Goal: Information Seeking & Learning: Find contact information

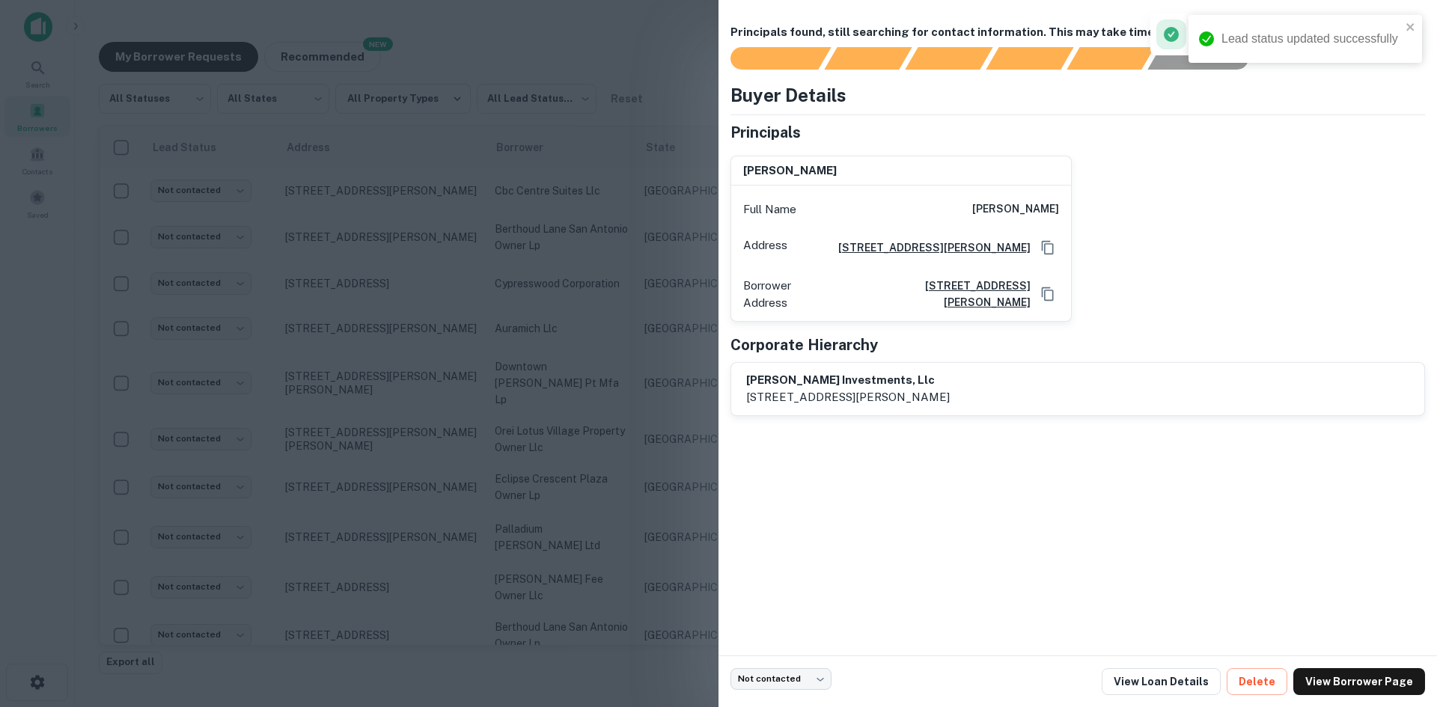
scroll to position [4471, 0]
drag, startPoint x: 646, startPoint y: 376, endPoint x: 318, endPoint y: 475, distance: 342.4
click at [646, 376] on div at bounding box center [718, 353] width 1437 height 707
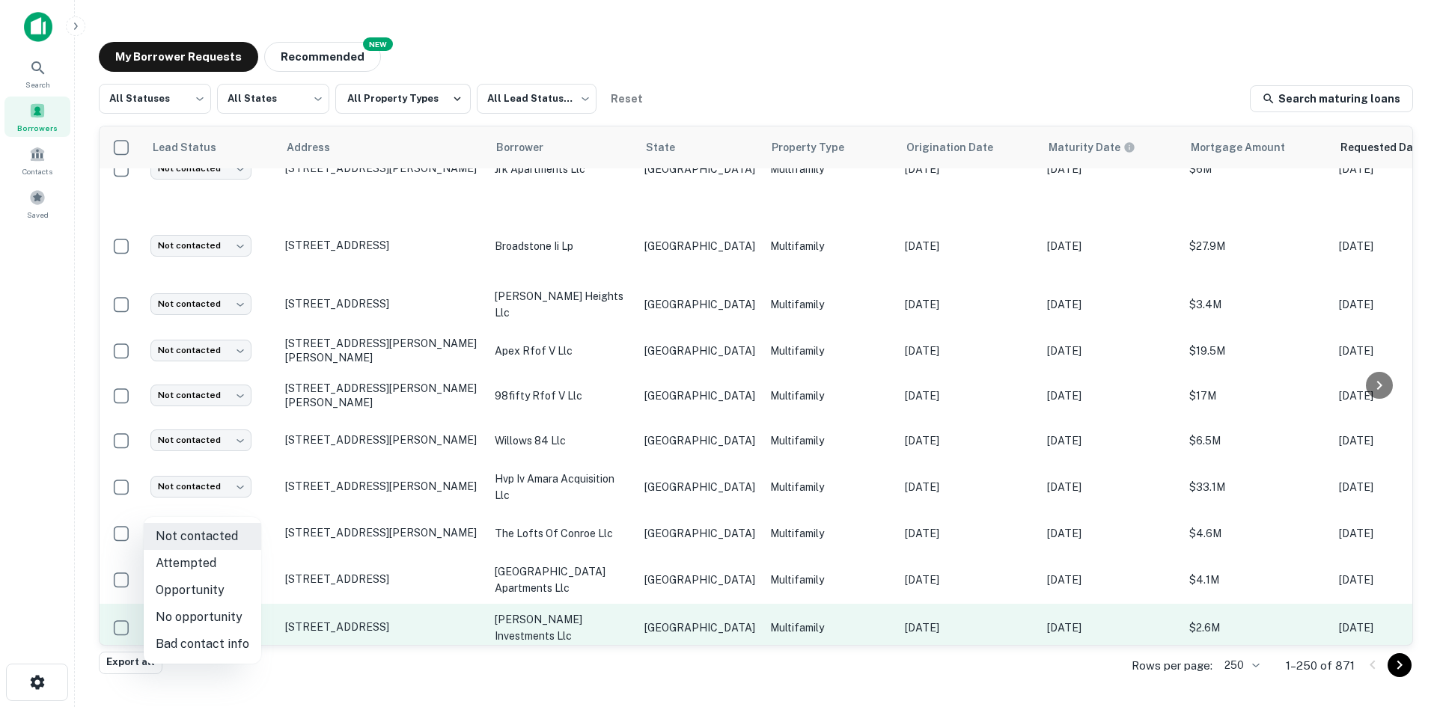
click at [230, 505] on body "Search Borrowers Contacts Saved My Borrower Requests NEW Recommended All Status…" at bounding box center [718, 353] width 1437 height 707
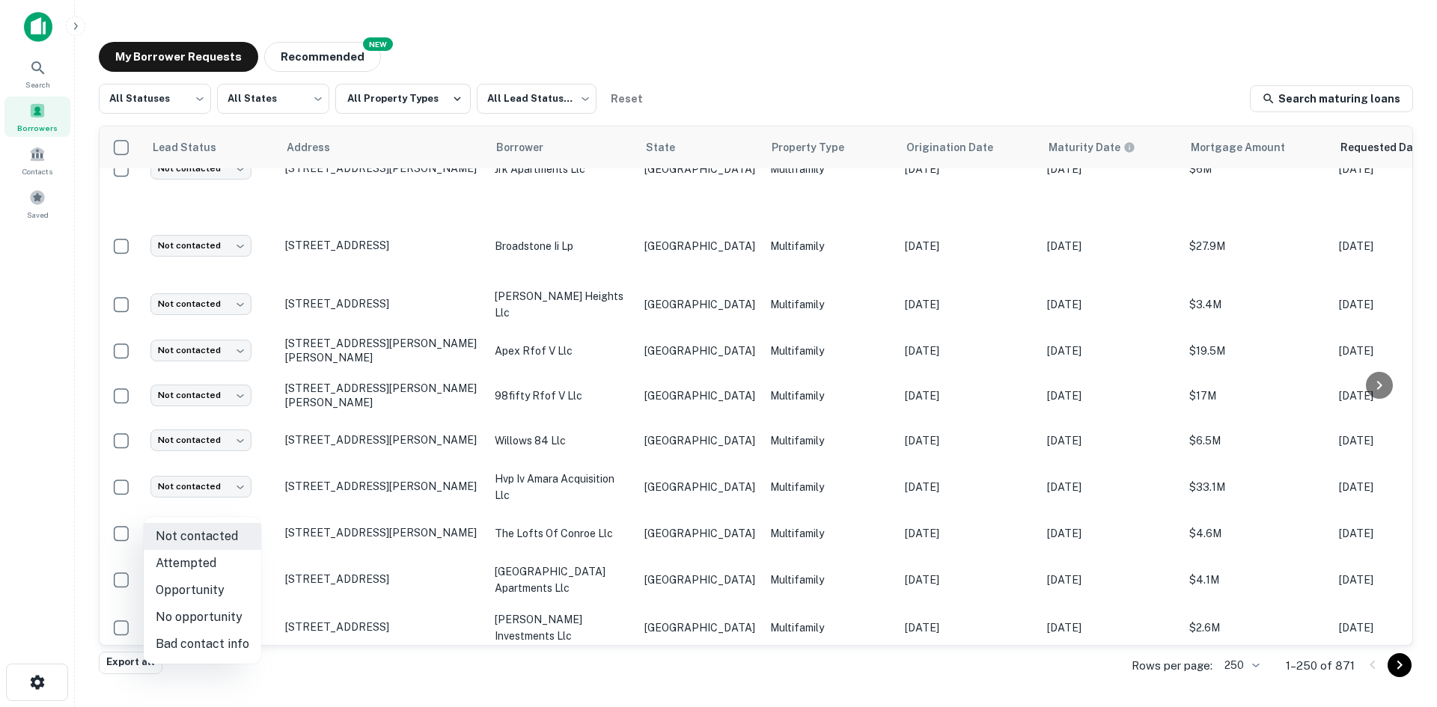
drag, startPoint x: 227, startPoint y: 642, endPoint x: 454, endPoint y: 501, distance: 267.5
click at [227, 644] on li "Bad contact info" at bounding box center [203, 644] width 118 height 27
type input "**********"
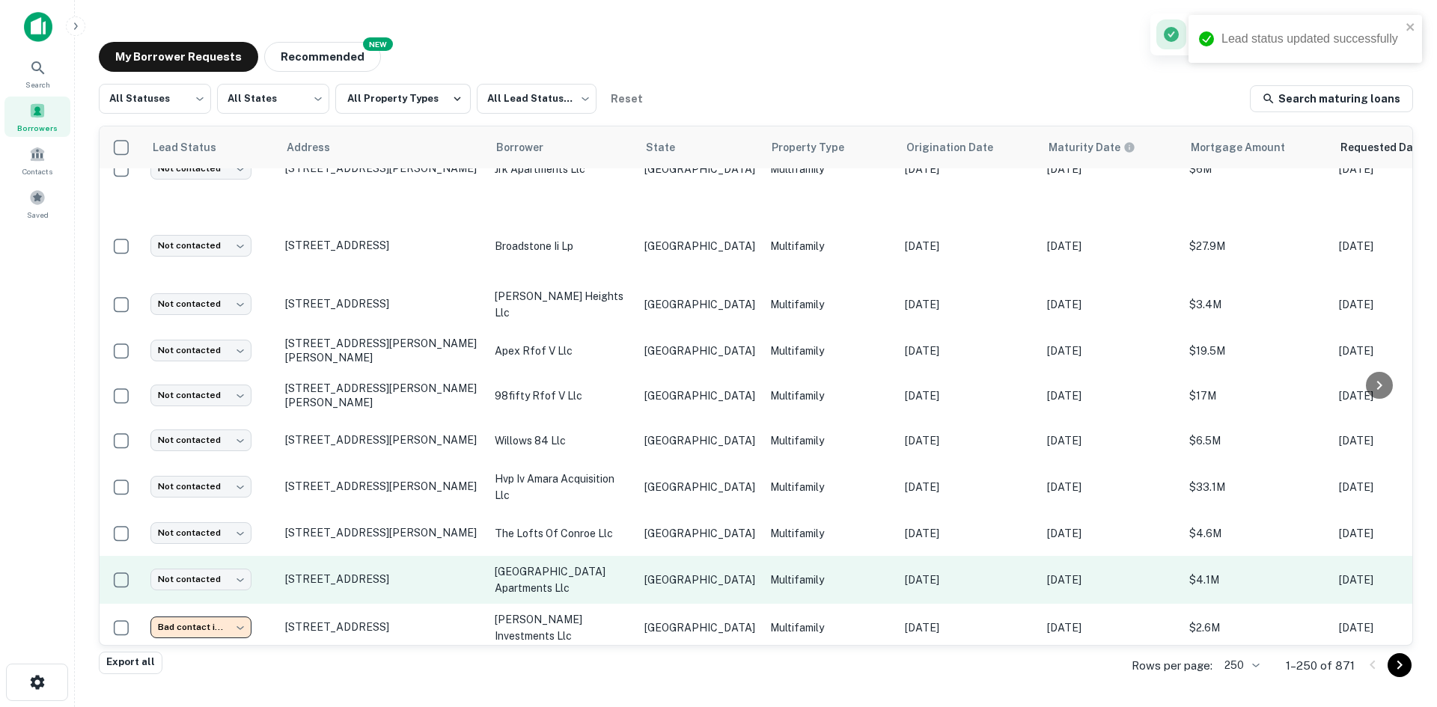
scroll to position [4396, 0]
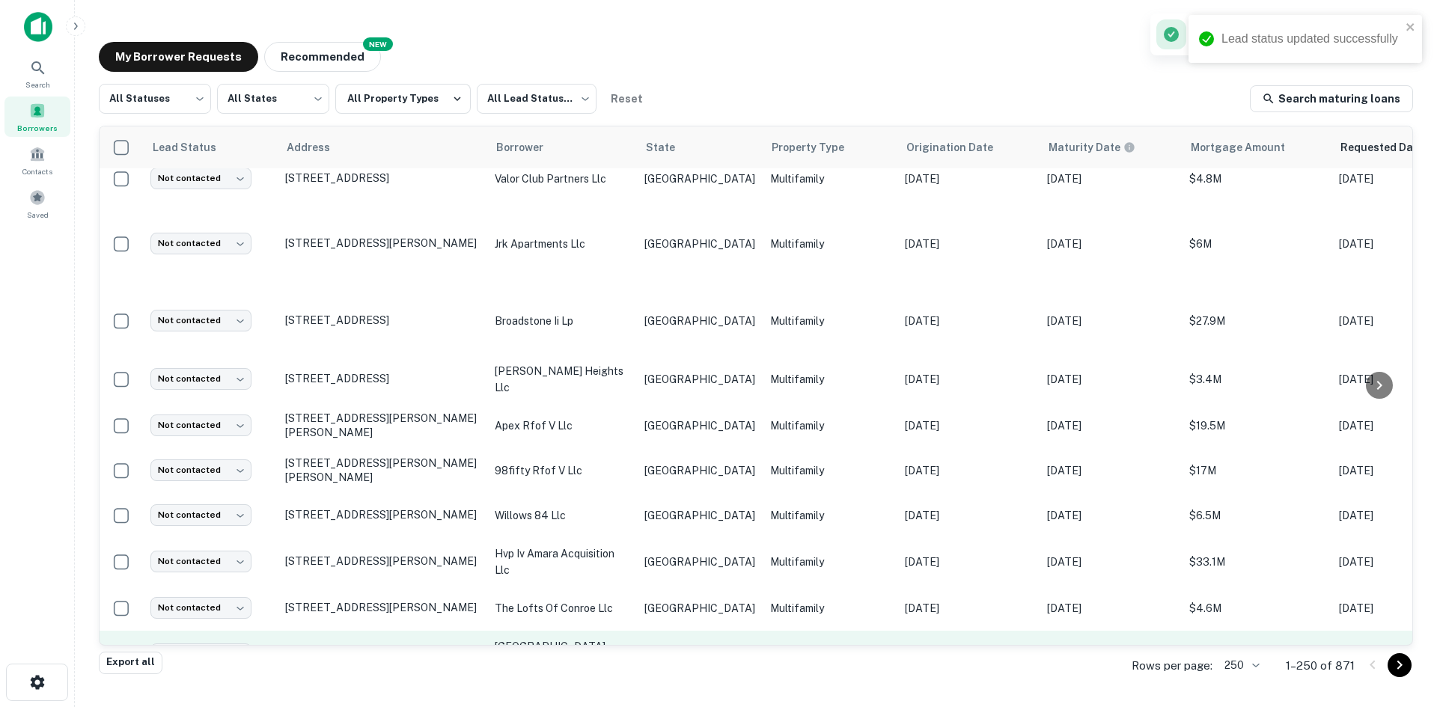
click at [592, 586] on td "the lofts of conroe llc" at bounding box center [562, 608] width 150 height 45
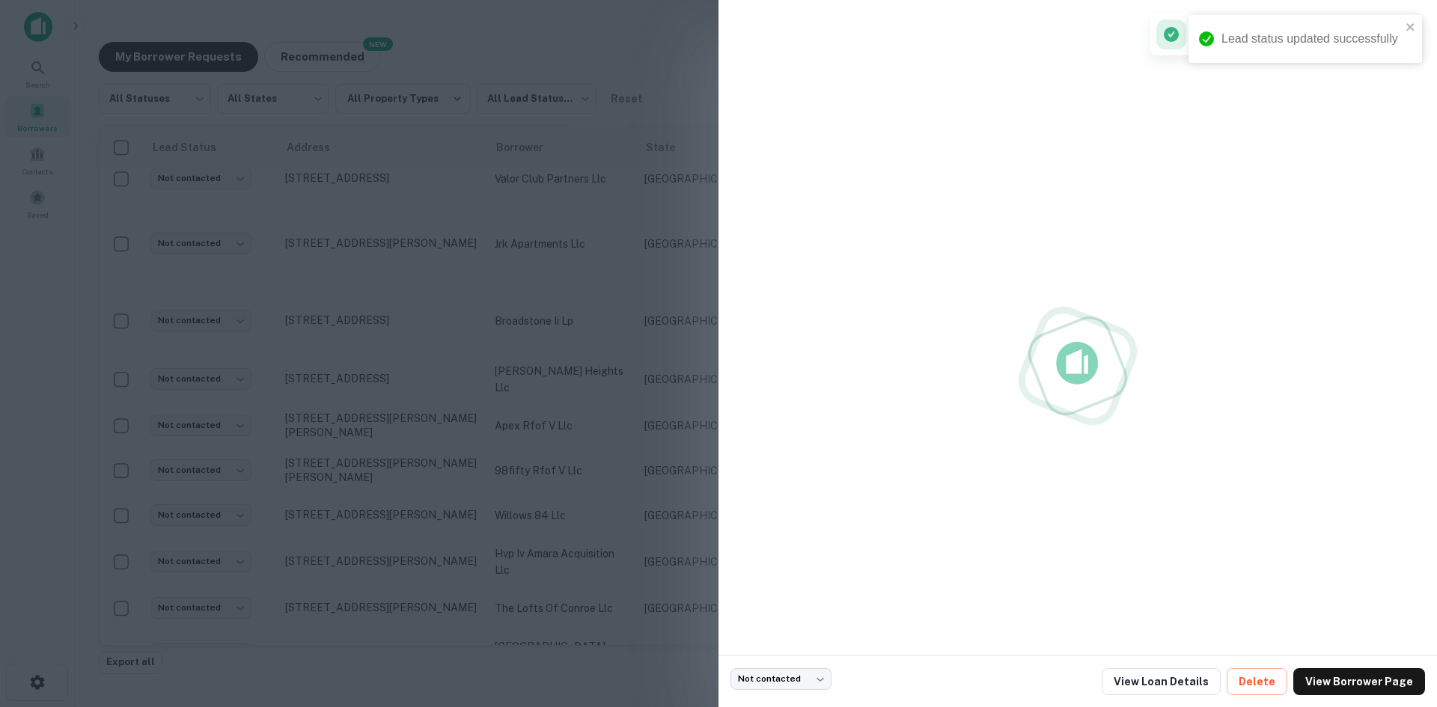
click at [532, 519] on div at bounding box center [718, 353] width 1437 height 707
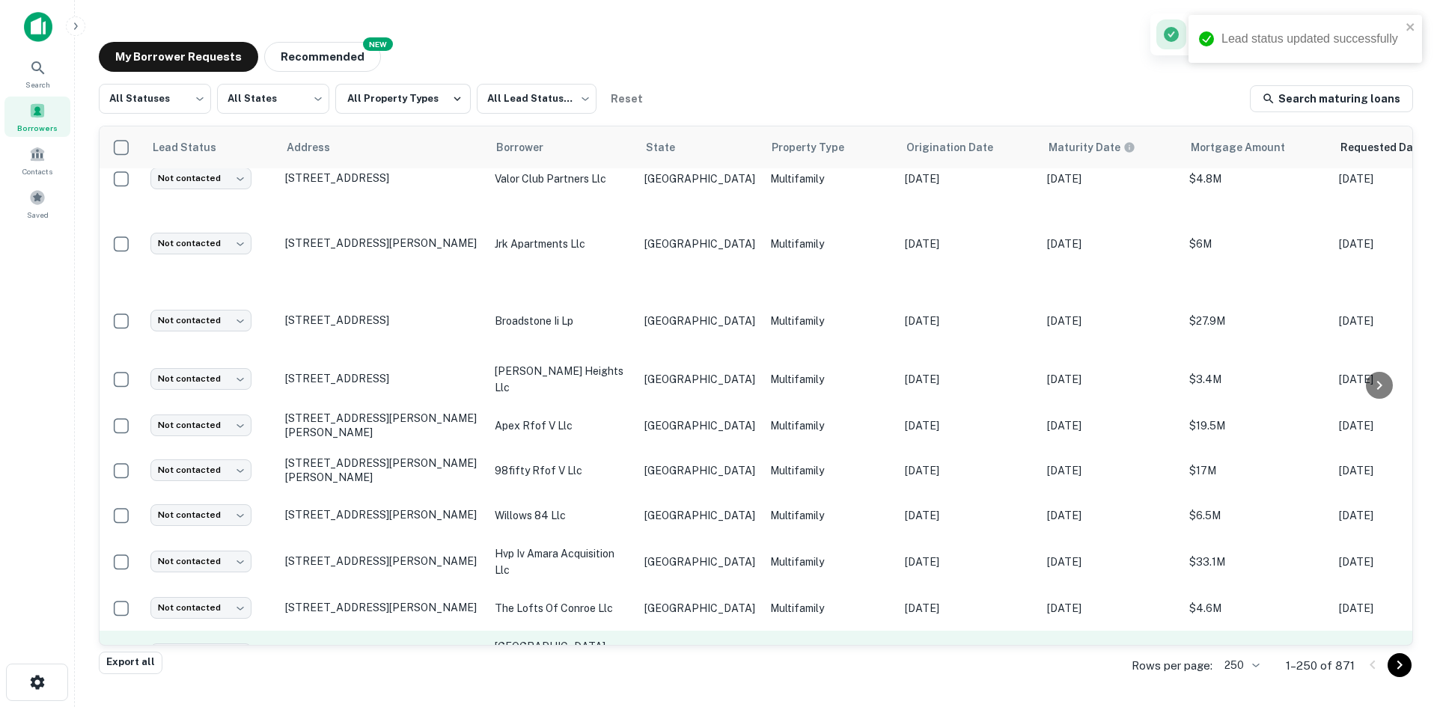
click at [569, 638] on p "[GEOGRAPHIC_DATA] apartments llc" at bounding box center [562, 654] width 135 height 33
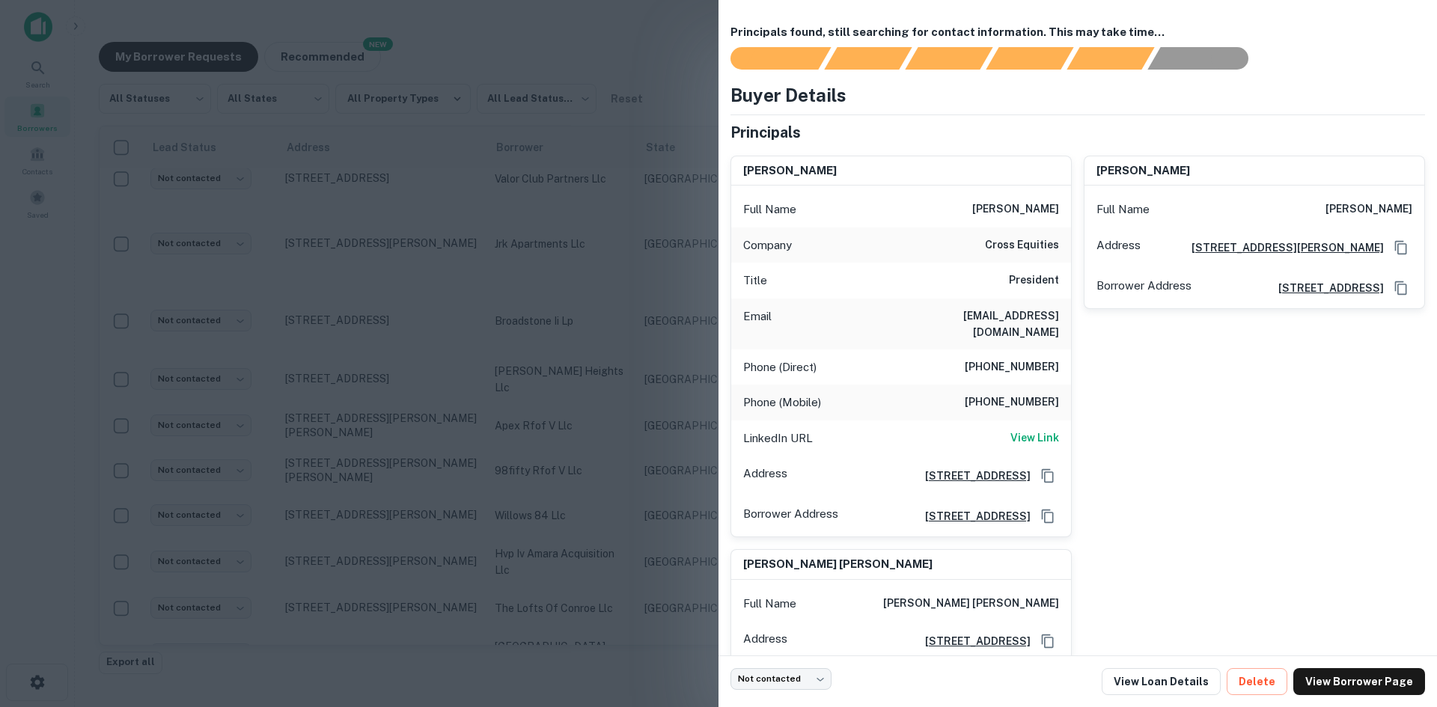
click at [1043, 311] on h6 "[EMAIL_ADDRESS][DOMAIN_NAME]" at bounding box center [969, 324] width 180 height 33
copy h6 "[EMAIL_ADDRESS][DOMAIN_NAME]"
drag, startPoint x: 616, startPoint y: 358, endPoint x: 175, endPoint y: 519, distance: 469.6
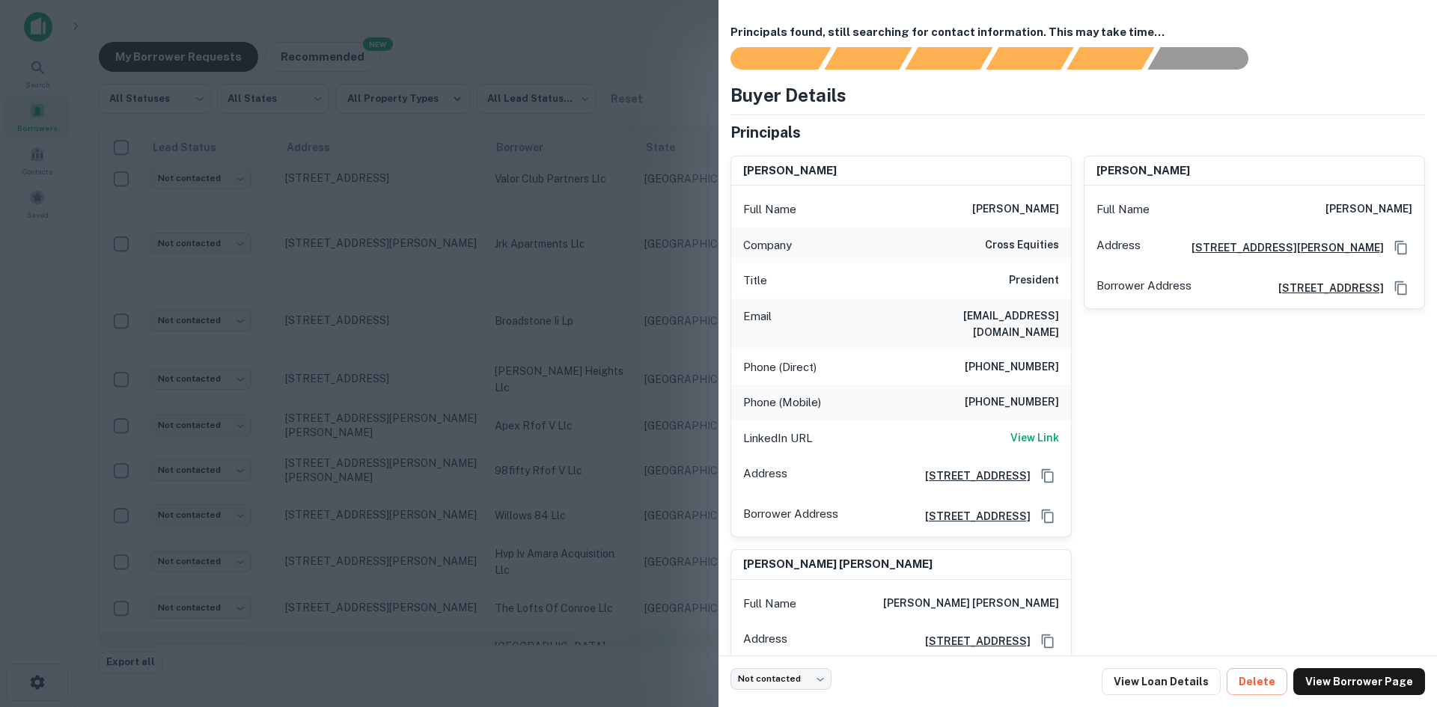
click at [616, 358] on div at bounding box center [718, 353] width 1437 height 707
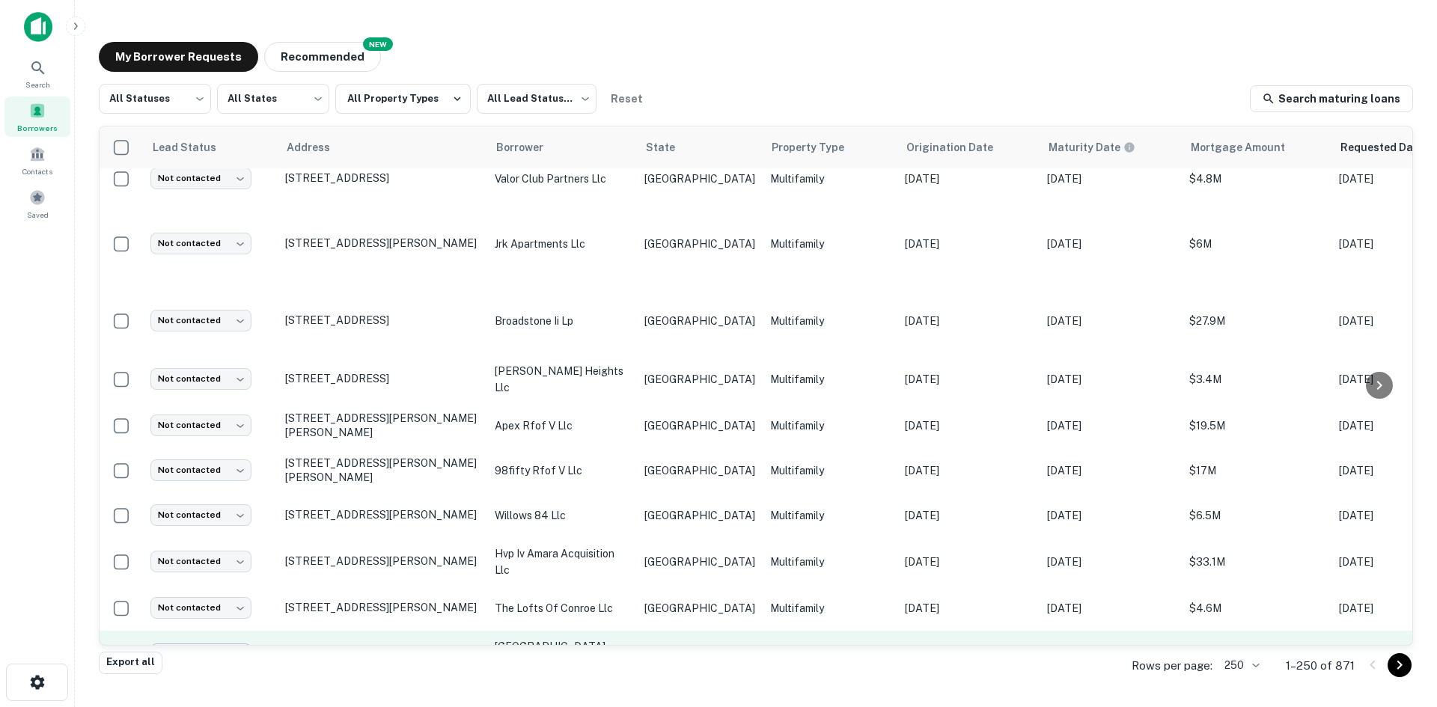
click at [218, 536] on body "Search Borrowers Contacts Saved My Borrower Requests NEW Recommended All Status…" at bounding box center [718, 353] width 1437 height 707
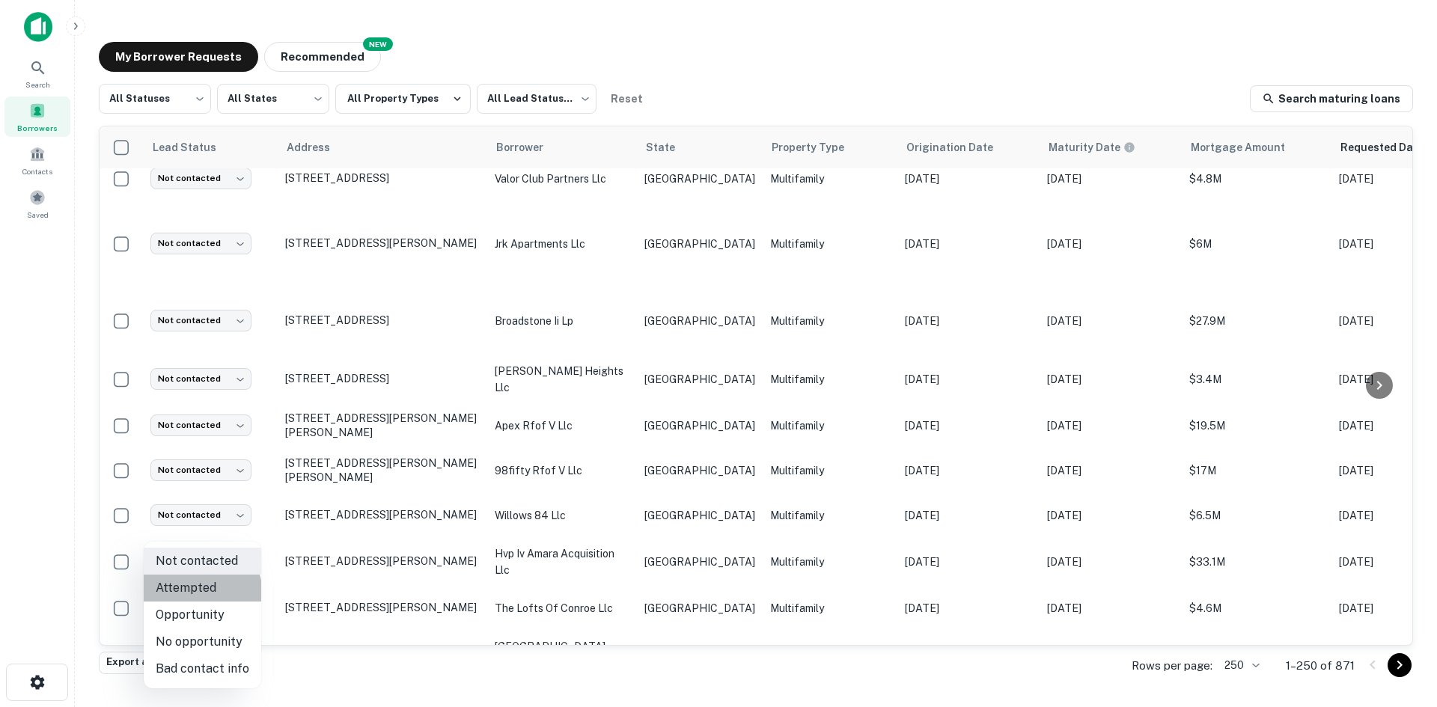
click at [188, 599] on li "Attempted" at bounding box center [203, 588] width 118 height 27
type input "*********"
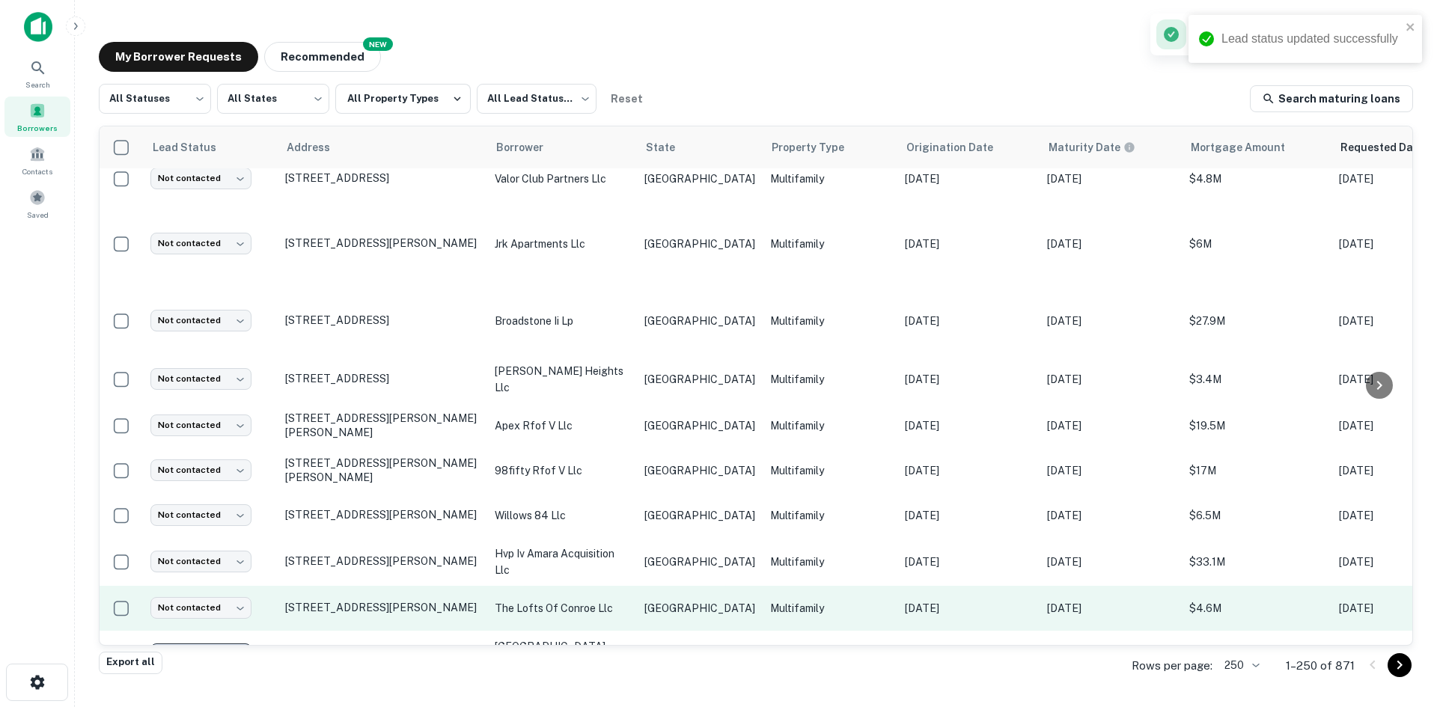
click at [763, 586] on td "Multifamily" at bounding box center [830, 608] width 135 height 45
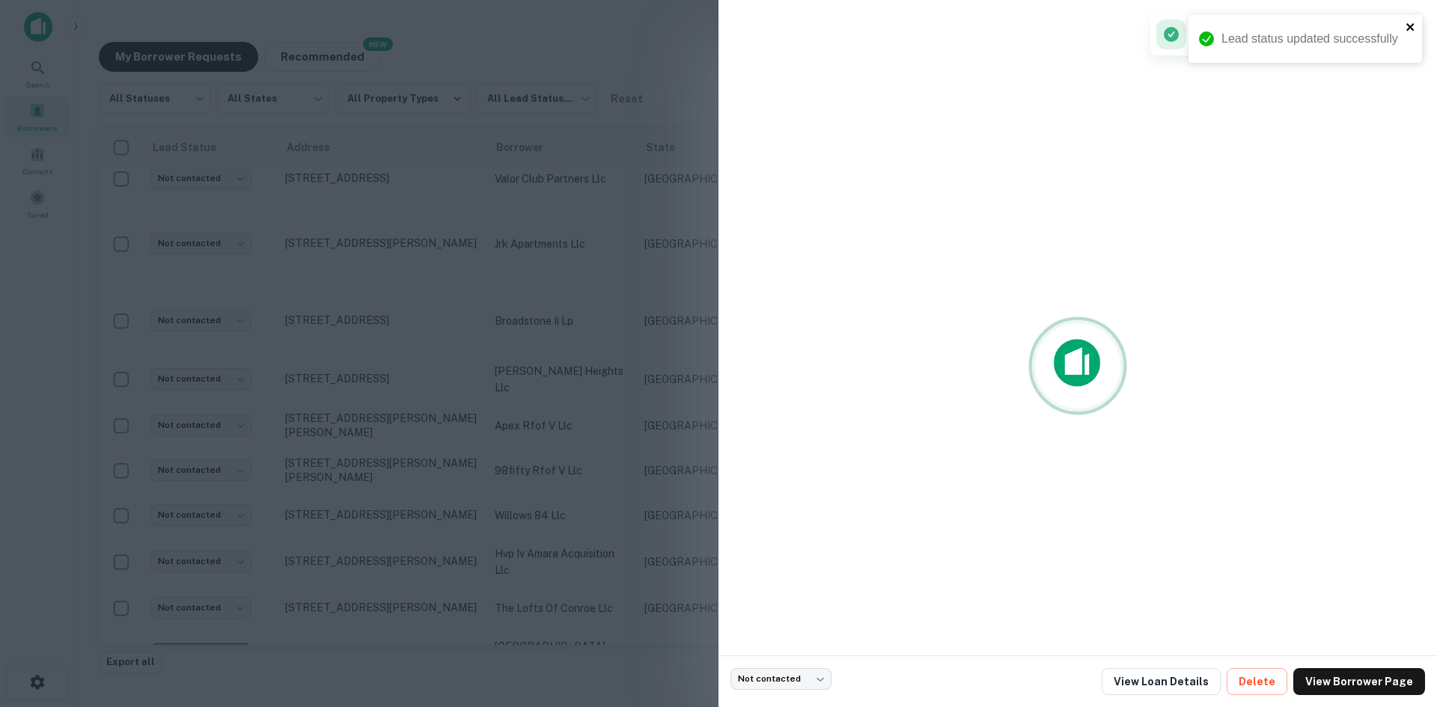
click at [1406, 26] on icon "close" at bounding box center [1411, 27] width 10 height 12
click at [275, 418] on div at bounding box center [718, 353] width 1437 height 707
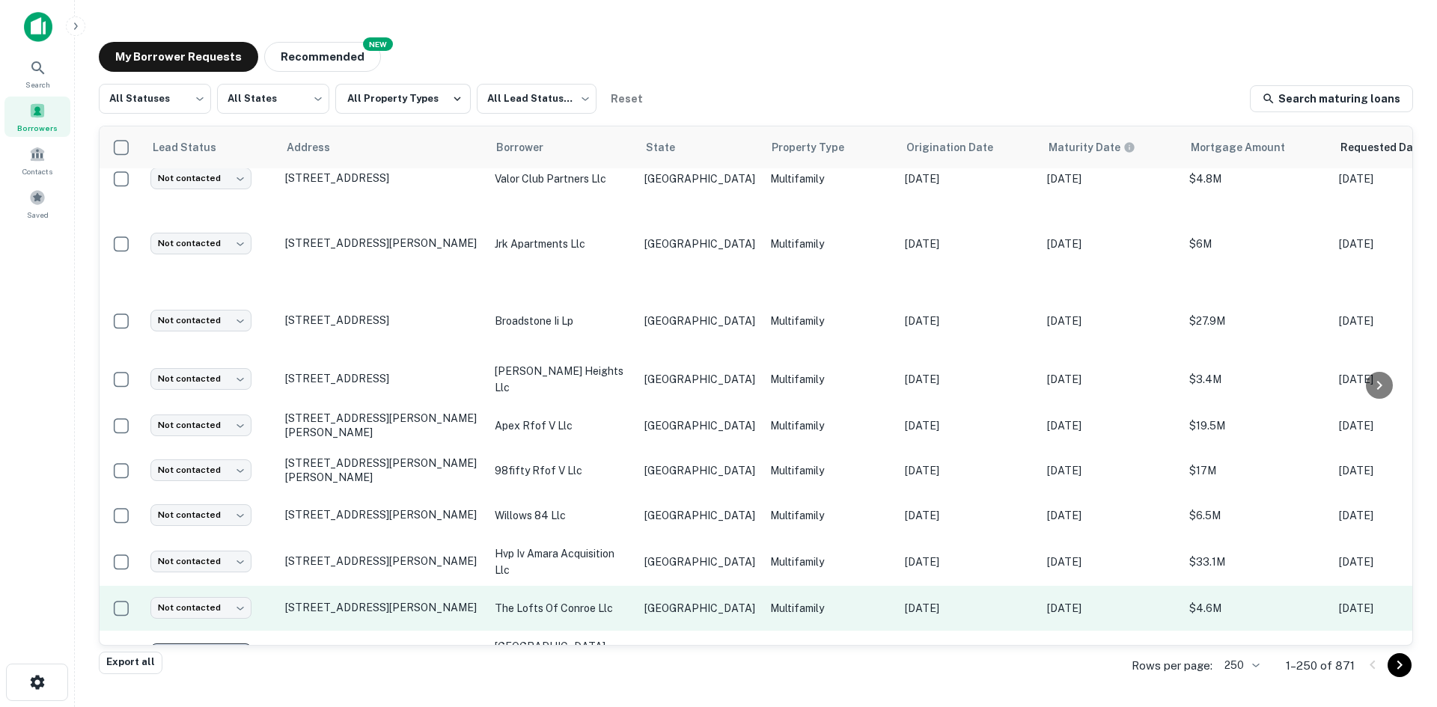
click at [582, 600] on p "the lofts of conroe llc" at bounding box center [562, 608] width 135 height 16
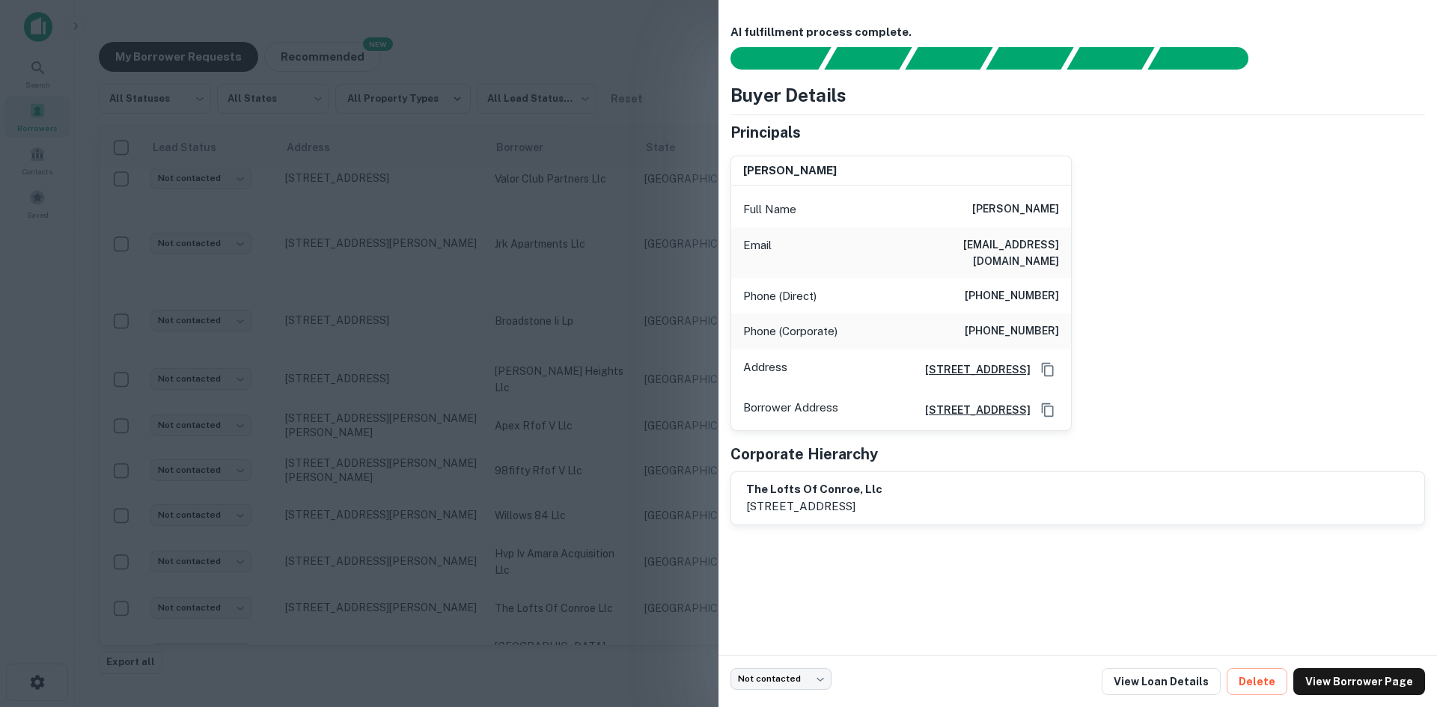
click at [1035, 240] on h6 "[EMAIL_ADDRESS][DOMAIN_NAME]" at bounding box center [969, 253] width 180 height 33
copy h6 "[EMAIL_ADDRESS][DOMAIN_NAME]"
click at [375, 397] on div at bounding box center [718, 353] width 1437 height 707
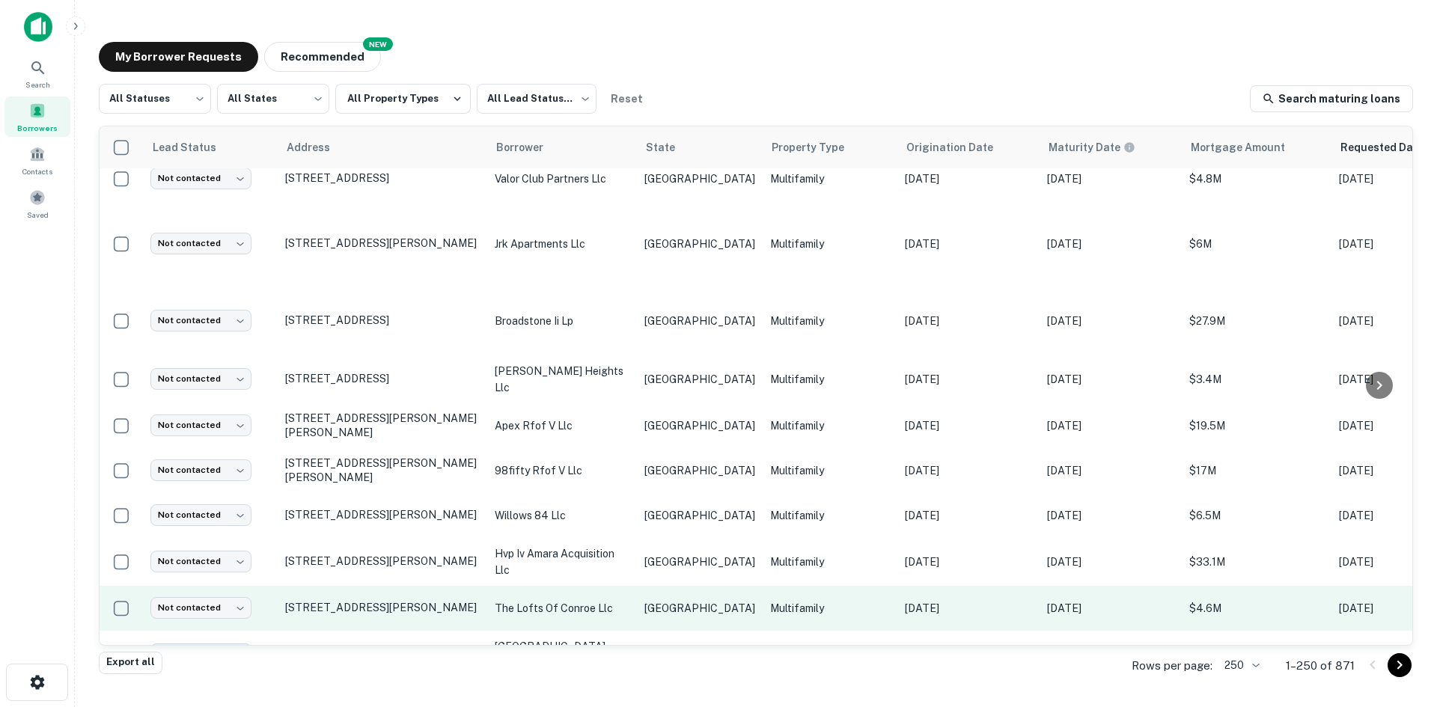
click at [770, 600] on p "Multifamily" at bounding box center [830, 608] width 120 height 16
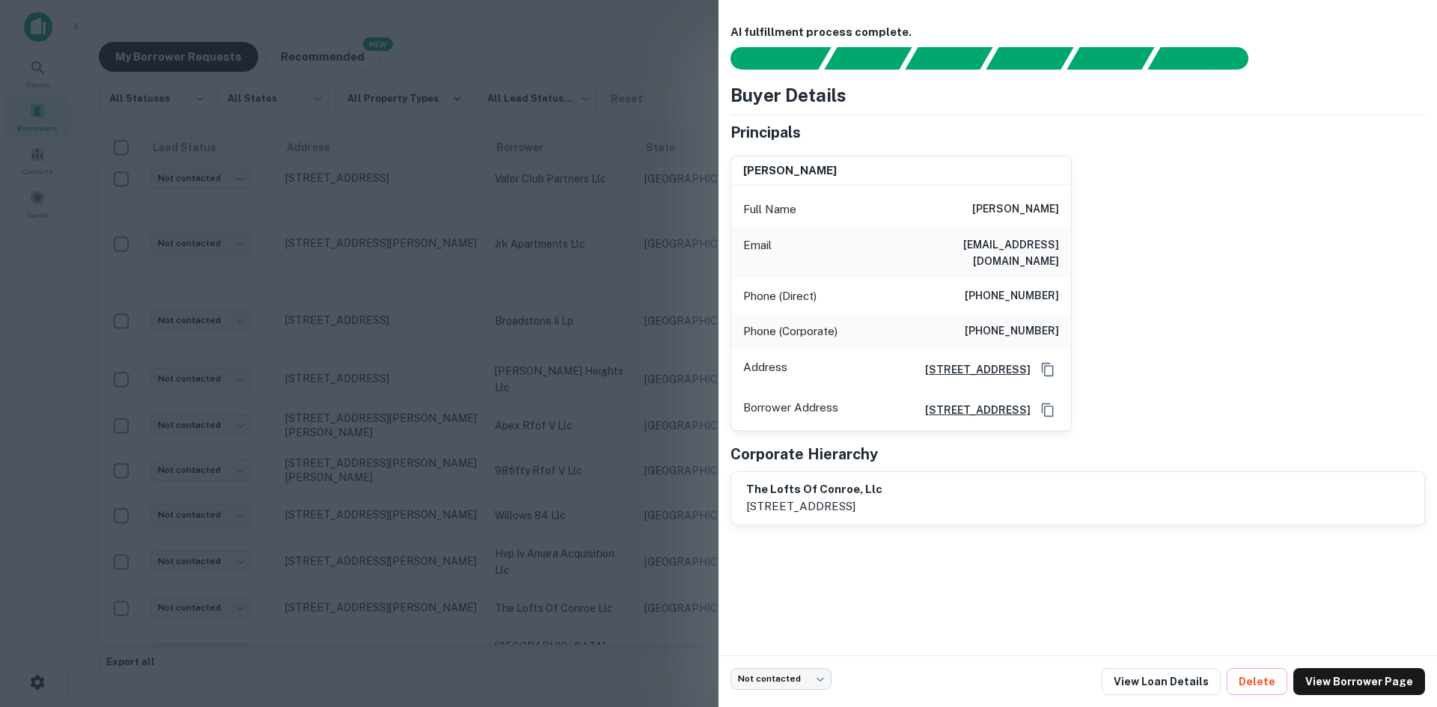
click at [579, 388] on div at bounding box center [718, 353] width 1437 height 707
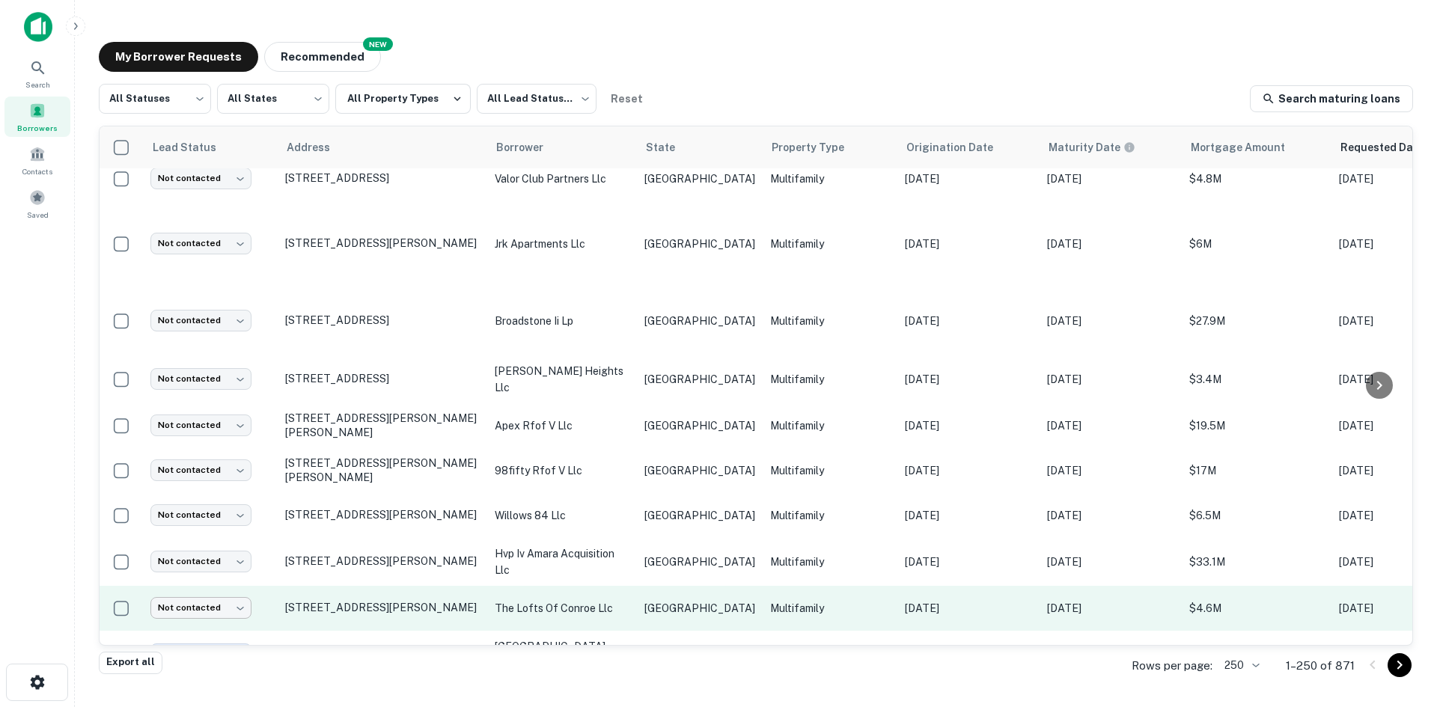
click at [216, 476] on body "Search Borrowers Contacts Saved My Borrower Requests NEW Recommended All Status…" at bounding box center [718, 353] width 1437 height 707
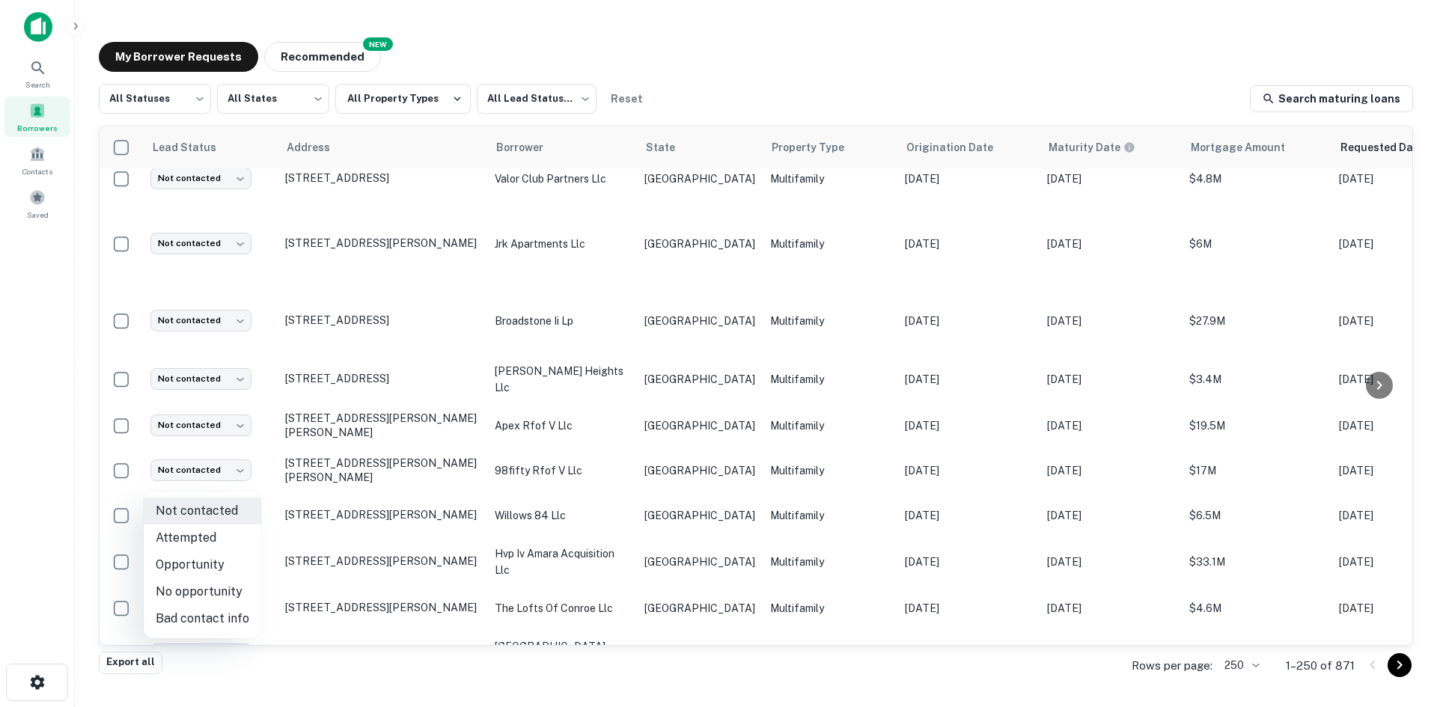
click at [246, 546] on li "Attempted" at bounding box center [203, 538] width 118 height 27
type input "*********"
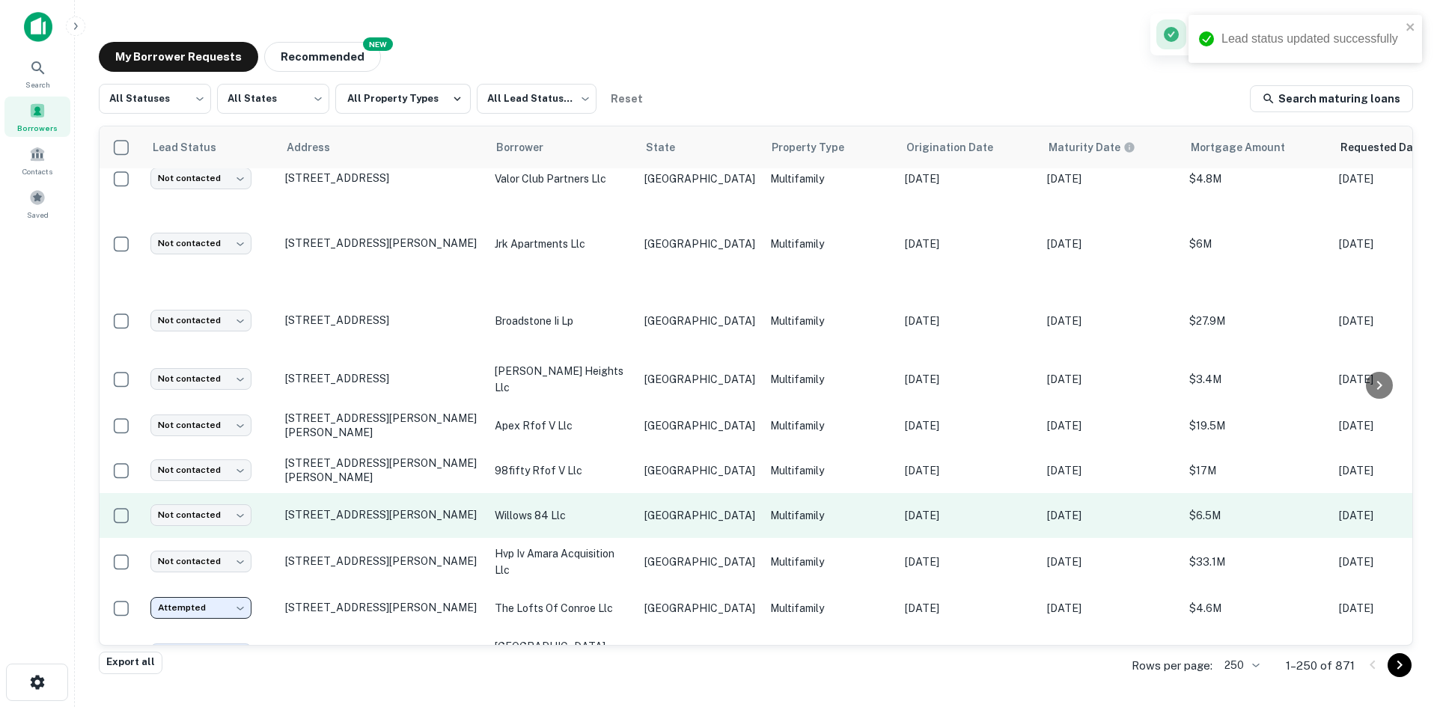
scroll to position [4321, 0]
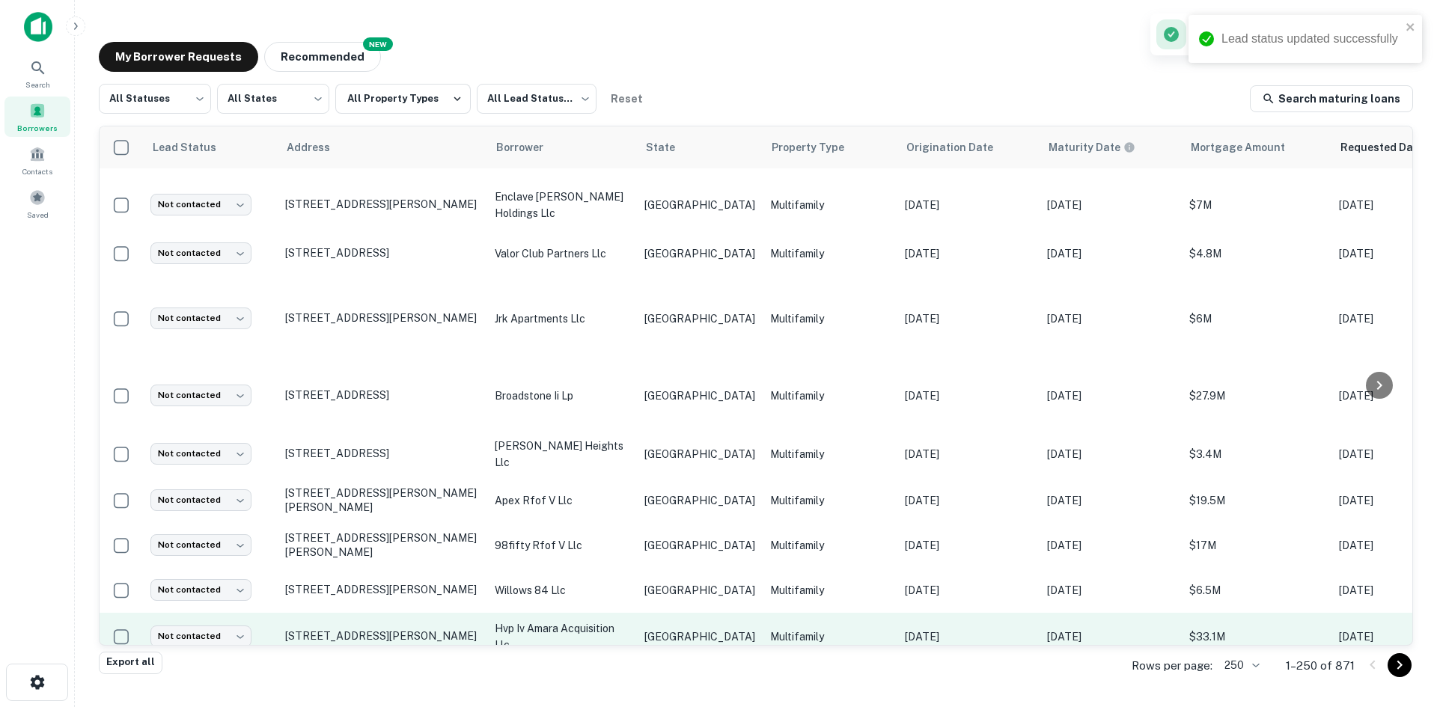
click at [767, 613] on td "Multifamily" at bounding box center [830, 637] width 135 height 48
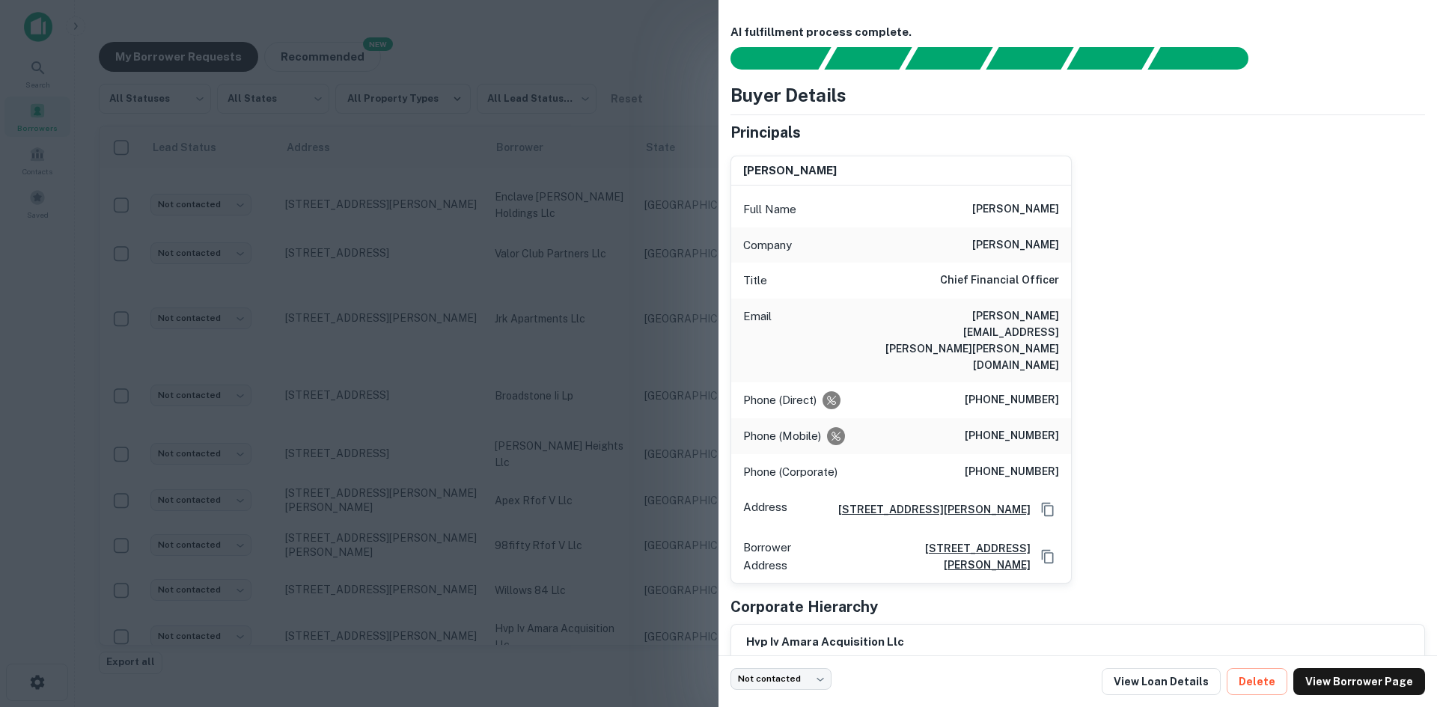
click at [1020, 285] on h6 "Chief Financial Officer" at bounding box center [999, 281] width 119 height 18
click at [996, 305] on div "Email [PERSON_NAME][EMAIL_ADDRESS][PERSON_NAME][PERSON_NAME][DOMAIN_NAME]" at bounding box center [901, 341] width 340 height 84
copy h6 "[PERSON_NAME][EMAIL_ADDRESS][PERSON_NAME][PERSON_NAME][DOMAIN_NAME]"
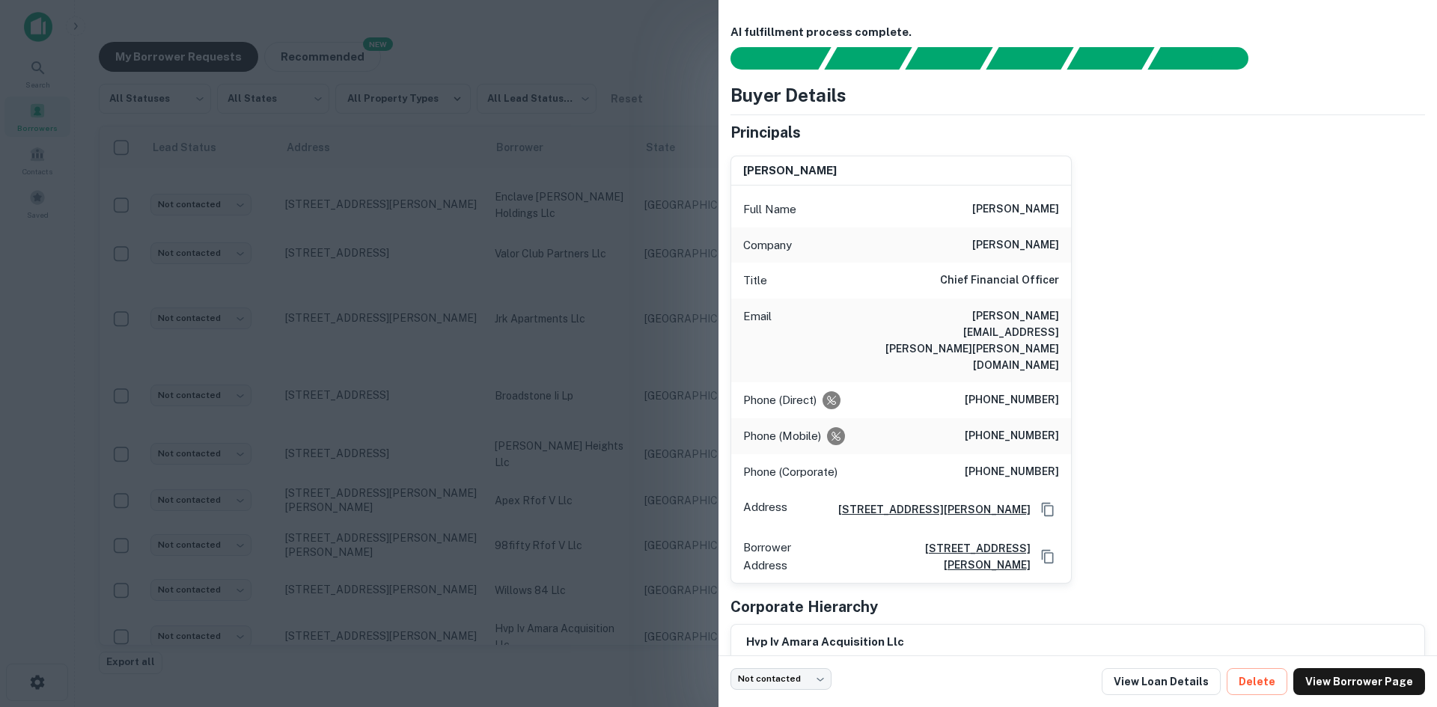
click at [639, 365] on div at bounding box center [718, 353] width 1437 height 707
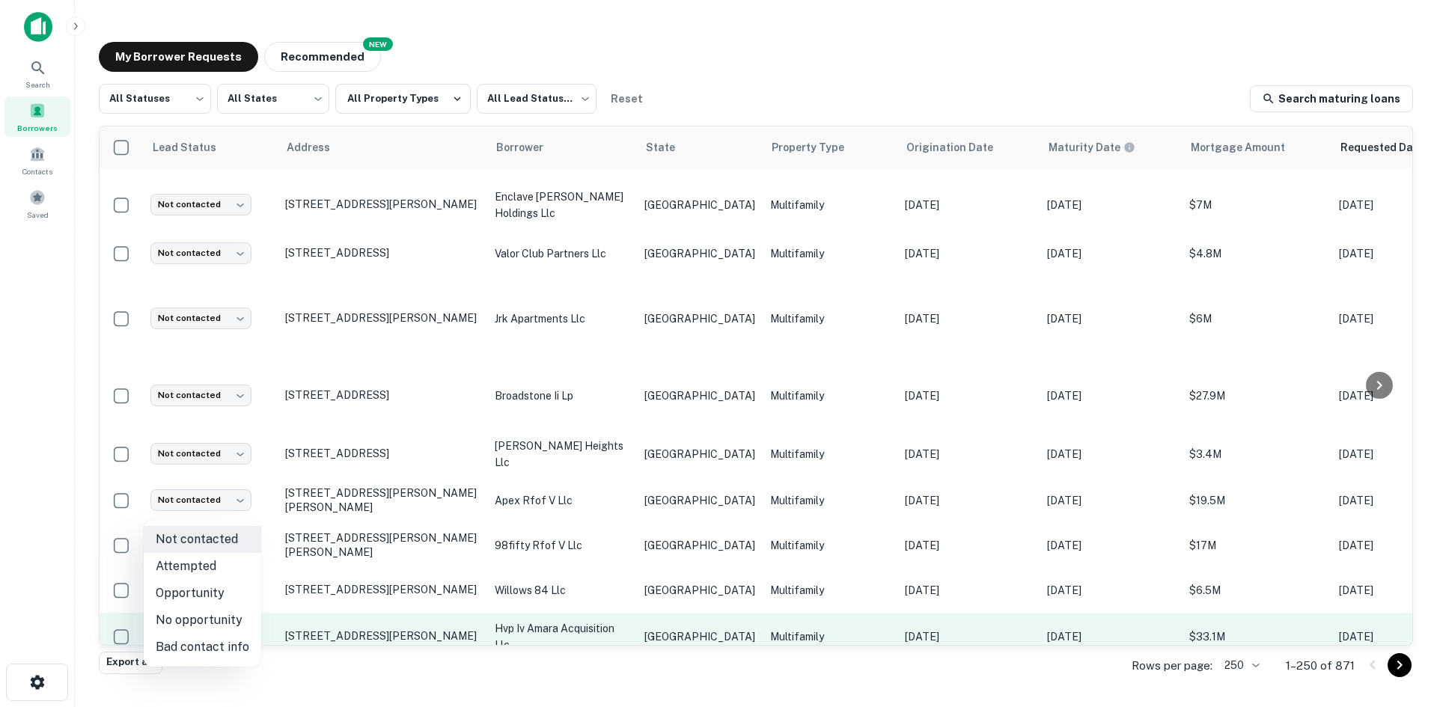
click at [237, 517] on body "Search Borrowers Contacts Saved My Borrower Requests NEW Recommended All Status…" at bounding box center [718, 353] width 1437 height 707
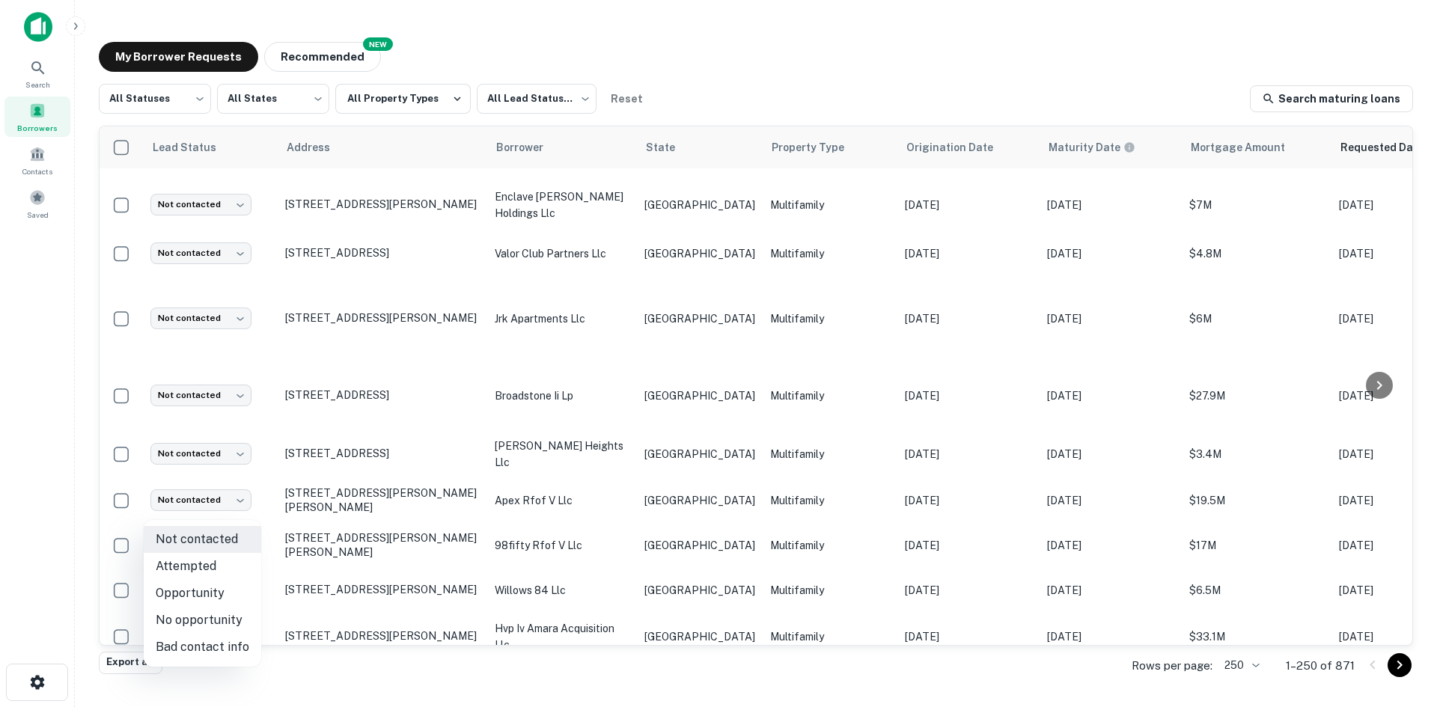
click at [240, 562] on li "Attempted" at bounding box center [203, 566] width 118 height 27
type input "*********"
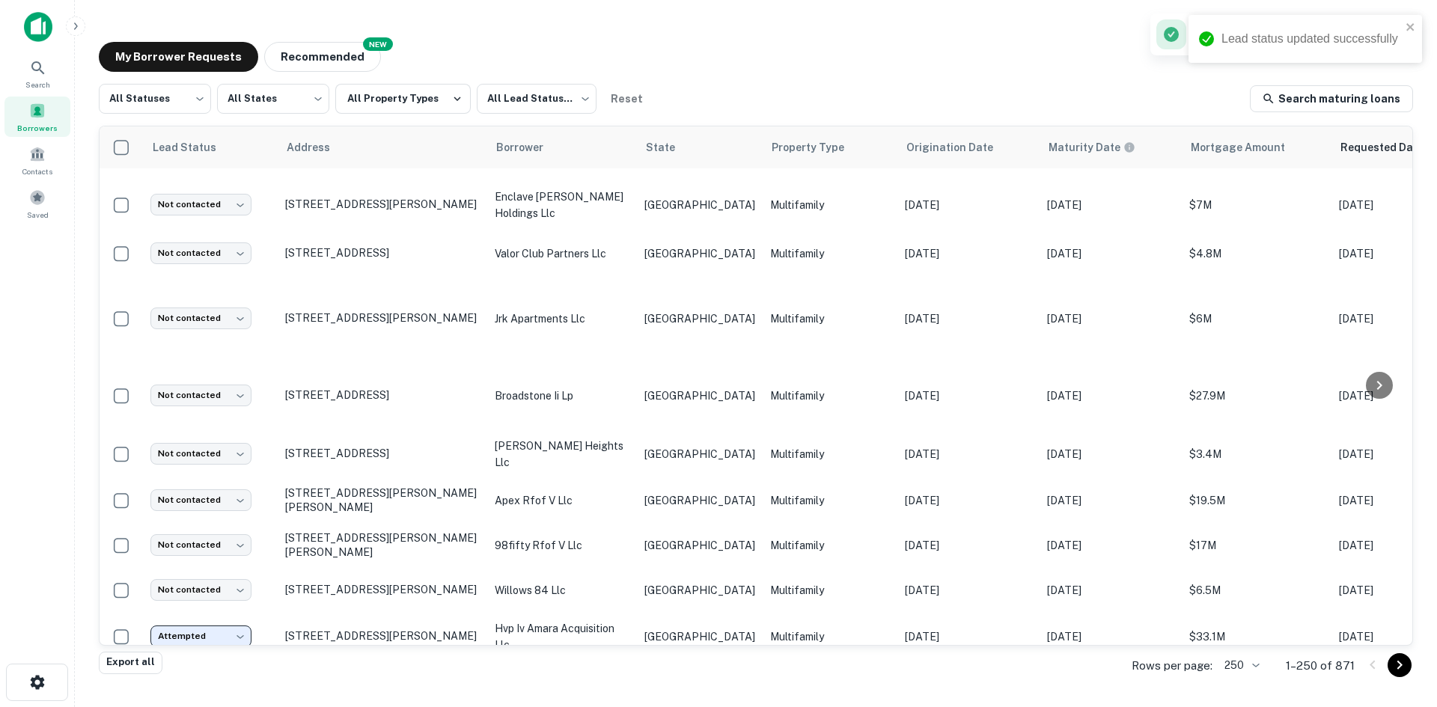
scroll to position [4246, 0]
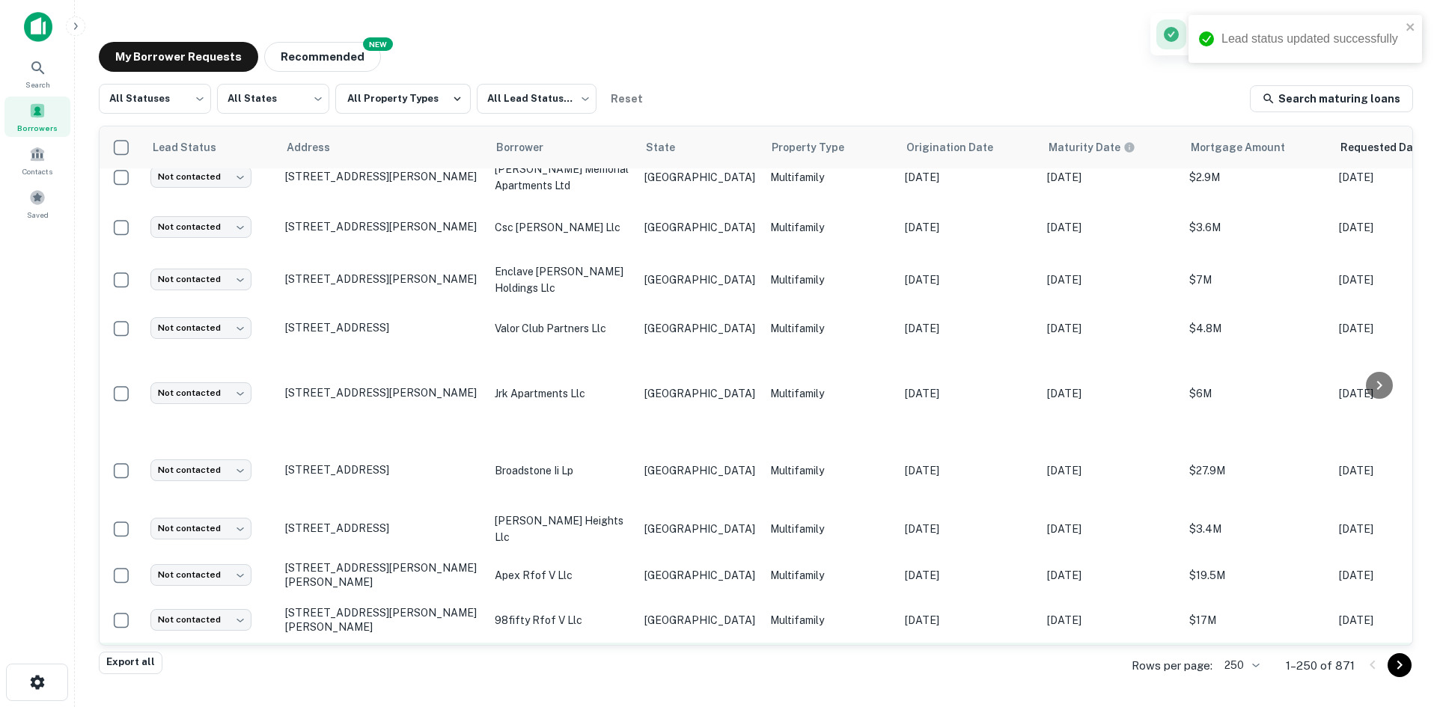
click at [710, 643] on td "[GEOGRAPHIC_DATA]" at bounding box center [700, 665] width 126 height 45
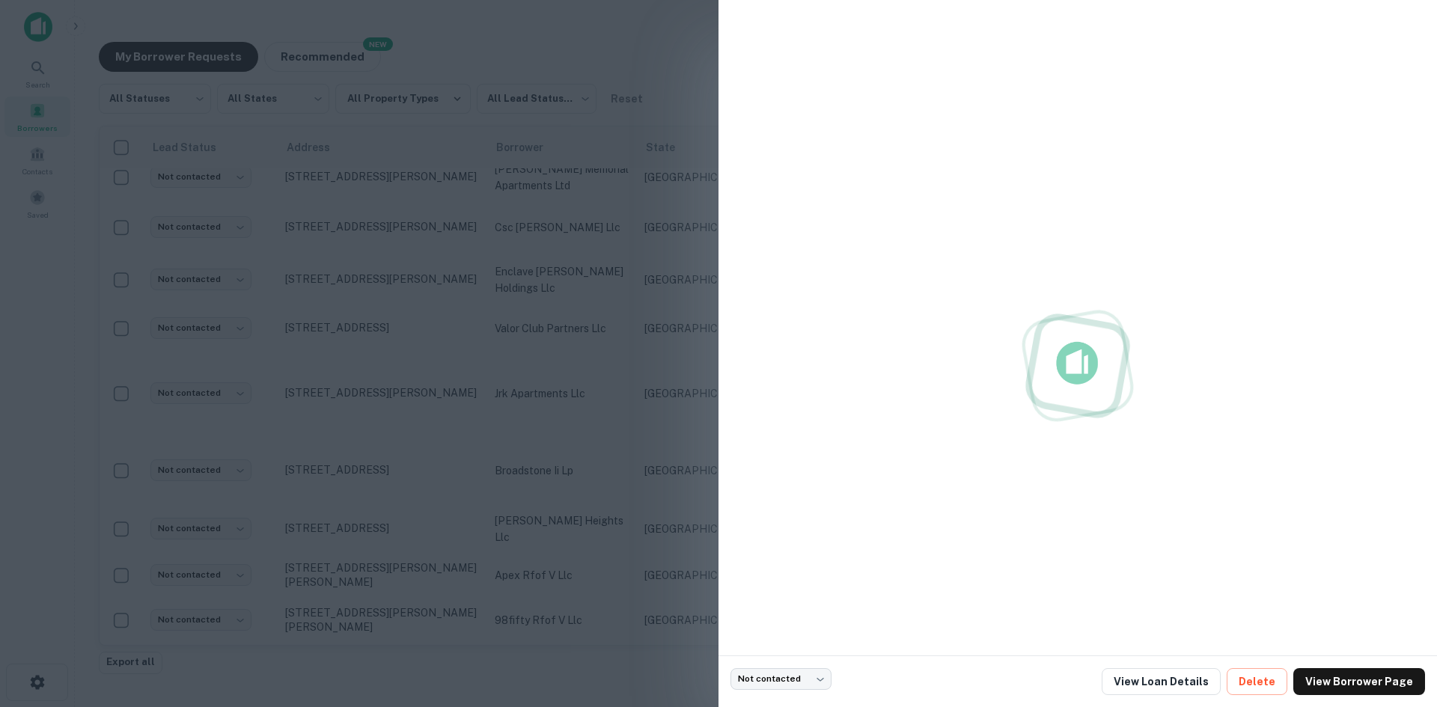
click at [516, 537] on div at bounding box center [718, 353] width 1437 height 707
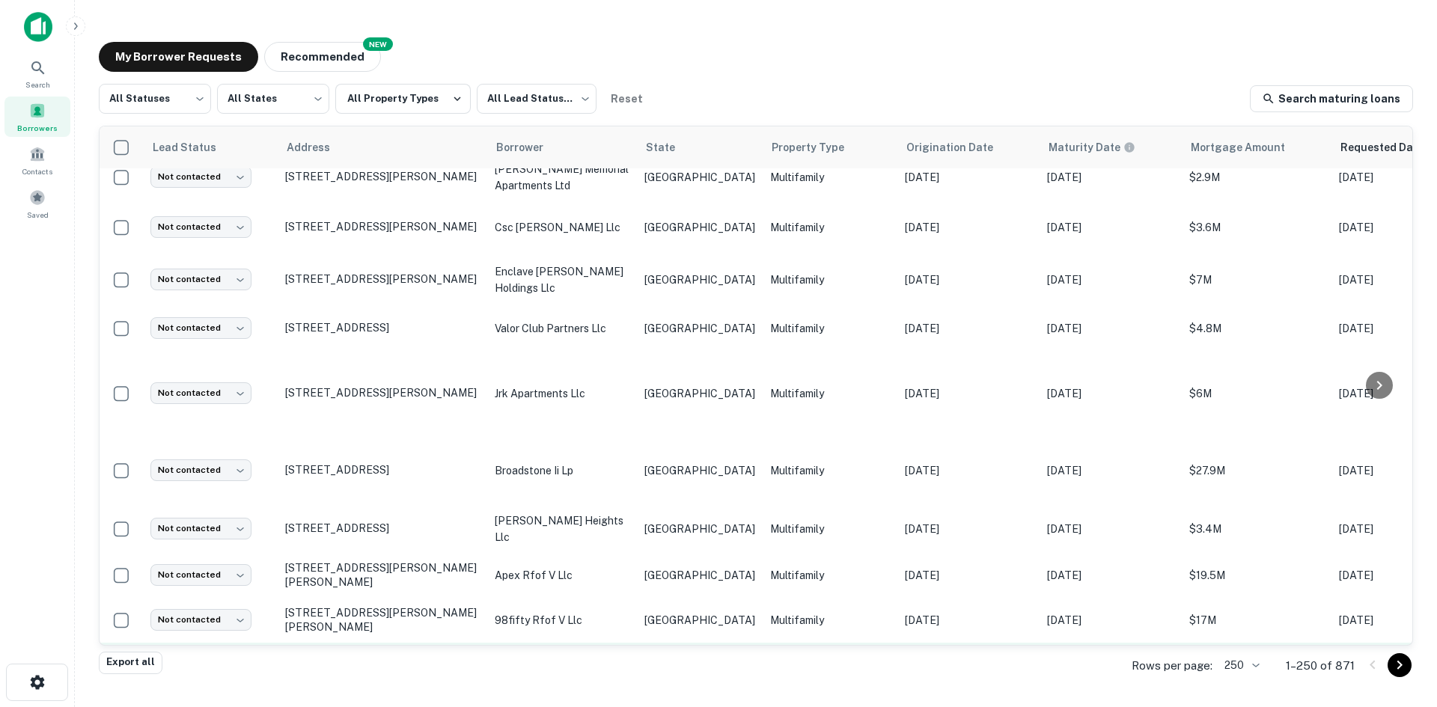
click at [612, 657] on p "willows 84 llc" at bounding box center [562, 665] width 135 height 16
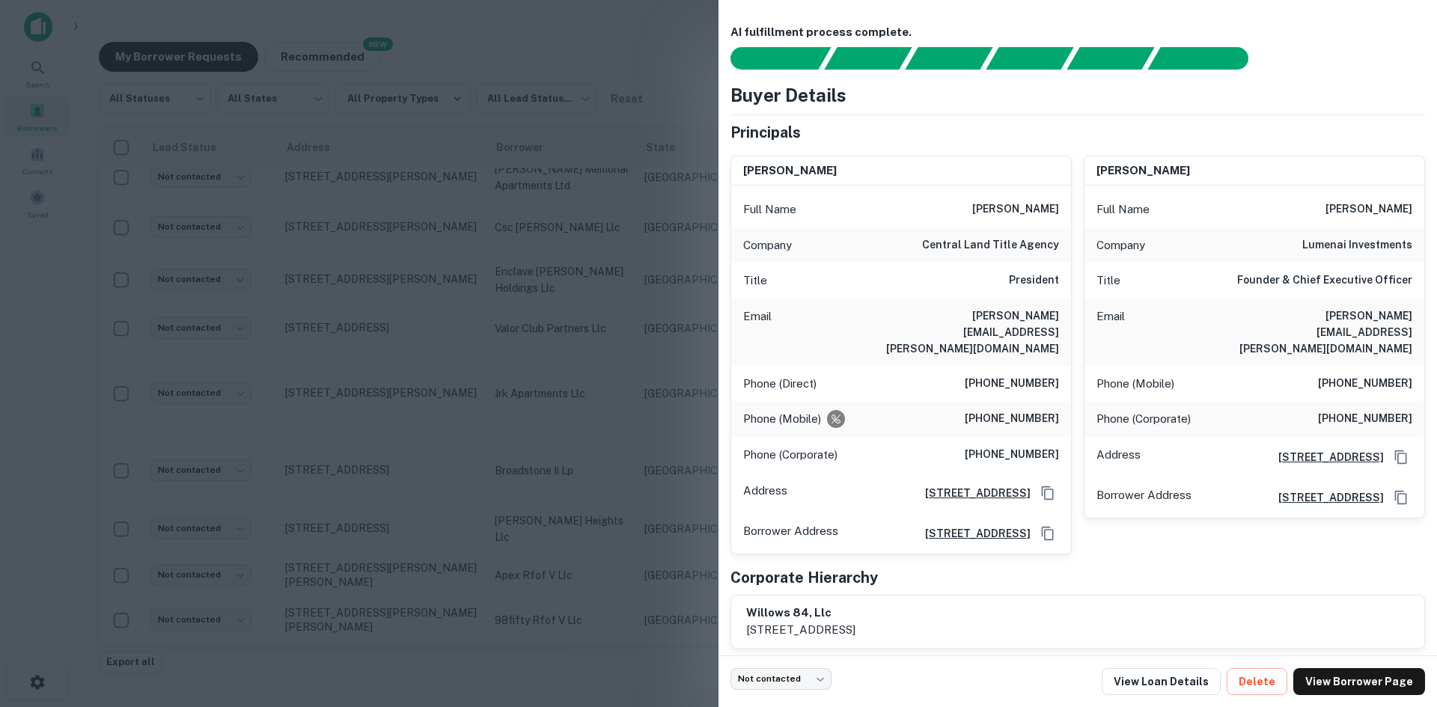
click at [1037, 338] on h6 "[PERSON_NAME][EMAIL_ADDRESS][PERSON_NAME][DOMAIN_NAME]" at bounding box center [969, 332] width 180 height 49
click at [1380, 366] on div "Phone (Mobile) [PHONE_NUMBER]" at bounding box center [1255, 384] width 340 height 36
click at [1293, 313] on h6 "[PERSON_NAME][EMAIL_ADDRESS][PERSON_NAME][DOMAIN_NAME]" at bounding box center [1323, 332] width 180 height 49
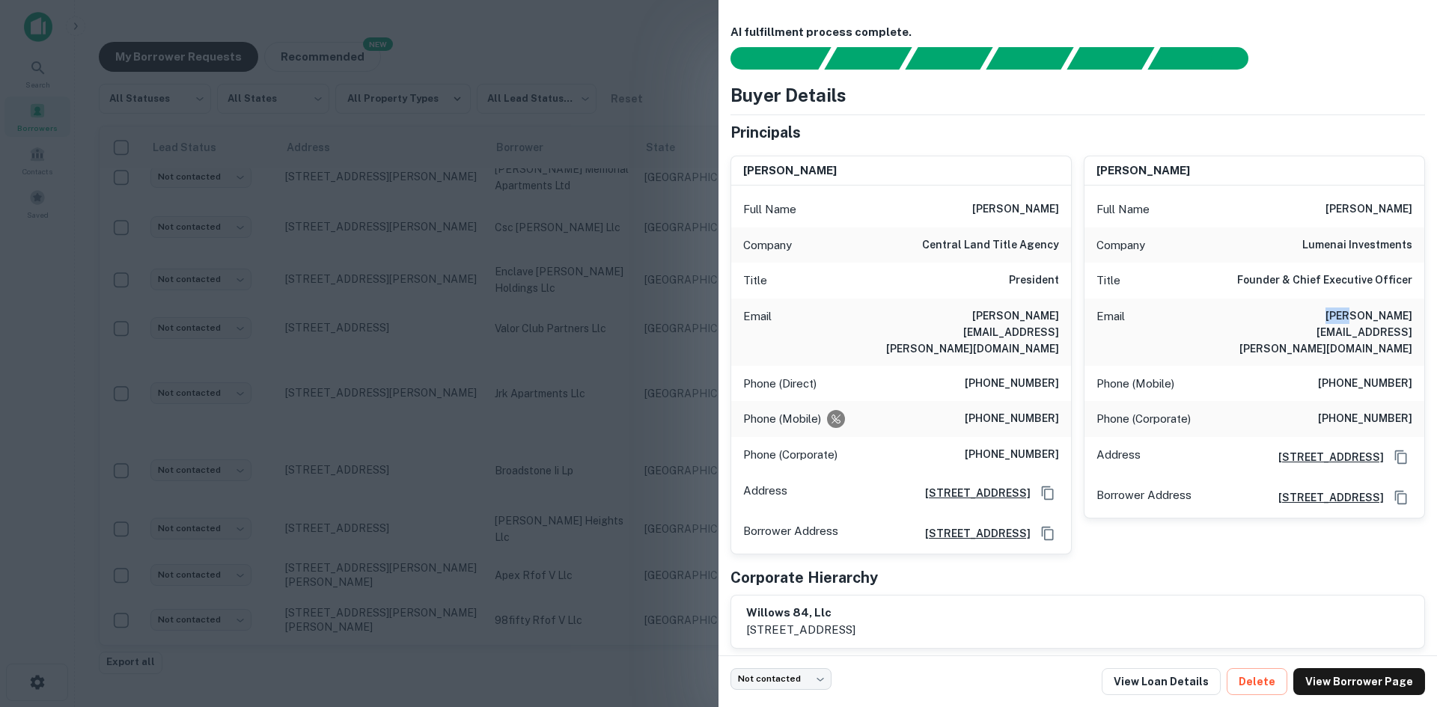
click at [1293, 313] on h6 "[PERSON_NAME][EMAIL_ADDRESS][PERSON_NAME][DOMAIN_NAME]" at bounding box center [1323, 332] width 180 height 49
copy h6 "[PERSON_NAME][EMAIL_ADDRESS][PERSON_NAME][DOMAIN_NAME]"
drag, startPoint x: 501, startPoint y: 428, endPoint x: 558, endPoint y: 534, distance: 120.6
click at [501, 428] on div at bounding box center [718, 353] width 1437 height 707
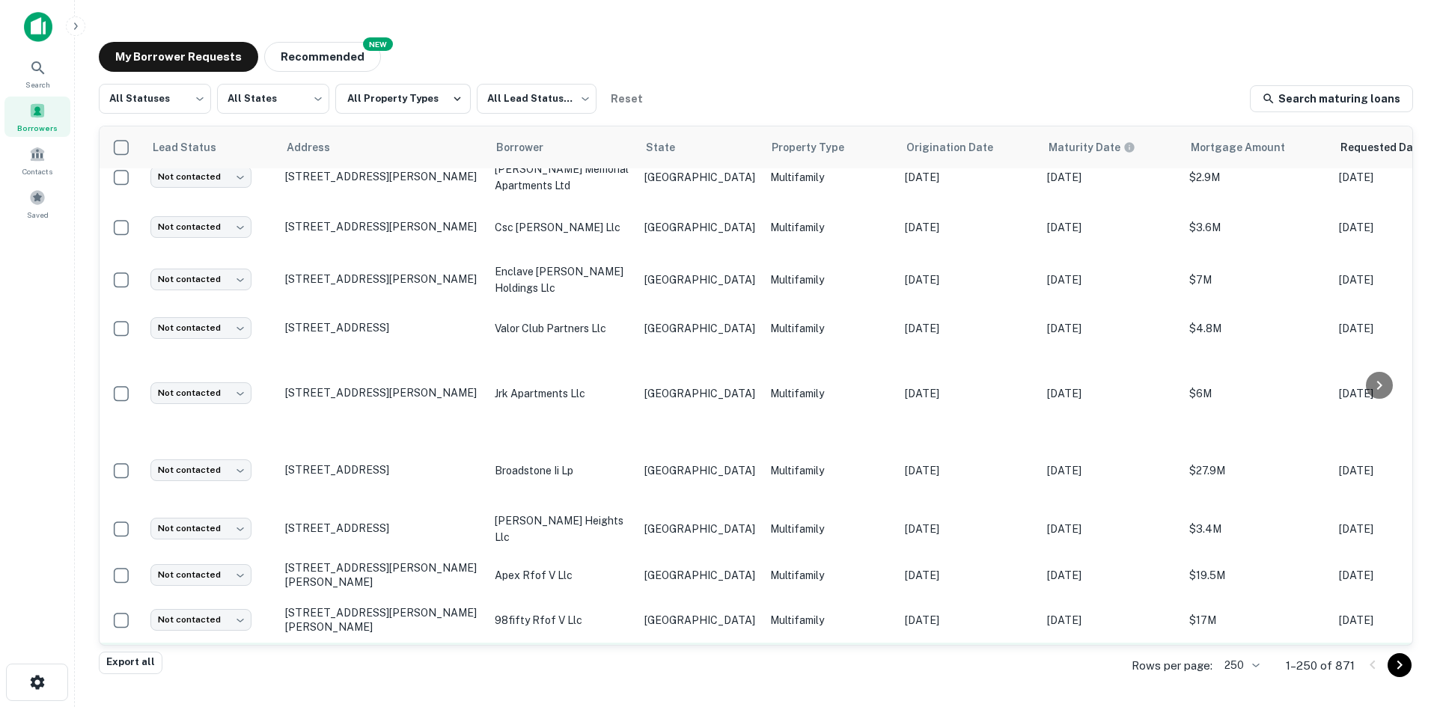
click at [569, 657] on p "willows 84 llc" at bounding box center [562, 665] width 135 height 16
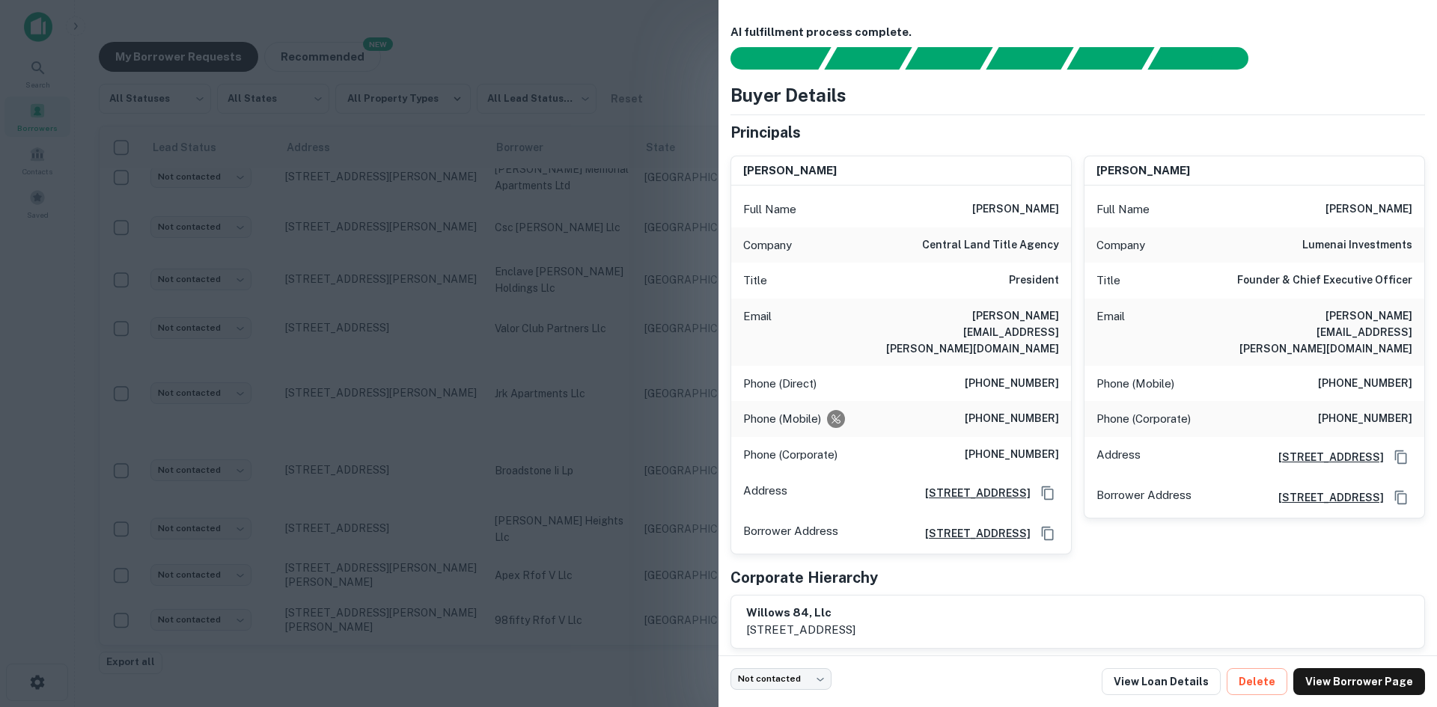
click at [647, 363] on div at bounding box center [718, 353] width 1437 height 707
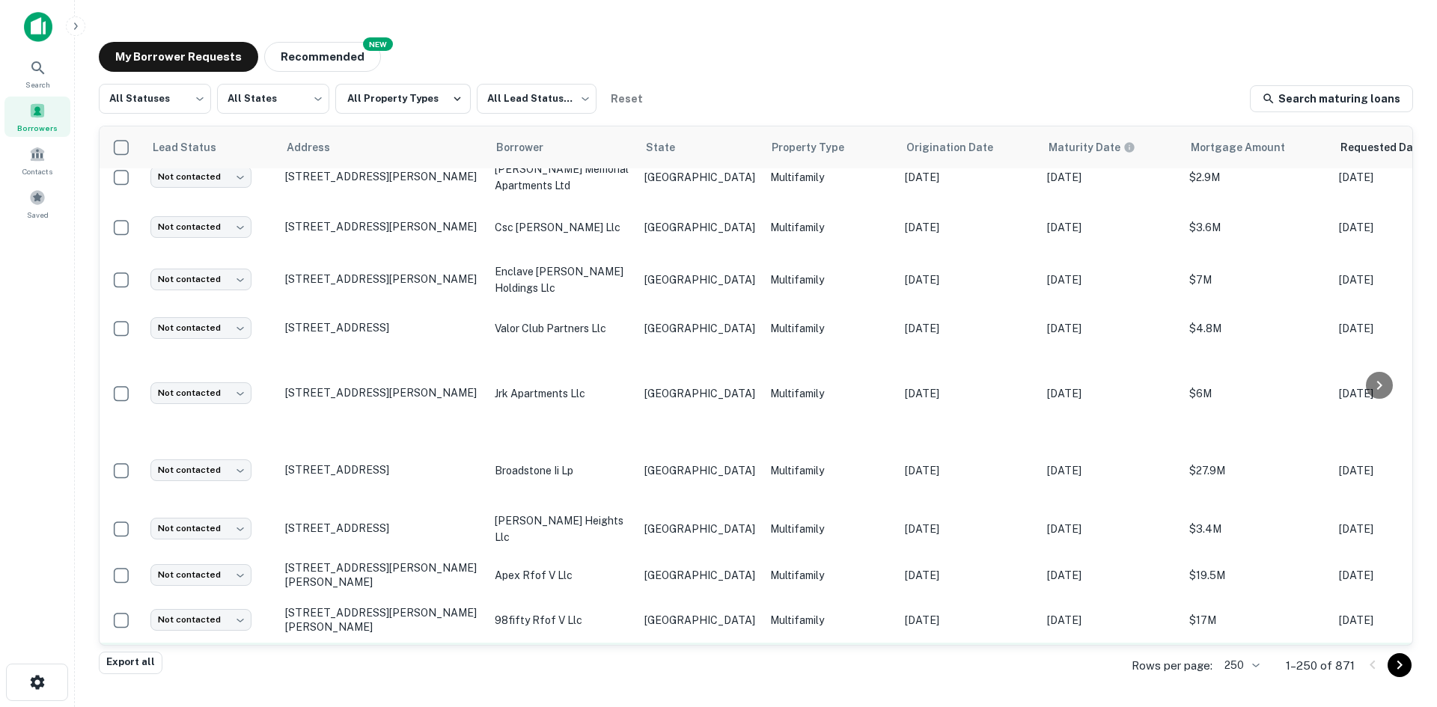
click at [237, 528] on body "Search Borrowers Contacts Saved My Borrower Requests NEW Recommended All Status…" at bounding box center [718, 353] width 1437 height 707
click at [227, 600] on li "Attempted" at bounding box center [203, 595] width 118 height 27
type input "*********"
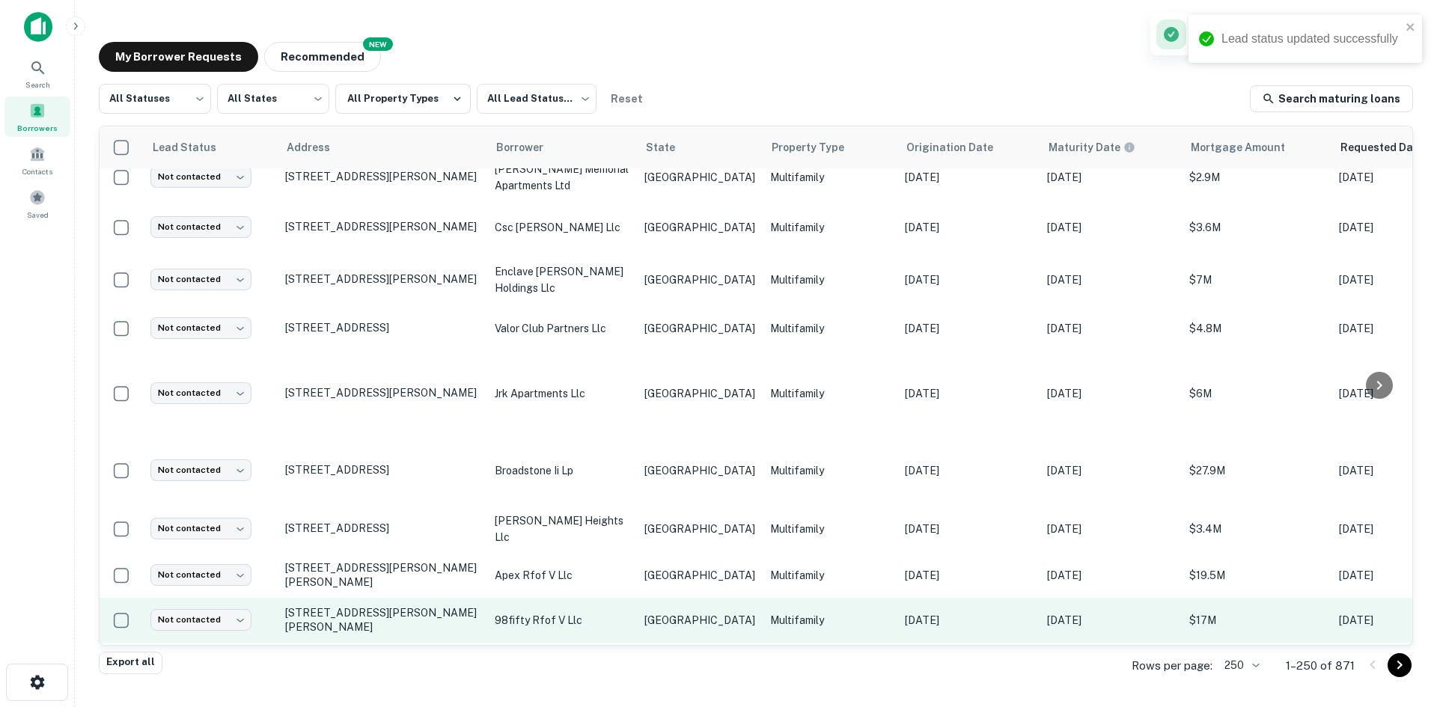
scroll to position [4171, 0]
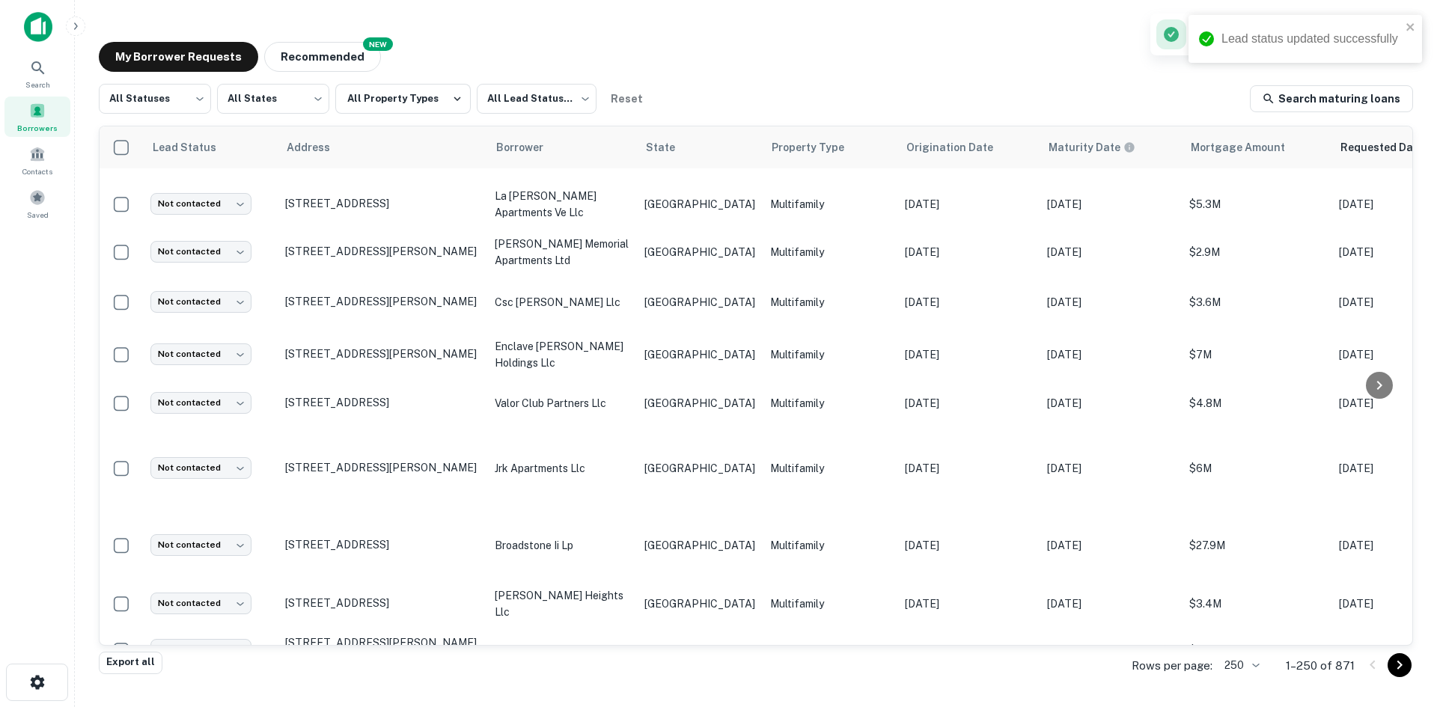
click at [783, 687] on p "Multifamily" at bounding box center [830, 695] width 120 height 16
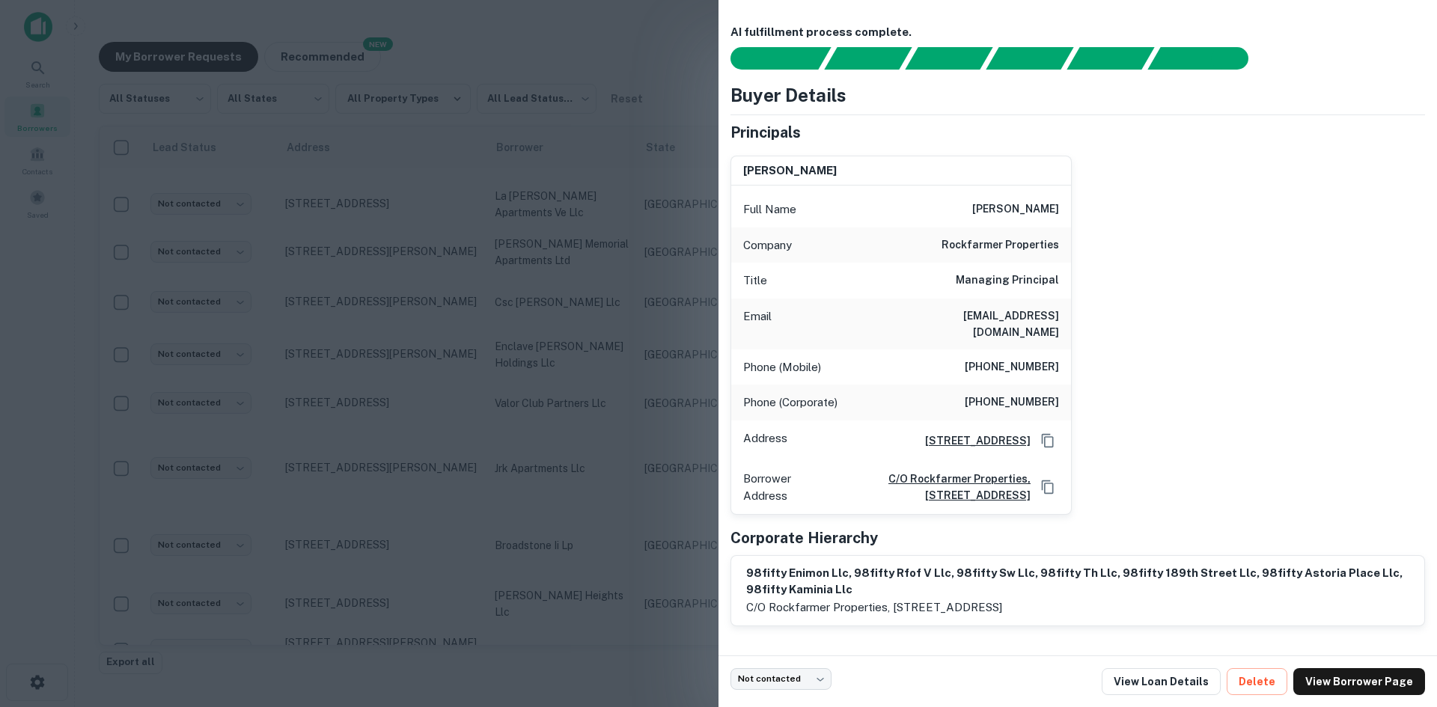
click at [967, 317] on h6 "[EMAIL_ADDRESS][DOMAIN_NAME]" at bounding box center [969, 324] width 180 height 33
copy h6 "[EMAIL_ADDRESS][DOMAIN_NAME]"
drag, startPoint x: 542, startPoint y: 483, endPoint x: 198, endPoint y: 570, distance: 355.3
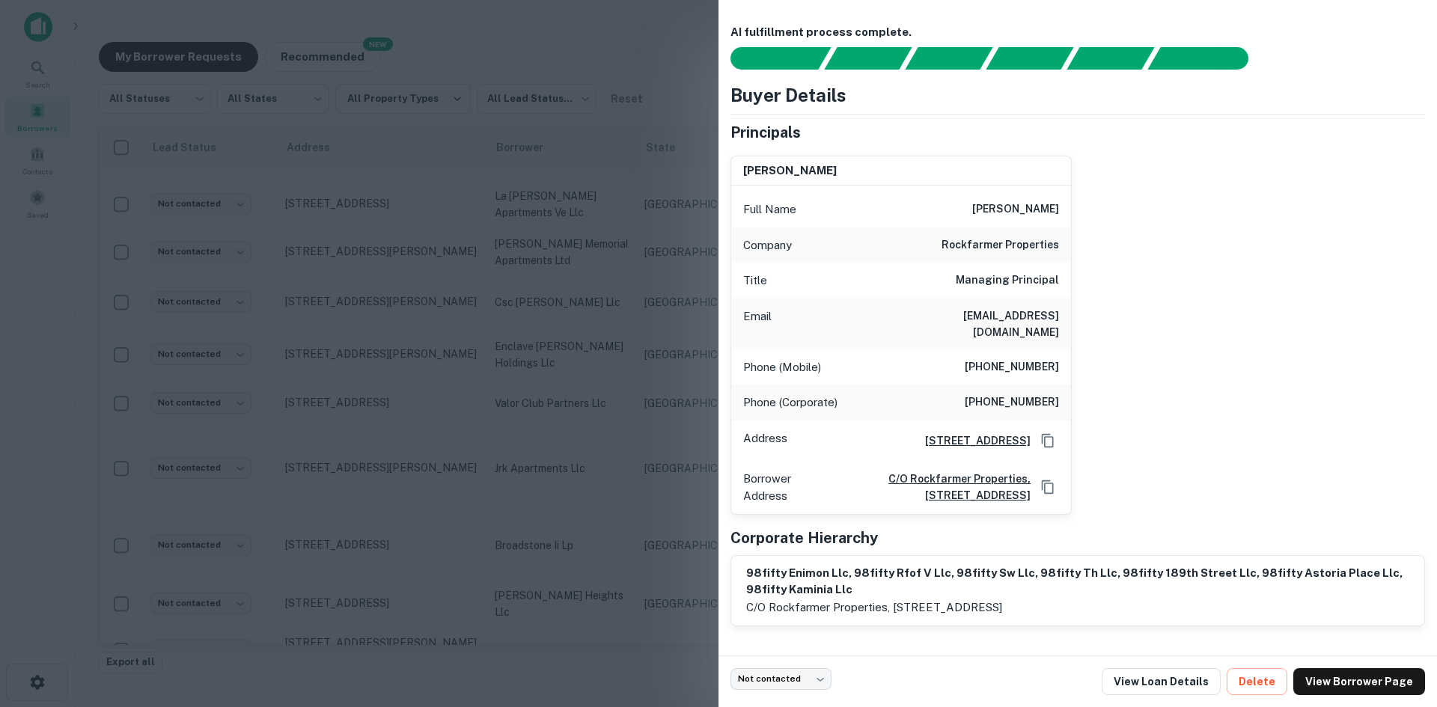
click at [542, 483] on div at bounding box center [718, 353] width 1437 height 707
click at [198, 570] on body "Search Borrowers Contacts Saved My Borrower Requests NEW Recommended All Status…" at bounding box center [718, 353] width 1437 height 707
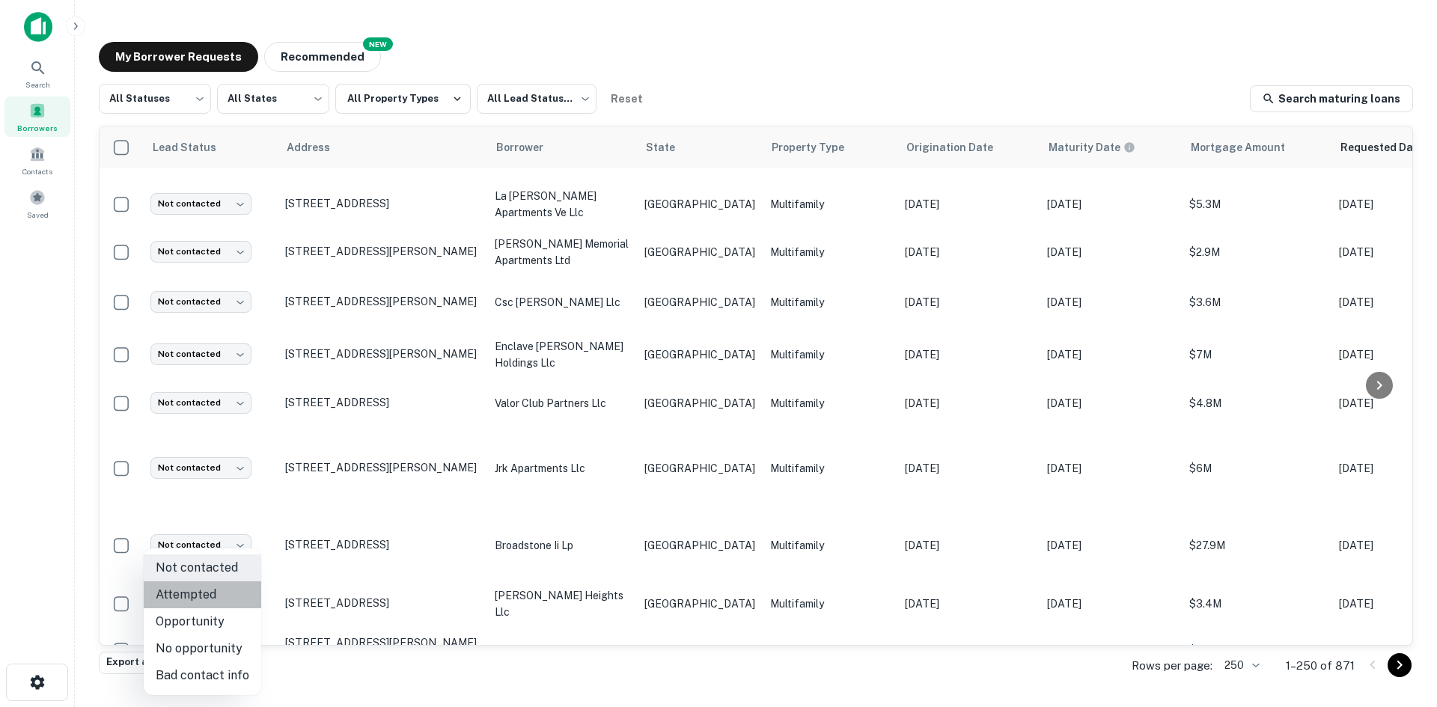
click at [211, 606] on li "Attempted" at bounding box center [203, 595] width 118 height 27
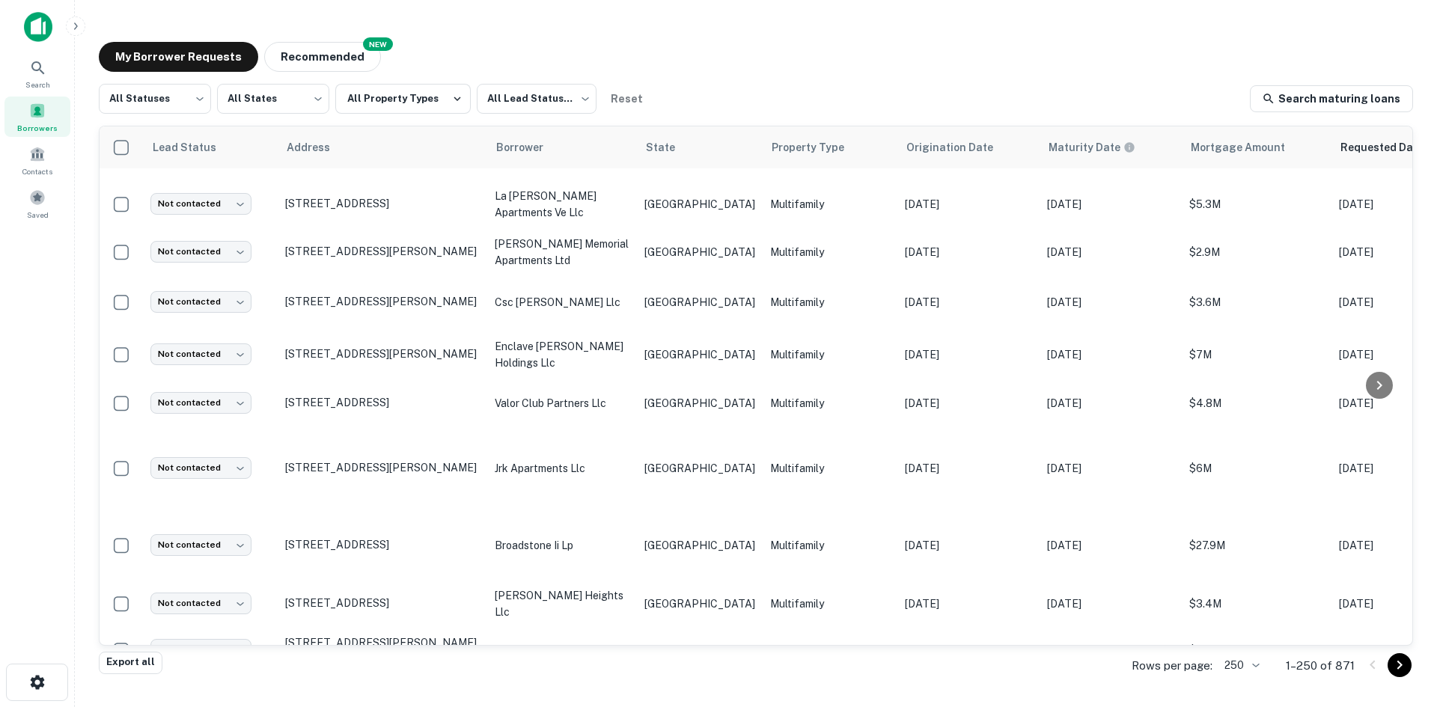
type input "*********"
click at [770, 642] on p "Multifamily" at bounding box center [830, 650] width 120 height 16
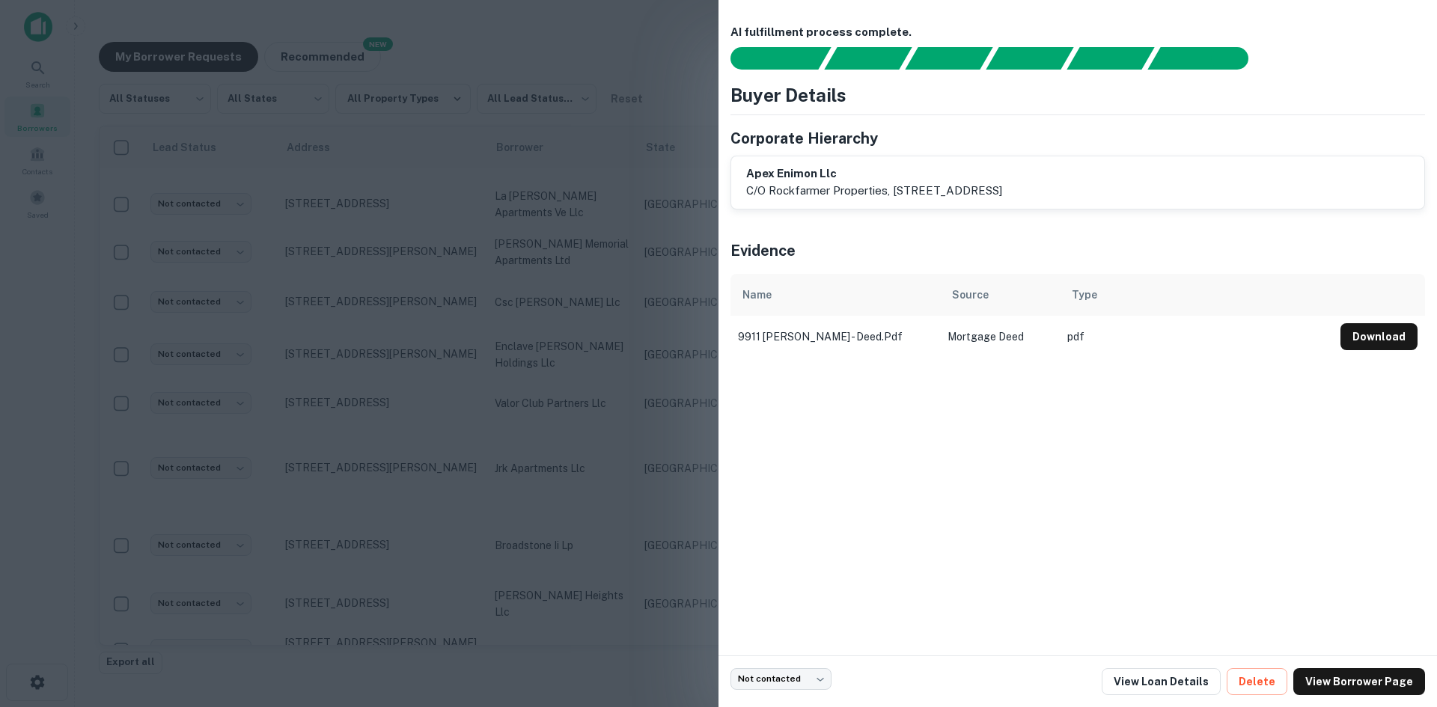
click at [604, 311] on div at bounding box center [718, 353] width 1437 height 707
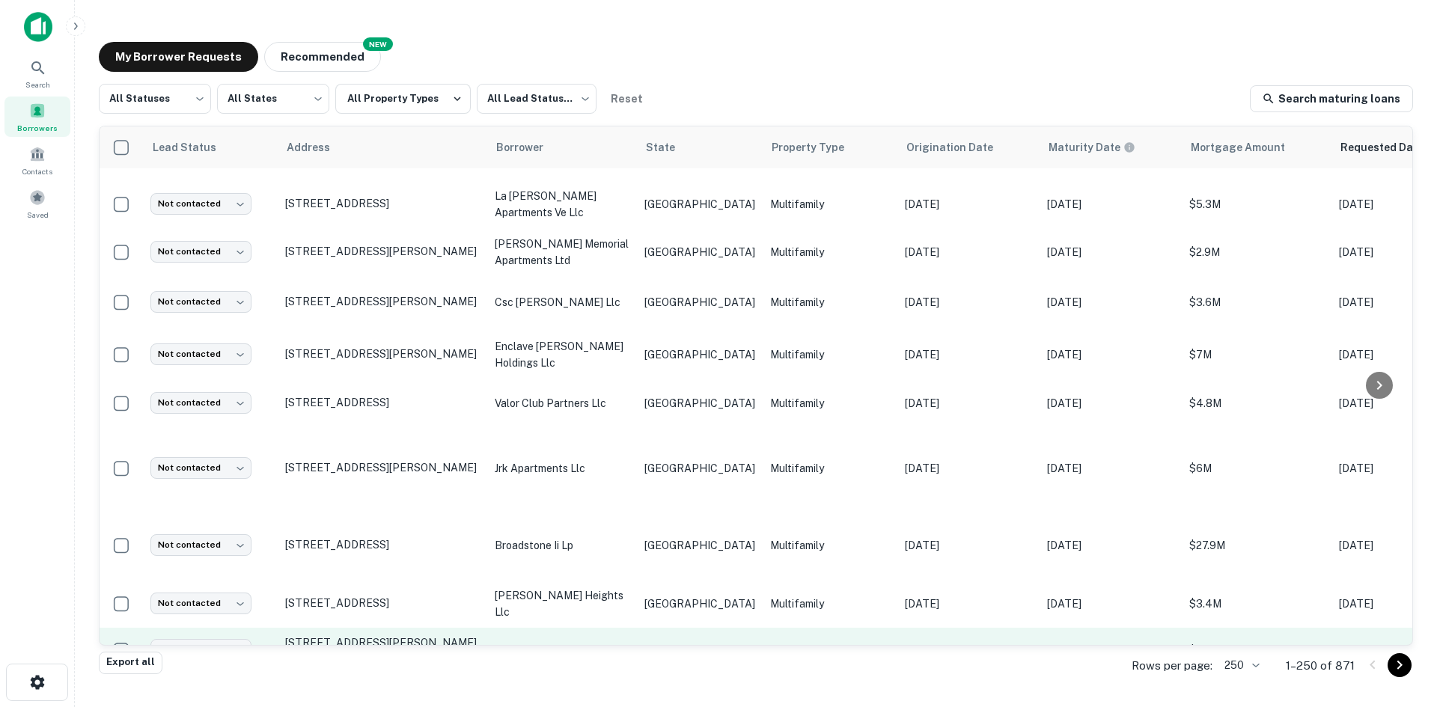
click at [629, 642] on p "apex rfof v llc" at bounding box center [562, 650] width 135 height 16
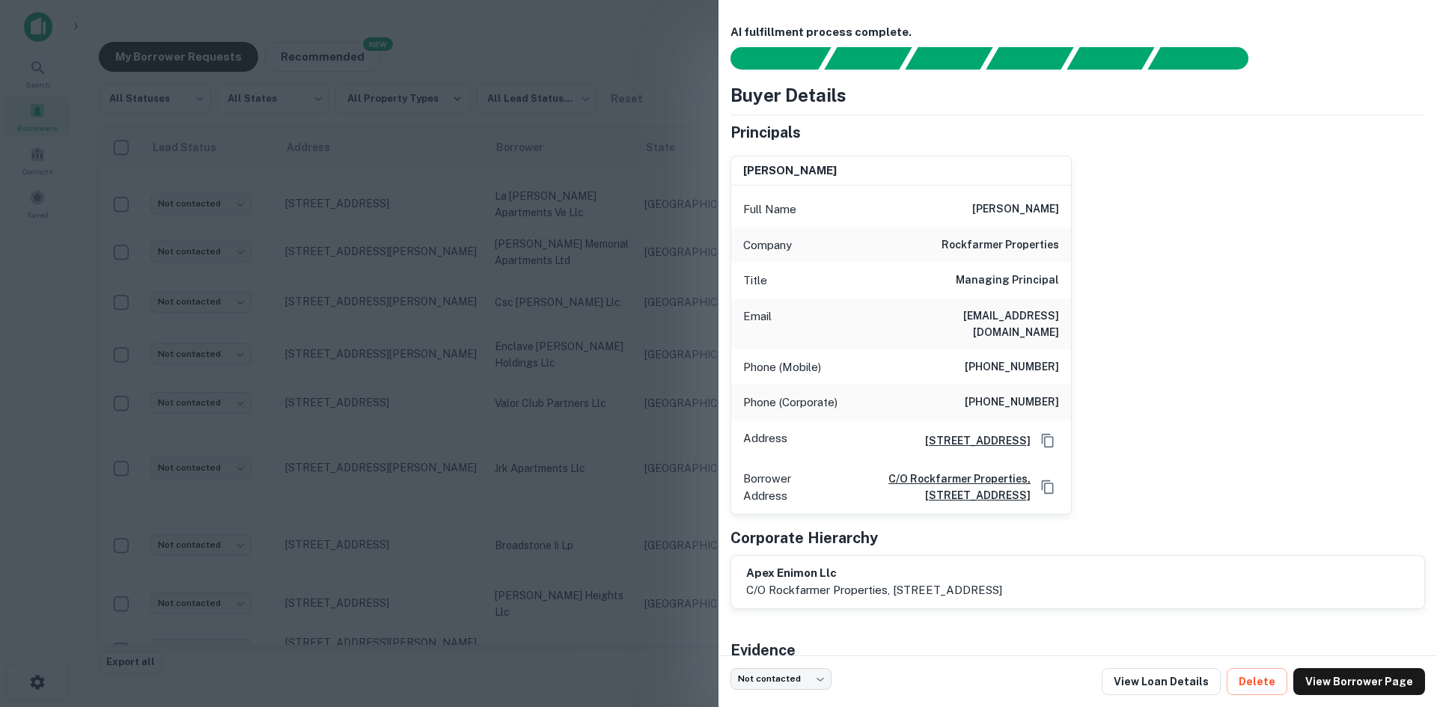
click at [1040, 326] on h6 "[EMAIL_ADDRESS][DOMAIN_NAME]" at bounding box center [969, 324] width 180 height 33
copy h6 "[EMAIL_ADDRESS][DOMAIN_NAME]"
click at [566, 451] on div at bounding box center [718, 353] width 1437 height 707
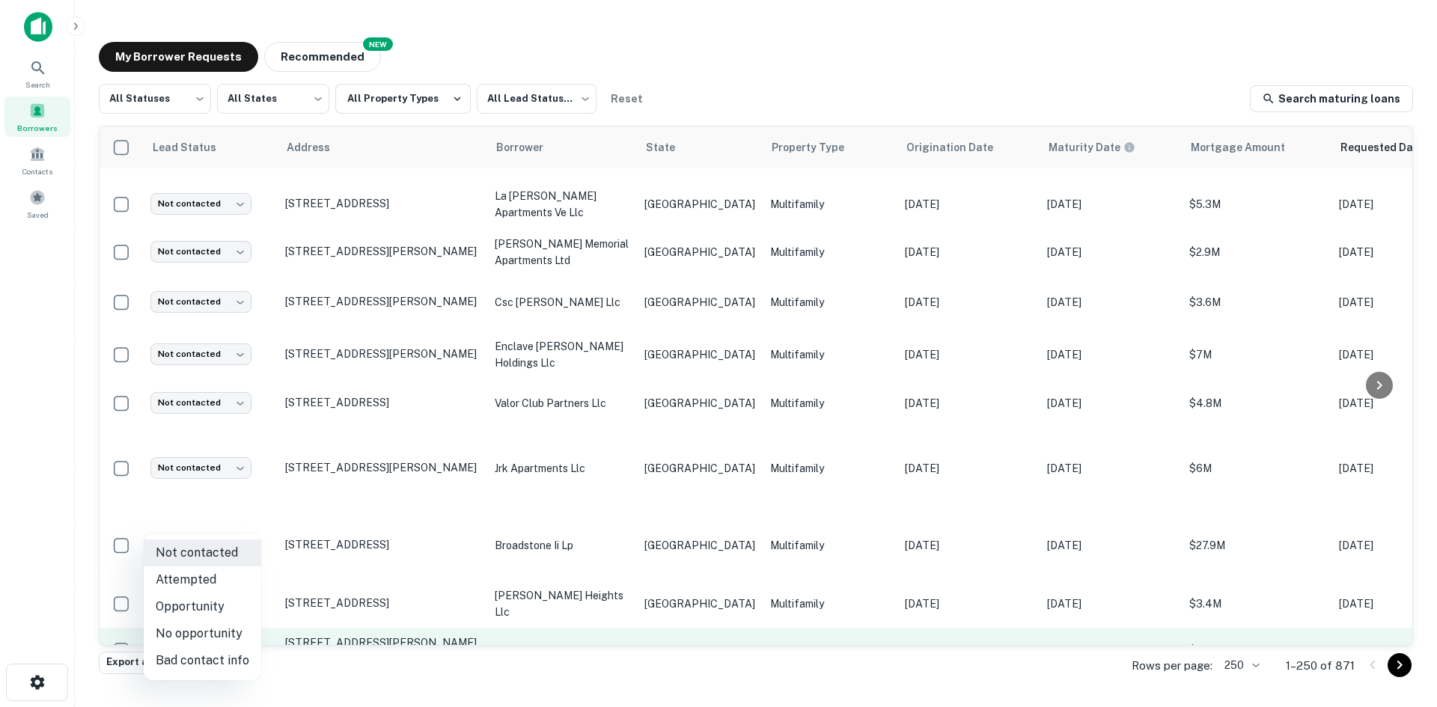
click at [237, 532] on body "Search Borrowers Contacts Saved My Borrower Requests NEW Recommended All Status…" at bounding box center [718, 353] width 1437 height 707
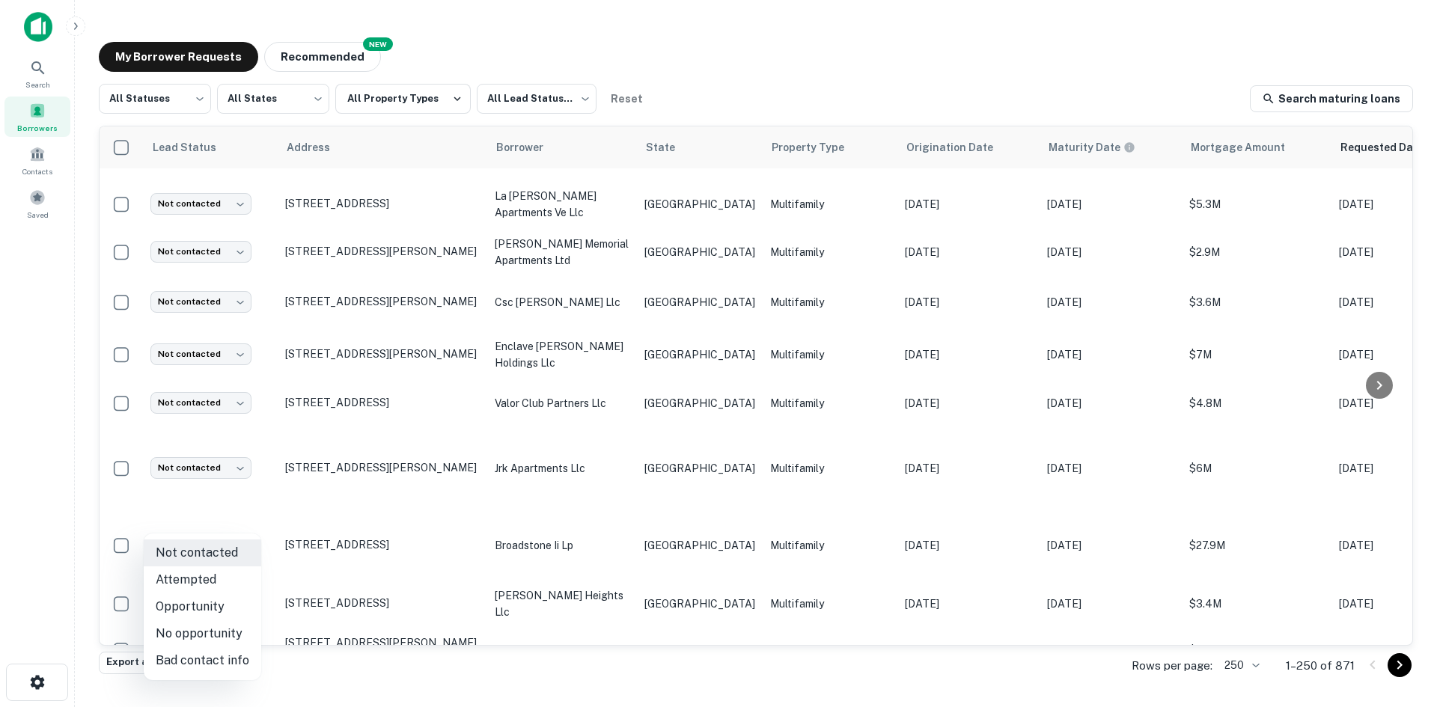
click at [200, 581] on li "Attempted" at bounding box center [203, 580] width 118 height 27
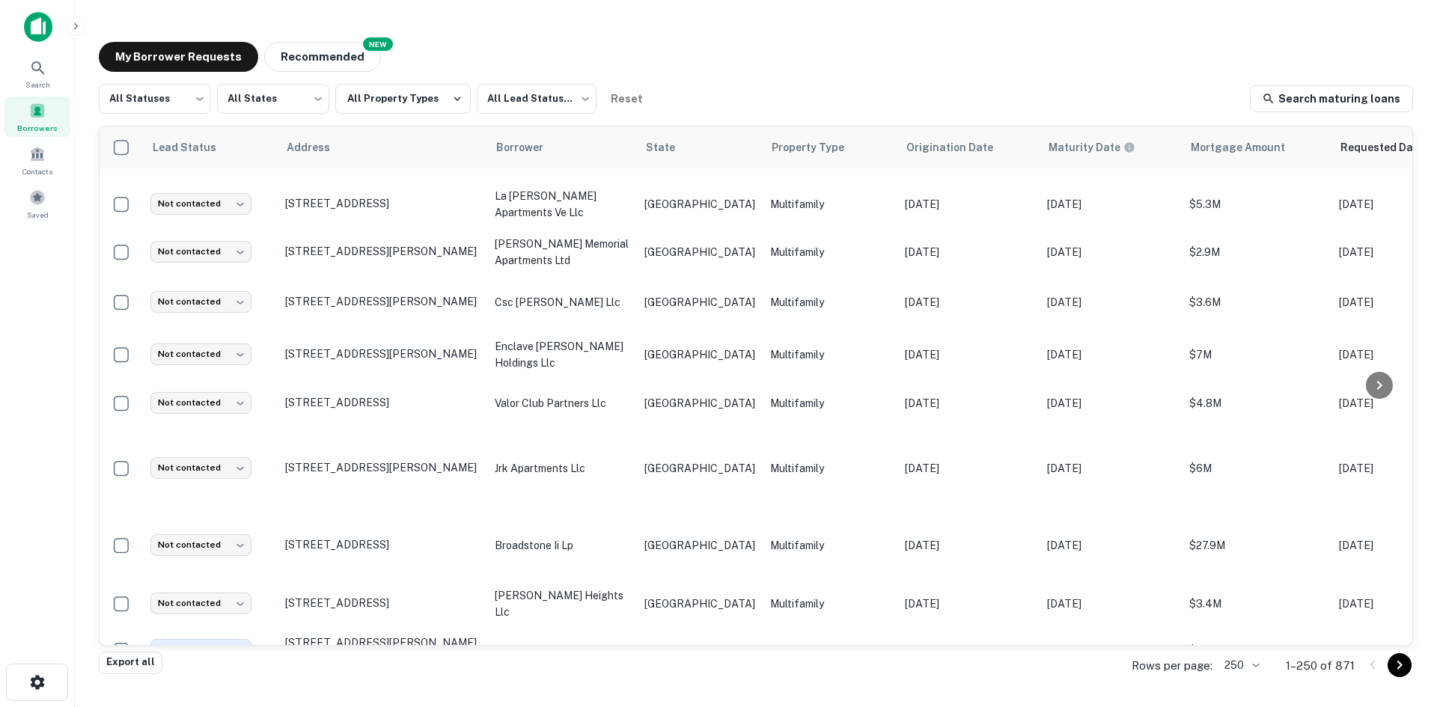
type input "*********"
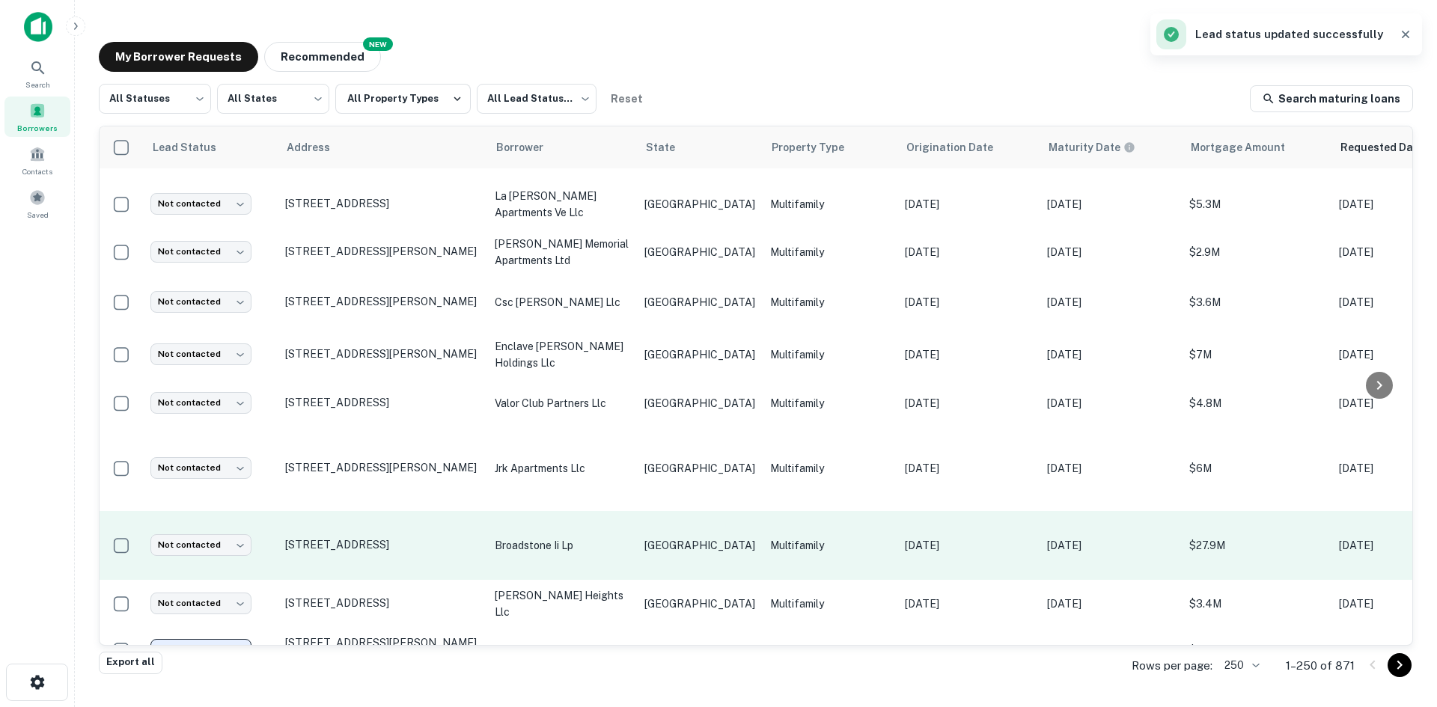
scroll to position [4096, 0]
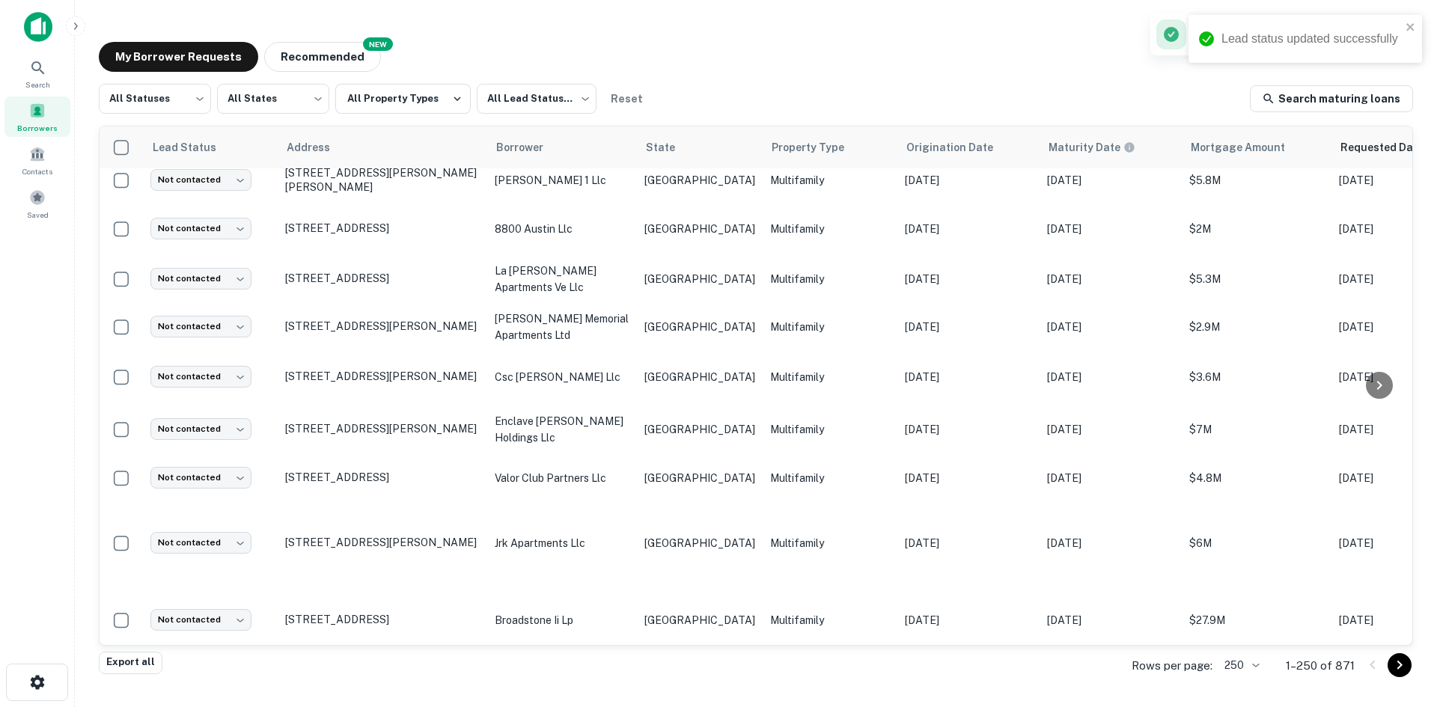
click at [770, 671] on p "Multifamily" at bounding box center [830, 679] width 120 height 16
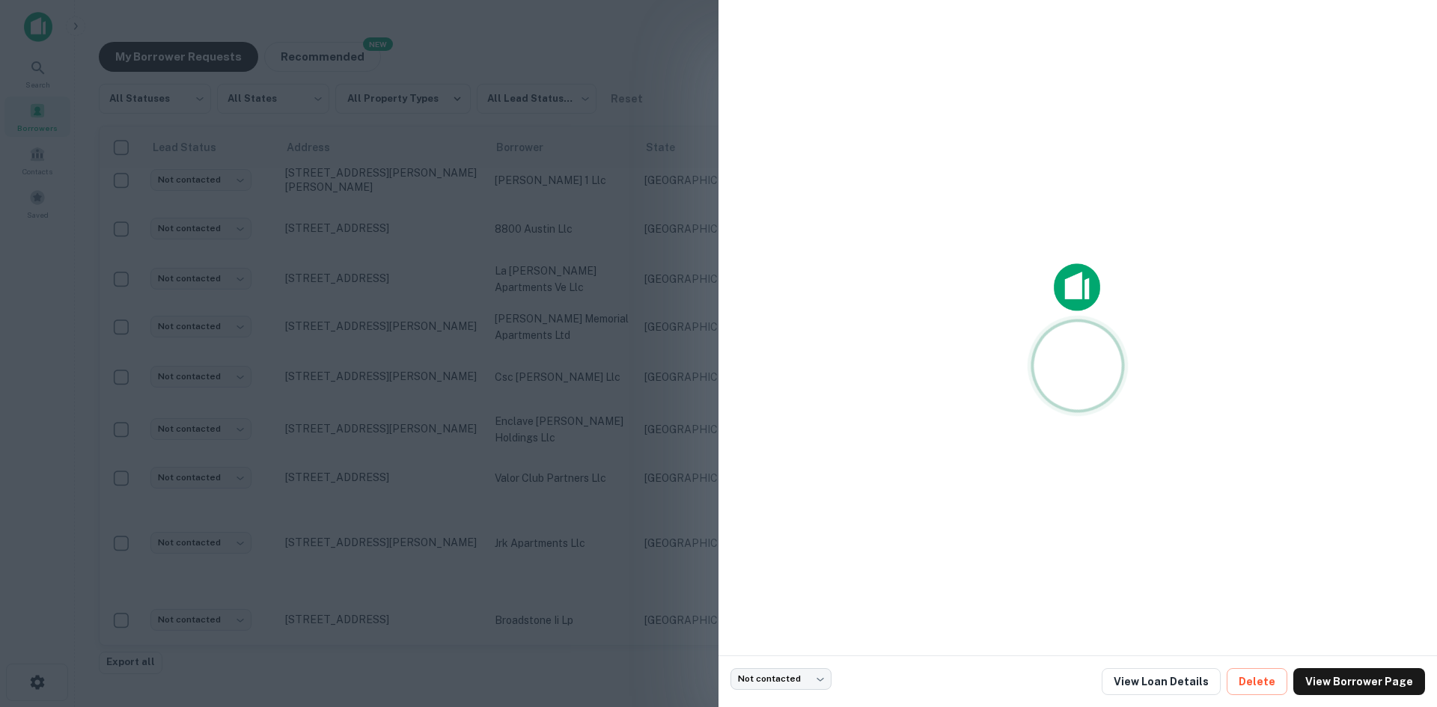
scroll to position [0, 0]
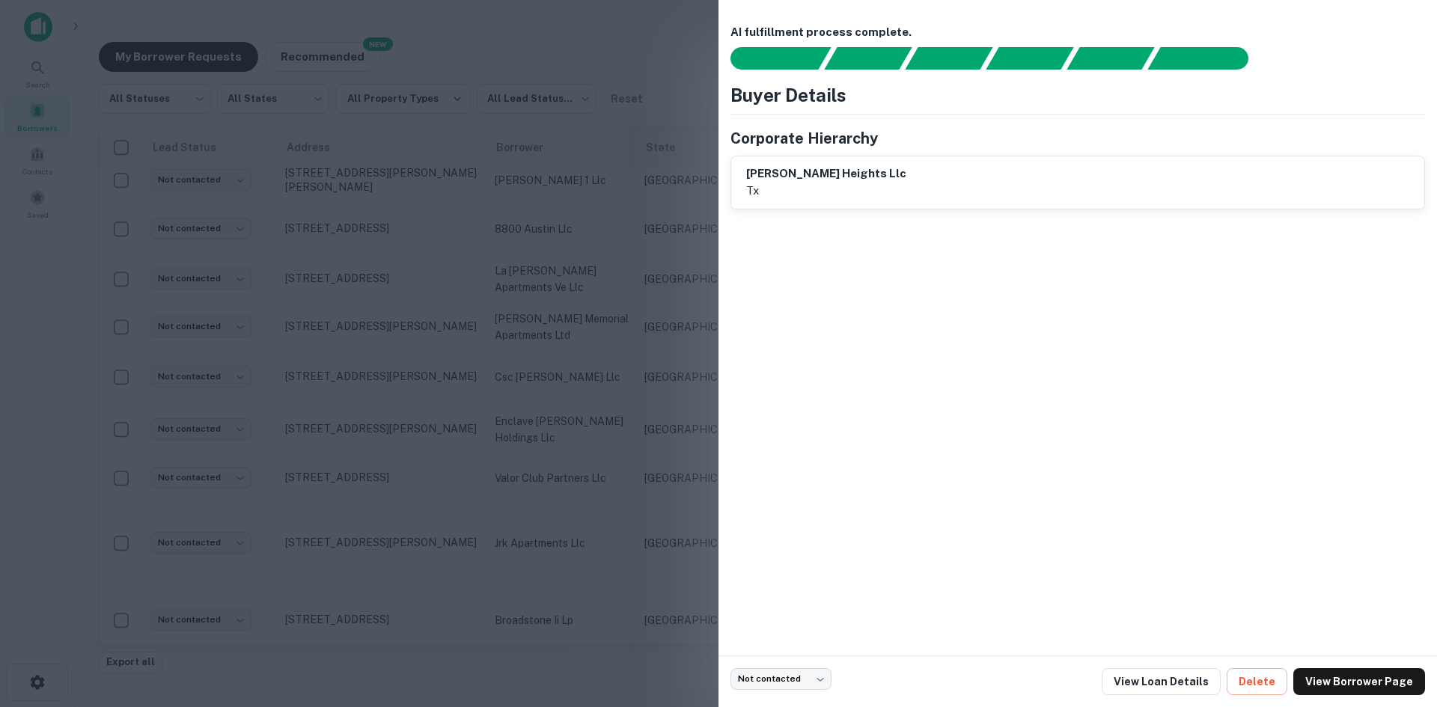
click at [435, 489] on div at bounding box center [718, 353] width 1437 height 707
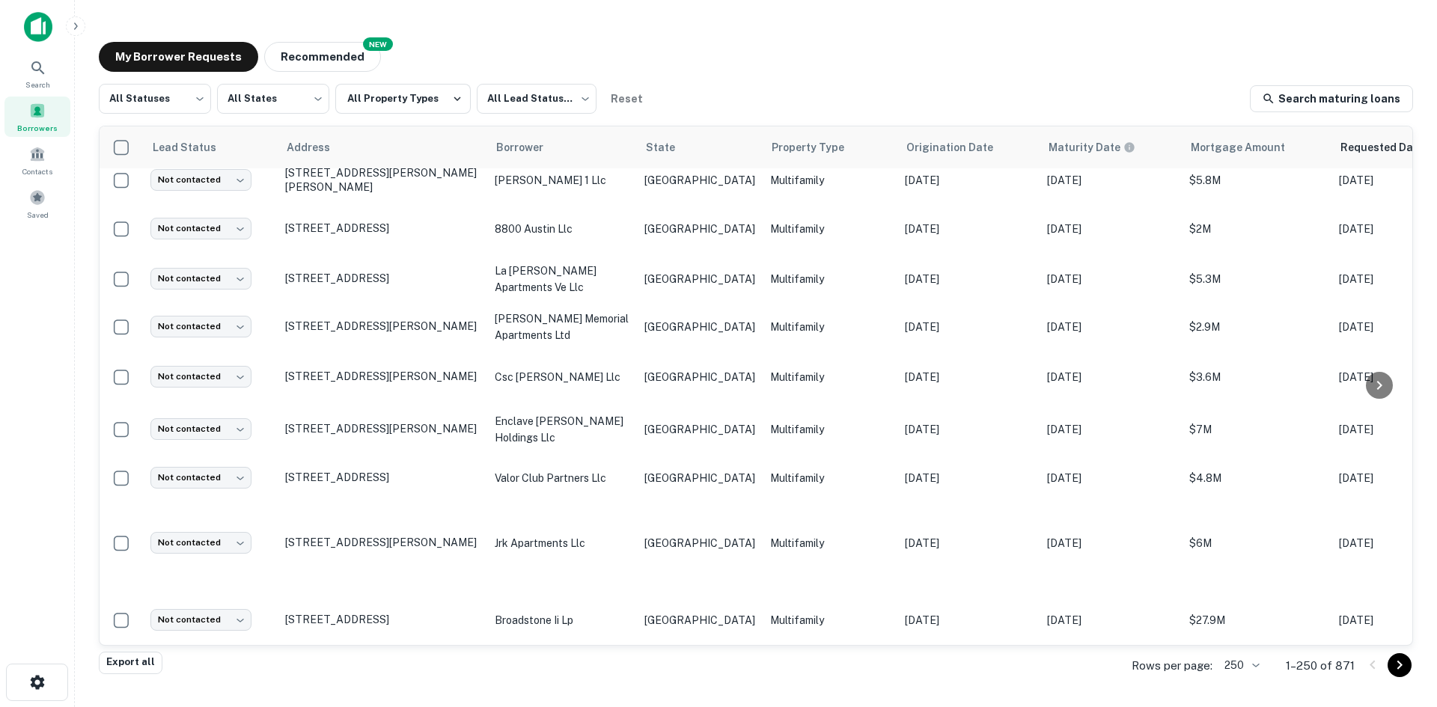
click at [600, 662] on p "[PERSON_NAME] heights llc" at bounding box center [562, 678] width 135 height 33
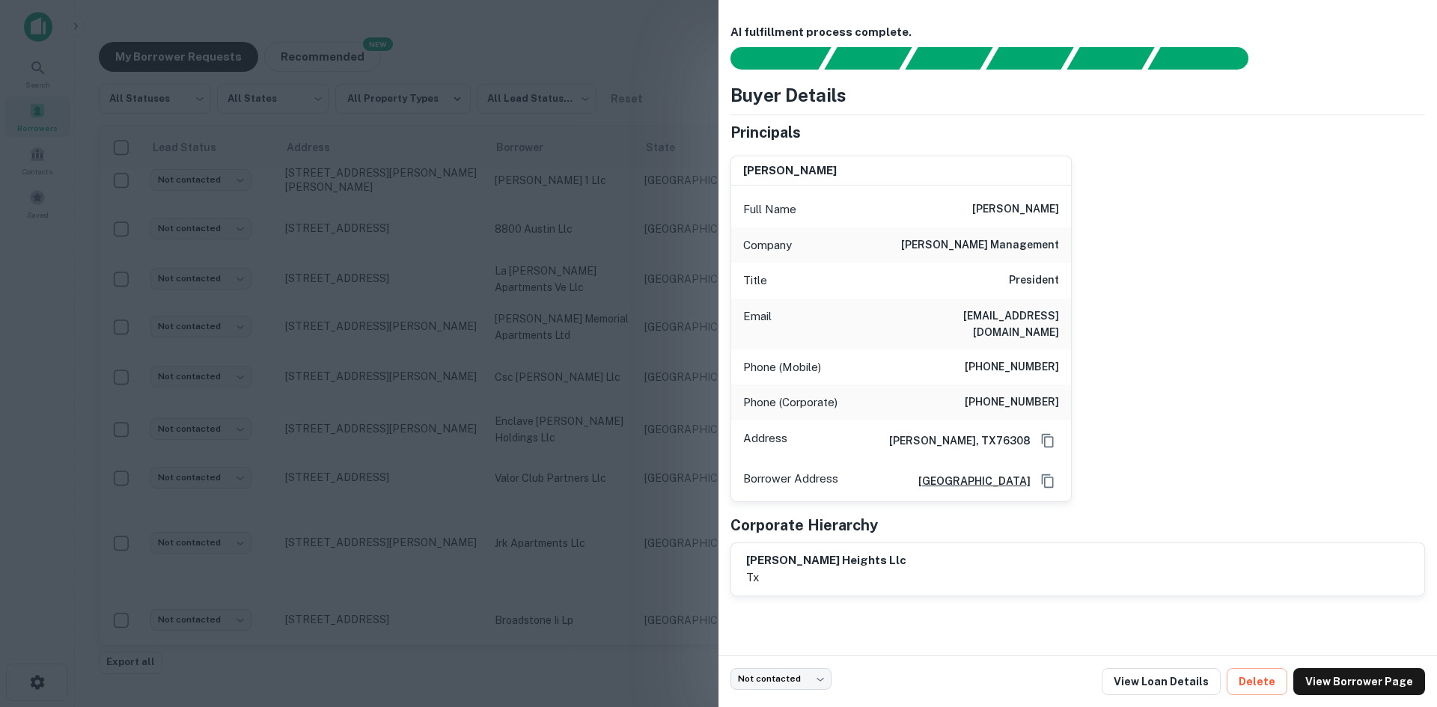
click at [1000, 330] on div "Email [EMAIL_ADDRESS][DOMAIN_NAME]" at bounding box center [901, 324] width 340 height 51
click at [1010, 320] on h6 "[EMAIL_ADDRESS][DOMAIN_NAME]" at bounding box center [969, 324] width 180 height 33
copy h6 "[EMAIL_ADDRESS][DOMAIN_NAME]"
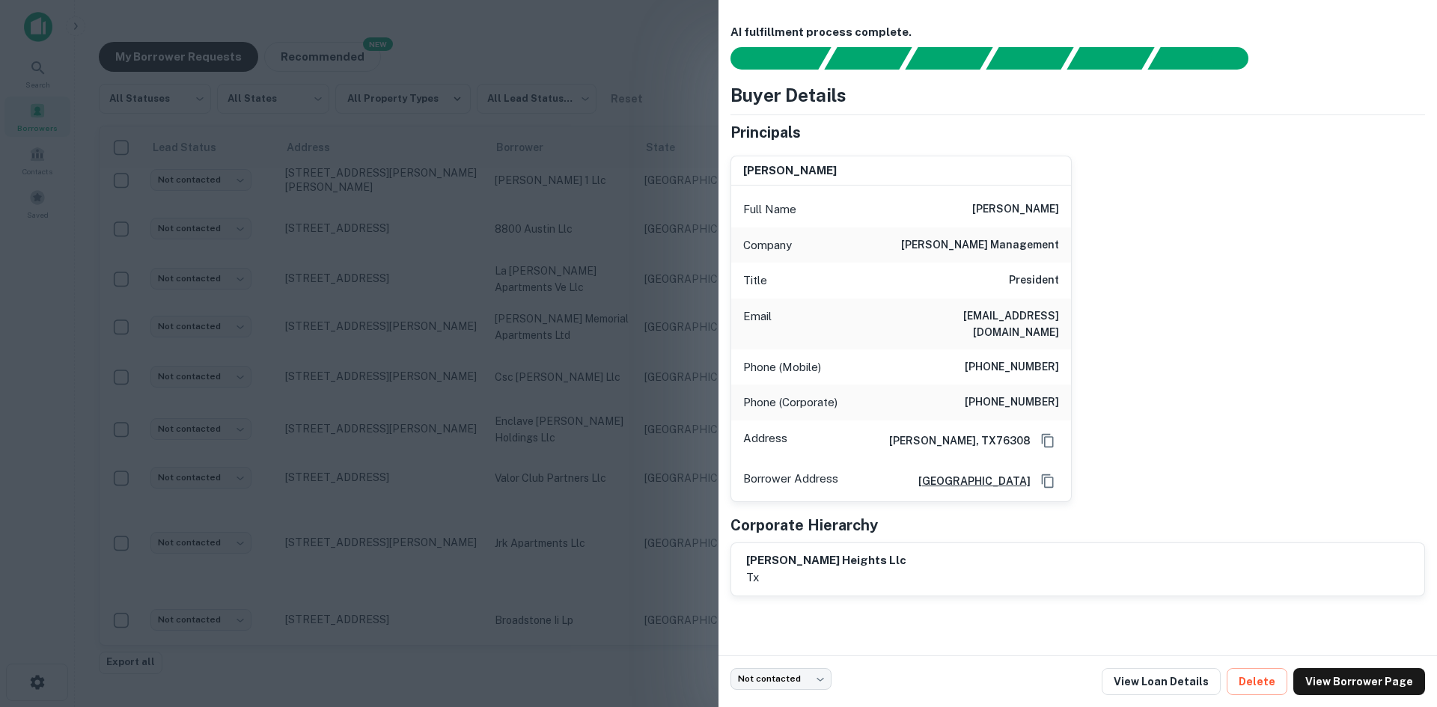
drag, startPoint x: 442, startPoint y: 311, endPoint x: 232, endPoint y: 549, distance: 316.6
click at [442, 311] on div at bounding box center [718, 353] width 1437 height 707
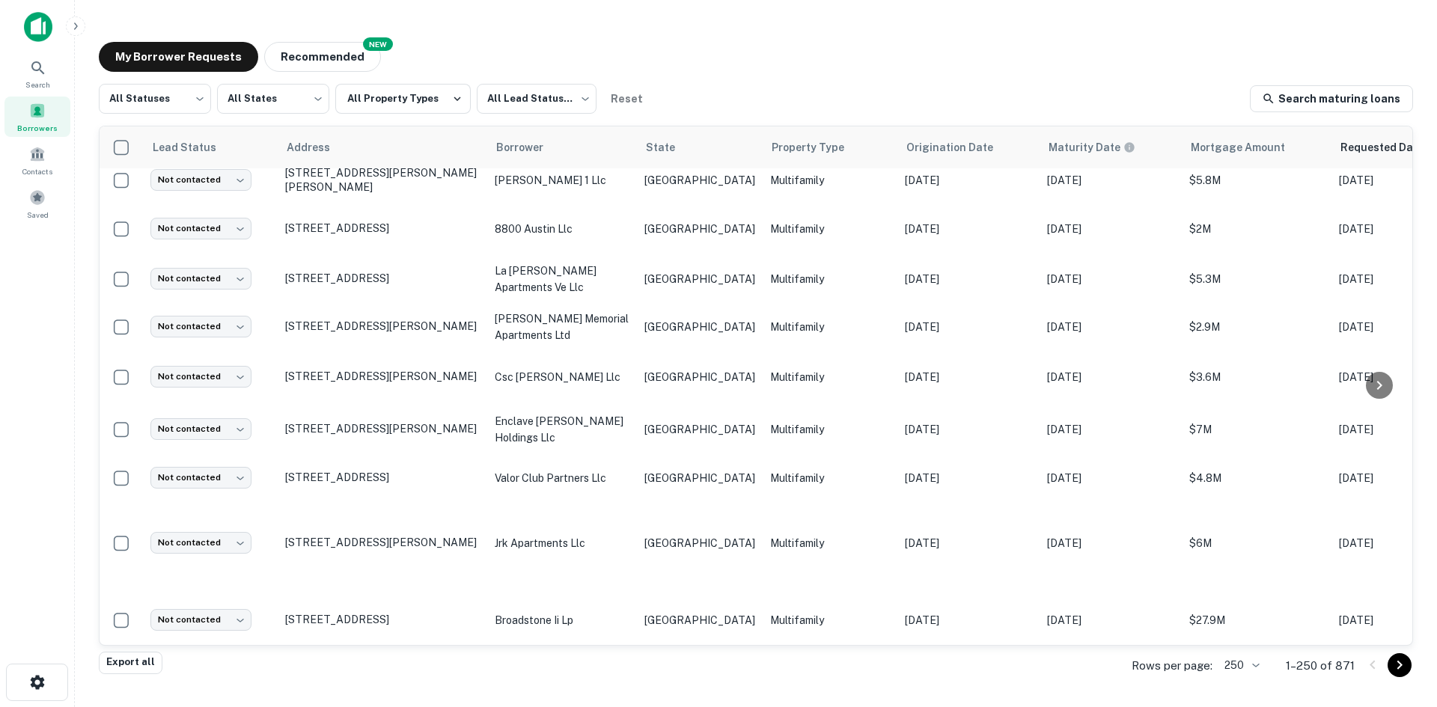
click at [620, 662] on p "[PERSON_NAME] heights llc" at bounding box center [562, 678] width 135 height 33
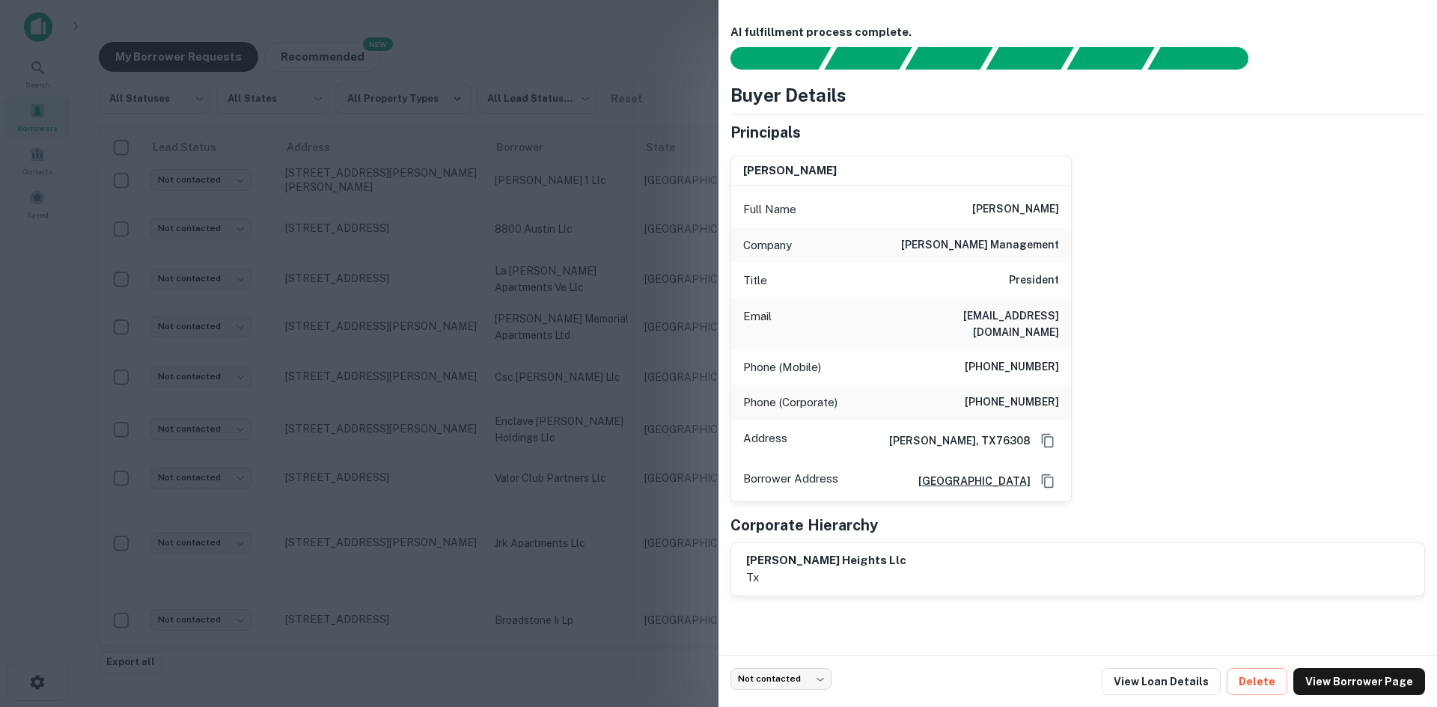
click at [589, 552] on div at bounding box center [718, 353] width 1437 height 707
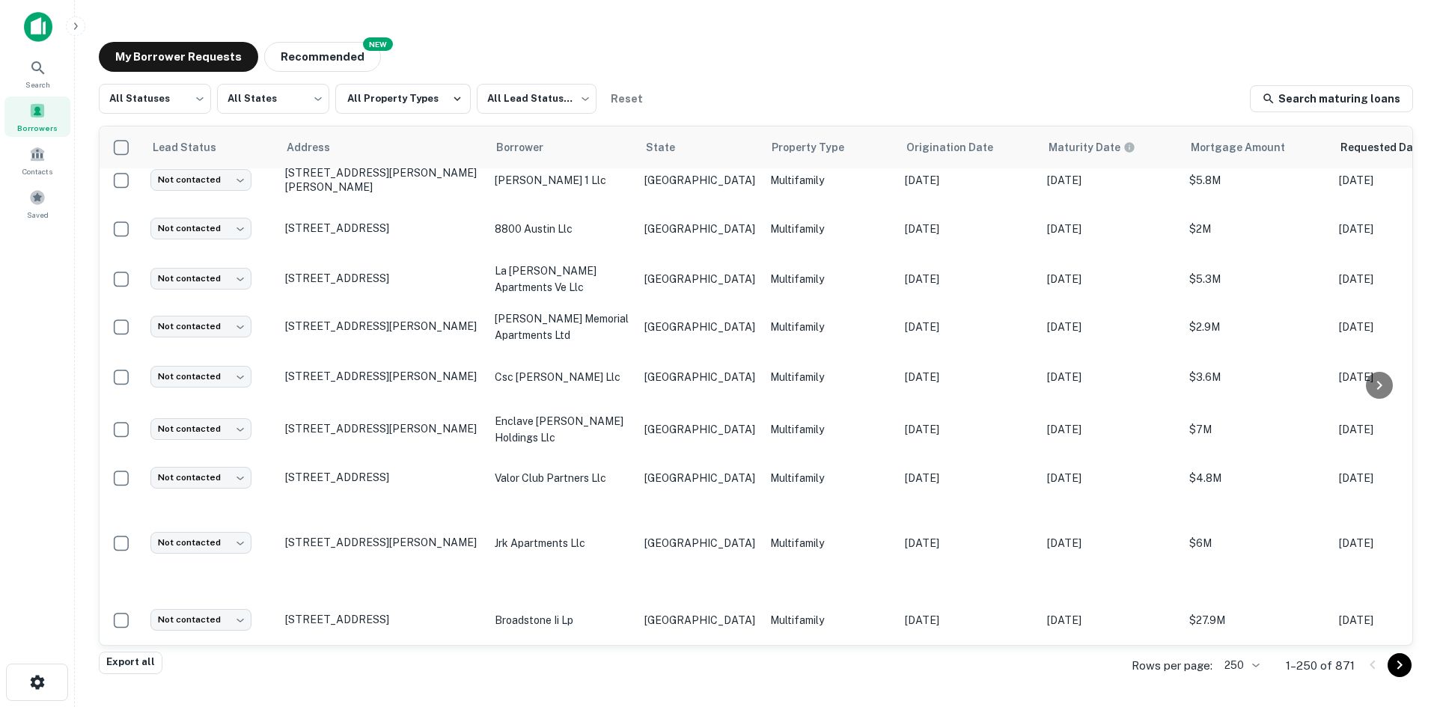
click at [202, 548] on body "Search Borrowers Contacts Saved My Borrower Requests NEW Recommended All Status…" at bounding box center [718, 353] width 1437 height 707
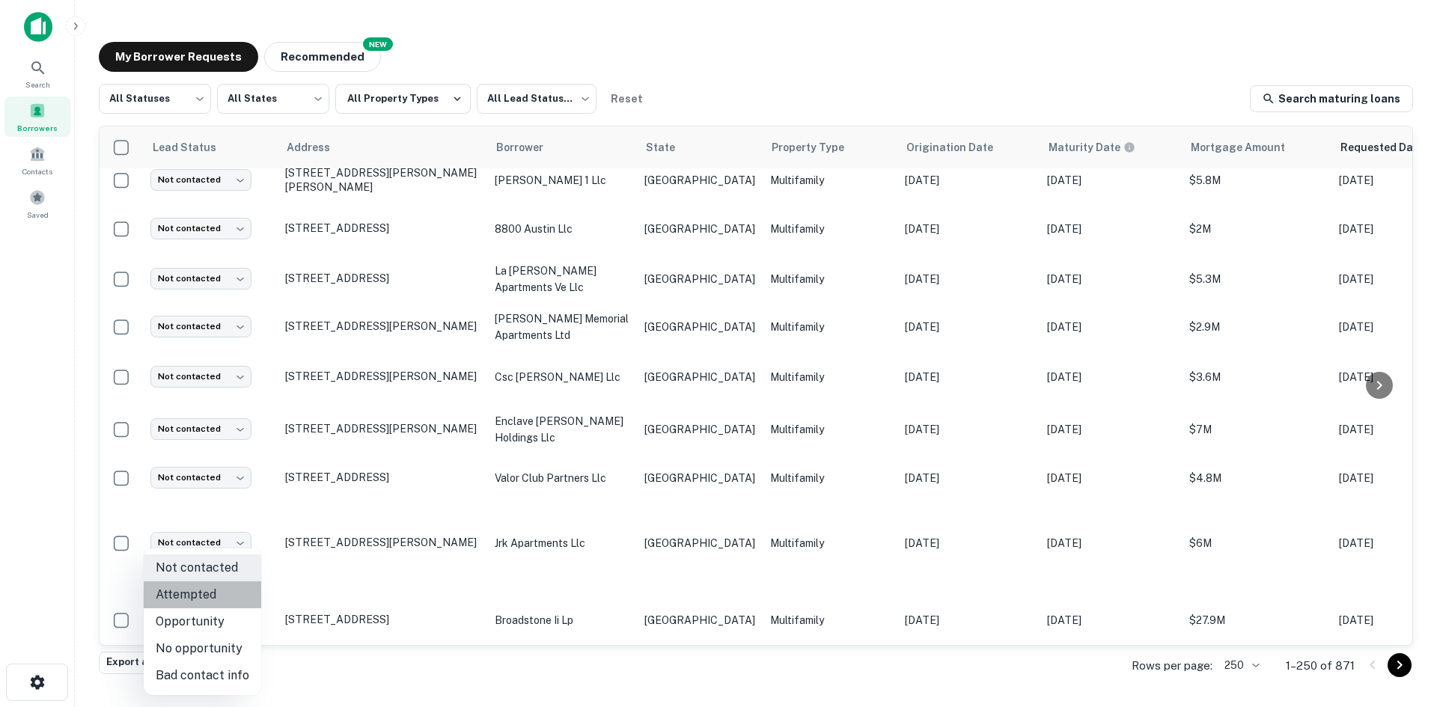
click at [222, 594] on li "Attempted" at bounding box center [203, 595] width 118 height 27
type input "*********"
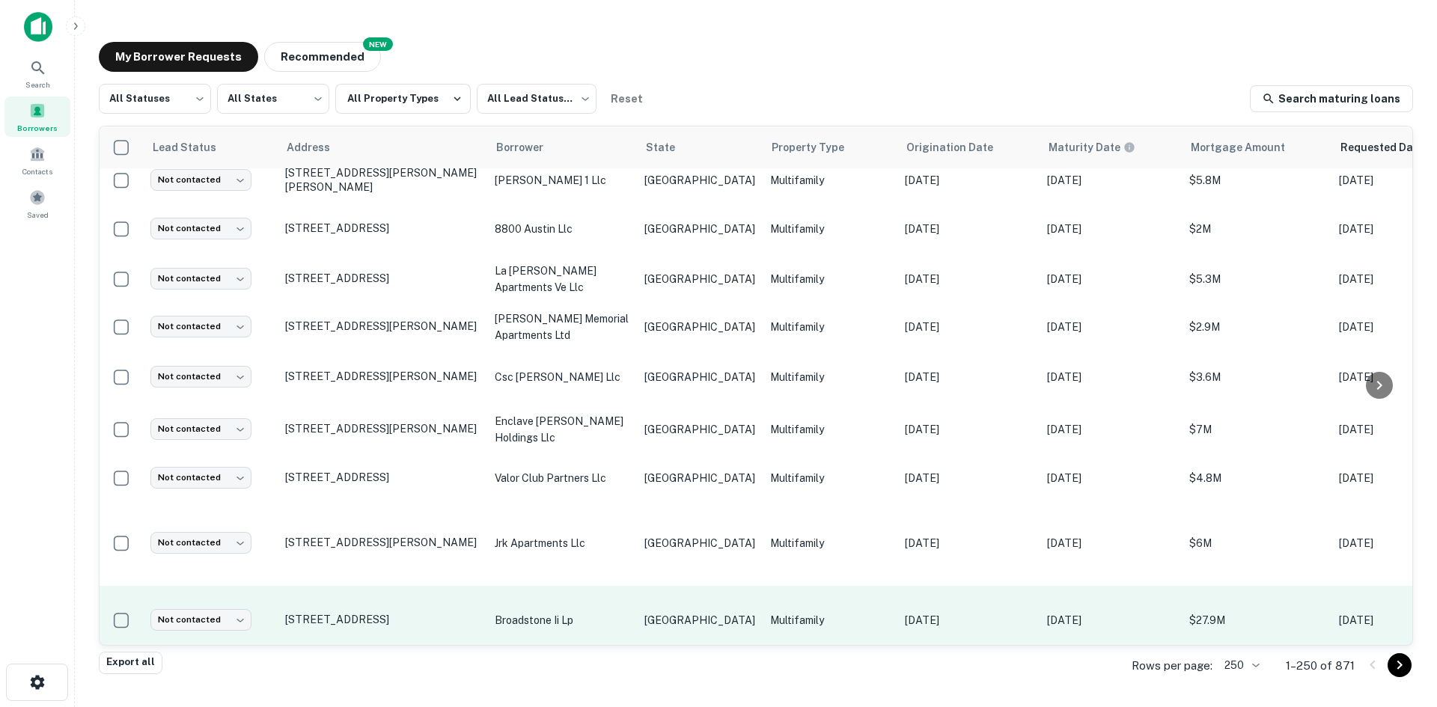
click at [675, 586] on td "[GEOGRAPHIC_DATA]" at bounding box center [700, 620] width 126 height 69
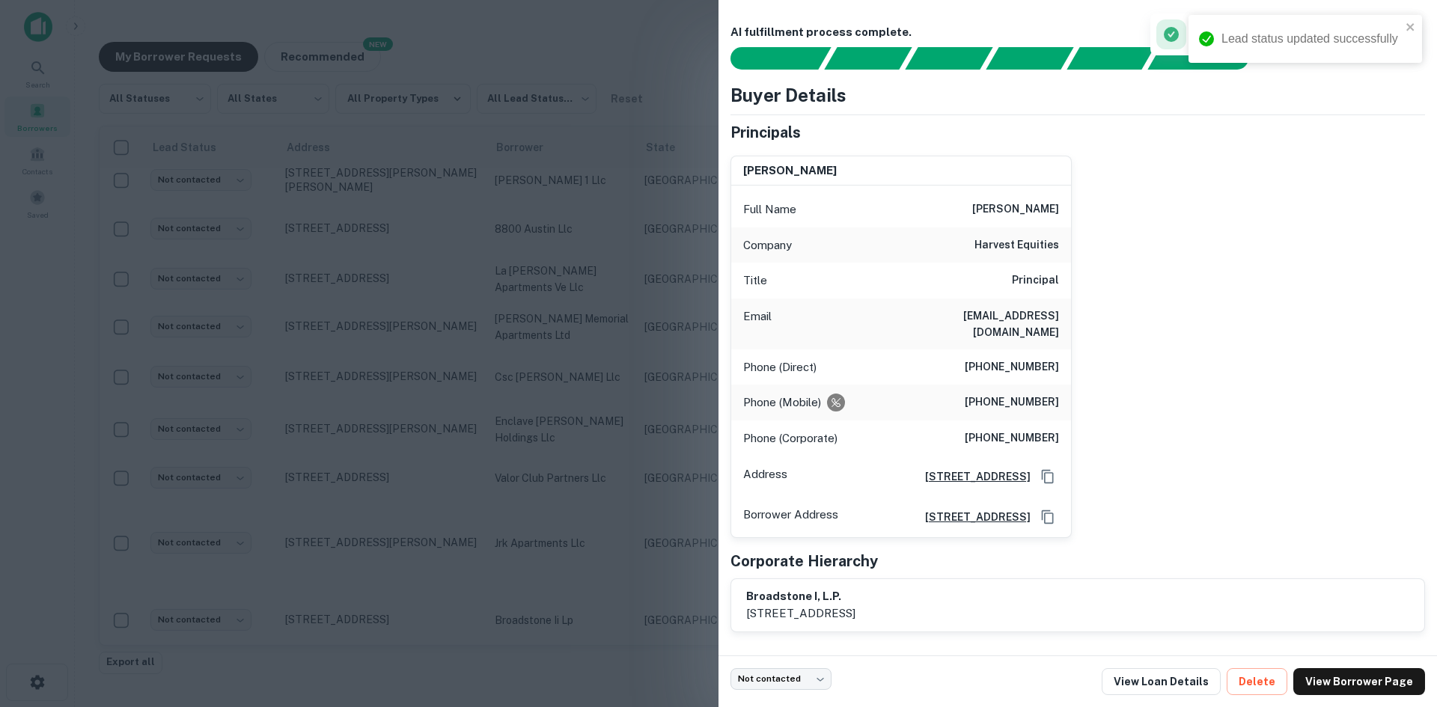
click at [988, 315] on h6 "[EMAIL_ADDRESS][DOMAIN_NAME]" at bounding box center [969, 324] width 180 height 33
copy h6 "[EMAIL_ADDRESS][DOMAIN_NAME]"
click at [1009, 308] on h6 "[EMAIL_ADDRESS][DOMAIN_NAME]" at bounding box center [969, 324] width 180 height 33
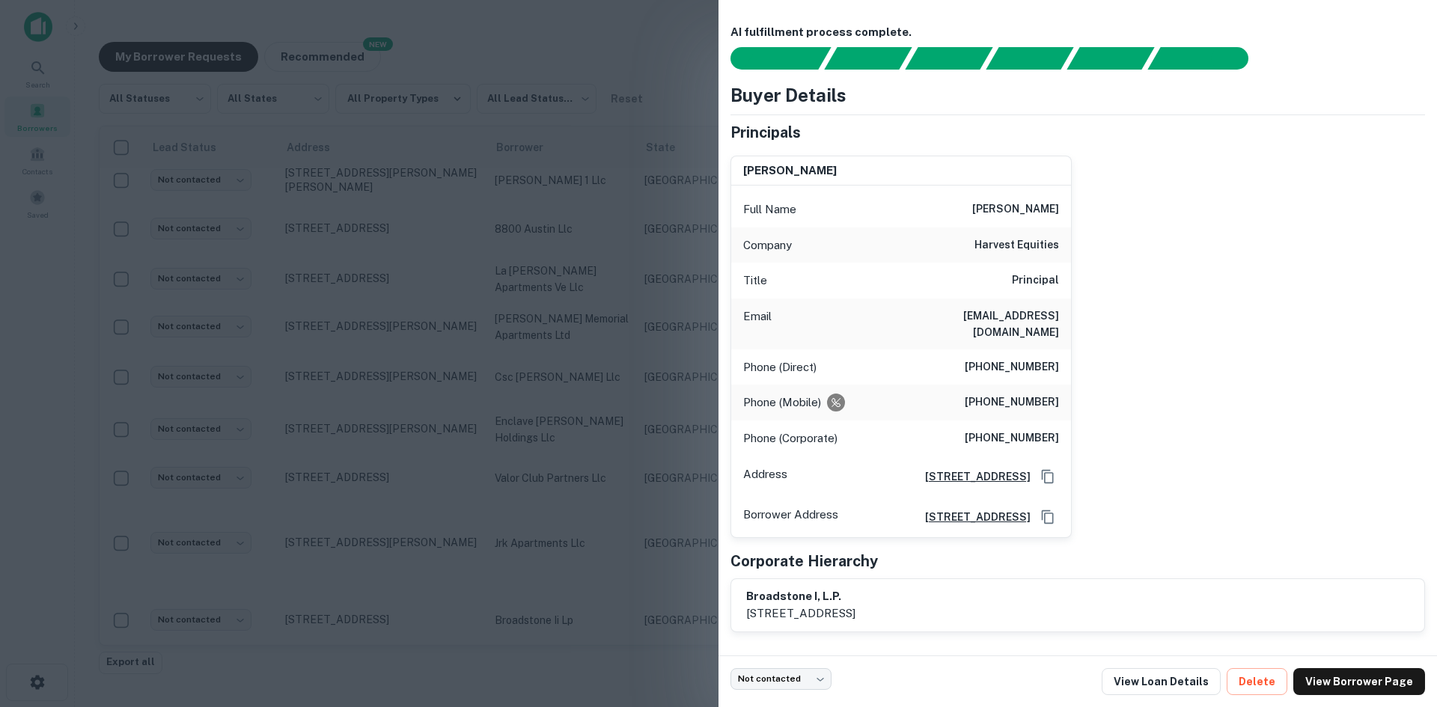
click at [1006, 311] on h6 "[EMAIL_ADDRESS][DOMAIN_NAME]" at bounding box center [969, 324] width 180 height 33
copy h6 "[EMAIL_ADDRESS][DOMAIN_NAME]"
drag, startPoint x: 355, startPoint y: 335, endPoint x: 234, endPoint y: 493, distance: 198.5
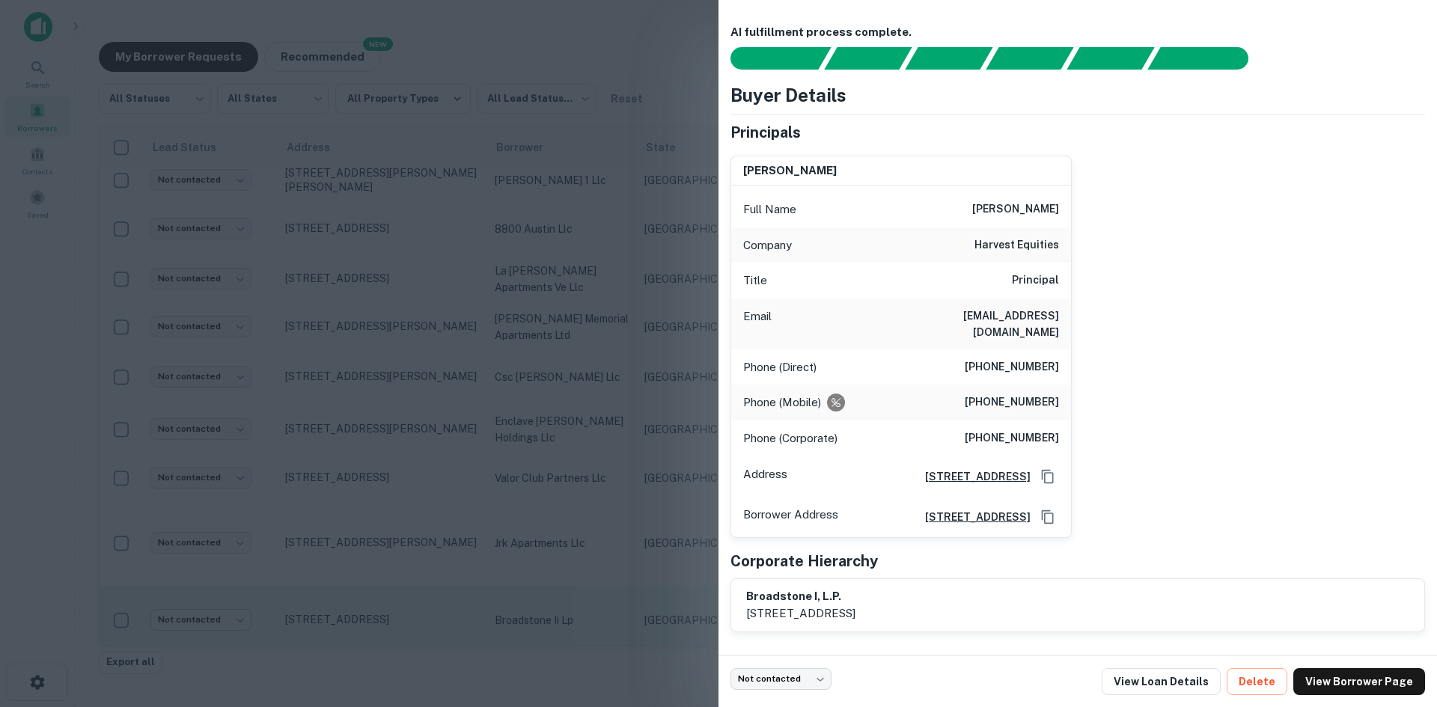
click at [355, 335] on div at bounding box center [718, 353] width 1437 height 707
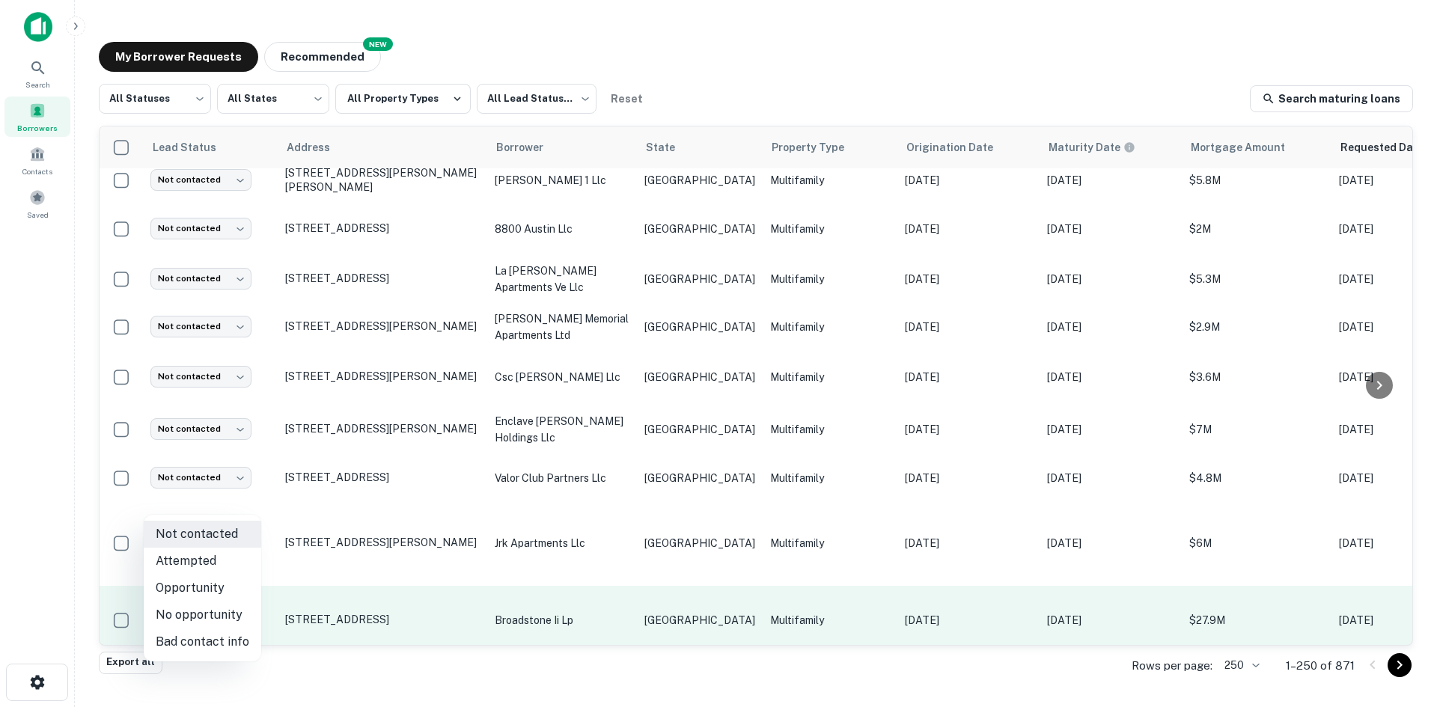
click at [234, 503] on body "Search Borrowers Contacts Saved My Borrower Requests NEW Recommended All Status…" at bounding box center [718, 353] width 1437 height 707
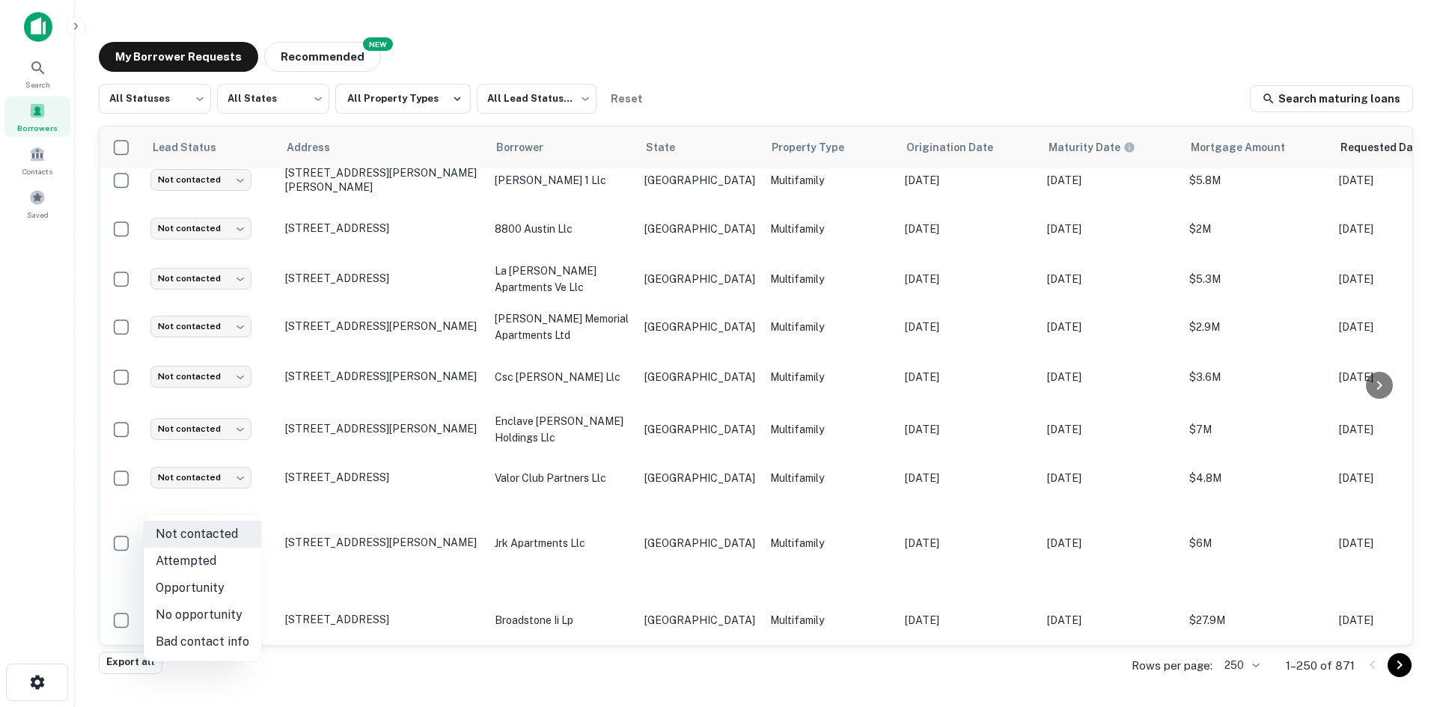
click at [620, 516] on div at bounding box center [718, 353] width 1437 height 707
click at [629, 612] on p "broadstone ii lp" at bounding box center [562, 620] width 135 height 16
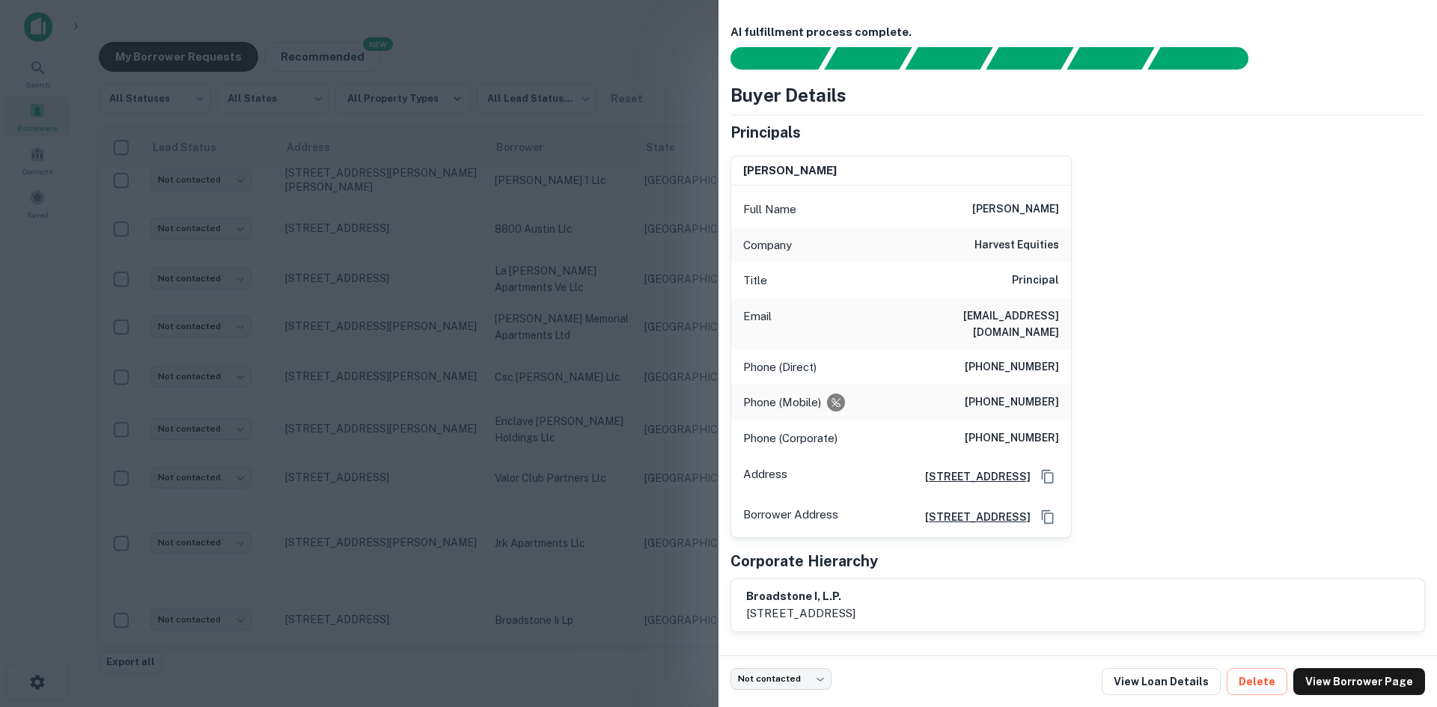
click at [401, 400] on div at bounding box center [718, 353] width 1437 height 707
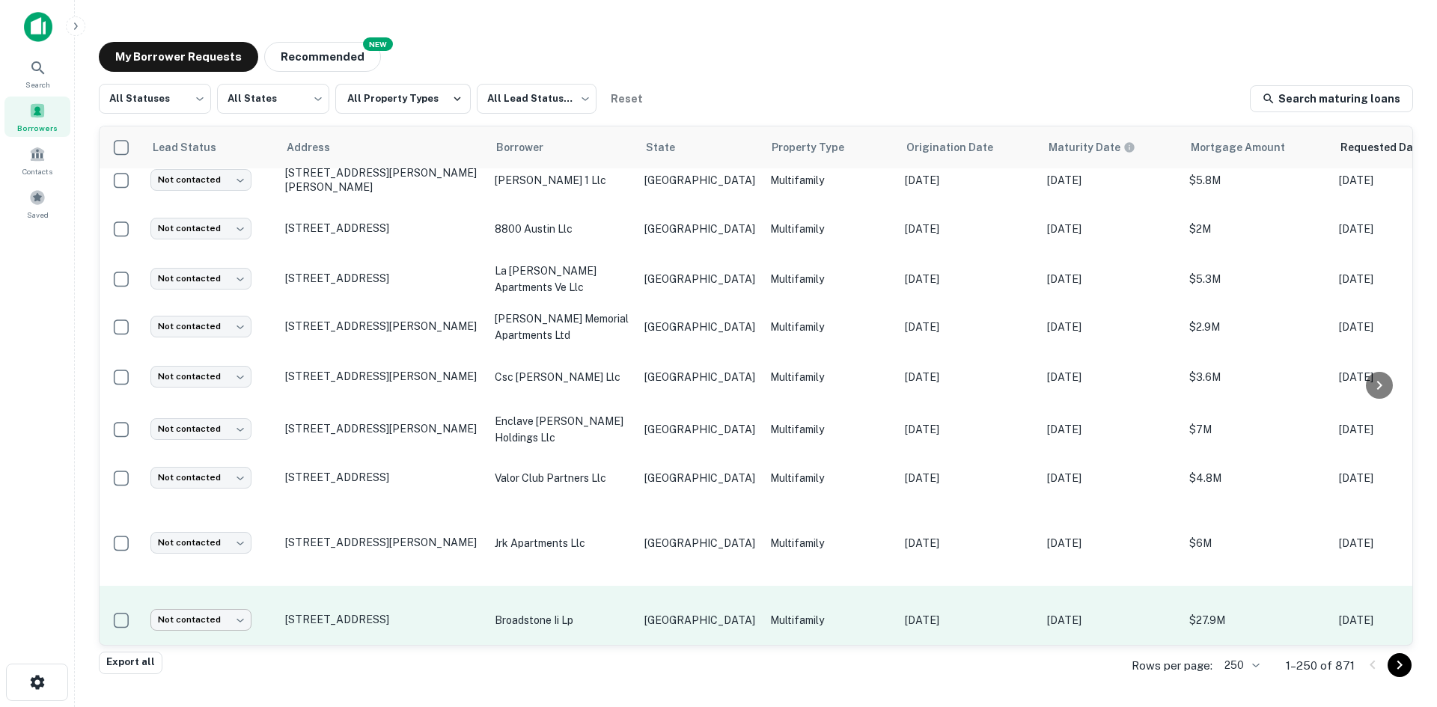
click at [234, 503] on body "Search Borrowers Contacts Saved My Borrower Requests NEW Recommended All Status…" at bounding box center [718, 353] width 1437 height 707
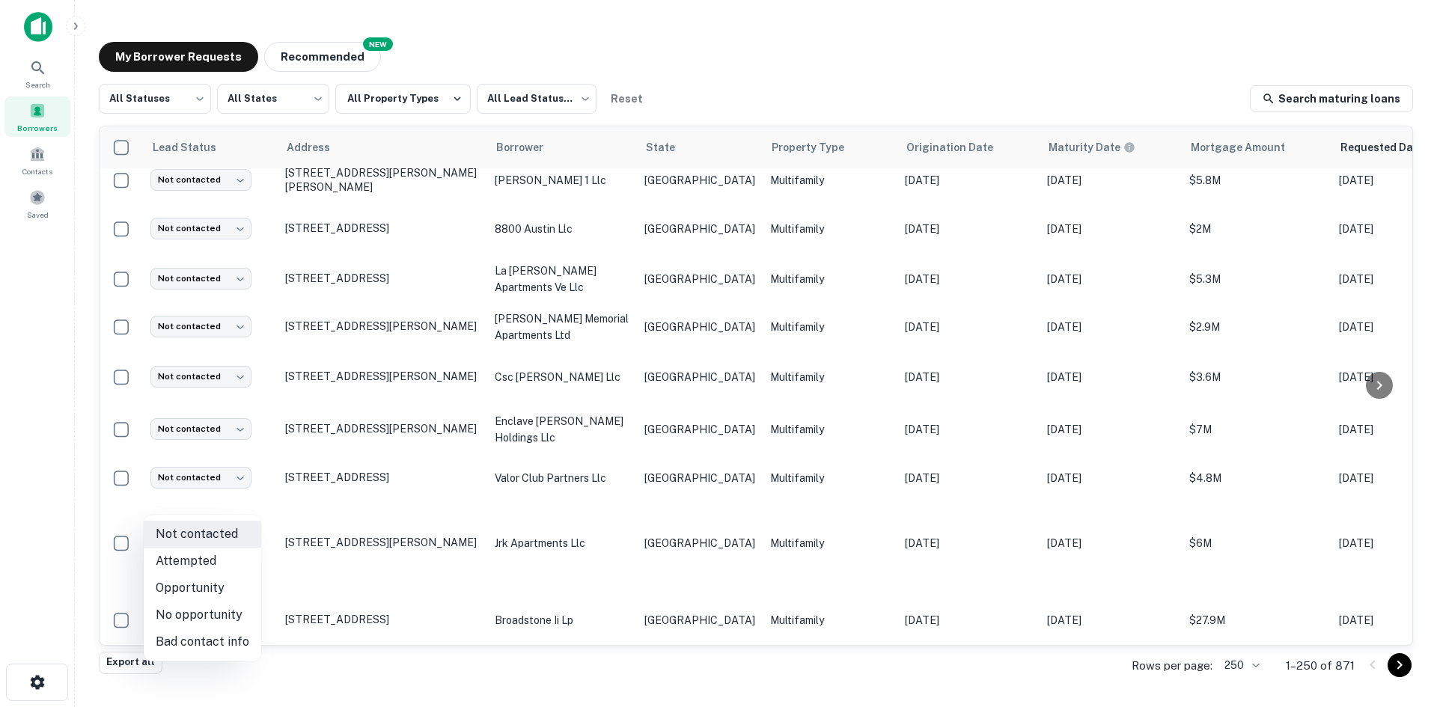
click at [211, 644] on li "Bad contact info" at bounding box center [203, 642] width 118 height 27
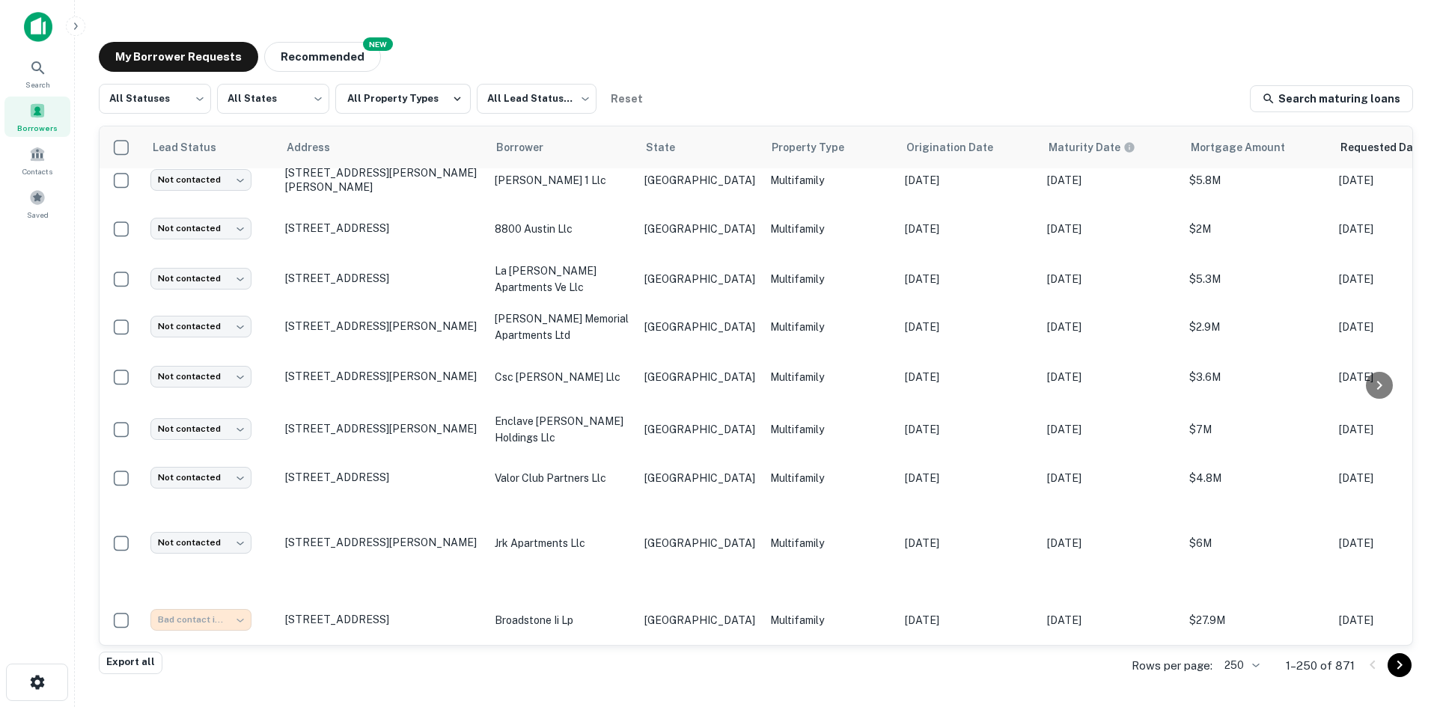
type input "**********"
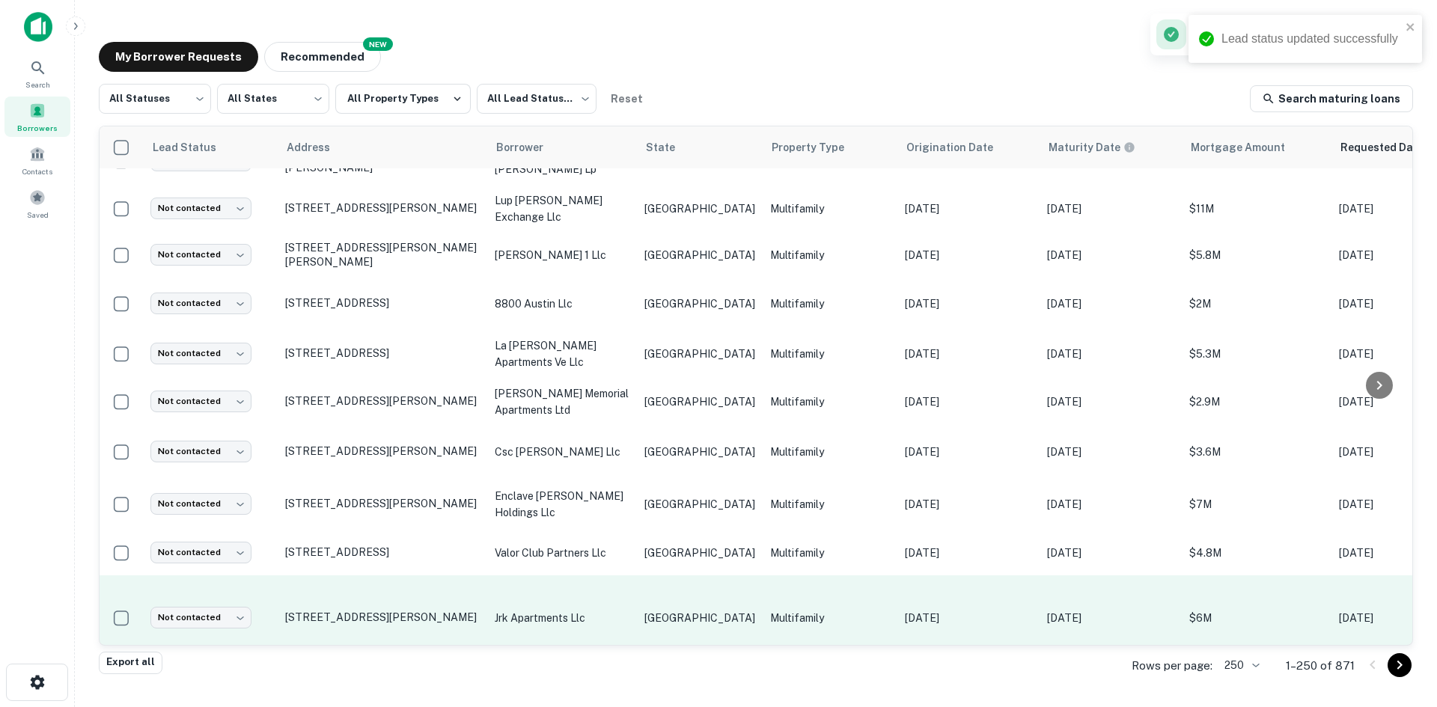
click at [676, 576] on td "[GEOGRAPHIC_DATA]" at bounding box center [700, 618] width 126 height 85
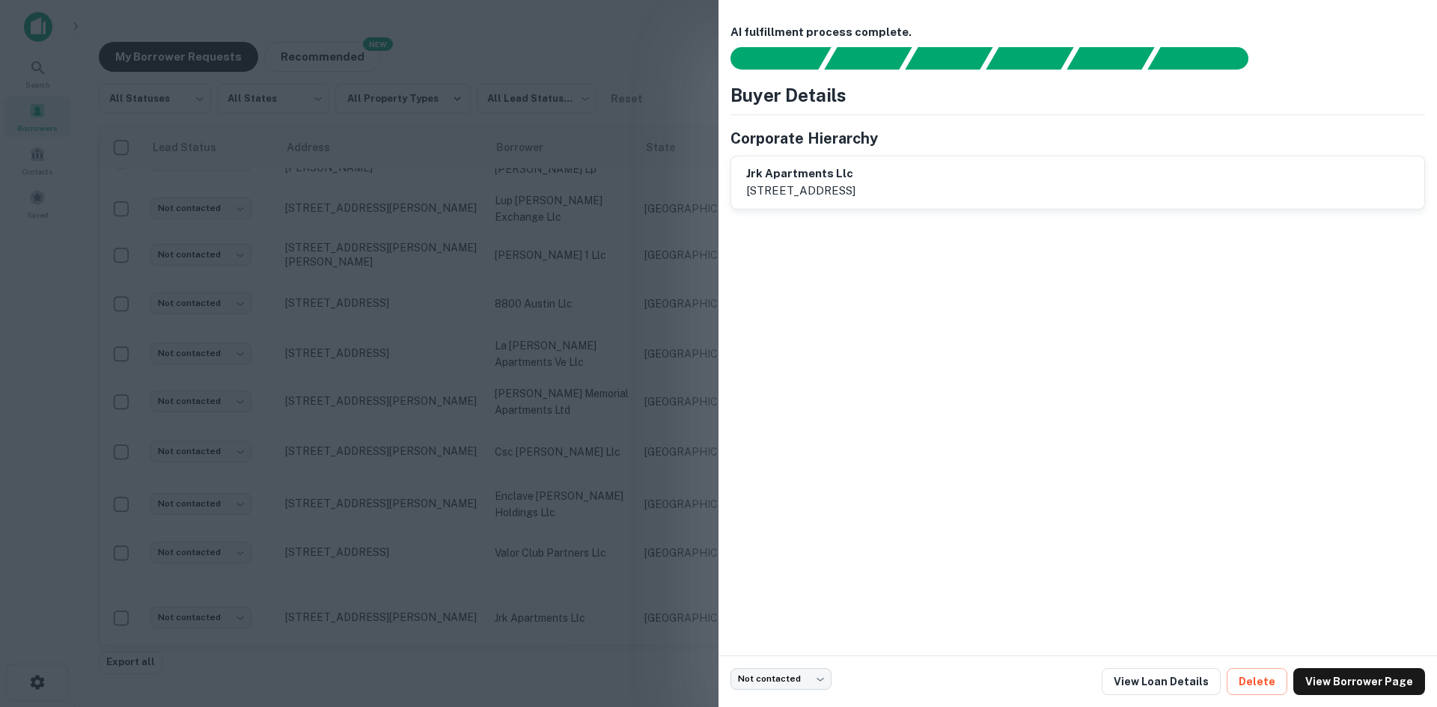
click at [675, 388] on div at bounding box center [718, 353] width 1437 height 707
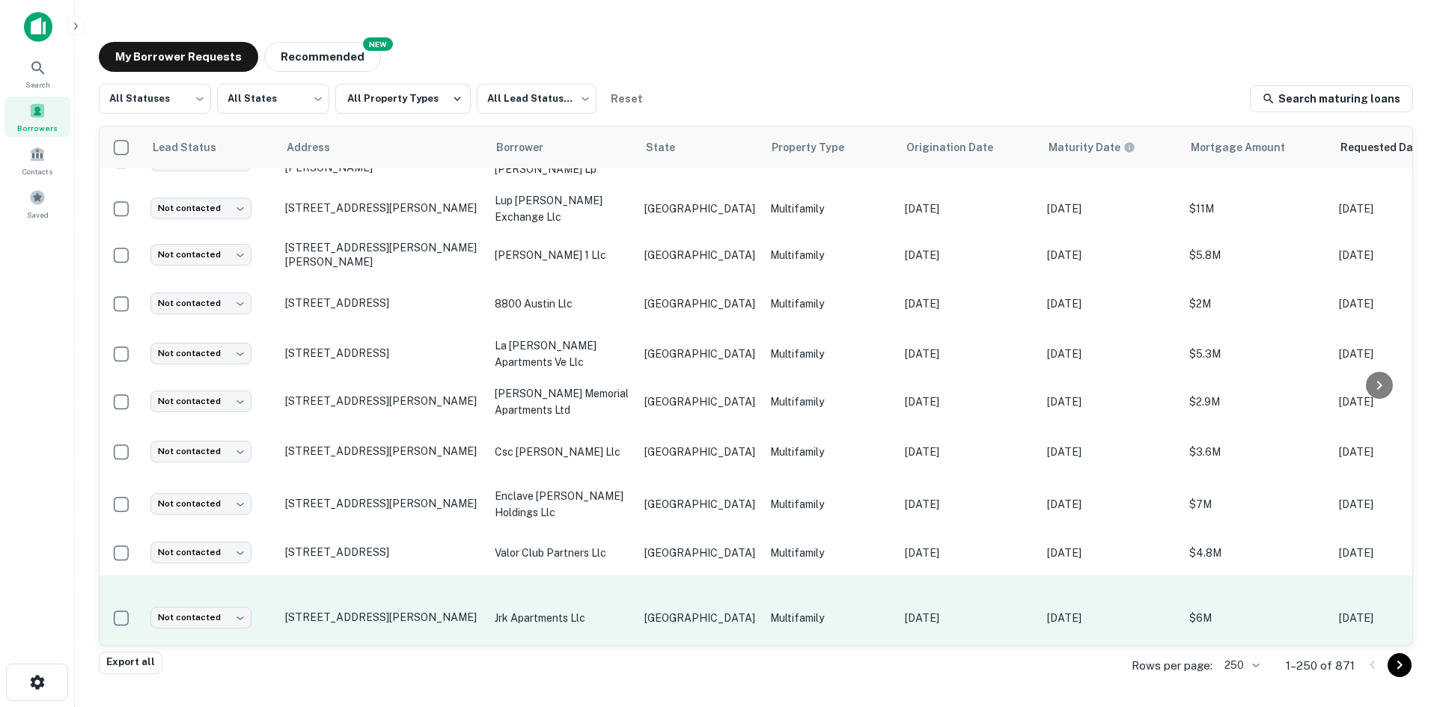
click at [571, 576] on td "jrk apartments llc" at bounding box center [562, 618] width 150 height 85
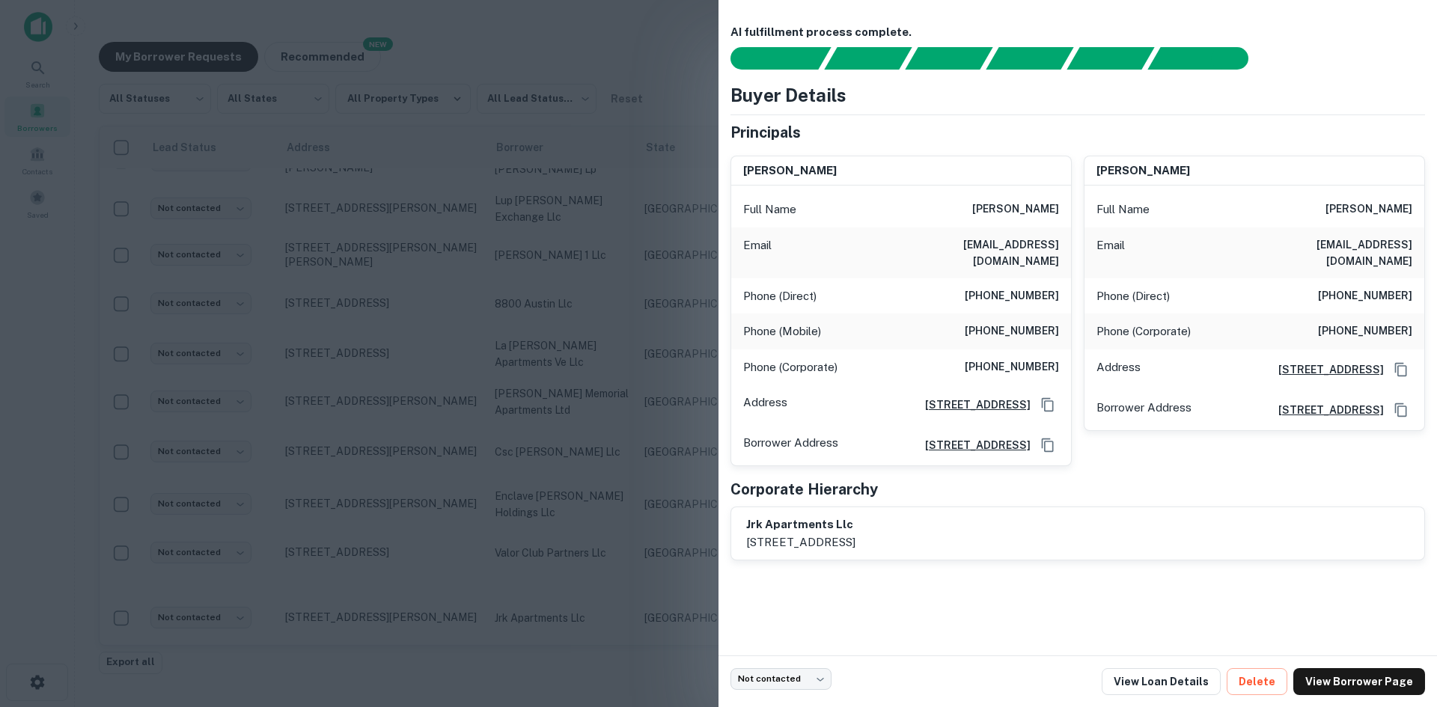
click at [1044, 234] on div "Email [EMAIL_ADDRESS][DOMAIN_NAME]" at bounding box center [901, 253] width 340 height 51
copy h6 "[EMAIL_ADDRESS][DOMAIN_NAME]"
click at [995, 245] on h6 "[EMAIL_ADDRESS][DOMAIN_NAME]" at bounding box center [969, 253] width 180 height 33
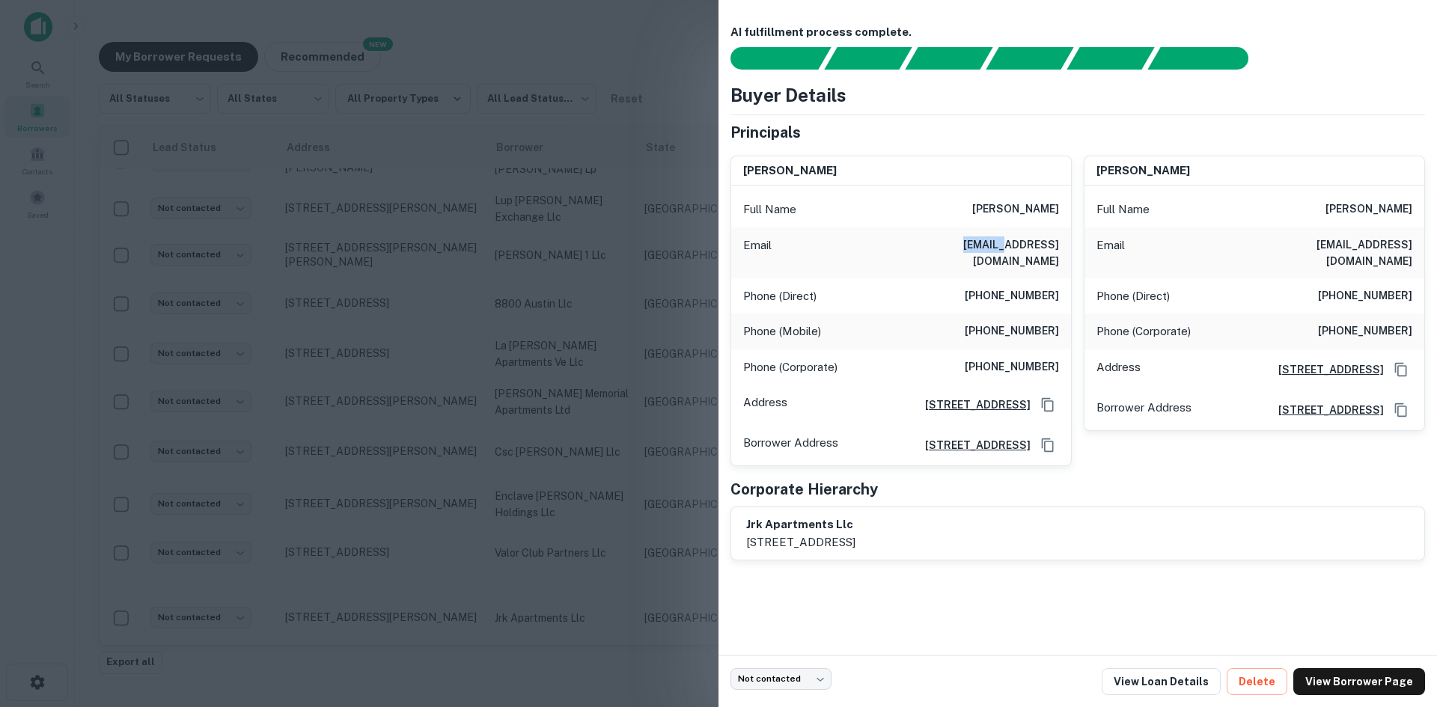
click at [995, 245] on h6 "[EMAIL_ADDRESS][DOMAIN_NAME]" at bounding box center [969, 253] width 180 height 33
click at [495, 407] on div at bounding box center [718, 353] width 1437 height 707
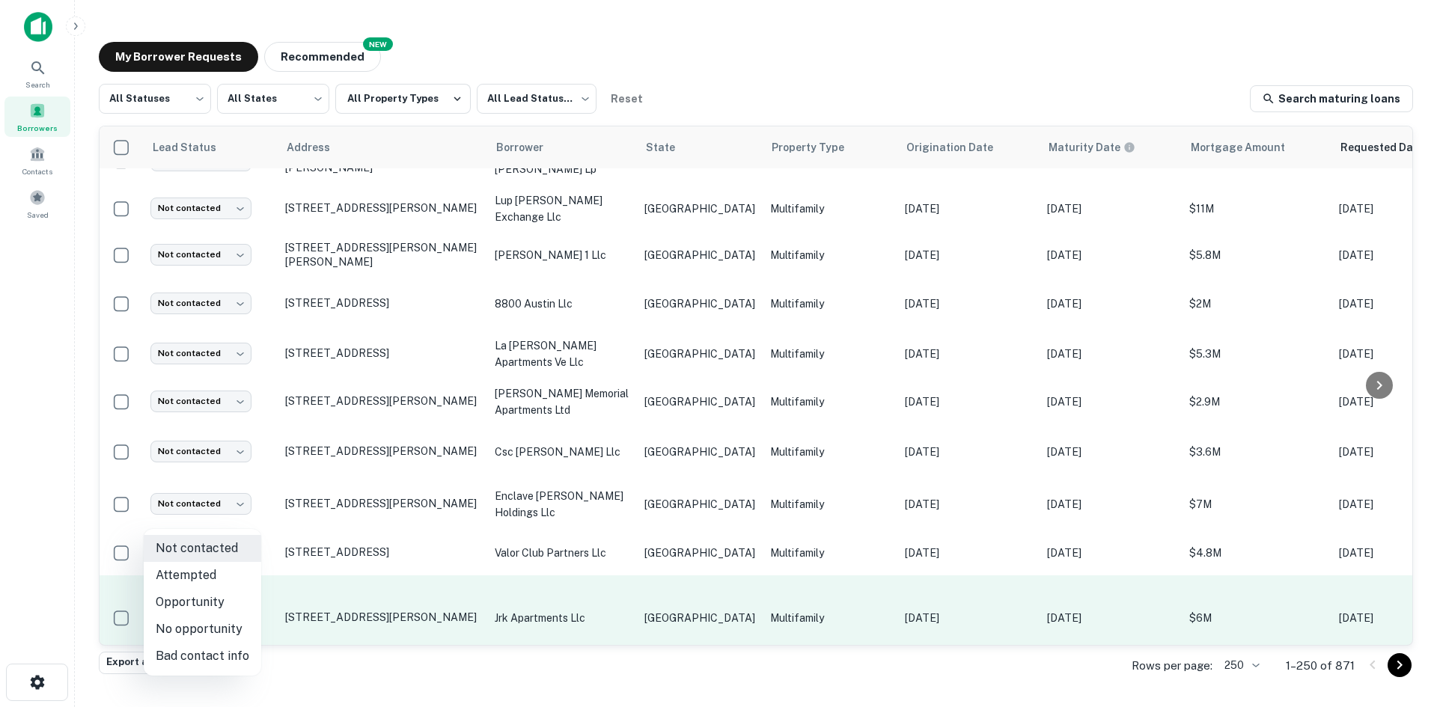
click at [210, 520] on body "Search Borrowers Contacts Saved My Borrower Requests NEW Recommended All Status…" at bounding box center [718, 353] width 1437 height 707
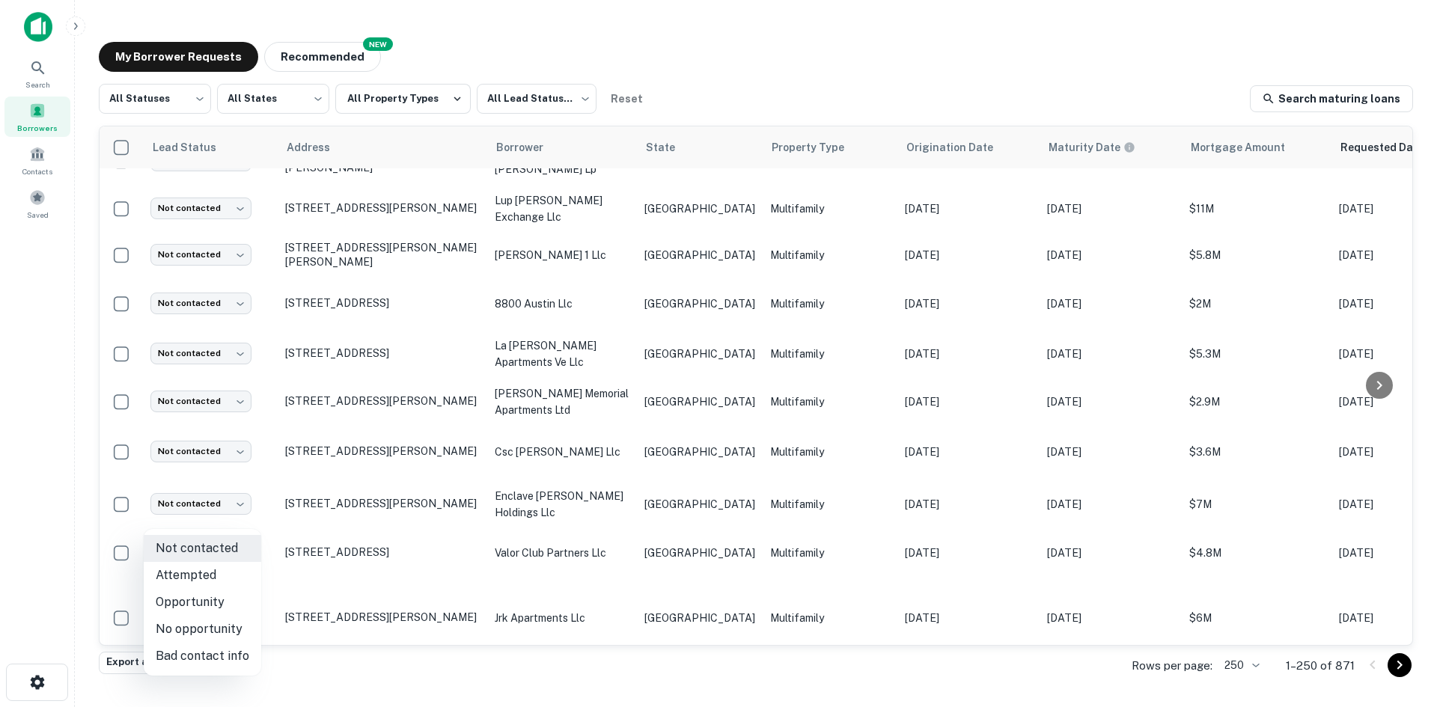
click at [223, 577] on li "Attempted" at bounding box center [203, 575] width 118 height 27
type input "*********"
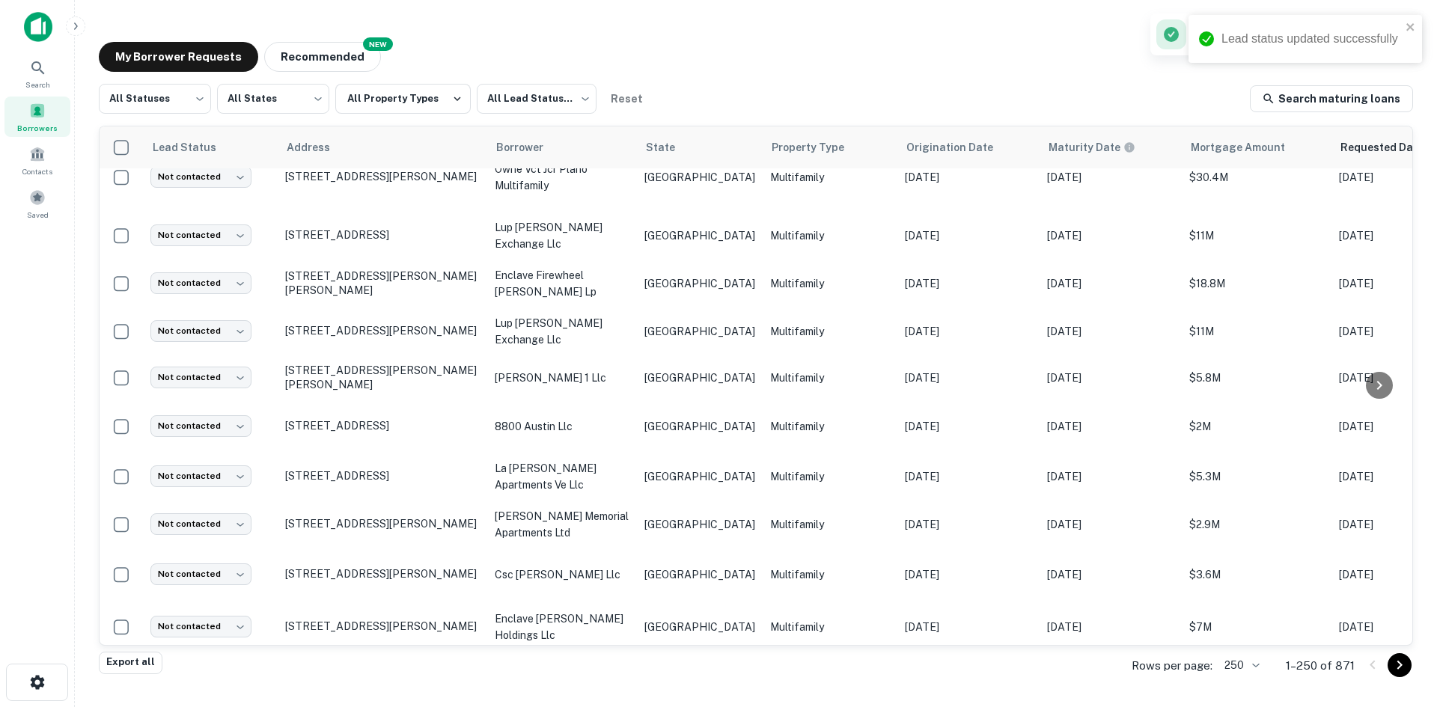
scroll to position [3872, 0]
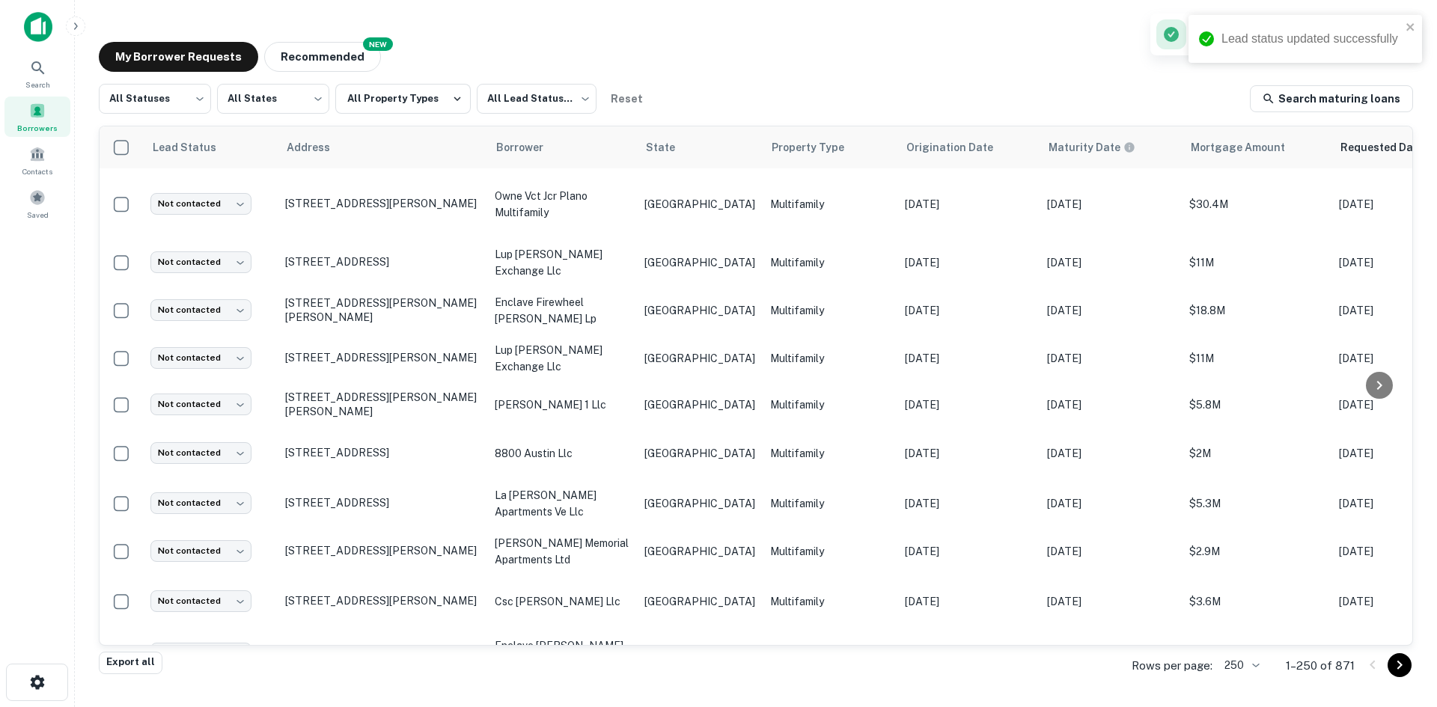
click at [833, 680] on td "Multifamily" at bounding box center [830, 702] width 135 height 45
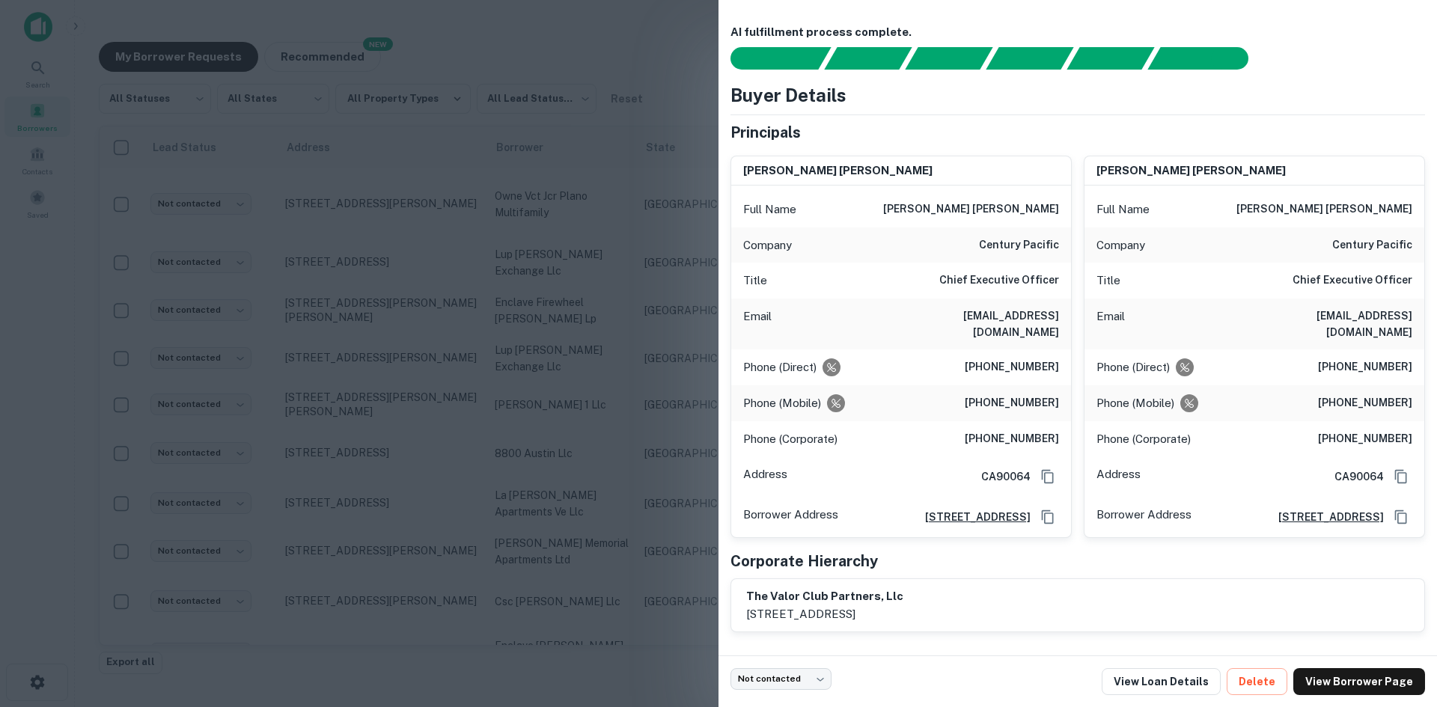
click at [1025, 308] on h6 "[EMAIL_ADDRESS][DOMAIN_NAME]" at bounding box center [969, 324] width 180 height 33
click at [701, 390] on div at bounding box center [718, 353] width 1437 height 707
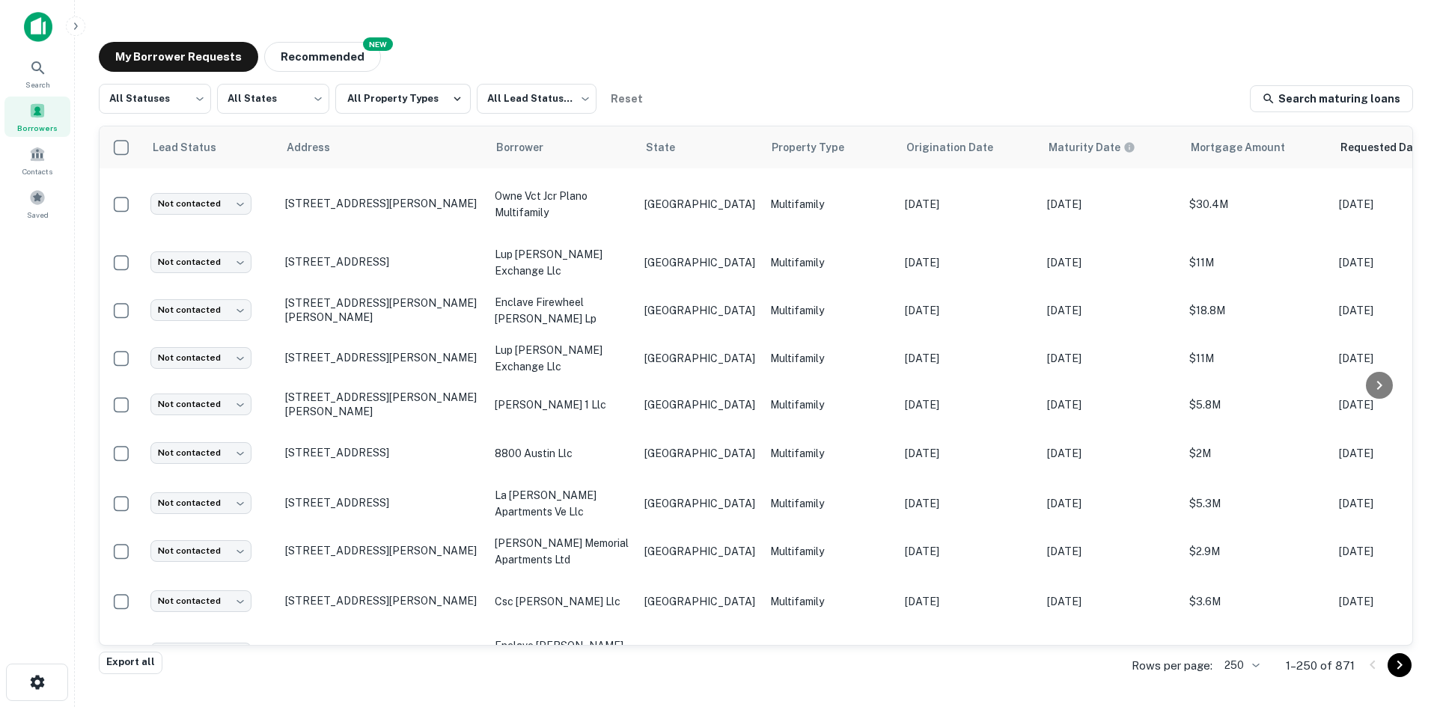
click at [231, 610] on body "Search Borrowers Contacts Saved My Borrower Requests NEW Recommended All Status…" at bounding box center [718, 353] width 1437 height 707
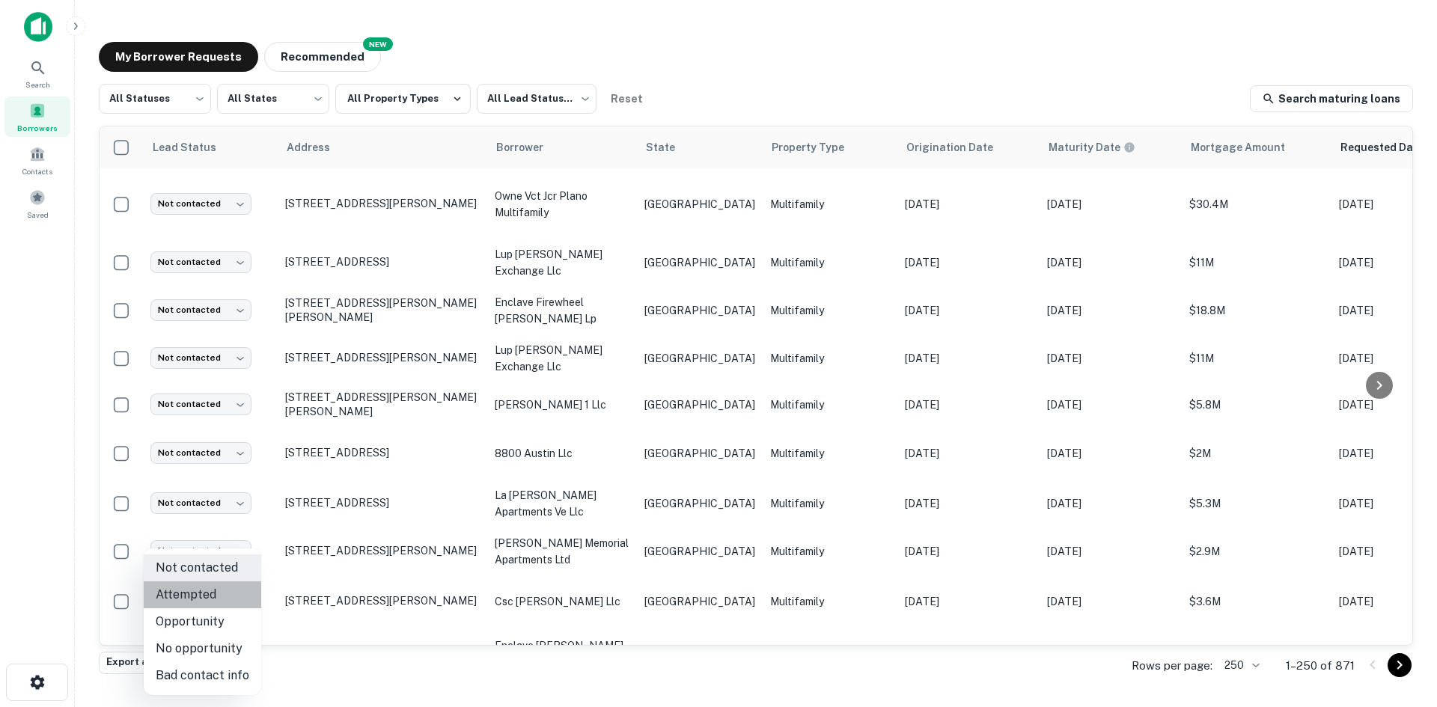
click at [222, 597] on li "Attempted" at bounding box center [203, 595] width 118 height 27
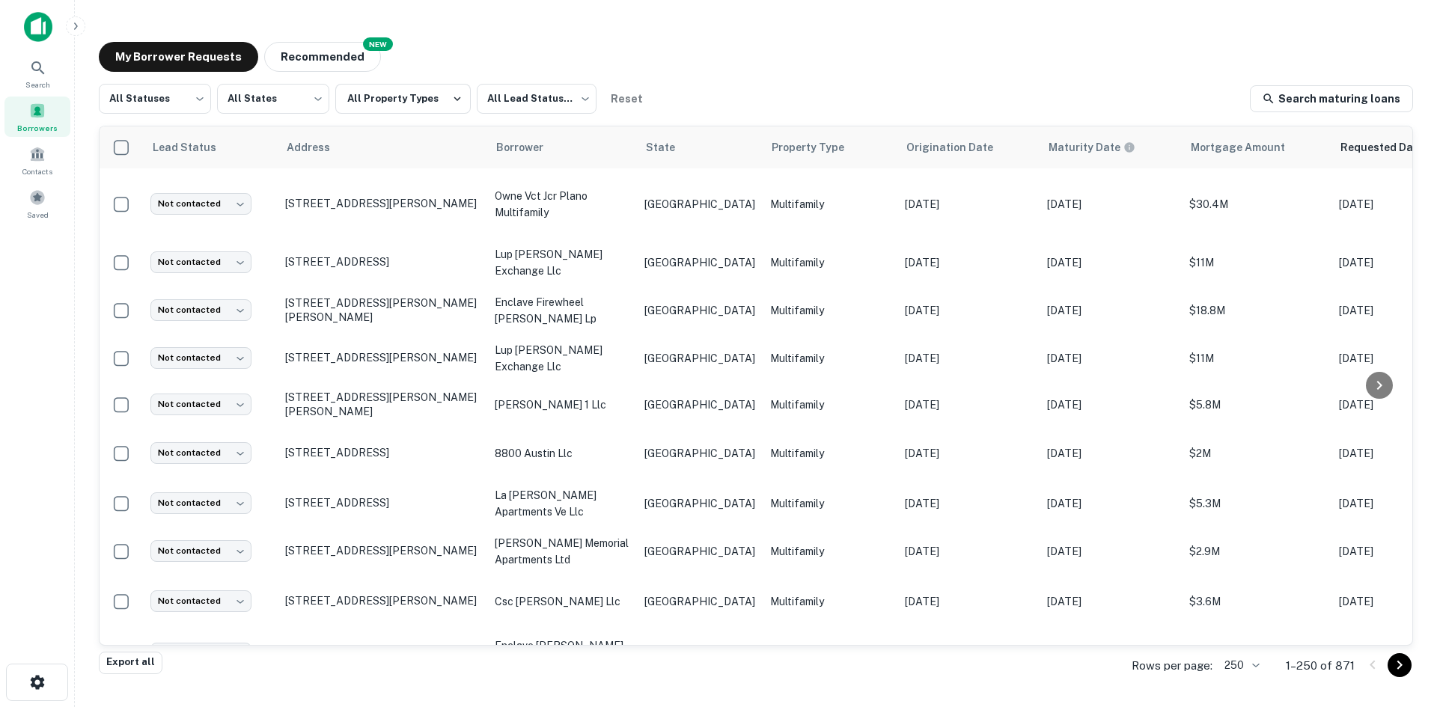
type input "*********"
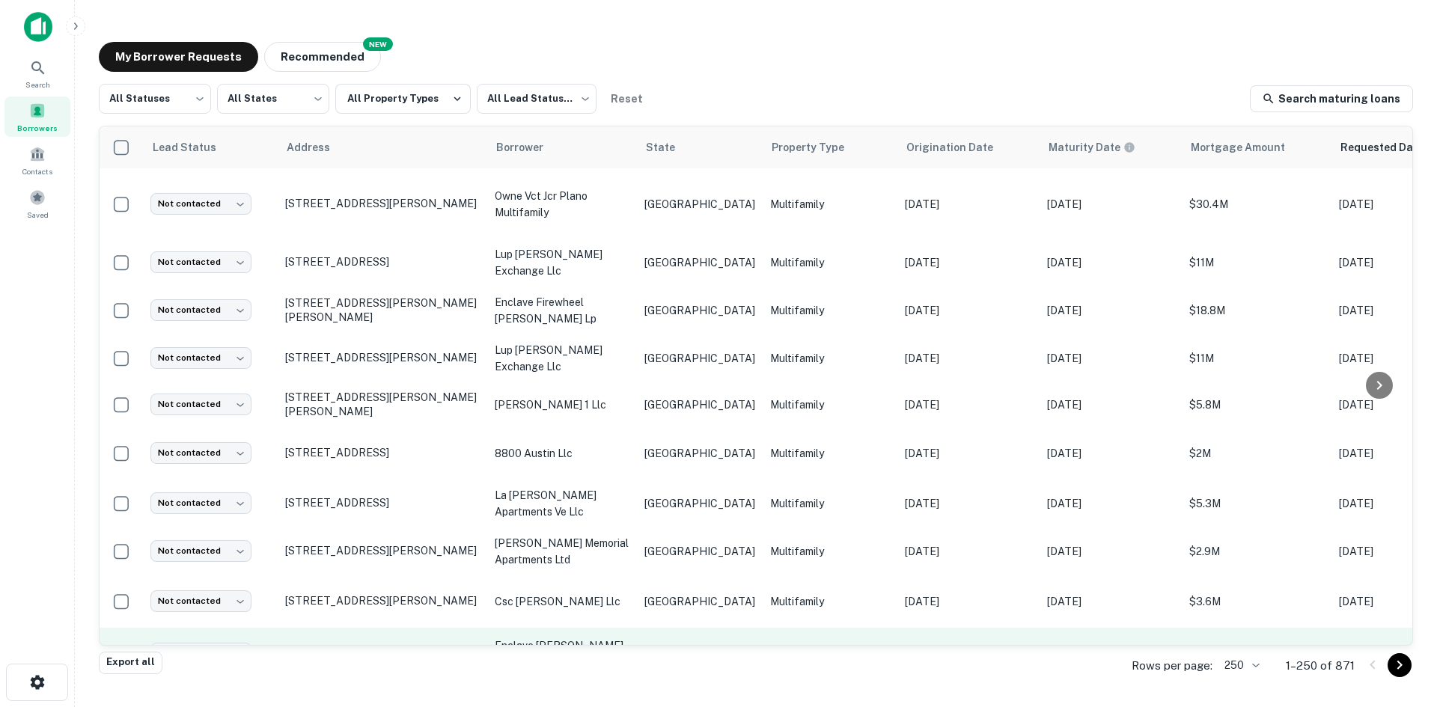
click at [536, 638] on p "enclave [PERSON_NAME] holdings llc" at bounding box center [562, 654] width 135 height 33
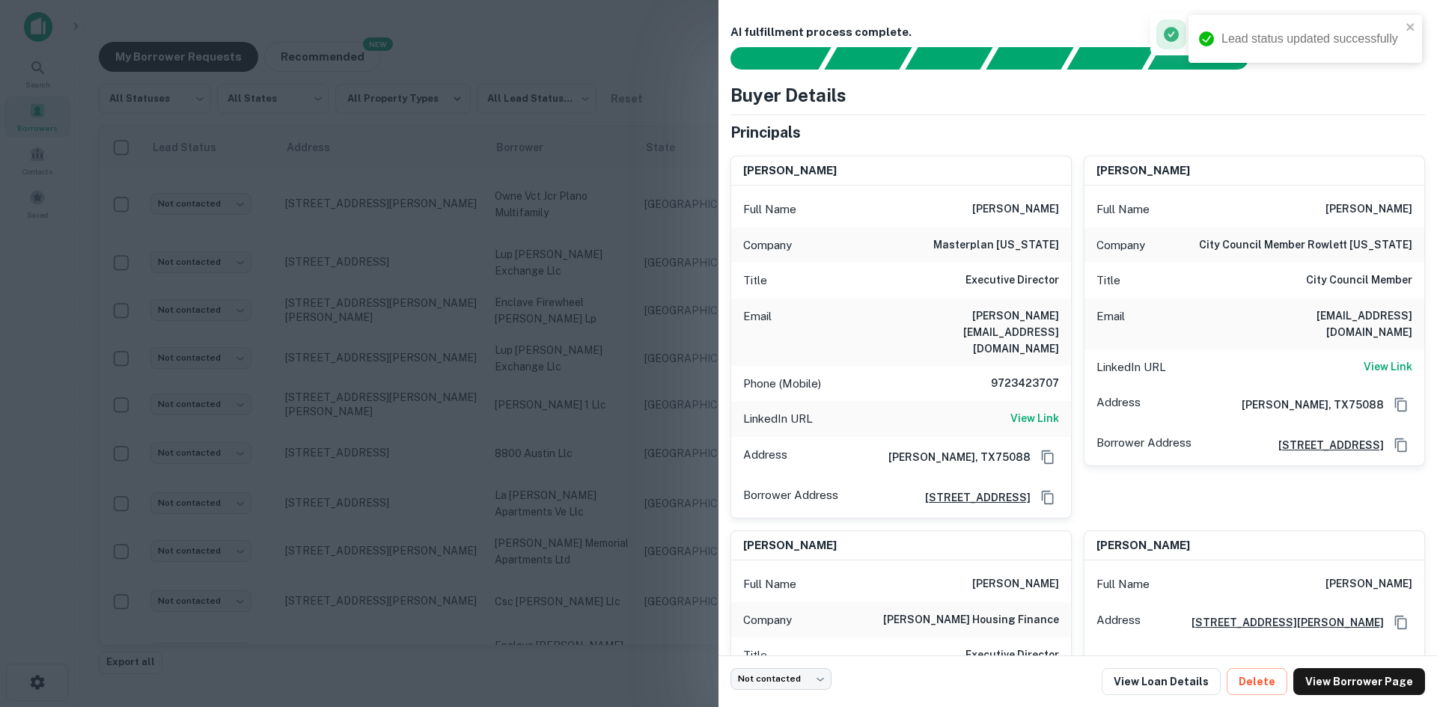
click at [1033, 314] on h6 "[PERSON_NAME][EMAIL_ADDRESS][DOMAIN_NAME]" at bounding box center [969, 332] width 180 height 49
click at [396, 440] on div at bounding box center [718, 353] width 1437 height 707
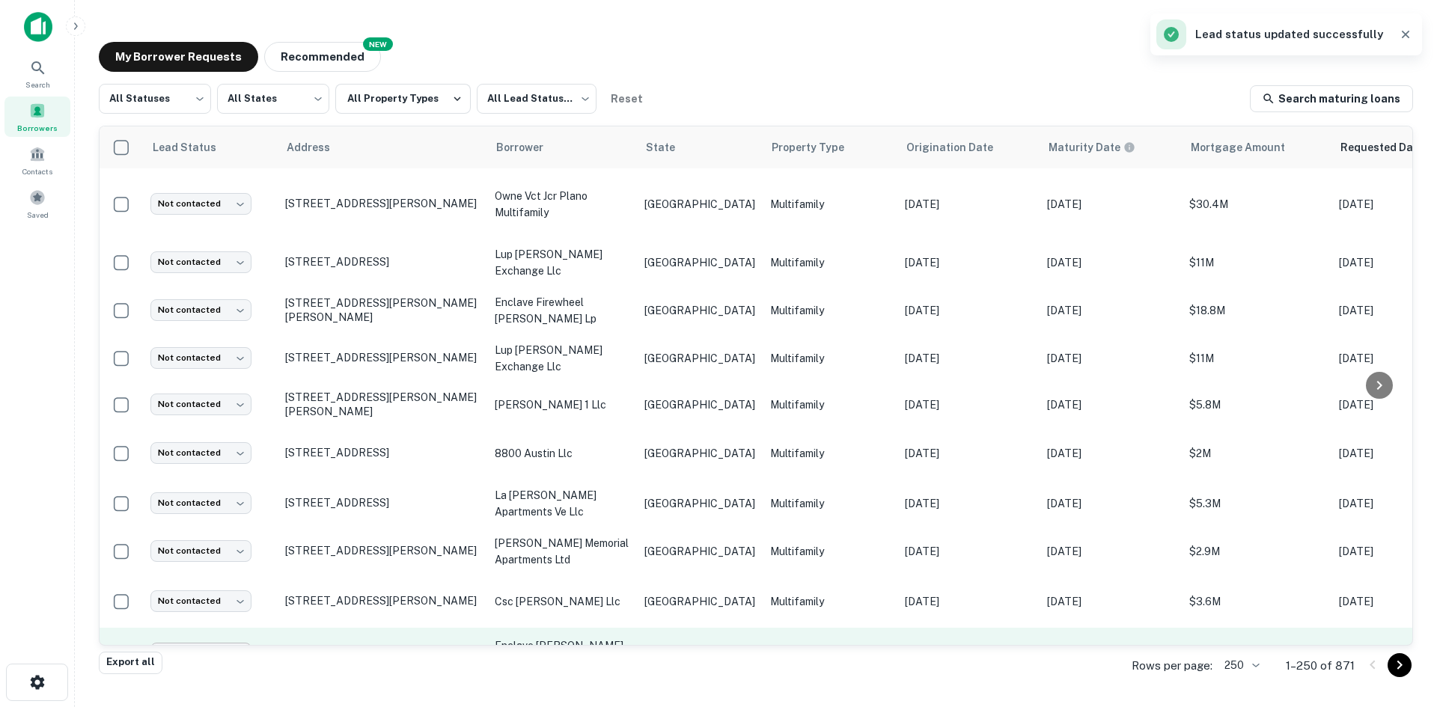
click at [207, 565] on body "Search Borrowers Contacts Saved My Borrower Requests NEW Recommended All Status…" at bounding box center [718, 353] width 1437 height 707
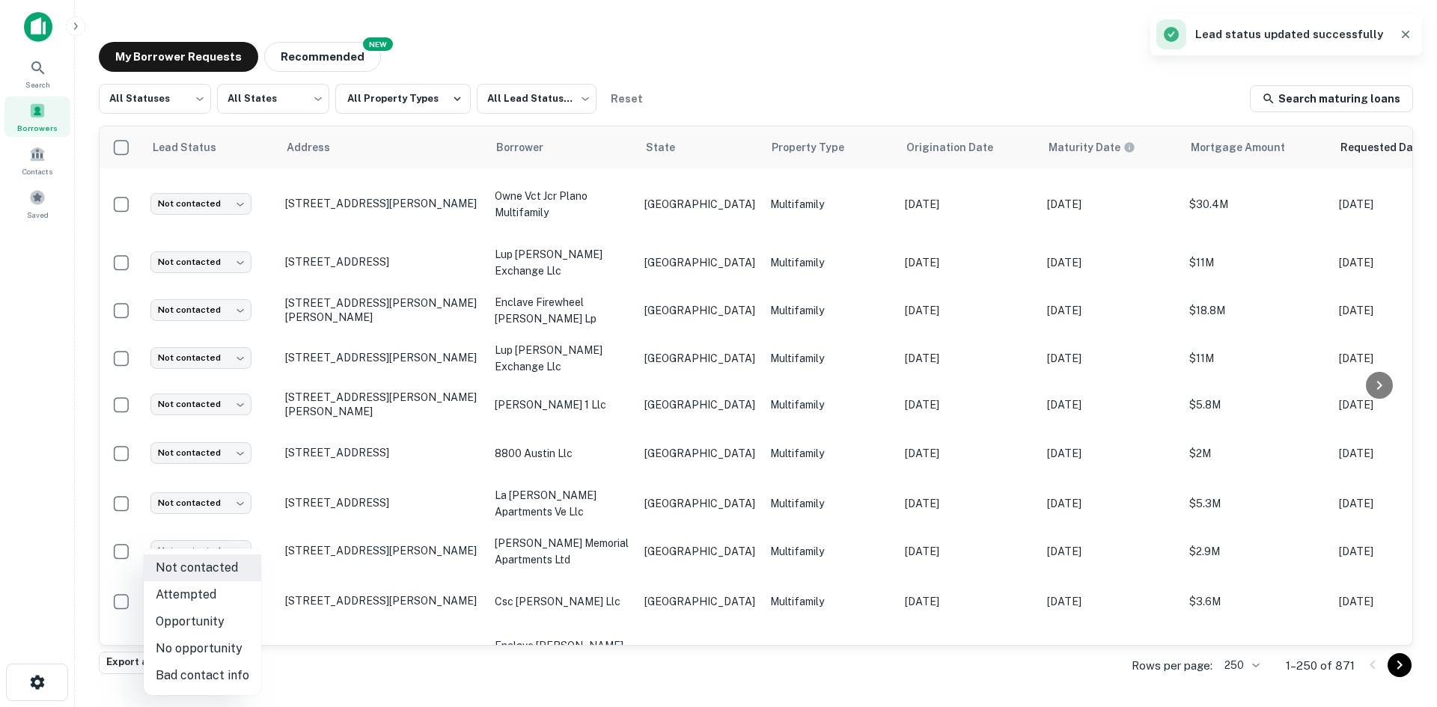
click at [207, 597] on li "Attempted" at bounding box center [203, 595] width 118 height 27
type input "*********"
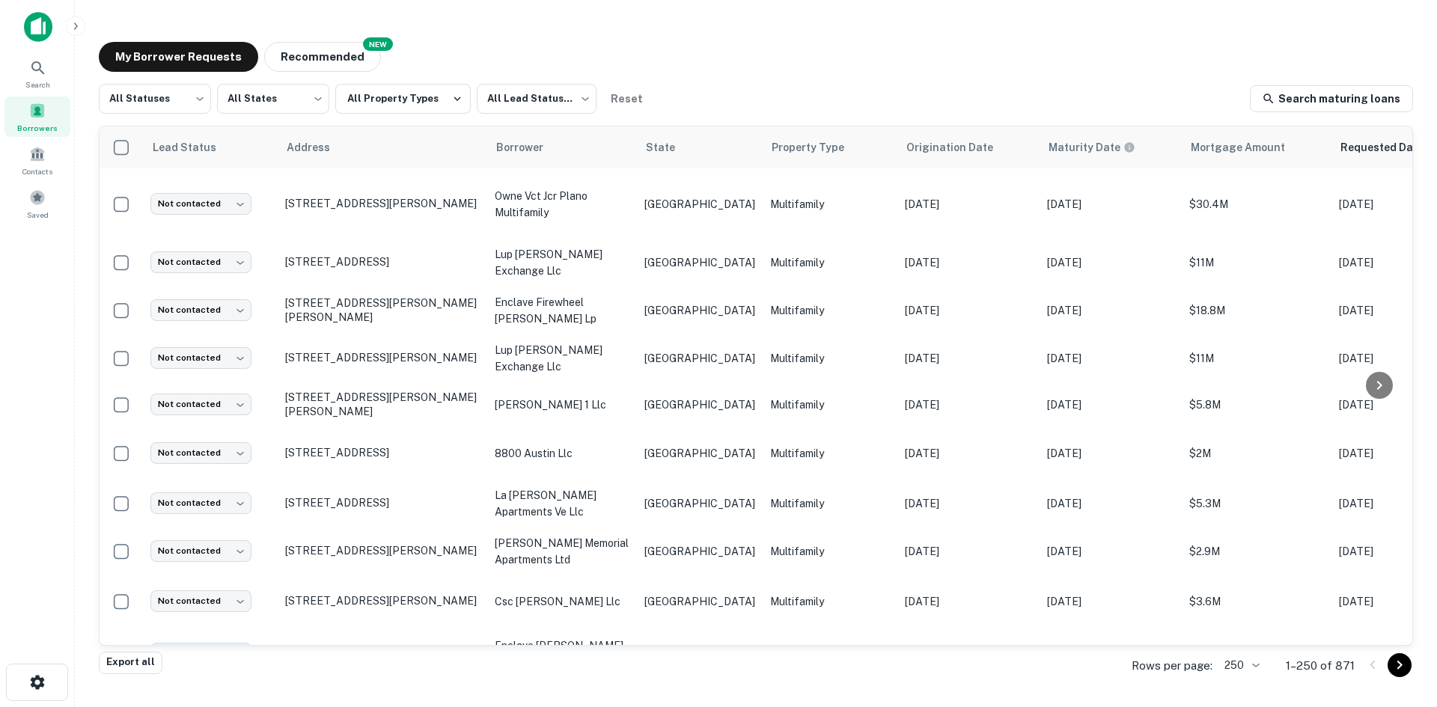
scroll to position [3797, 0]
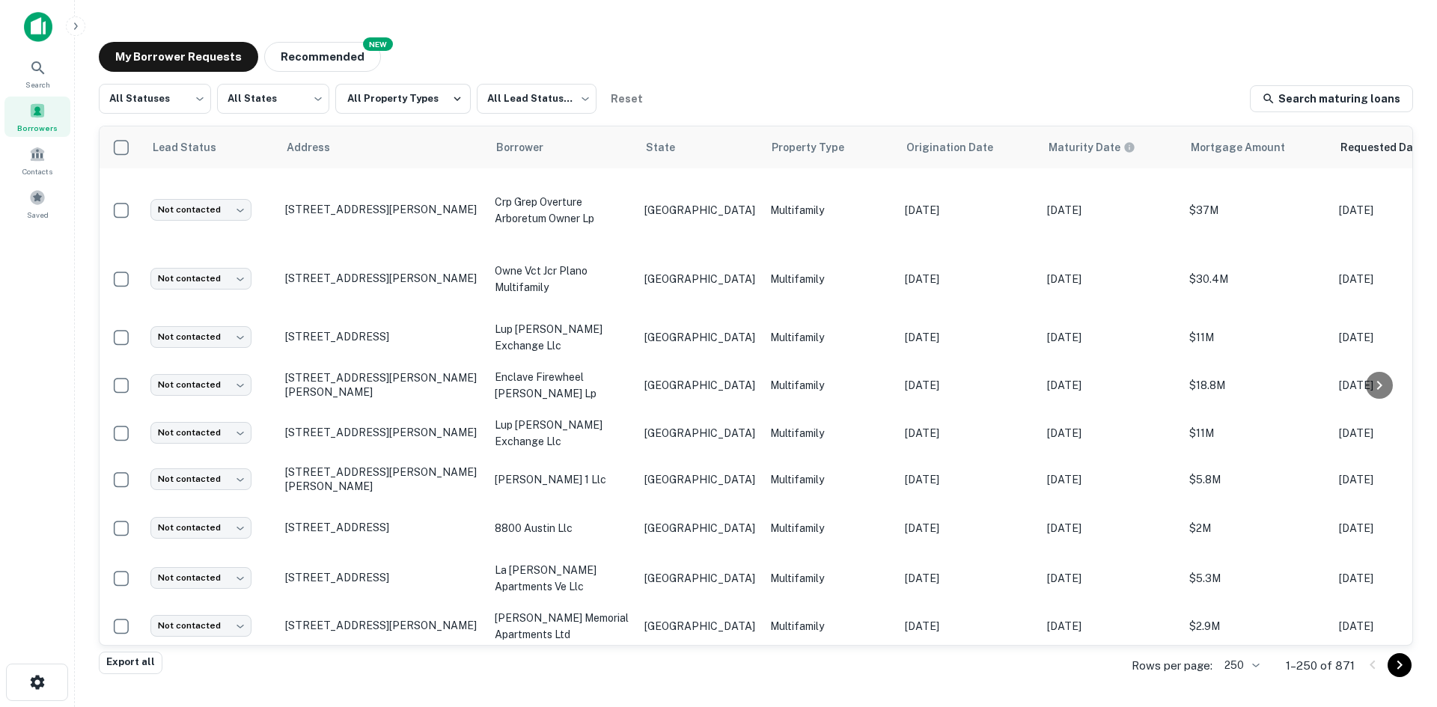
click at [705, 650] on td "[GEOGRAPHIC_DATA]" at bounding box center [700, 676] width 126 height 52
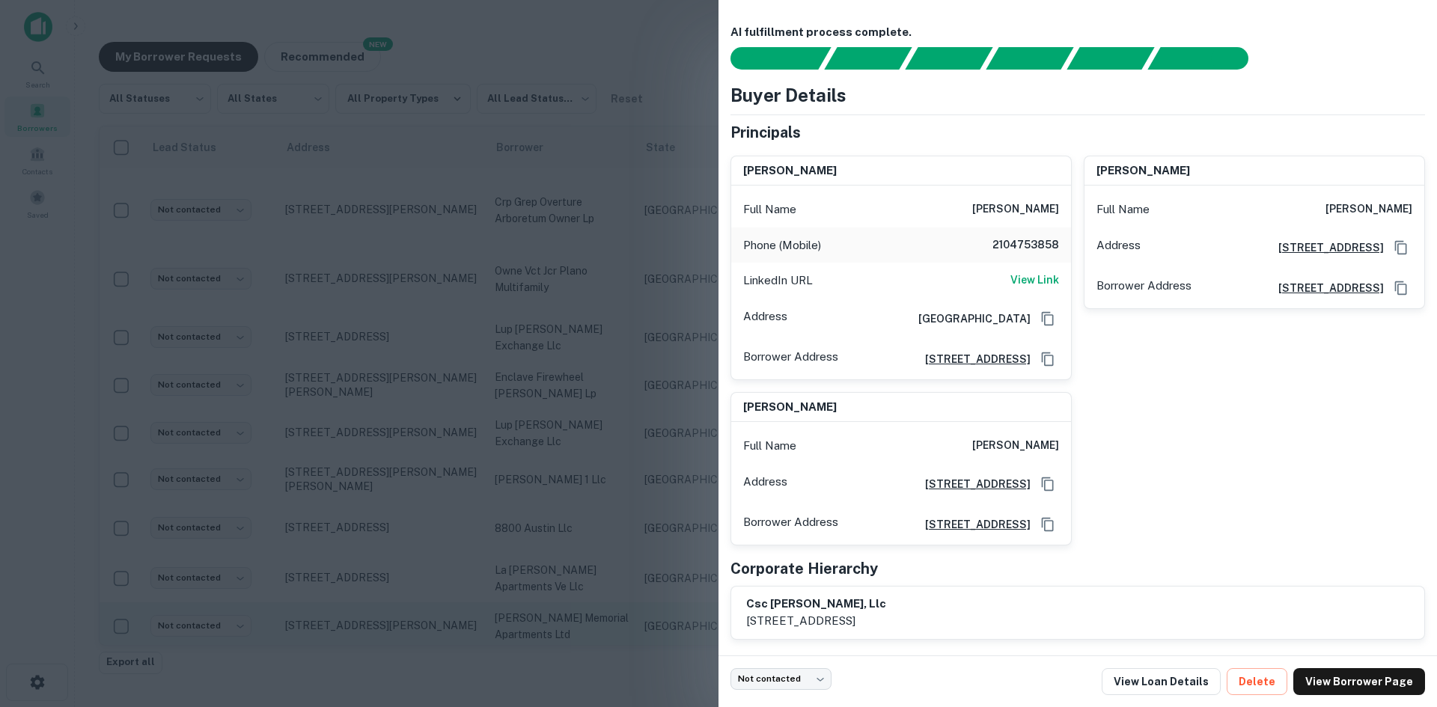
drag, startPoint x: 482, startPoint y: 486, endPoint x: 415, endPoint y: 521, distance: 76.0
click at [482, 486] on div at bounding box center [718, 353] width 1437 height 707
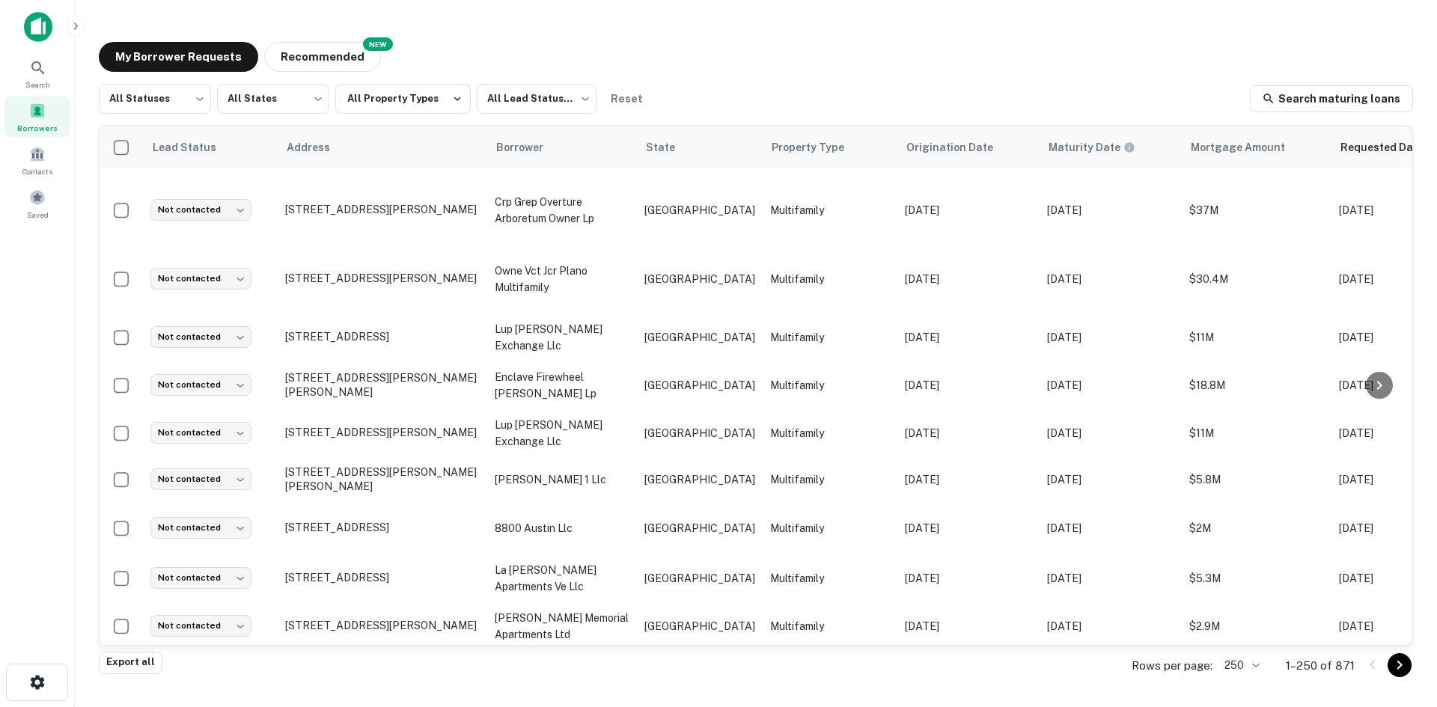
click at [180, 650] on td "Not contacted **** ​" at bounding box center [210, 676] width 135 height 52
click at [228, 586] on body "Search Borrowers Contacts Saved My Borrower Requests NEW Recommended All Status…" at bounding box center [718, 353] width 1437 height 707
click at [226, 667] on li "Bad contact info" at bounding box center [203, 675] width 118 height 27
type input "**********"
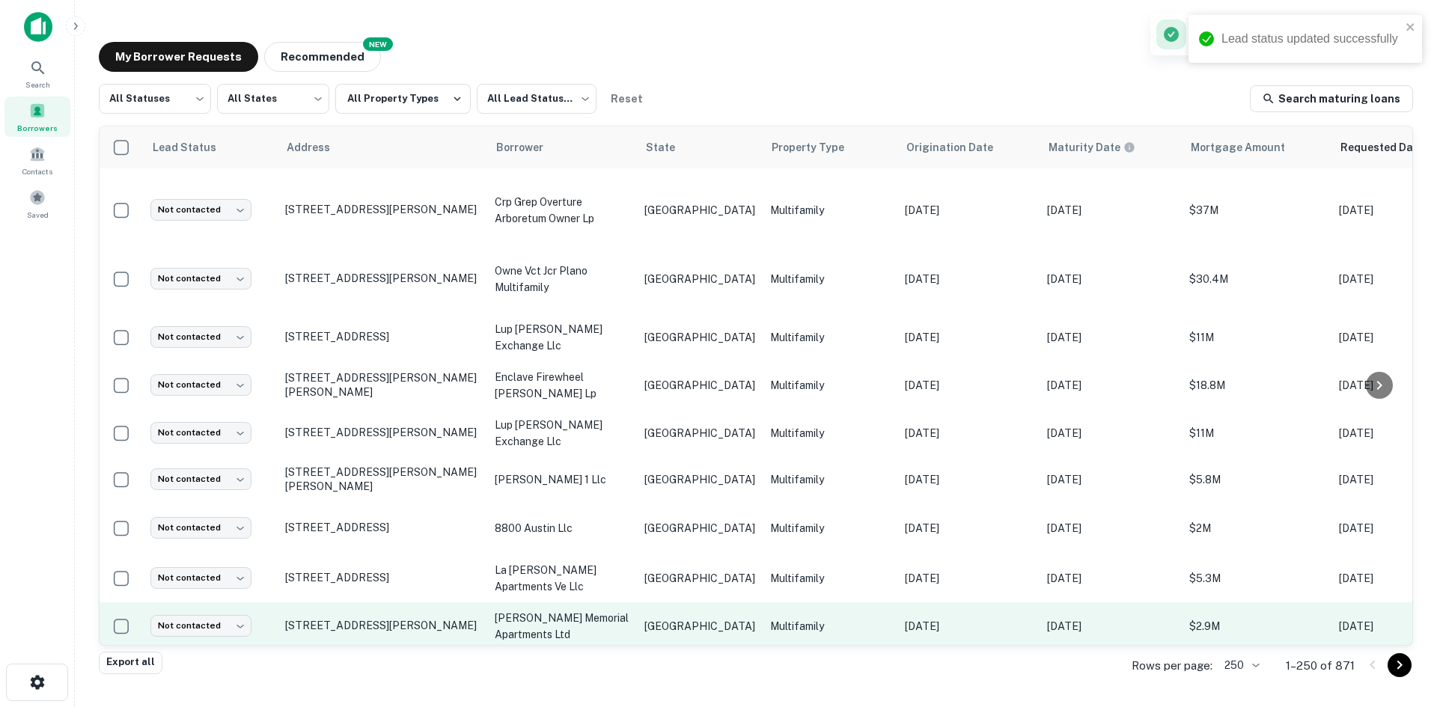
scroll to position [3722, 0]
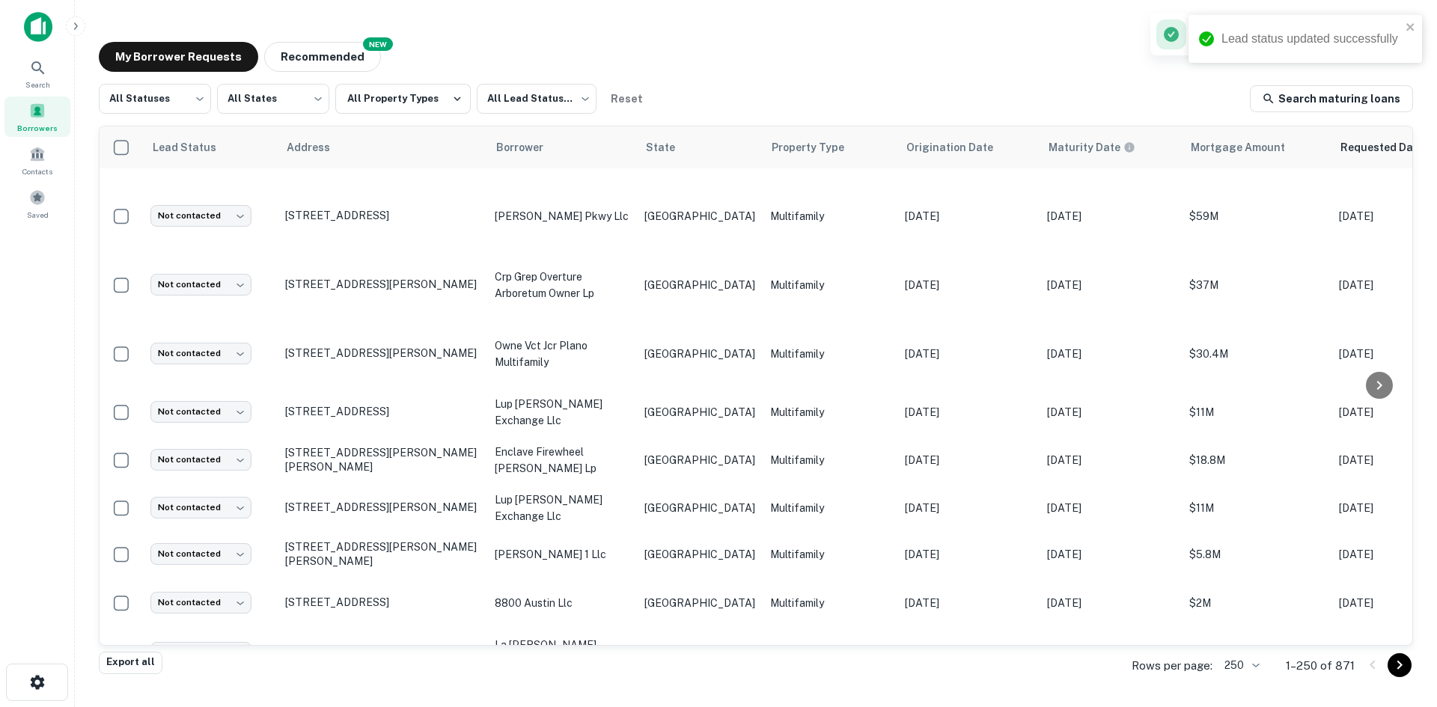
click at [695, 693] on p "[GEOGRAPHIC_DATA]" at bounding box center [699, 701] width 111 height 16
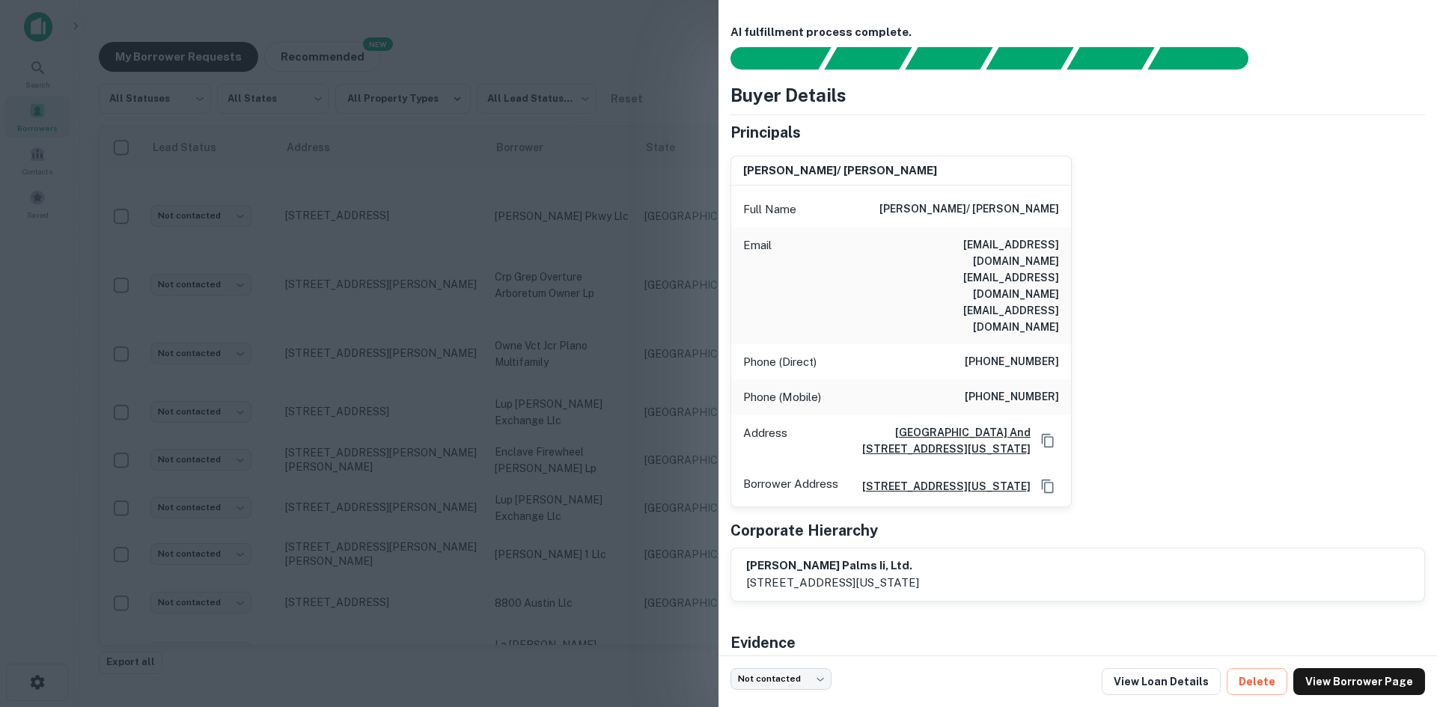
click at [1003, 237] on h6 "[EMAIL_ADDRESS][DOMAIN_NAME] [EMAIL_ADDRESS][DOMAIN_NAME] [EMAIL_ADDRESS][DOMAI…" at bounding box center [969, 286] width 180 height 99
click at [992, 245] on h6 "[EMAIL_ADDRESS][DOMAIN_NAME] [EMAIL_ADDRESS][DOMAIN_NAME] [EMAIL_ADDRESS][DOMAI…" at bounding box center [969, 286] width 180 height 99
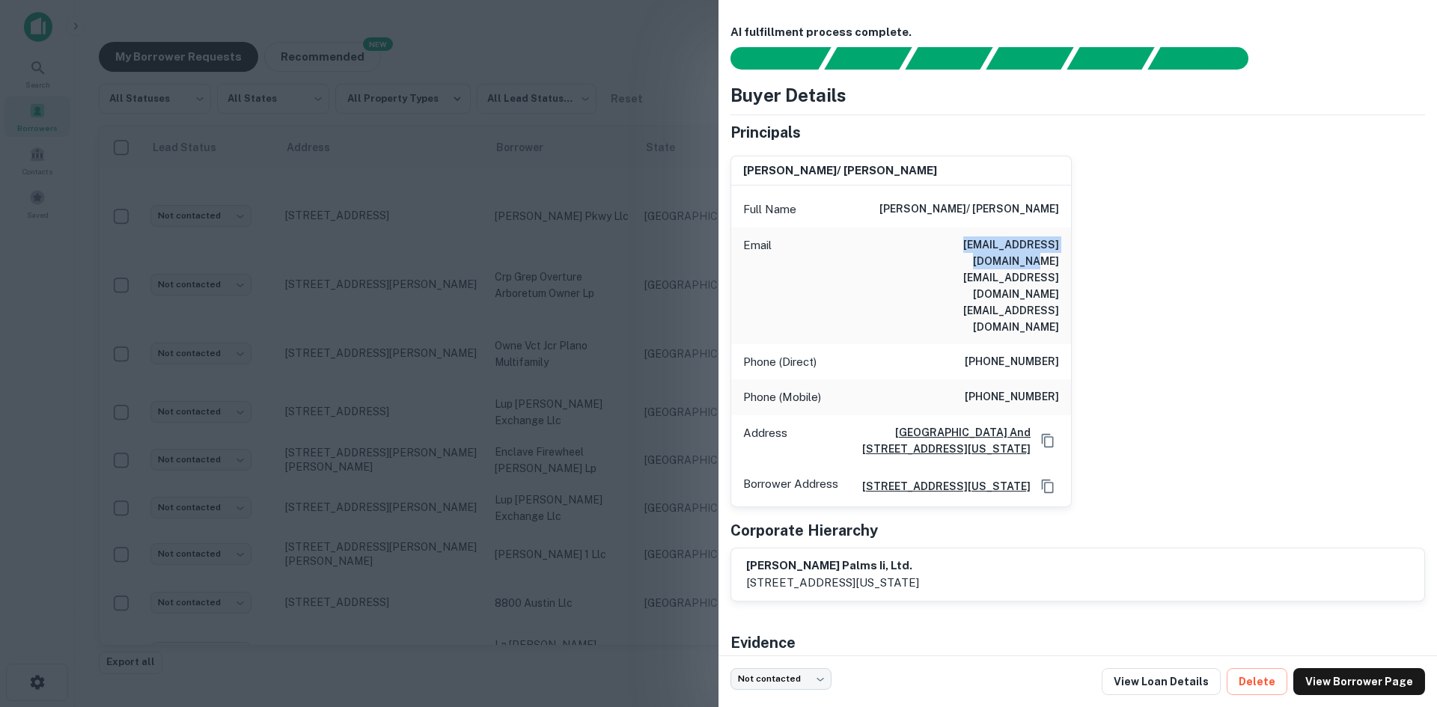
drag, startPoint x: 1059, startPoint y: 246, endPoint x: 901, endPoint y: 250, distance: 158.0
click at [901, 250] on div "Email [EMAIL_ADDRESS][DOMAIN_NAME] [EMAIL_ADDRESS][DOMAIN_NAME] [EMAIL_ADDRESS]…" at bounding box center [901, 286] width 340 height 117
drag, startPoint x: 1057, startPoint y: 260, endPoint x: 904, endPoint y: 263, distance: 152.7
click at [904, 263] on div "Email [EMAIL_ADDRESS][DOMAIN_NAME] [EMAIL_ADDRESS][DOMAIN_NAME] [EMAIL_ADDRESS]…" at bounding box center [901, 286] width 340 height 117
drag, startPoint x: 1058, startPoint y: 280, endPoint x: 879, endPoint y: 281, distance: 178.9
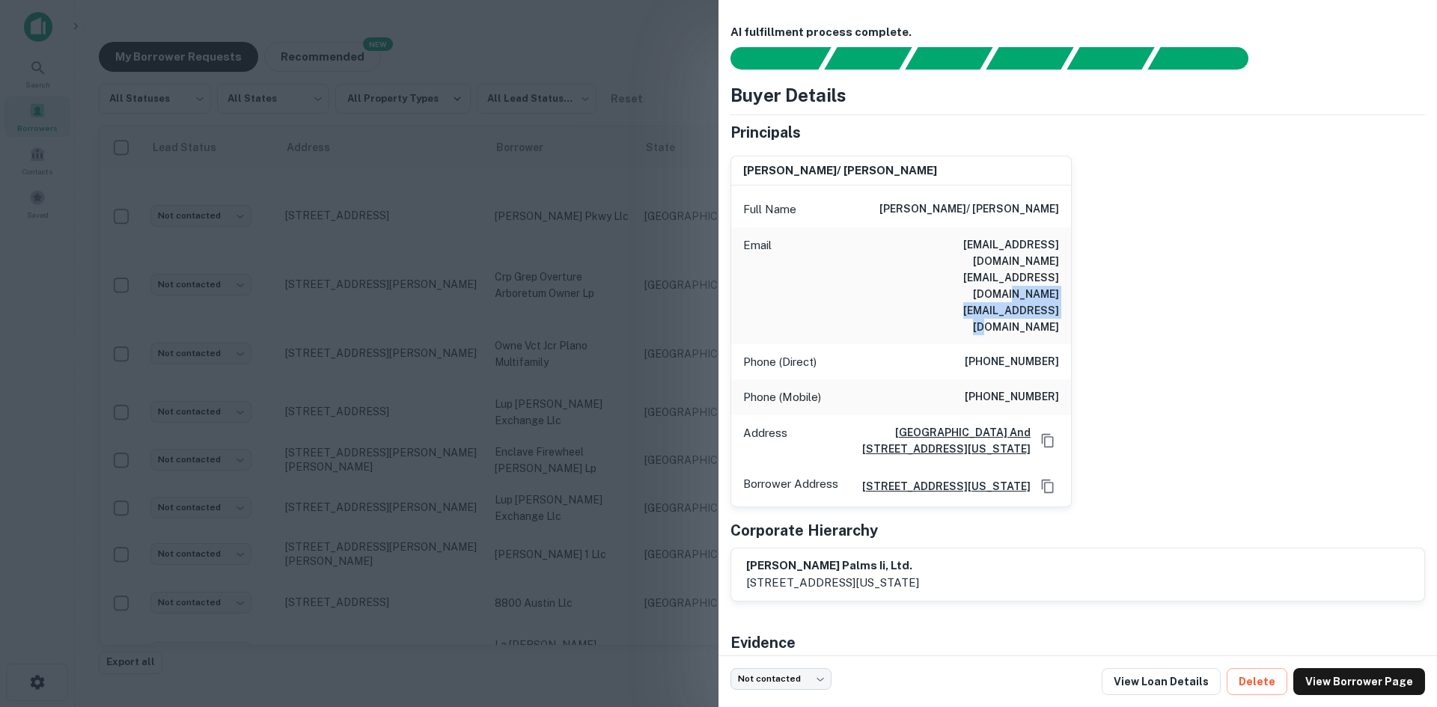
click at [879, 281] on div "Email [EMAIL_ADDRESS][DOMAIN_NAME] [EMAIL_ADDRESS][DOMAIN_NAME] [EMAIL_ADDRESS]…" at bounding box center [901, 286] width 340 height 117
click at [388, 552] on div at bounding box center [718, 353] width 1437 height 707
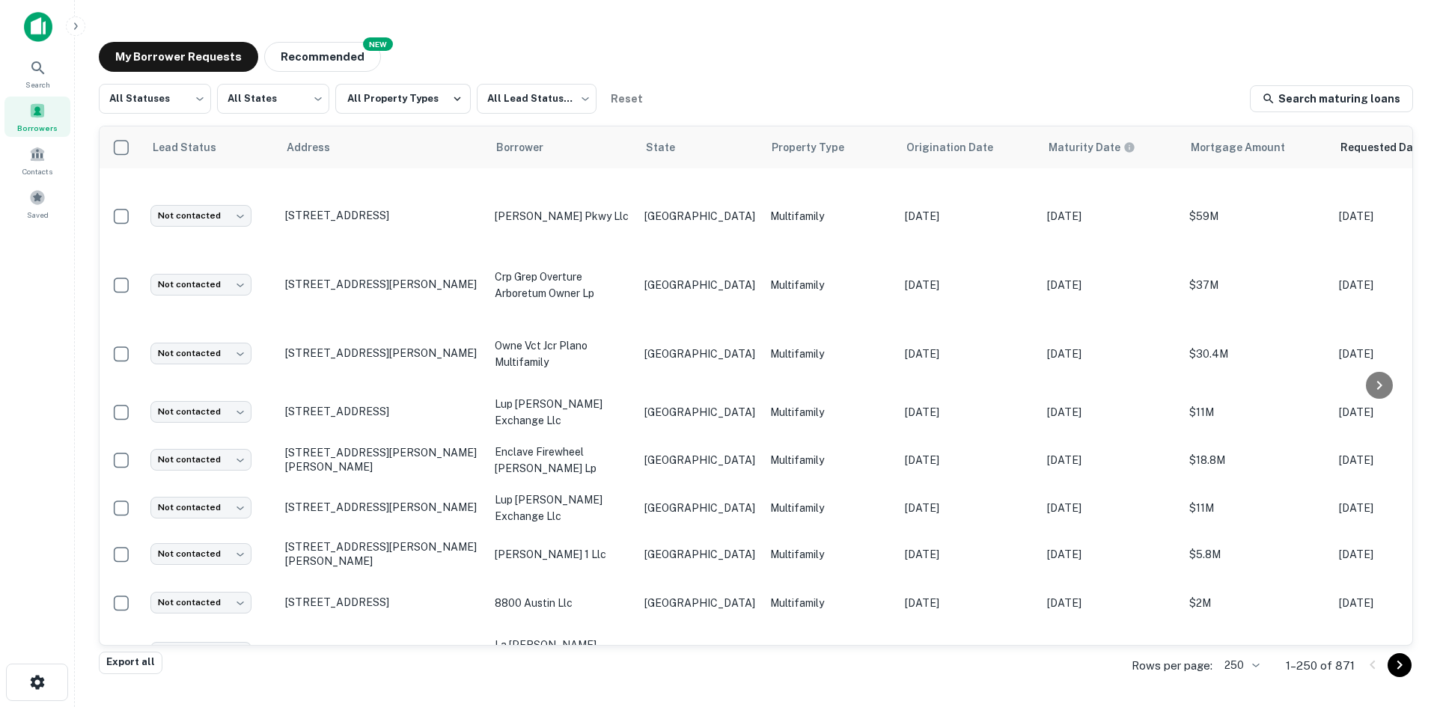
click at [228, 605] on body "Search Borrowers Contacts Saved My Borrower Requests NEW Recommended All Status…" at bounding box center [718, 353] width 1437 height 707
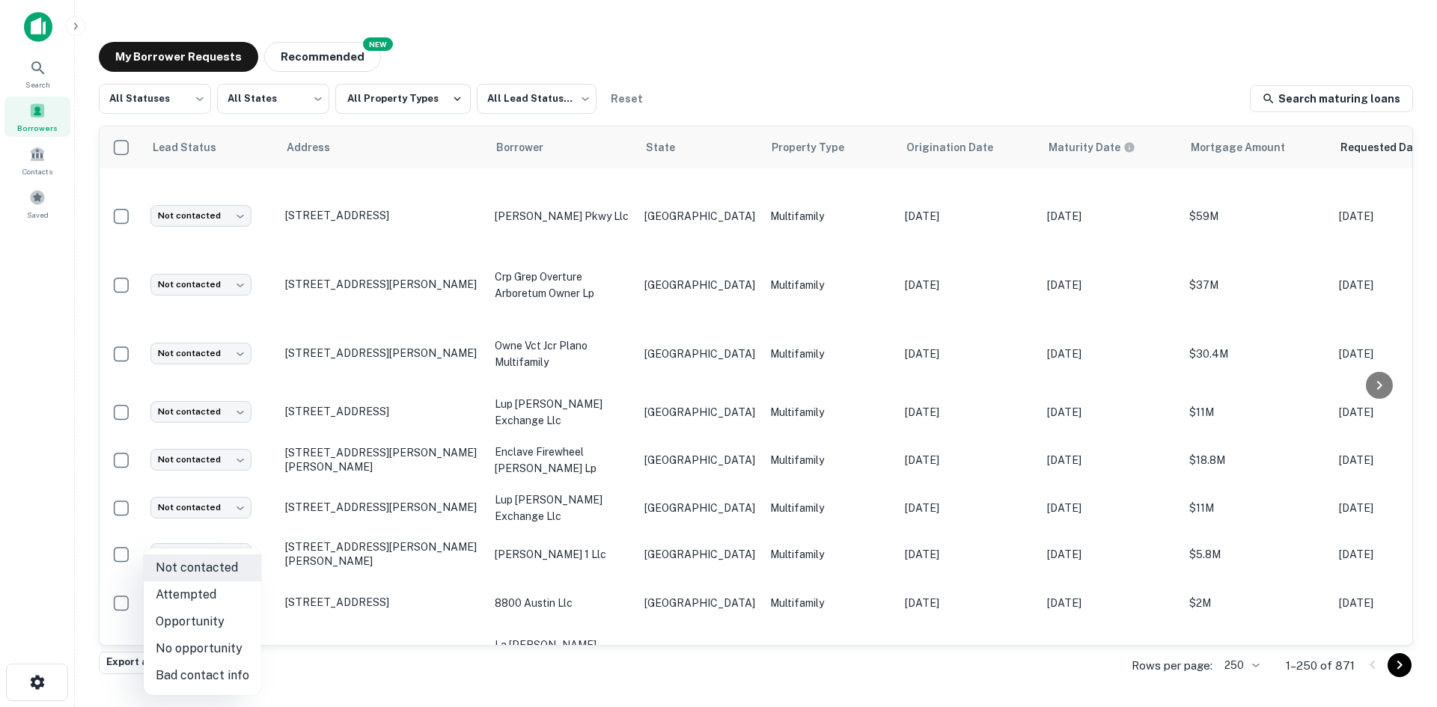
click at [233, 590] on li "Attempted" at bounding box center [203, 595] width 118 height 27
type input "*********"
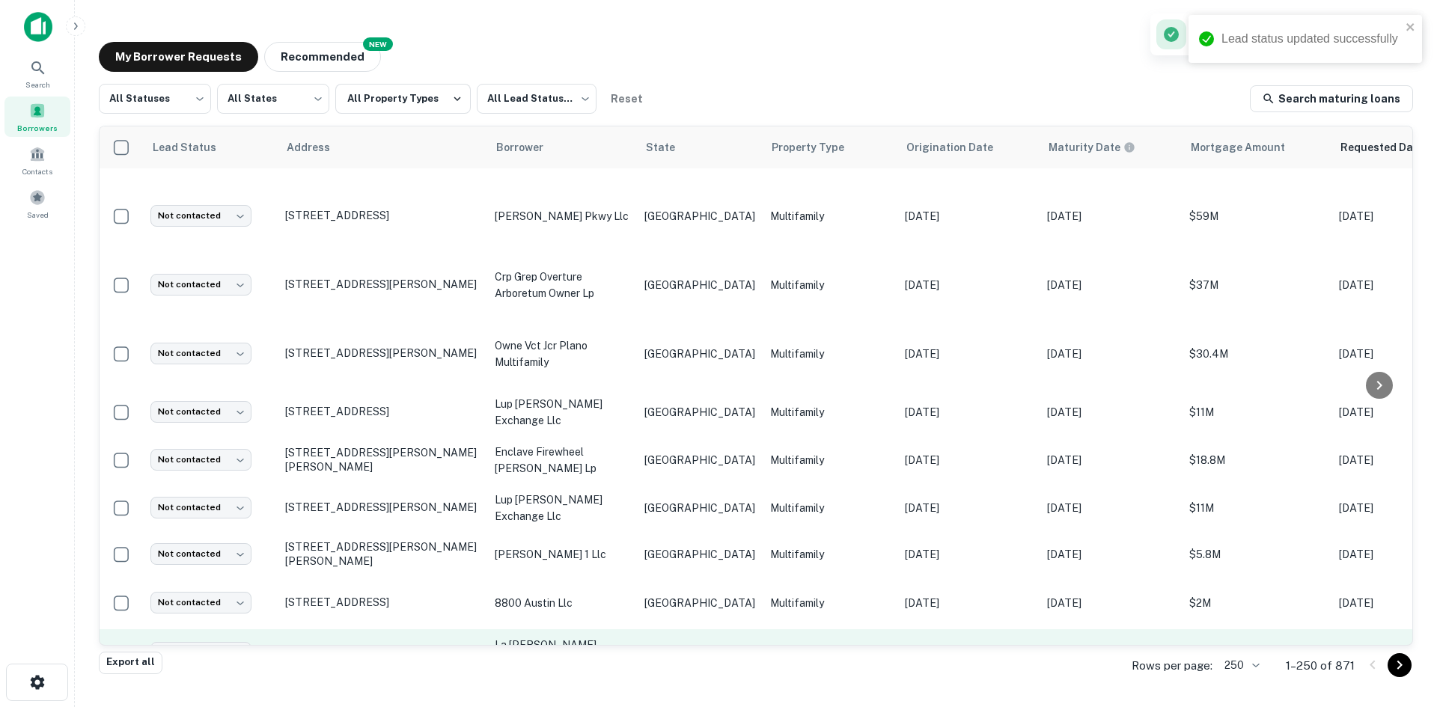
click at [763, 629] on td "Multifamily" at bounding box center [830, 653] width 135 height 48
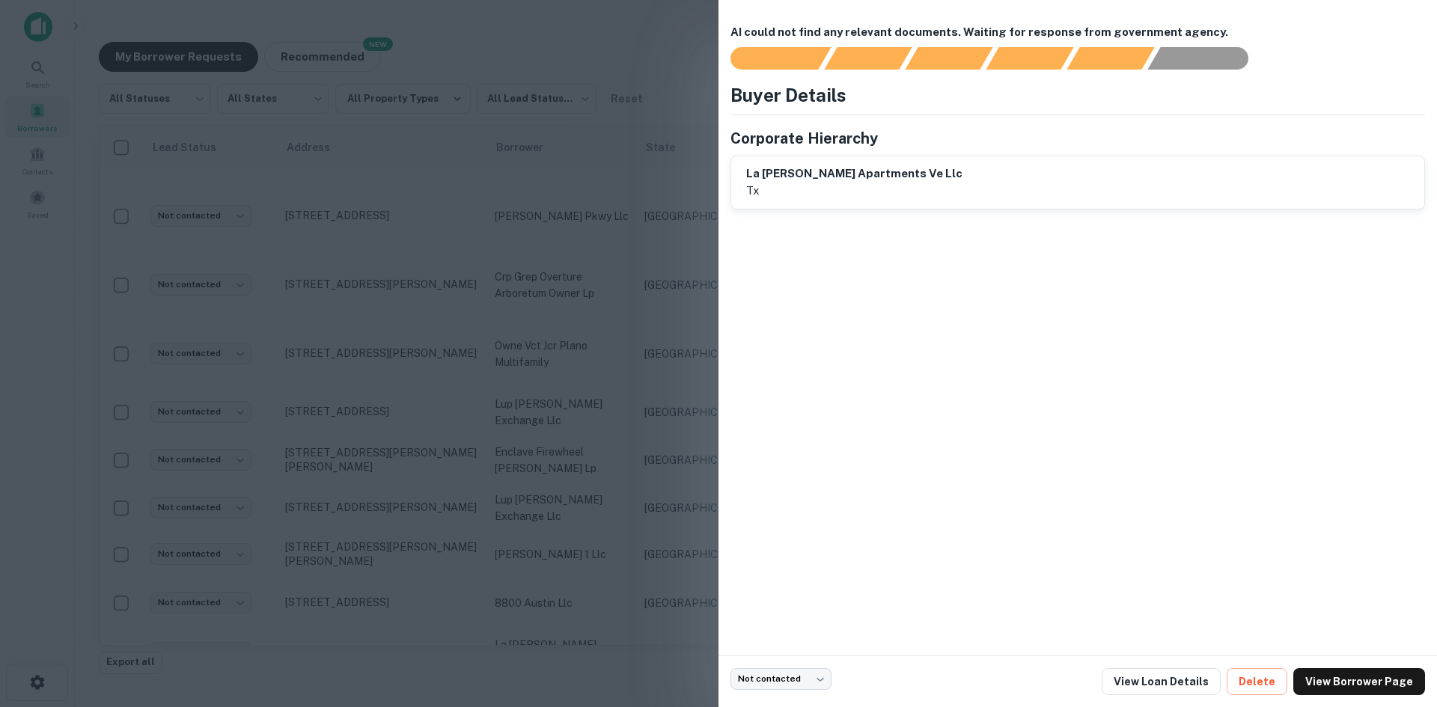
click at [585, 389] on div at bounding box center [718, 353] width 1437 height 707
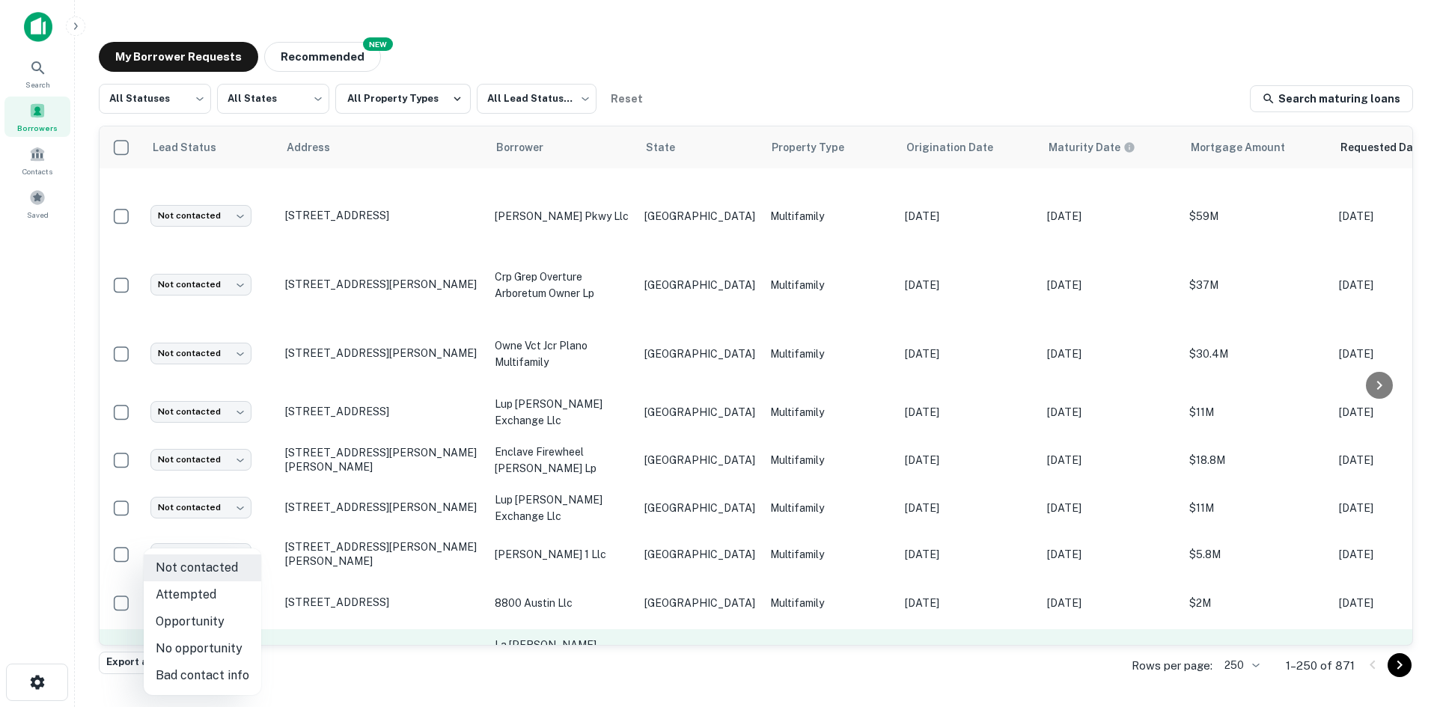
click at [207, 556] on body "Search Borrowers Contacts Saved My Borrower Requests NEW Recommended All Status…" at bounding box center [718, 353] width 1437 height 707
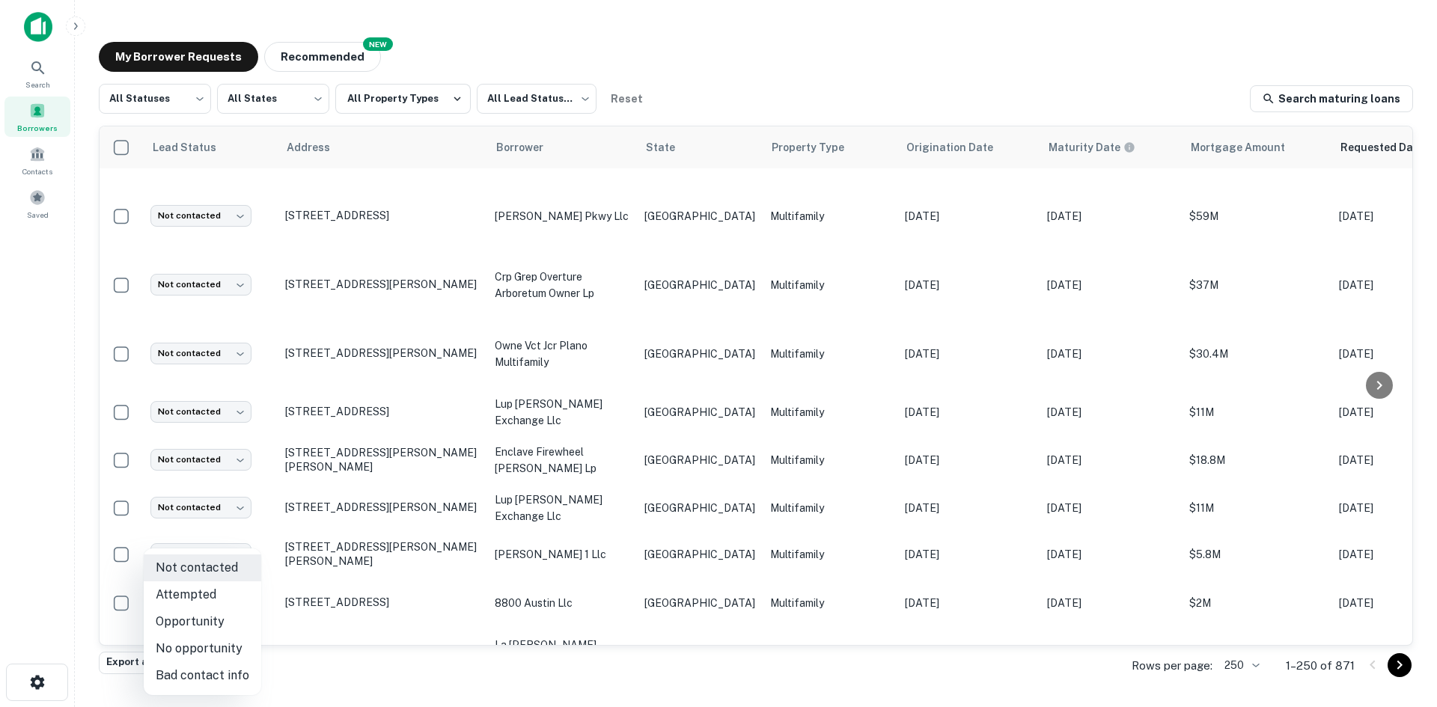
click at [216, 668] on li "Bad contact info" at bounding box center [203, 675] width 118 height 27
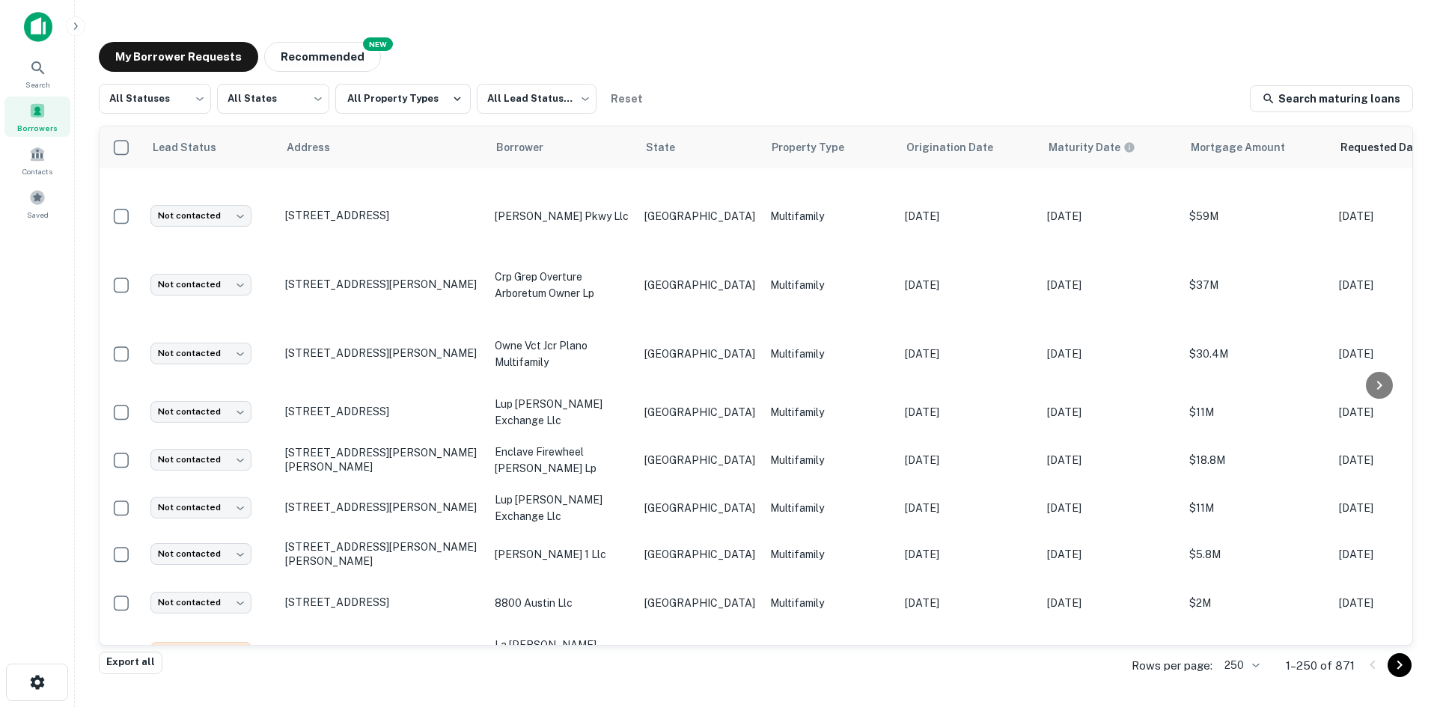
type input "**********"
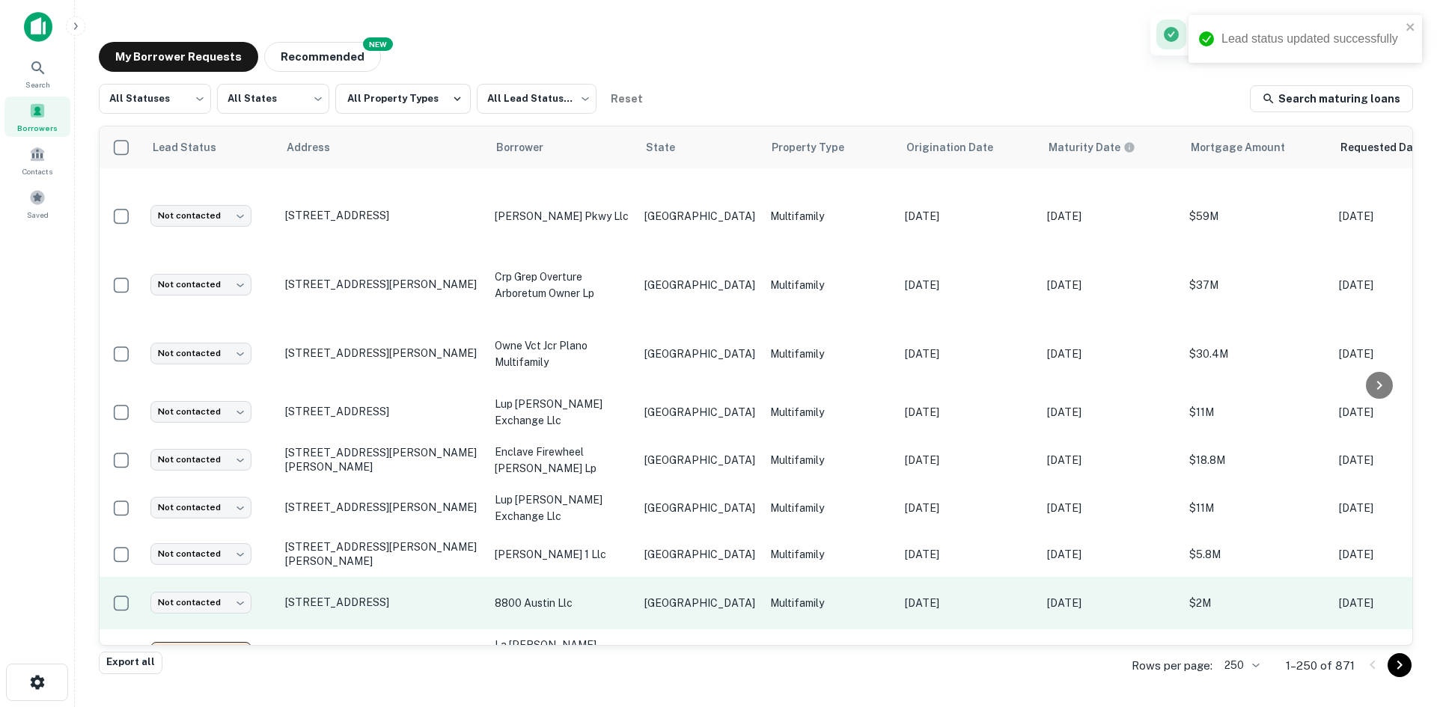
scroll to position [3647, 0]
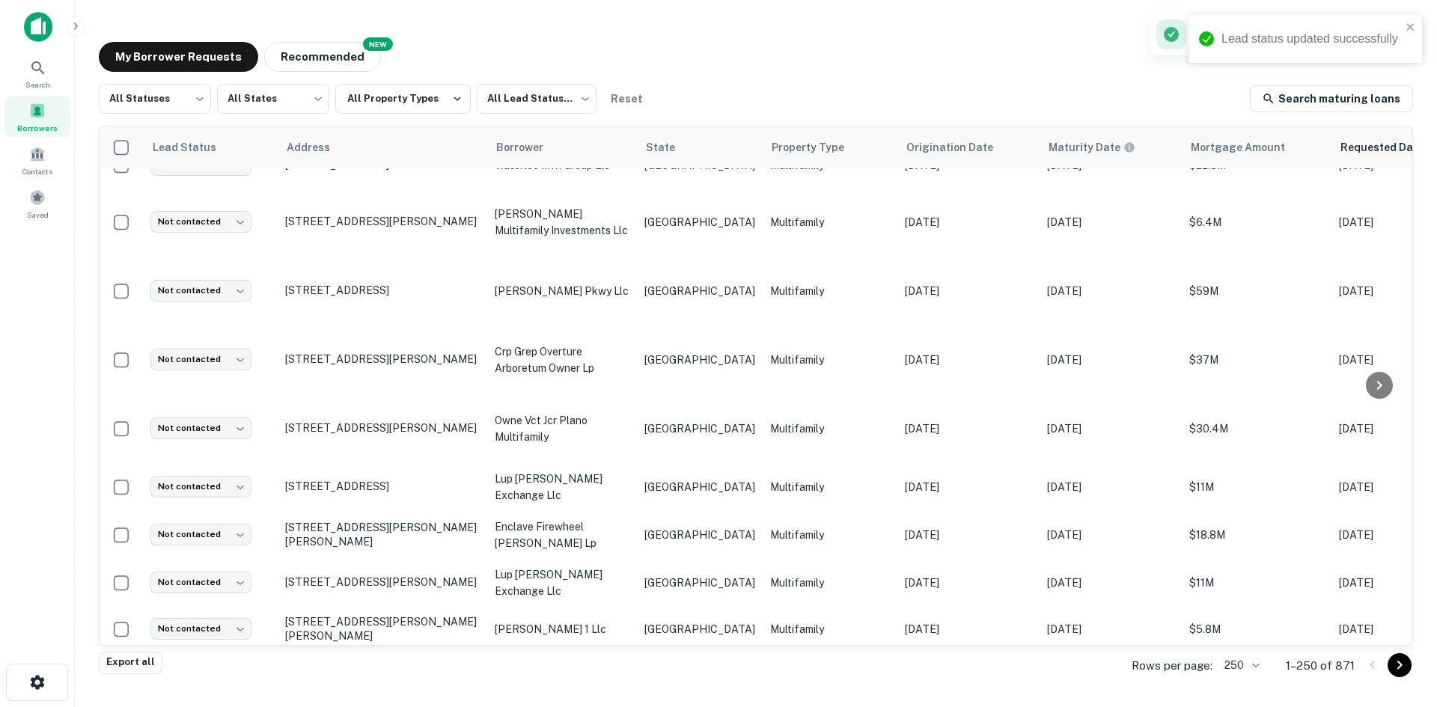
click at [685, 652] on td "[GEOGRAPHIC_DATA]" at bounding box center [700, 678] width 126 height 52
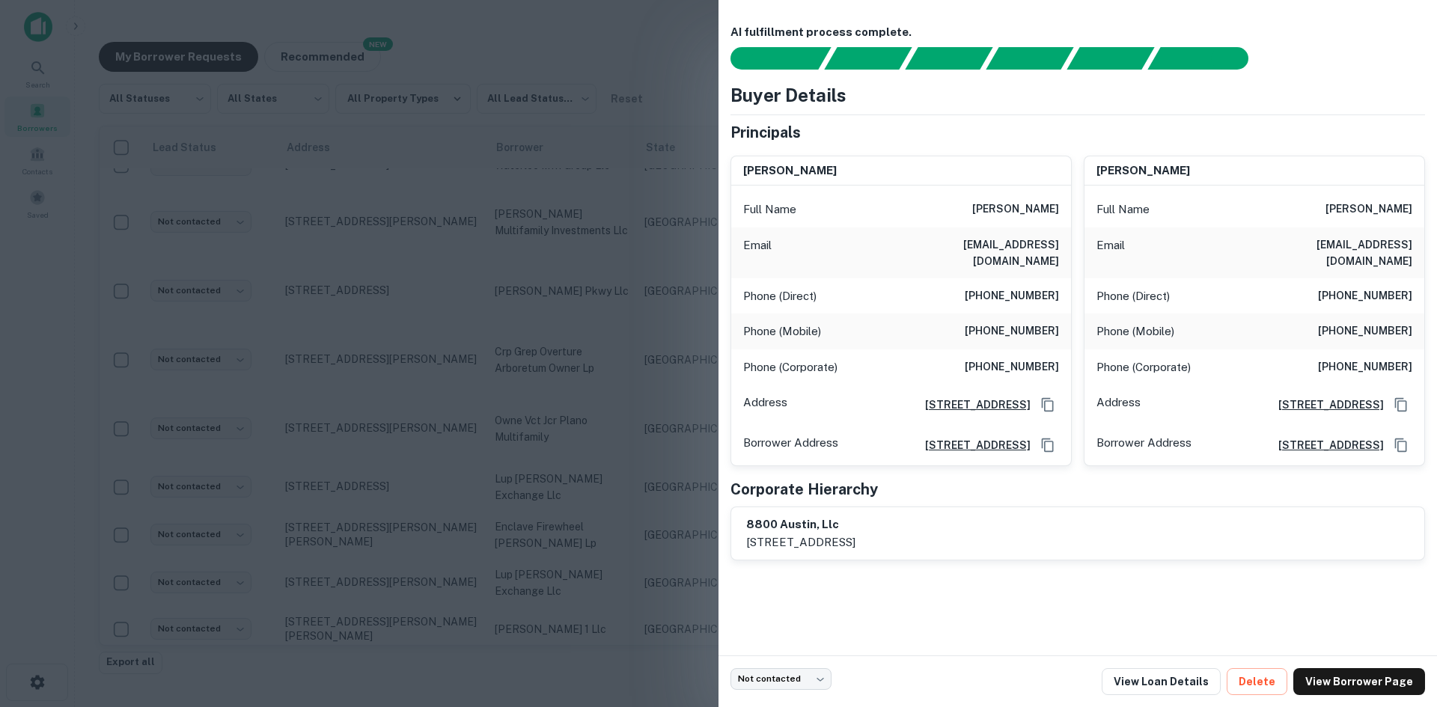
click at [1014, 248] on h6 "[EMAIL_ADDRESS][DOMAIN_NAME]" at bounding box center [969, 253] width 180 height 33
click at [439, 255] on div at bounding box center [718, 353] width 1437 height 707
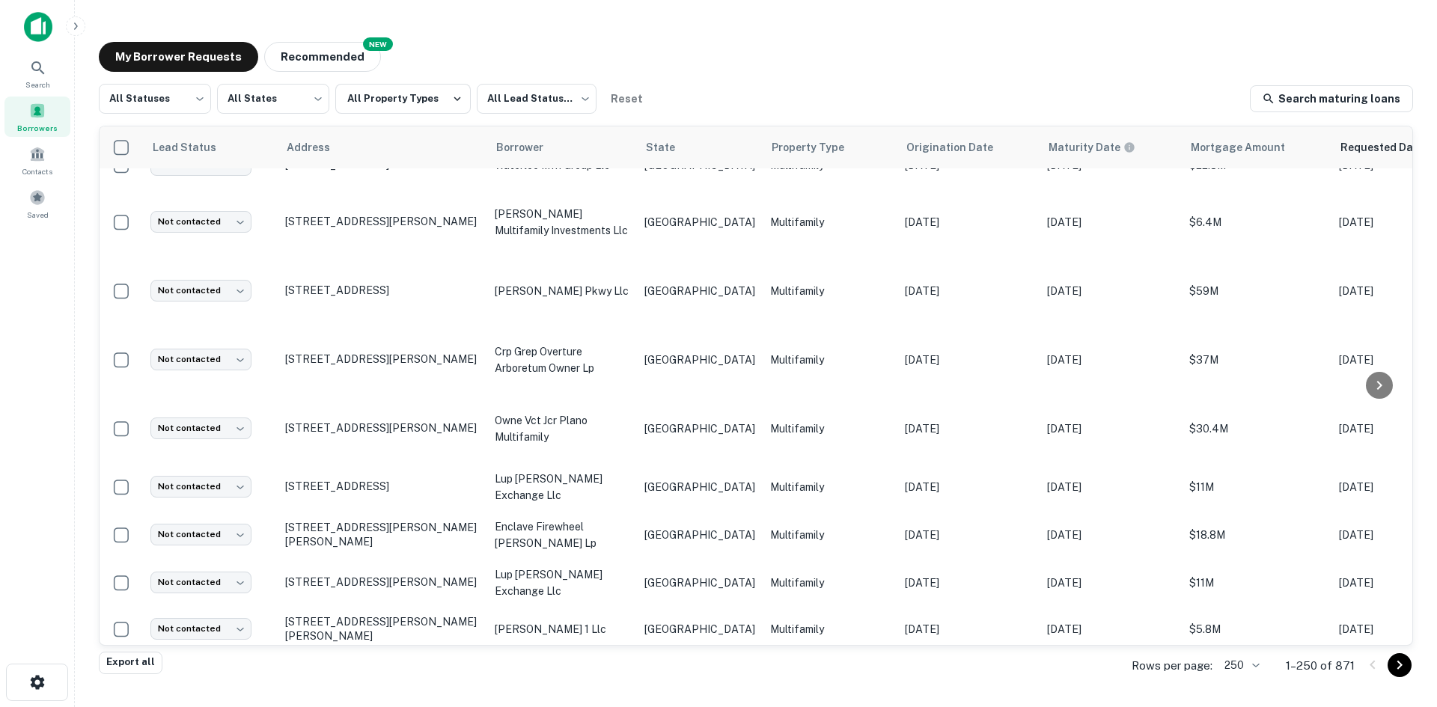
click at [246, 580] on body "Search Borrowers Contacts Saved My Borrower Requests NEW Recommended All Status…" at bounding box center [718, 353] width 1437 height 707
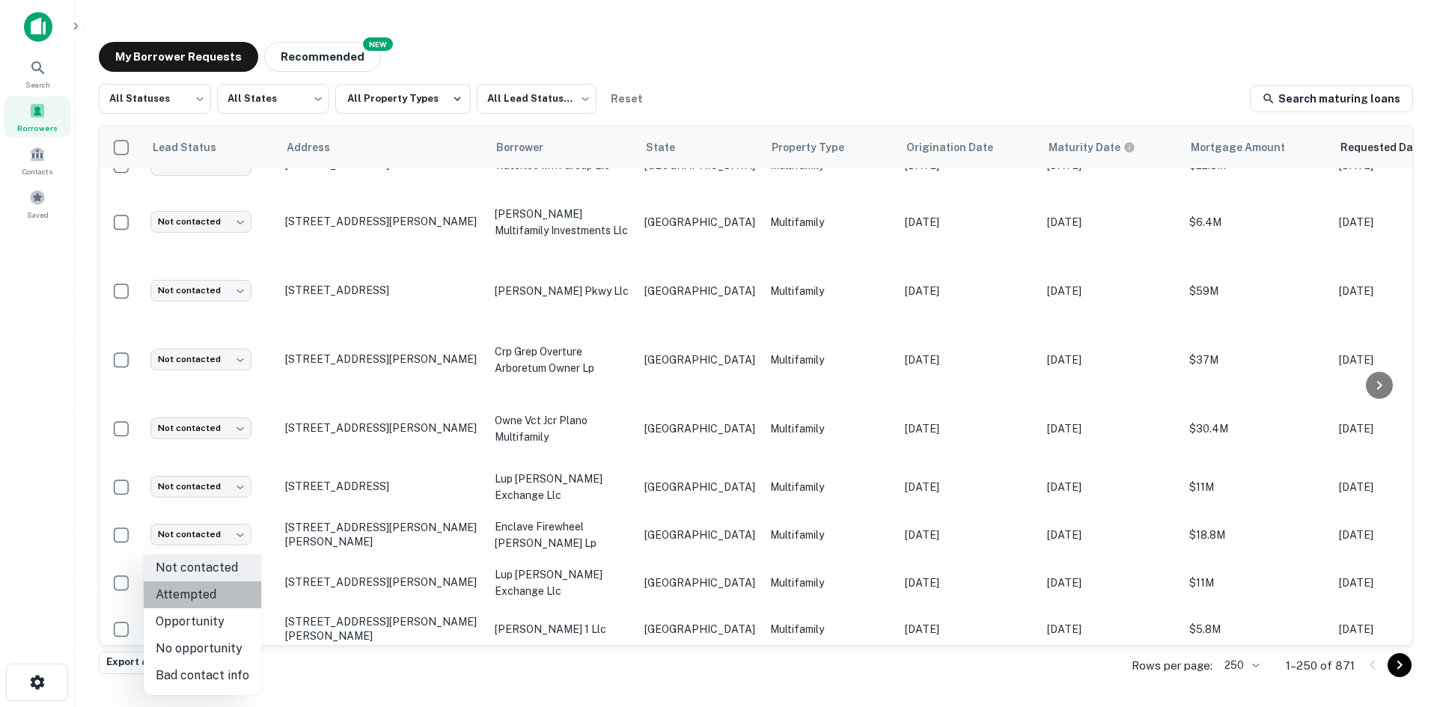
click at [225, 593] on li "Attempted" at bounding box center [203, 595] width 118 height 27
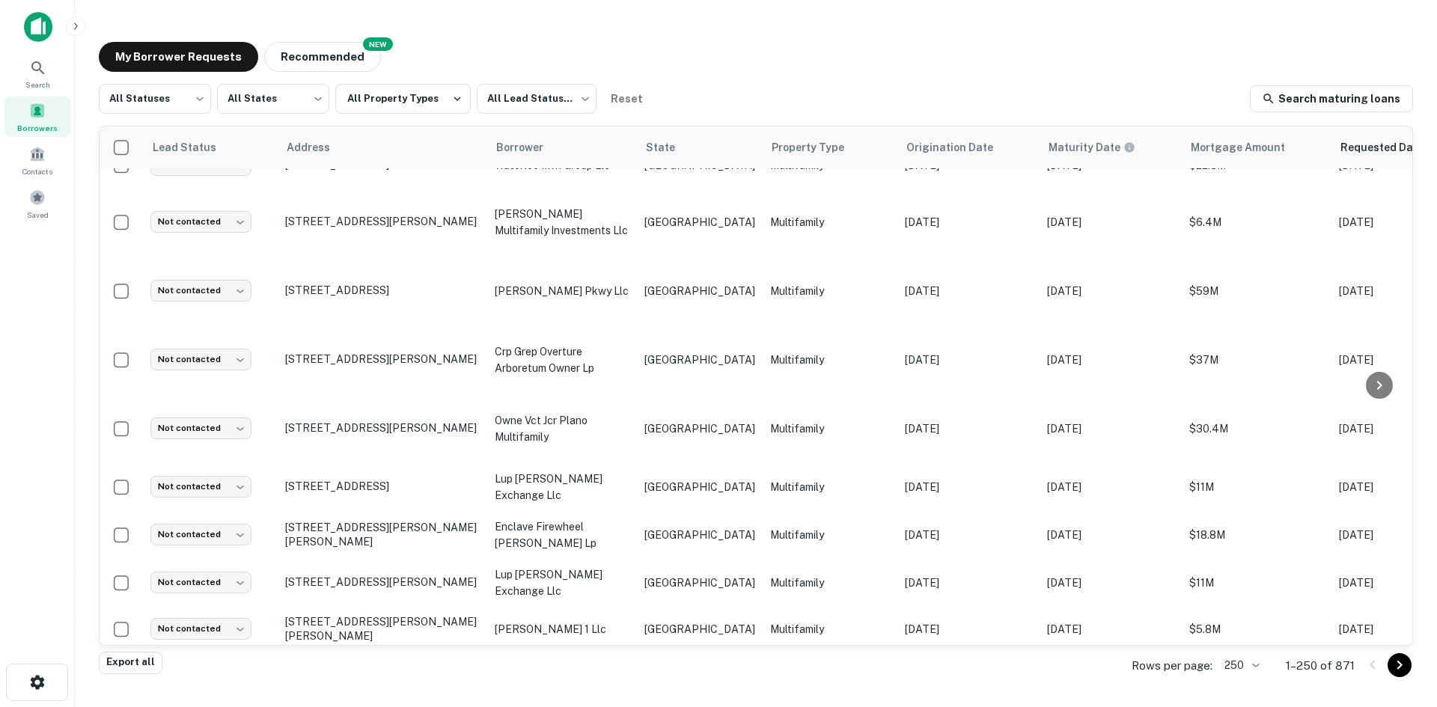
type input "*********"
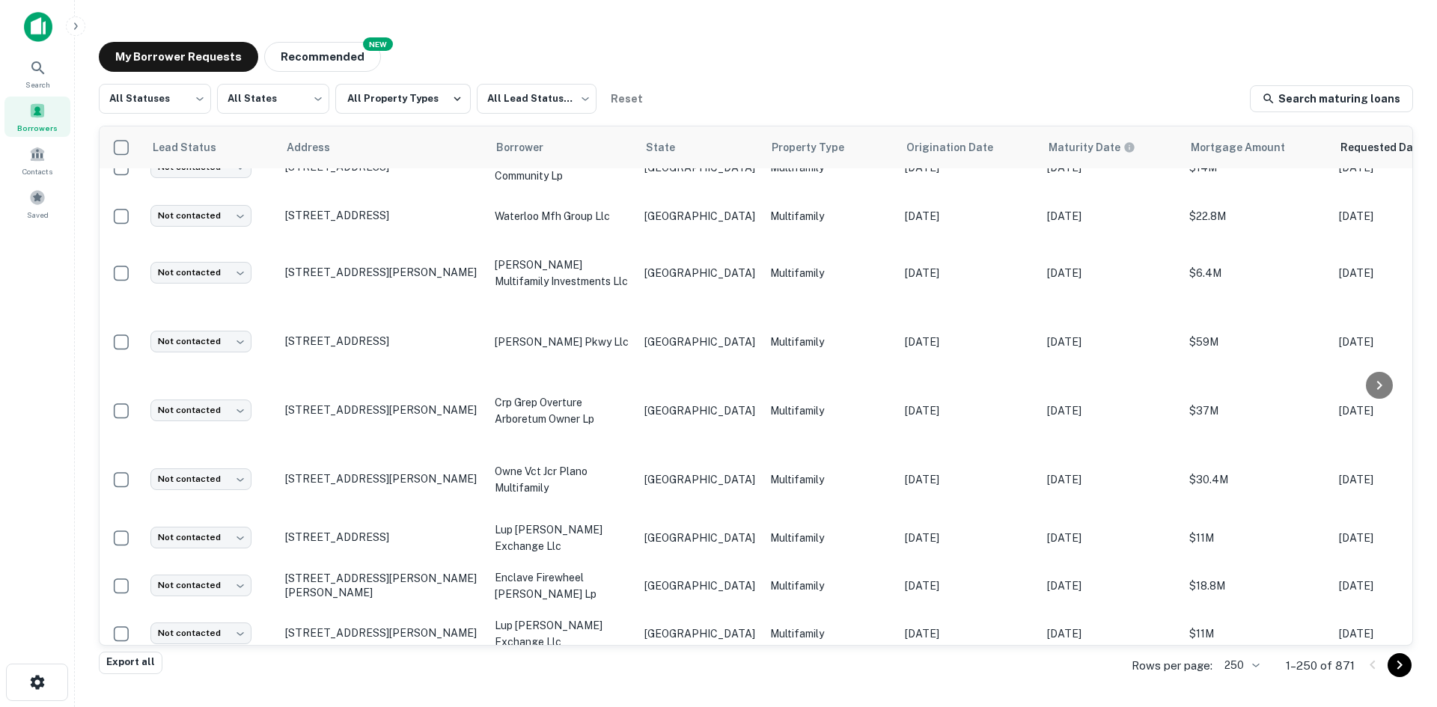
scroll to position [3573, 0]
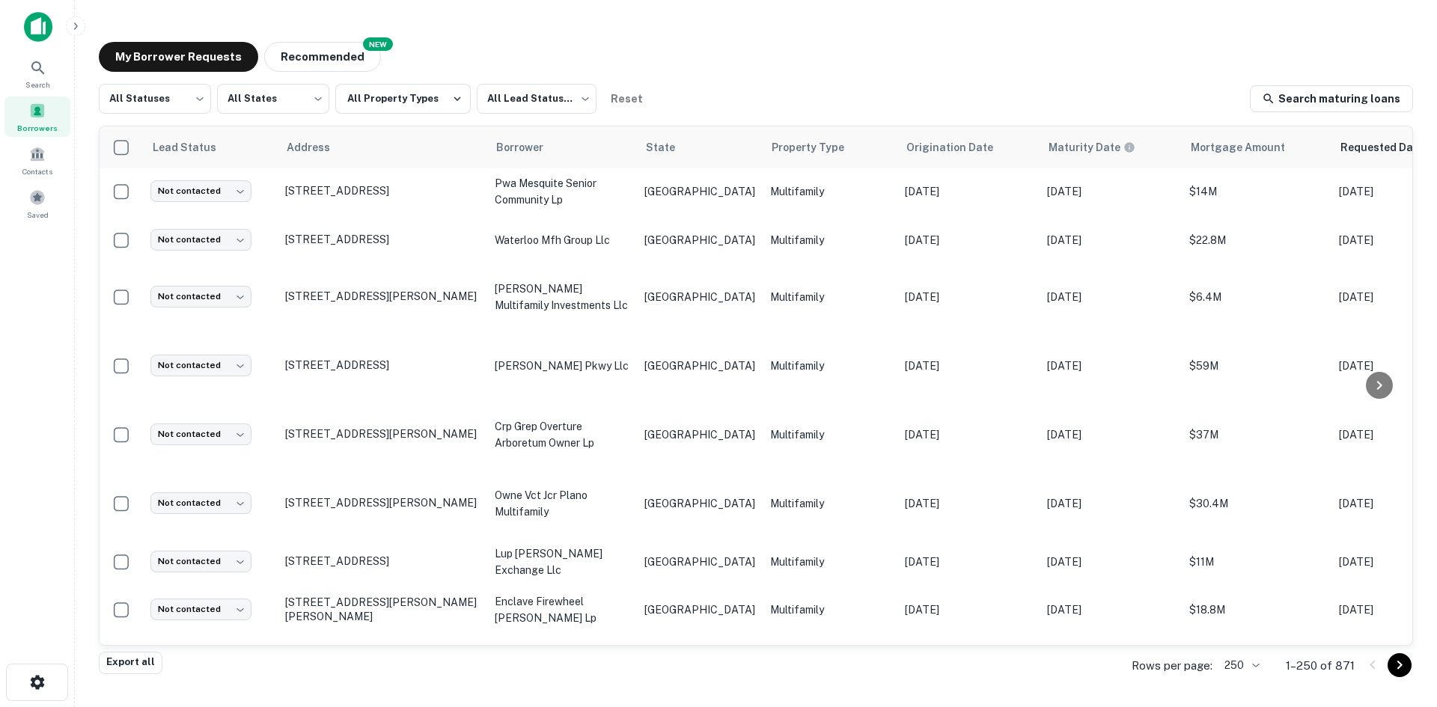
click at [632, 682] on td "[PERSON_NAME] 1 llc" at bounding box center [562, 704] width 150 height 45
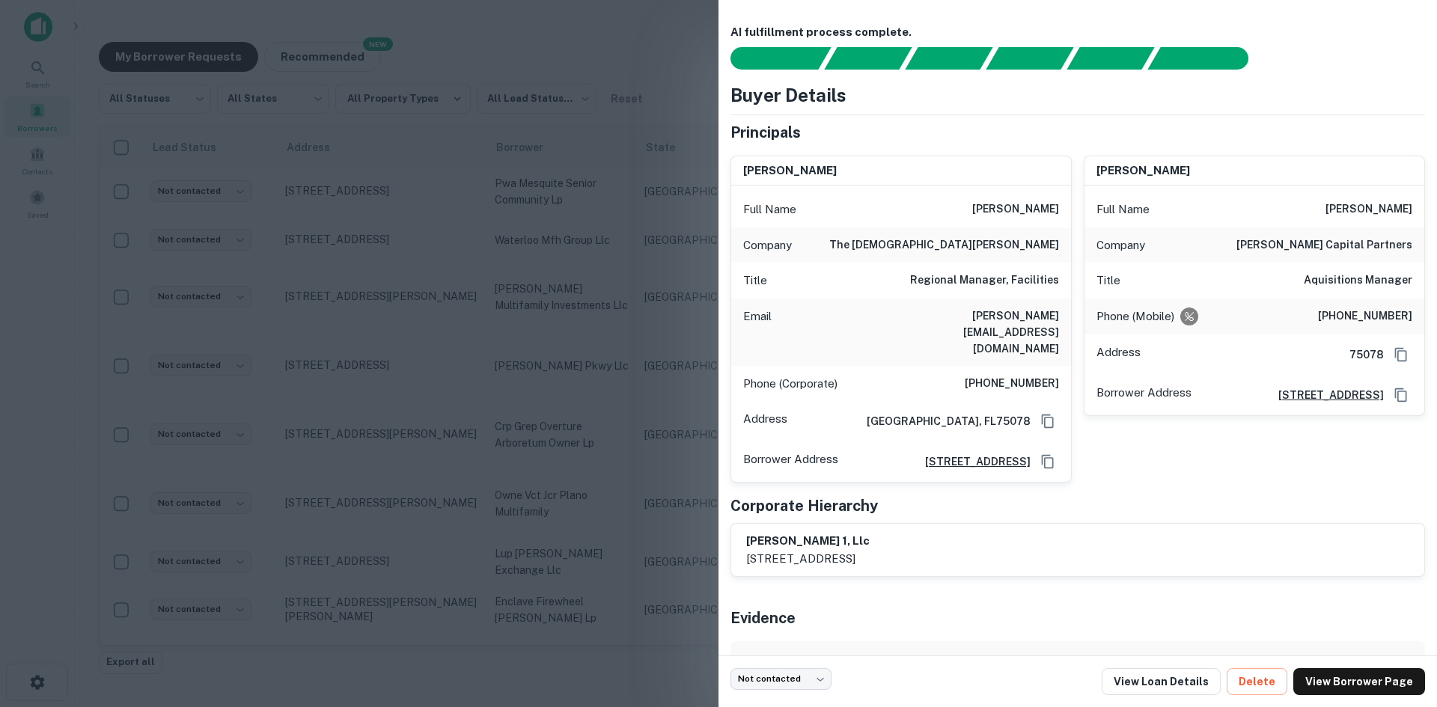
click at [982, 309] on h6 "[PERSON_NAME][EMAIL_ADDRESS][DOMAIN_NAME]" at bounding box center [969, 332] width 180 height 49
click at [1365, 285] on h6 "Aquisitions Manager" at bounding box center [1358, 281] width 109 height 18
click at [562, 315] on div at bounding box center [718, 353] width 1437 height 707
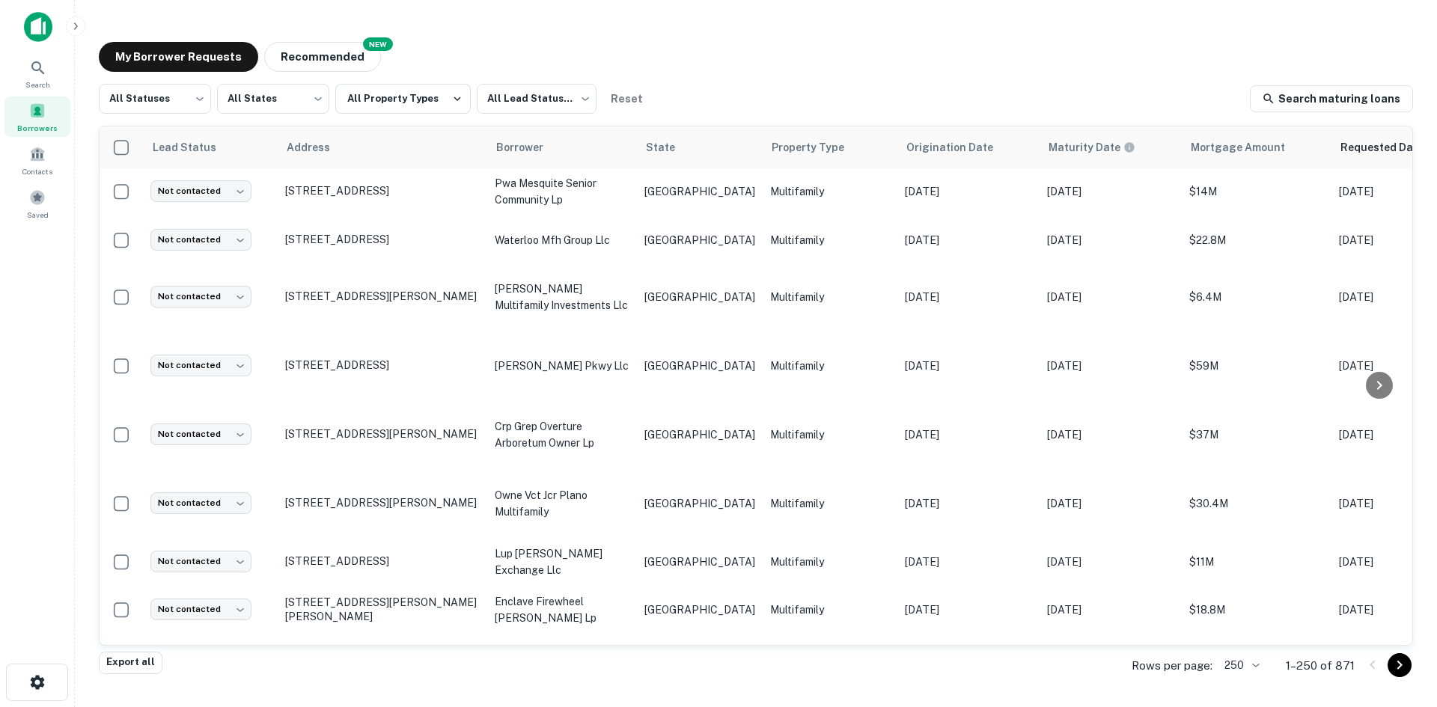
click at [227, 609] on body "Search Borrowers Contacts Saved My Borrower Requests NEW Recommended All Status…" at bounding box center [718, 353] width 1437 height 707
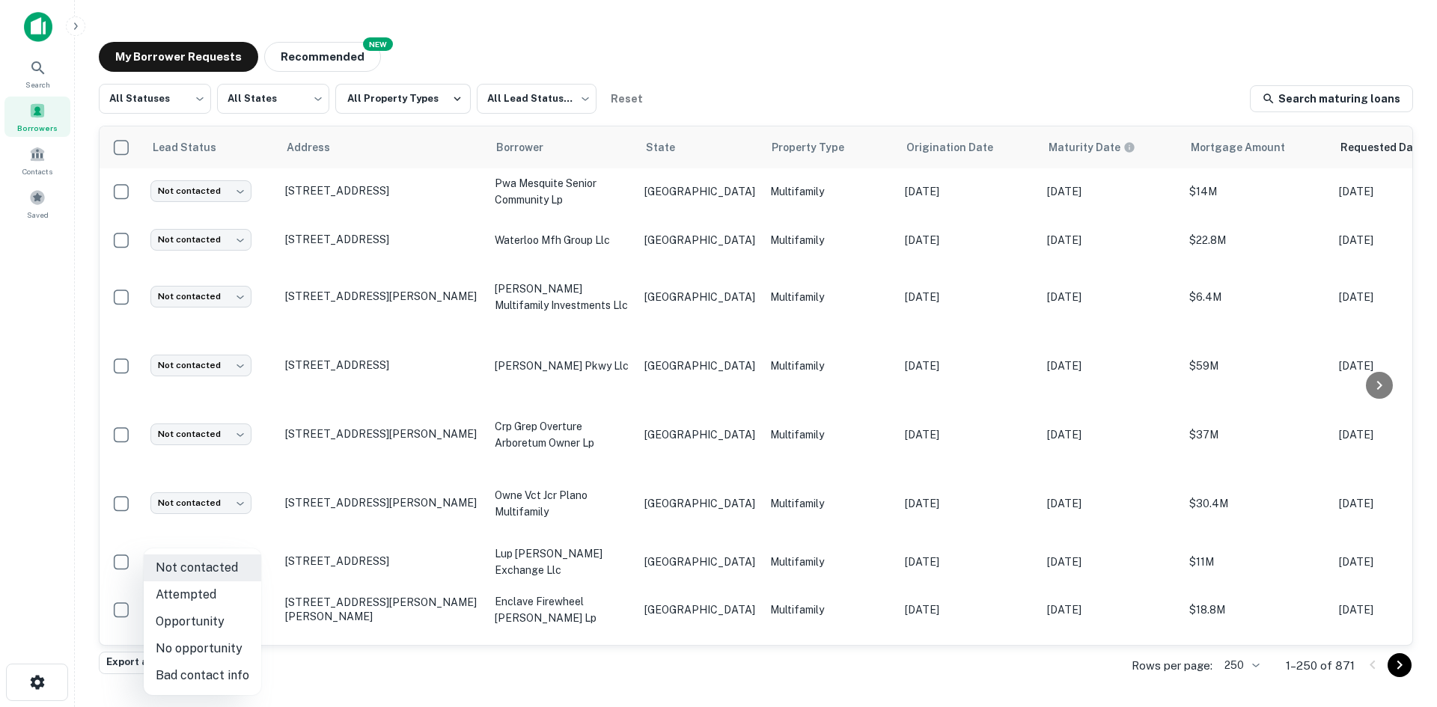
click at [231, 668] on li "Bad contact info" at bounding box center [203, 675] width 118 height 27
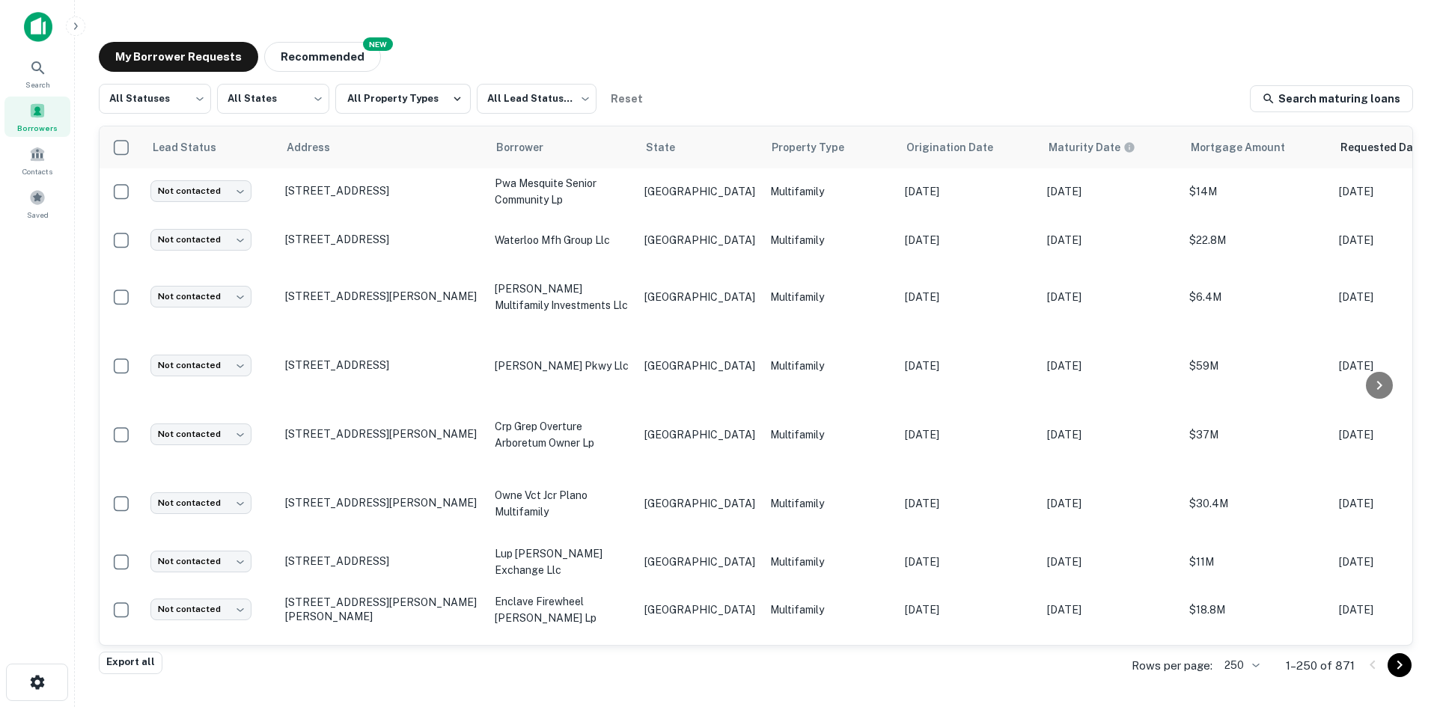
type input "**********"
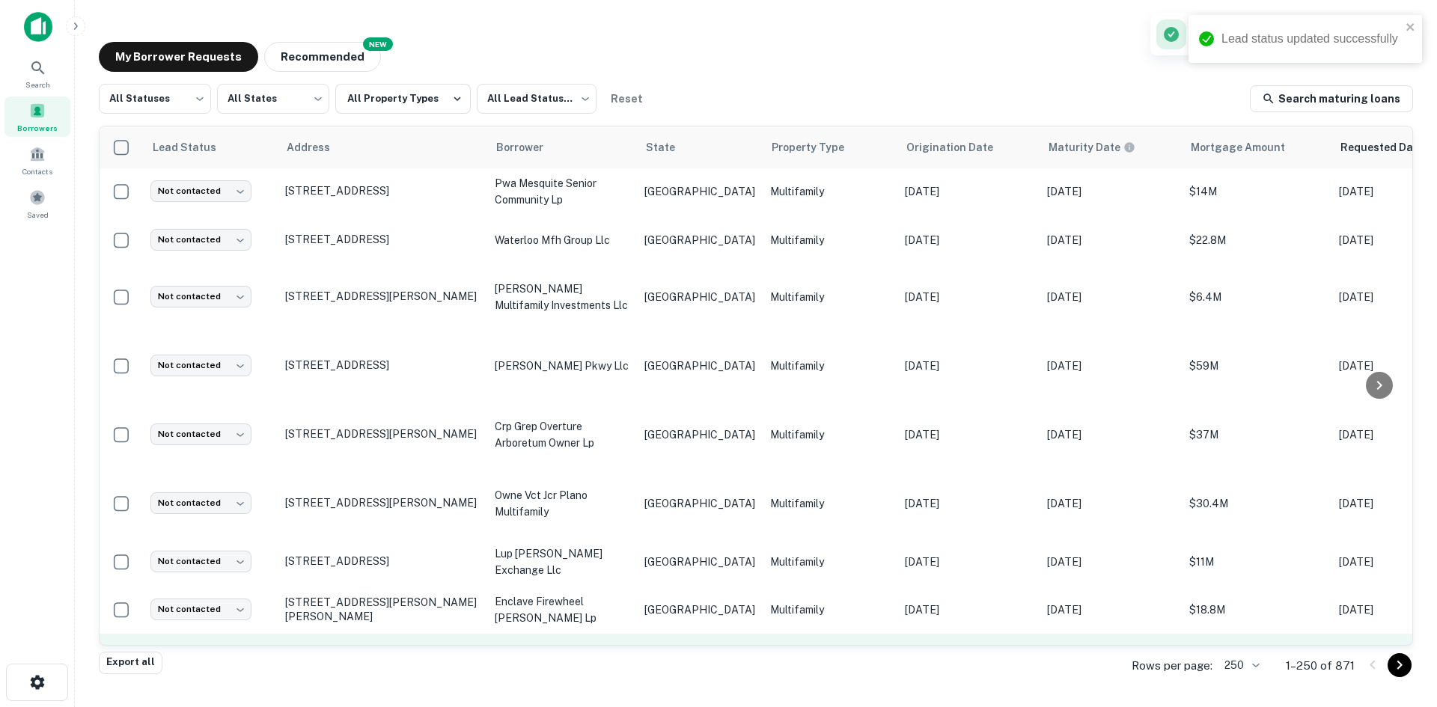
click at [676, 650] on p "[GEOGRAPHIC_DATA]" at bounding box center [699, 658] width 111 height 16
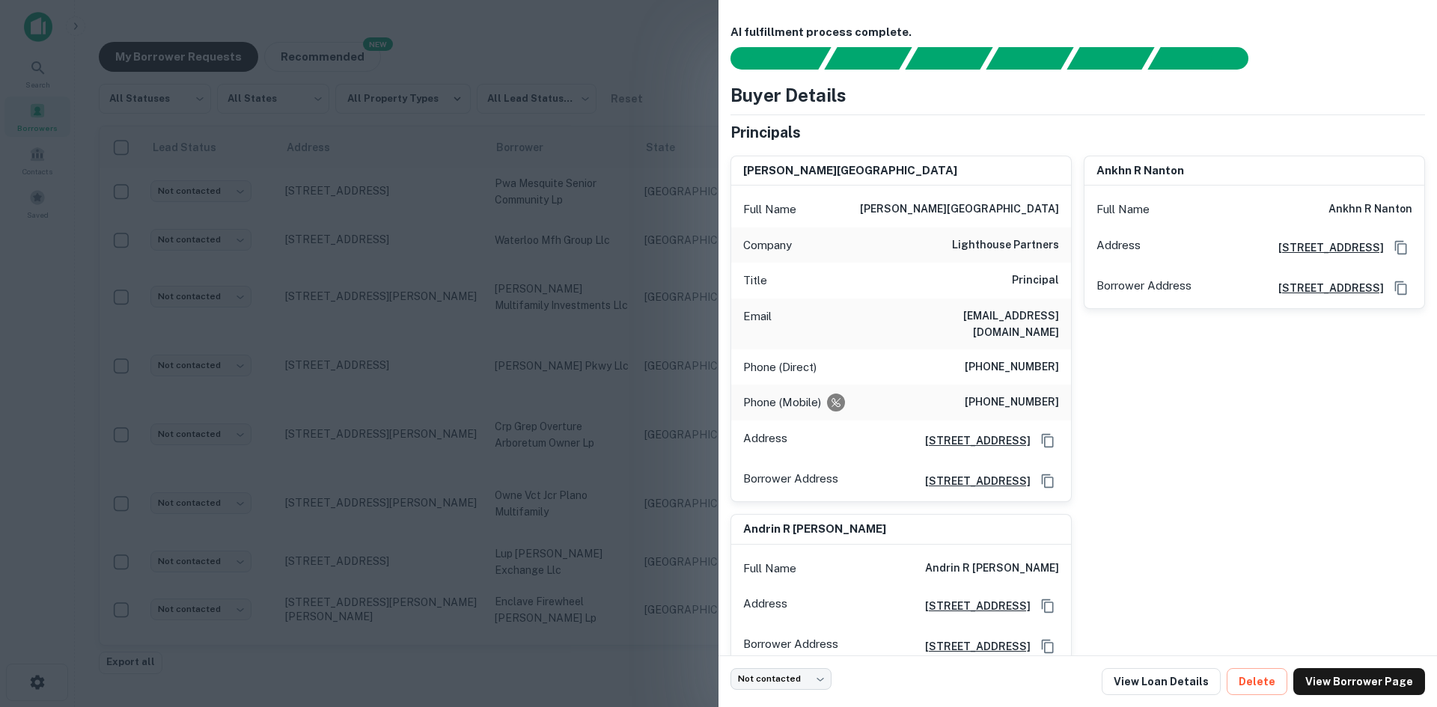
click at [1024, 305] on div "Email [EMAIL_ADDRESS][DOMAIN_NAME]" at bounding box center [901, 324] width 340 height 51
click at [1019, 315] on h6 "[EMAIL_ADDRESS][DOMAIN_NAME]" at bounding box center [969, 324] width 180 height 33
click at [525, 513] on div at bounding box center [718, 353] width 1437 height 707
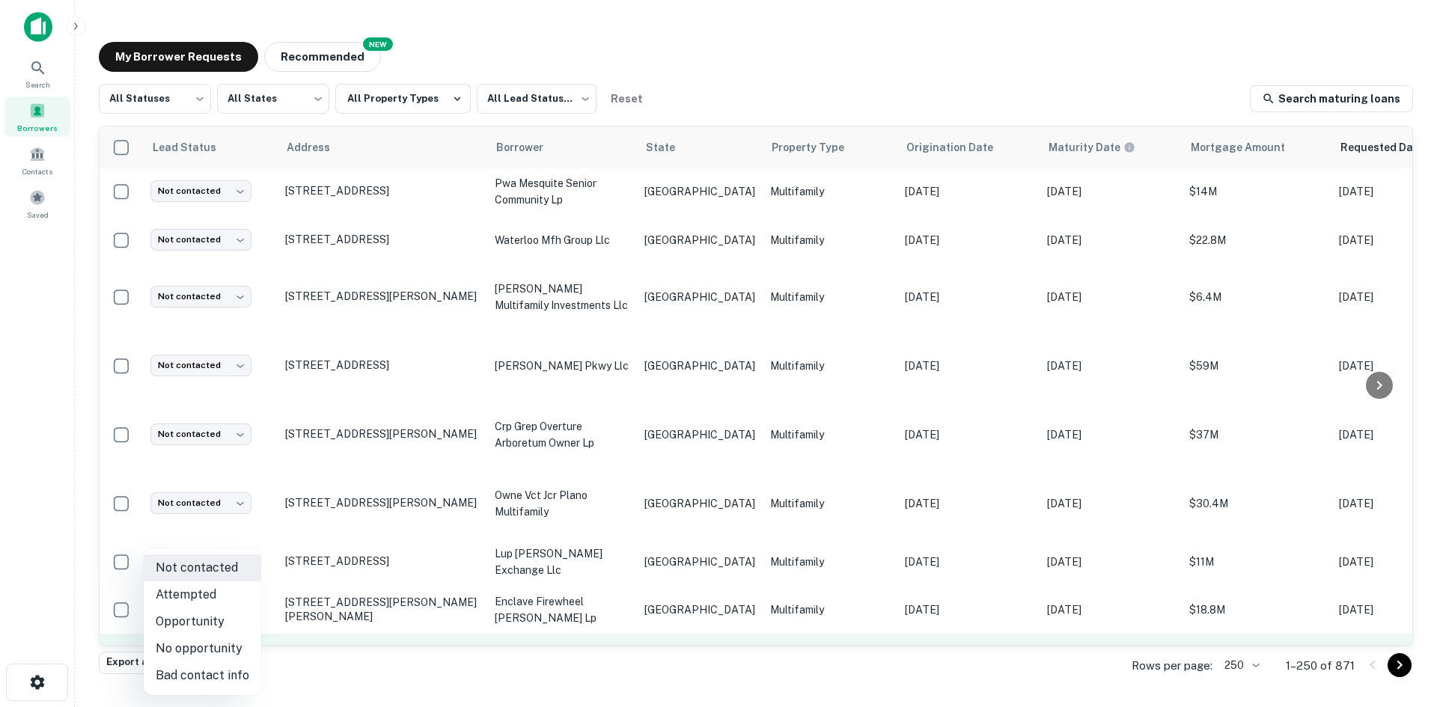
click at [197, 570] on body "Search Borrowers Contacts Saved My Borrower Requests NEW Recommended All Status…" at bounding box center [718, 353] width 1437 height 707
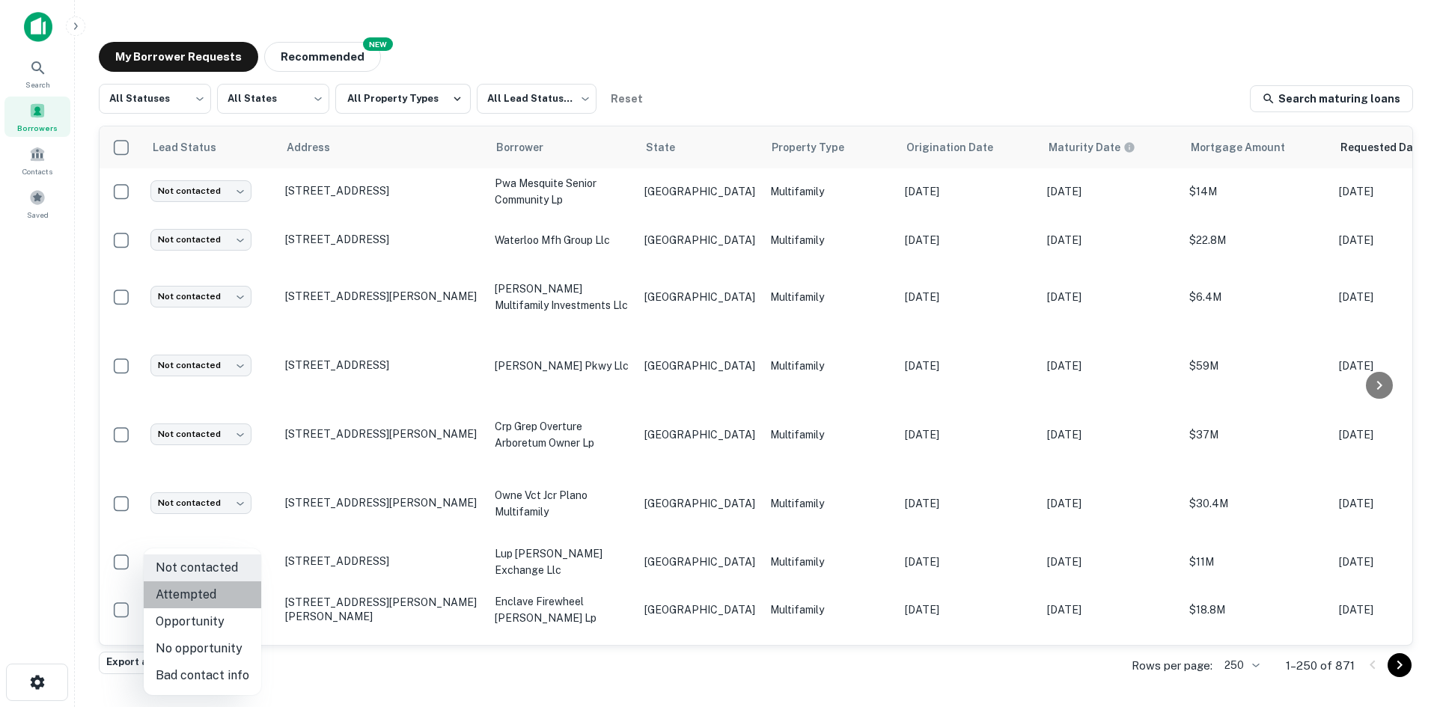
click at [204, 597] on li "Attempted" at bounding box center [203, 595] width 118 height 27
type input "*********"
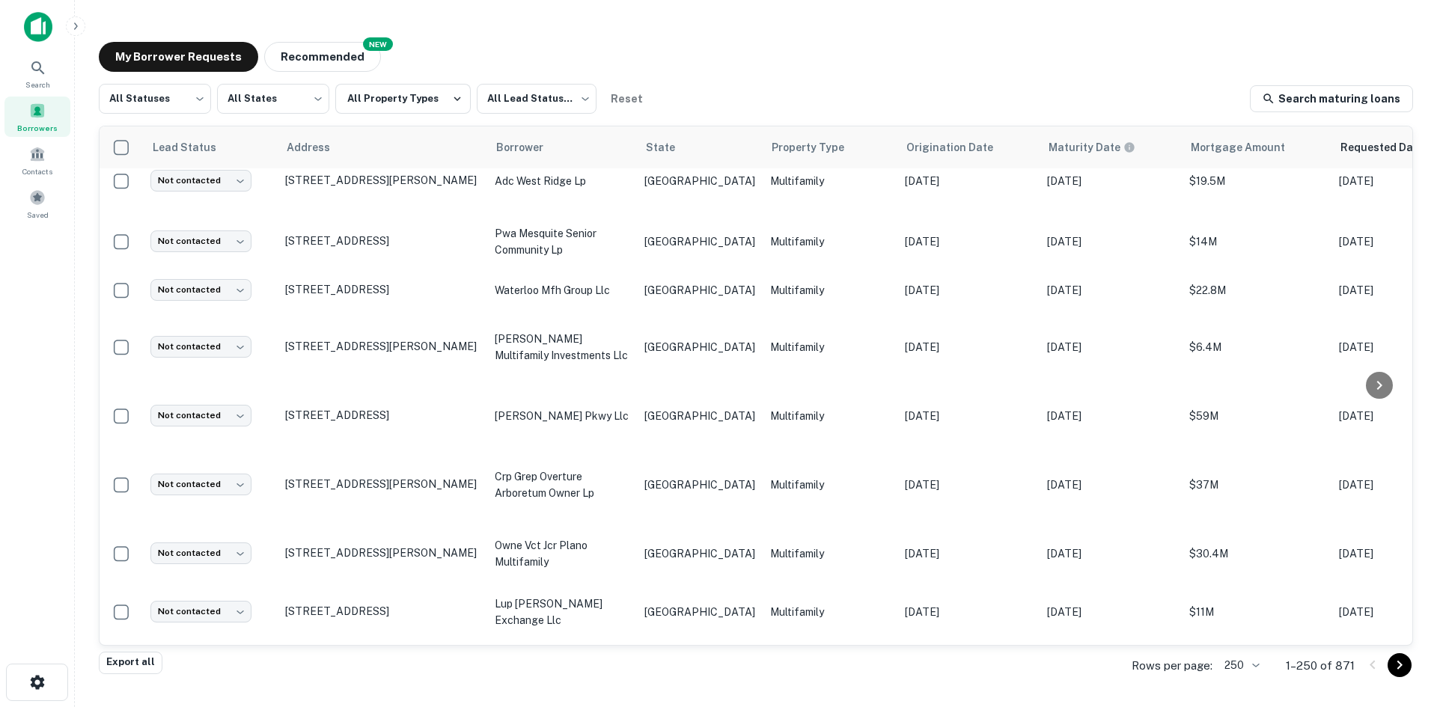
scroll to position [3498, 0]
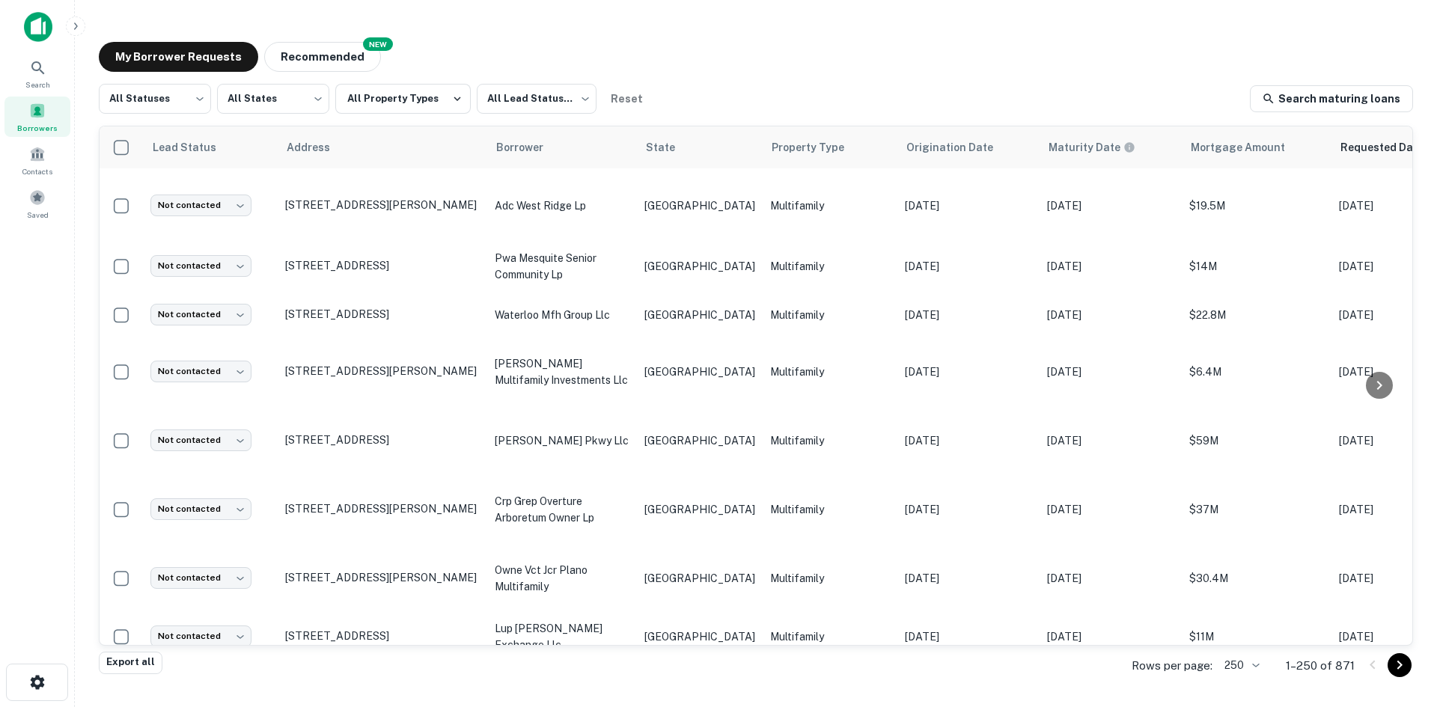
click at [676, 677] on p "[GEOGRAPHIC_DATA]" at bounding box center [699, 685] width 111 height 16
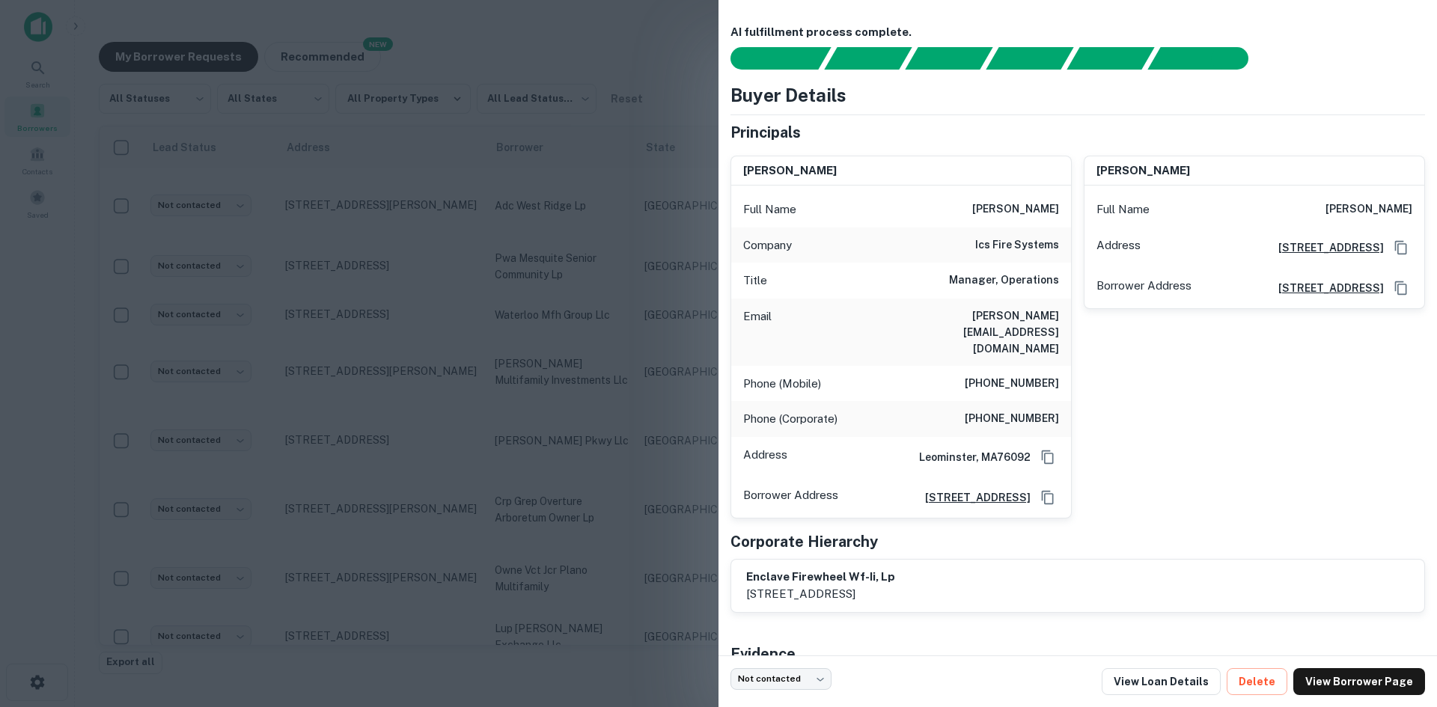
click at [995, 308] on h6 "[PERSON_NAME][EMAIL_ADDRESS][DOMAIN_NAME]" at bounding box center [969, 332] width 180 height 49
drag, startPoint x: 995, startPoint y: 308, endPoint x: 987, endPoint y: 316, distance: 11.1
click at [308, 615] on div at bounding box center [718, 353] width 1437 height 707
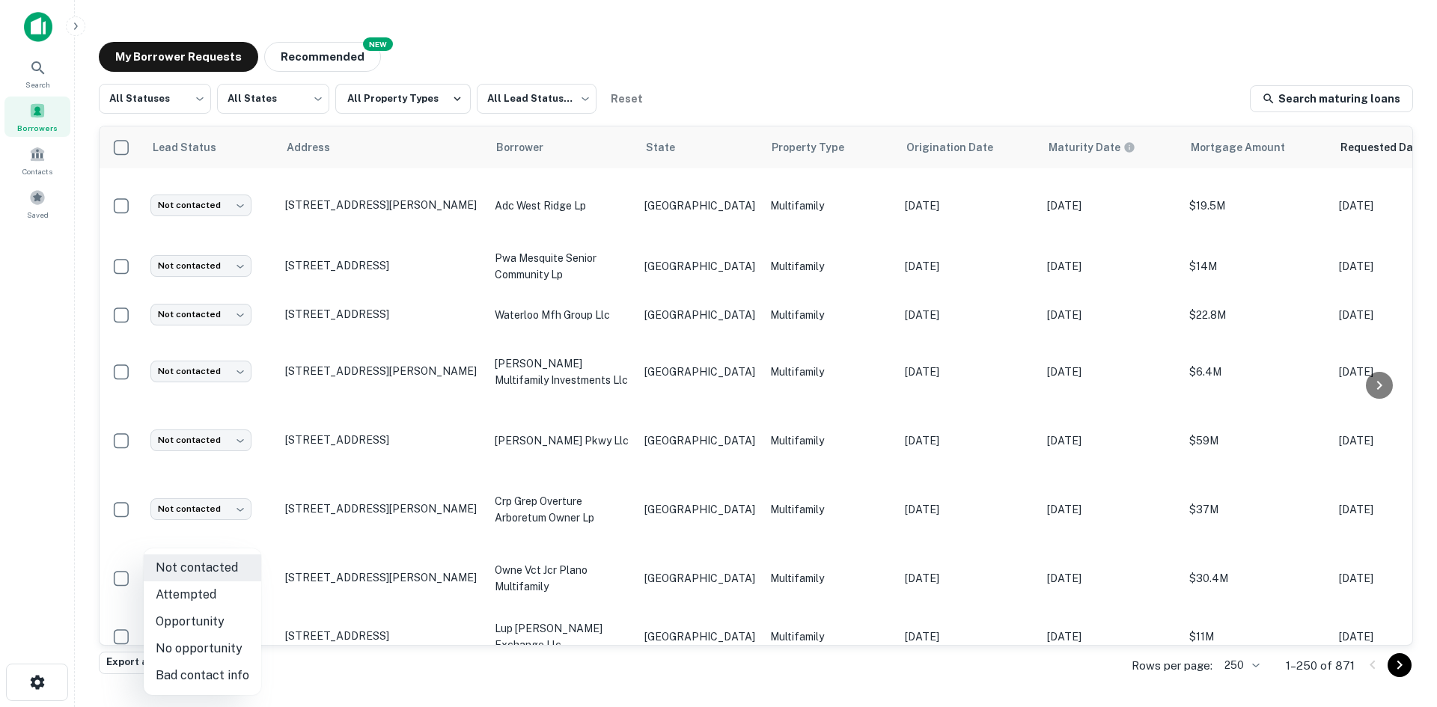
click at [205, 587] on body "Search Borrowers Contacts Saved My Borrower Requests NEW Recommended All Status…" at bounding box center [718, 353] width 1437 height 707
click at [207, 595] on li "Attempted" at bounding box center [203, 595] width 118 height 27
type input "*********"
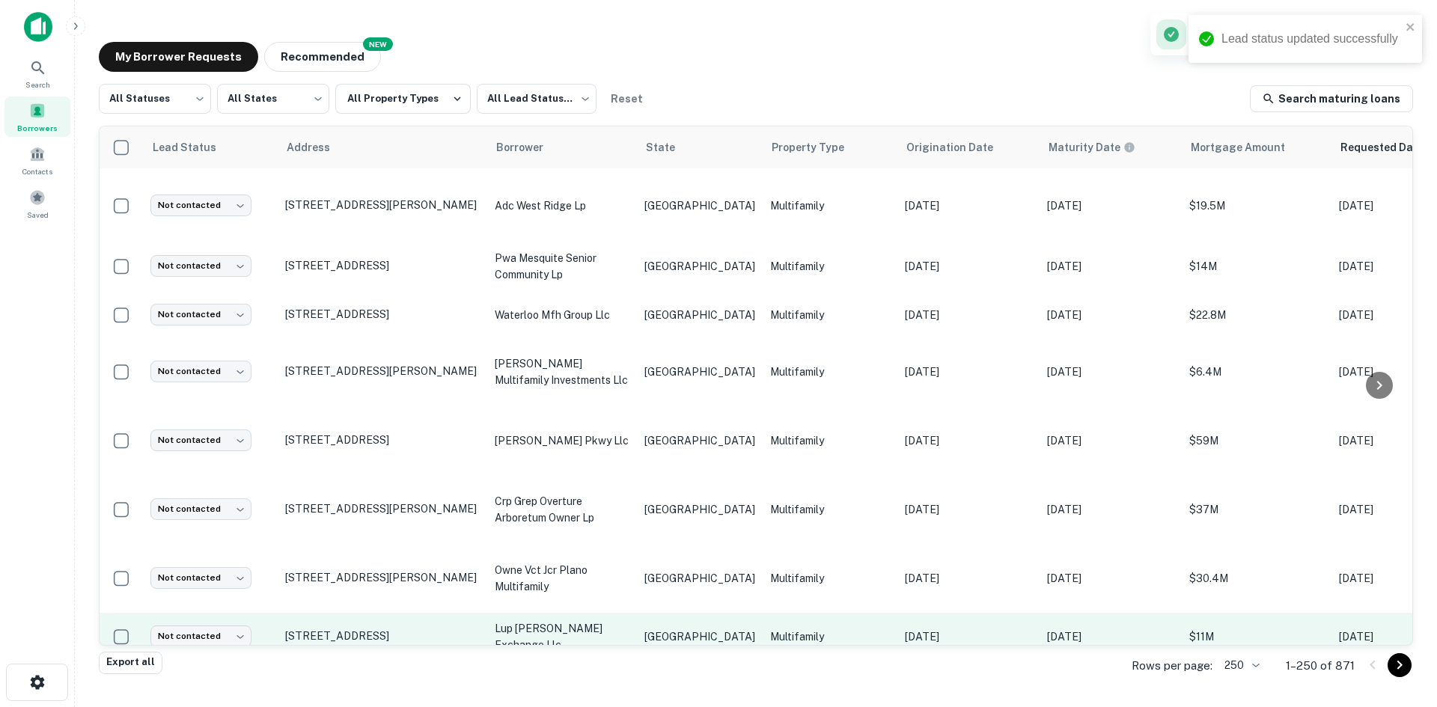
click at [496, 620] on p "lup [PERSON_NAME] exchange llc" at bounding box center [562, 636] width 135 height 33
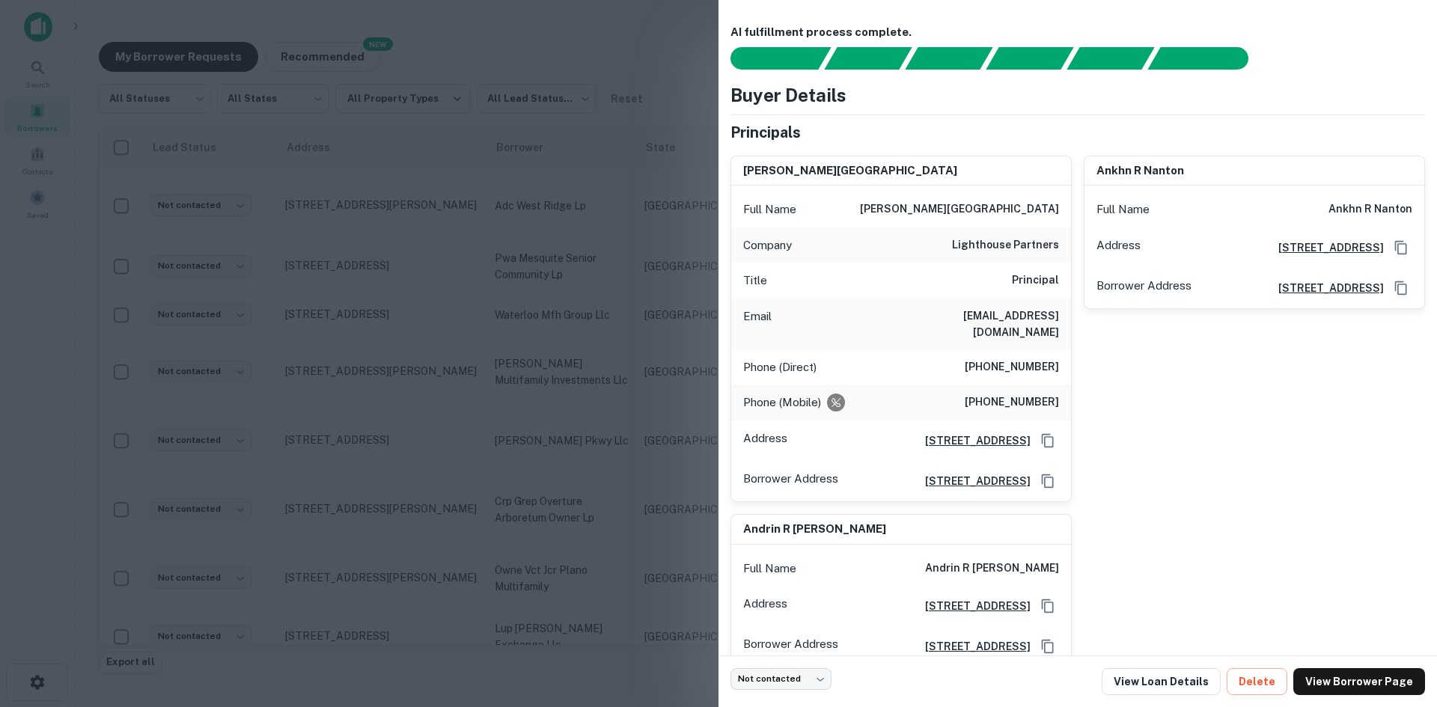
click at [1007, 310] on h6 "[EMAIL_ADDRESS][DOMAIN_NAME]" at bounding box center [969, 324] width 180 height 33
drag, startPoint x: 609, startPoint y: 376, endPoint x: 619, endPoint y: 553, distance: 177.7
click at [609, 376] on div at bounding box center [718, 353] width 1437 height 707
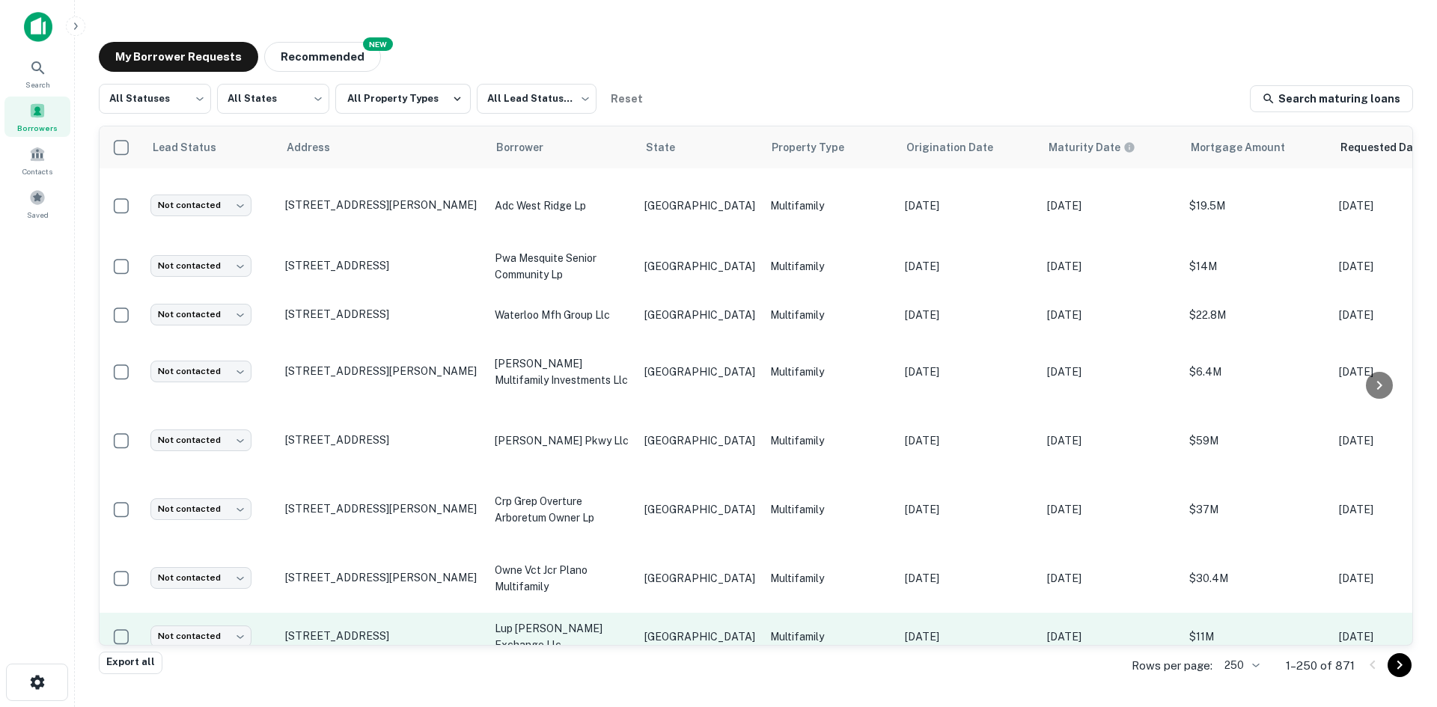
click at [591, 620] on p "lup [PERSON_NAME] exchange llc" at bounding box center [562, 636] width 135 height 33
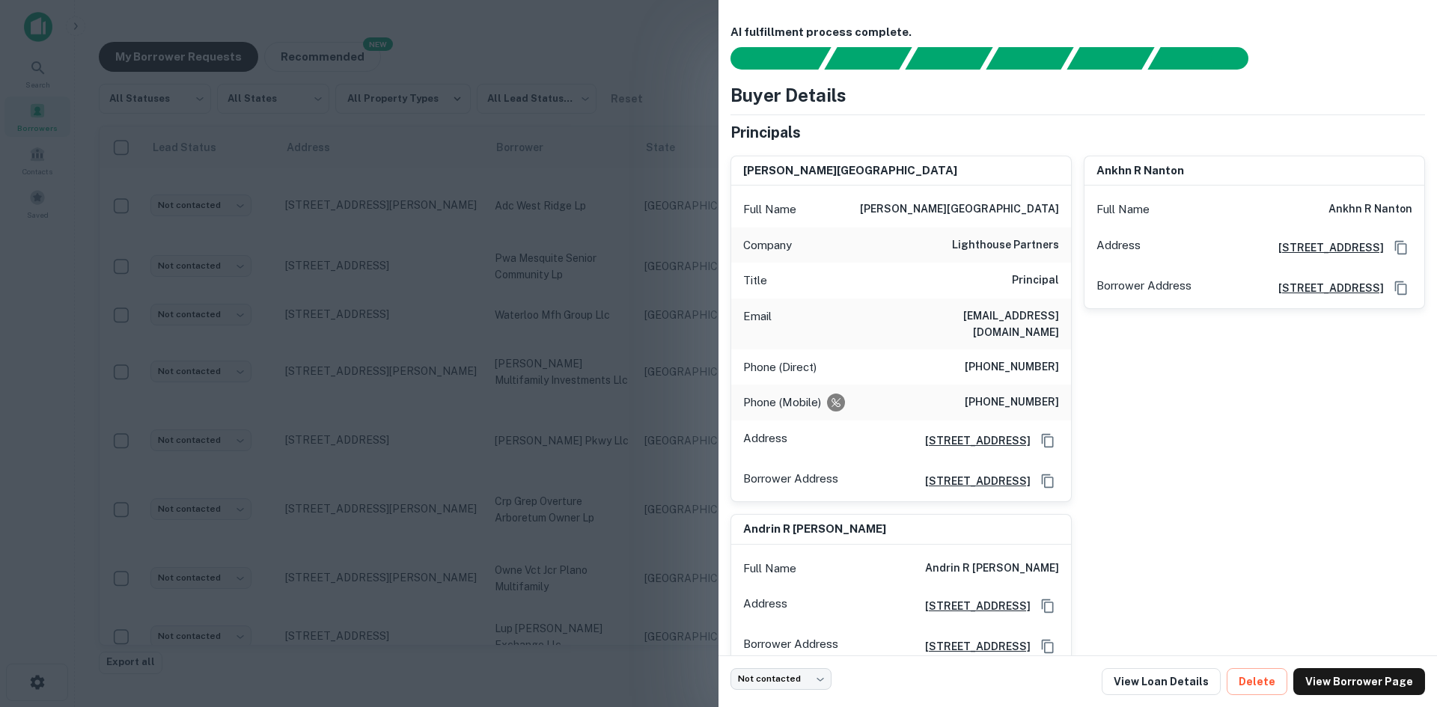
click at [560, 394] on div at bounding box center [718, 353] width 1437 height 707
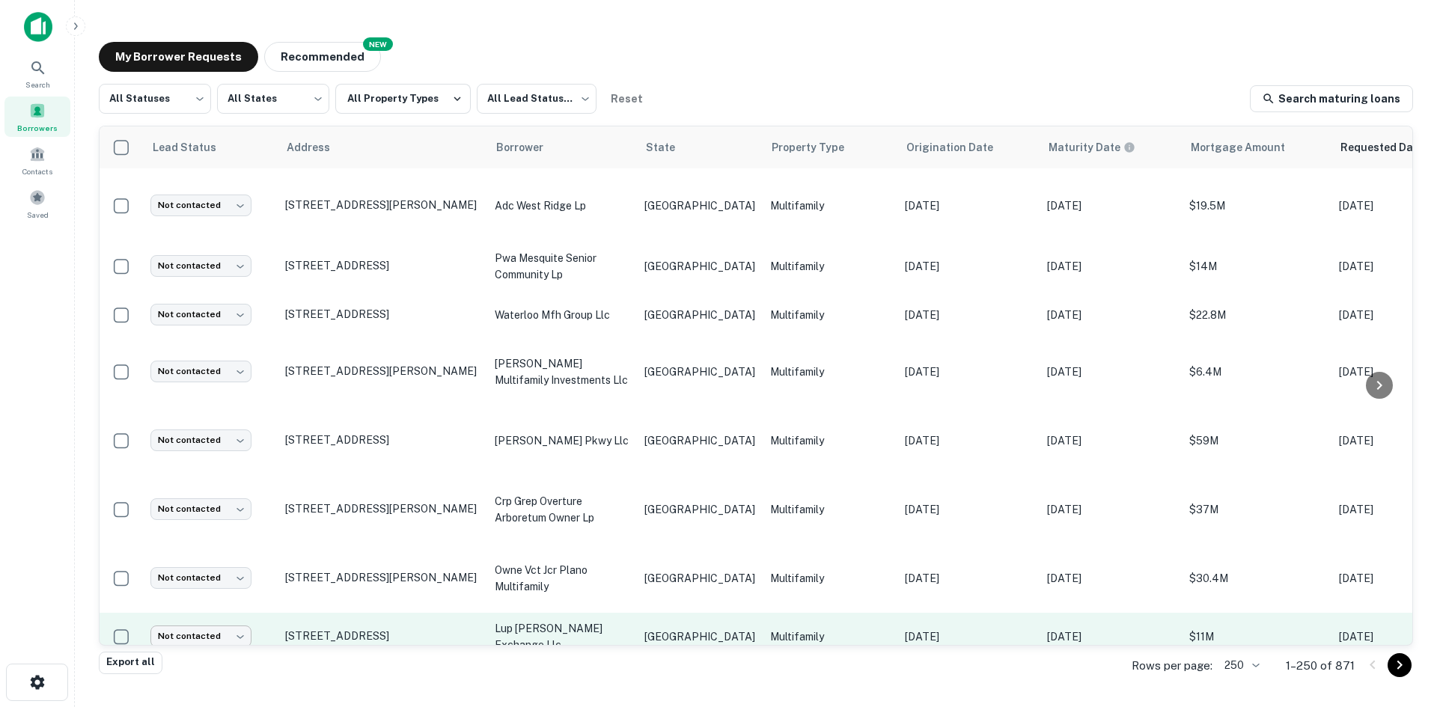
click at [238, 552] on body "Search Borrowers Contacts Saved My Borrower Requests NEW Recommended All Status…" at bounding box center [718, 353] width 1437 height 707
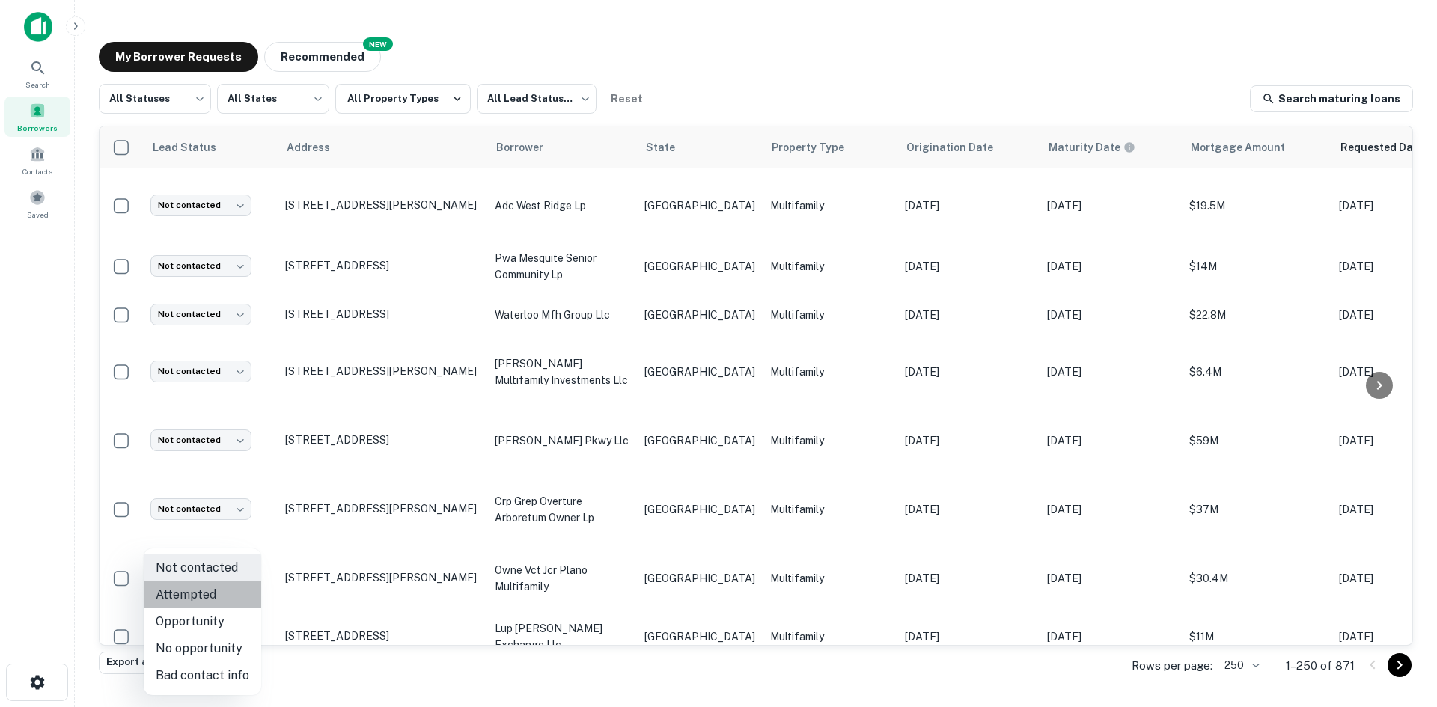
click at [233, 597] on li "Attempted" at bounding box center [203, 595] width 118 height 27
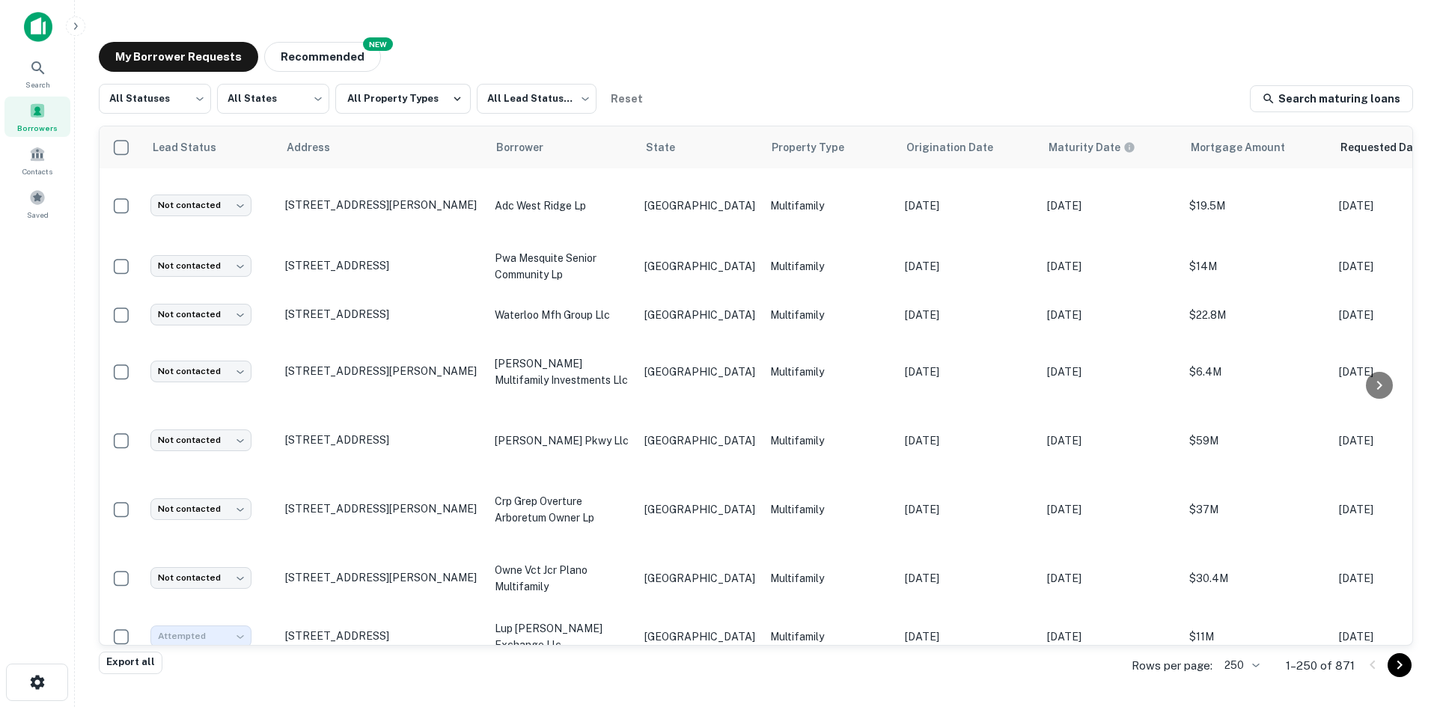
type input "*********"
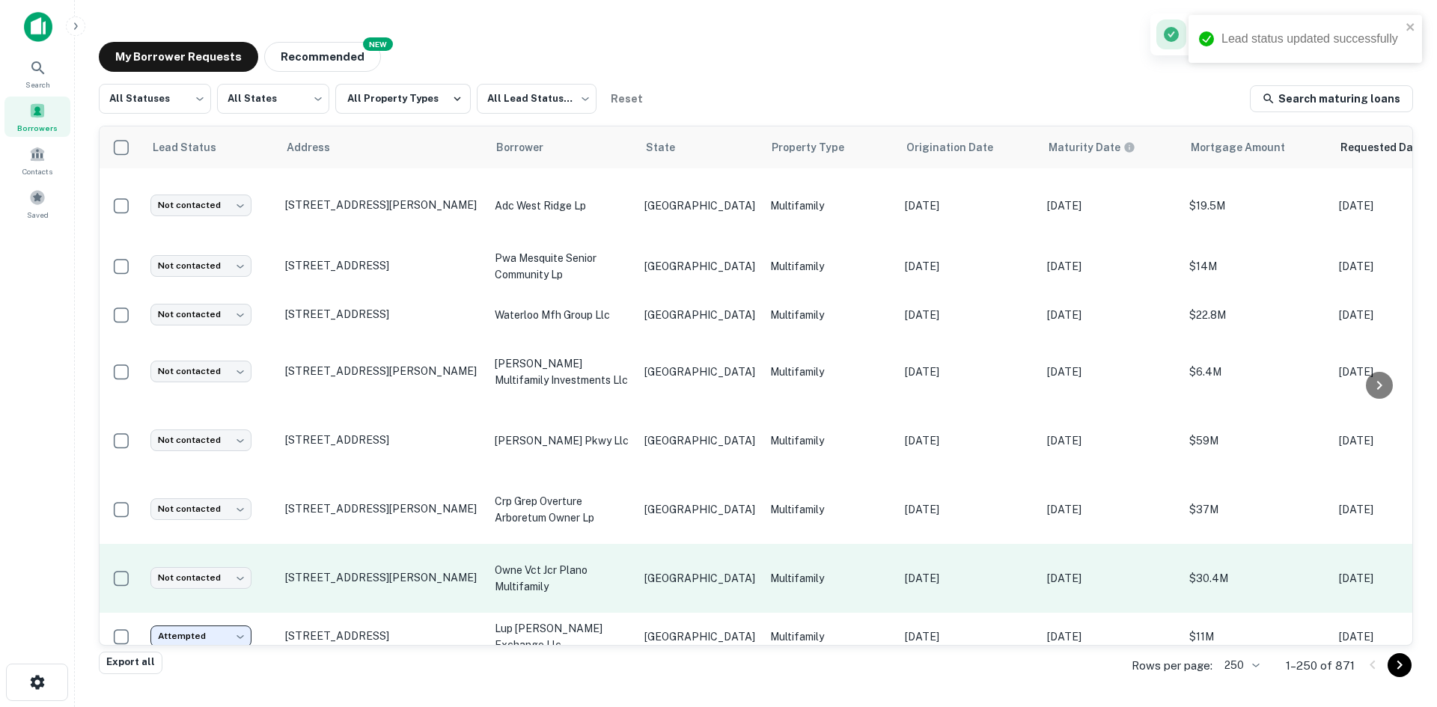
scroll to position [3423, 0]
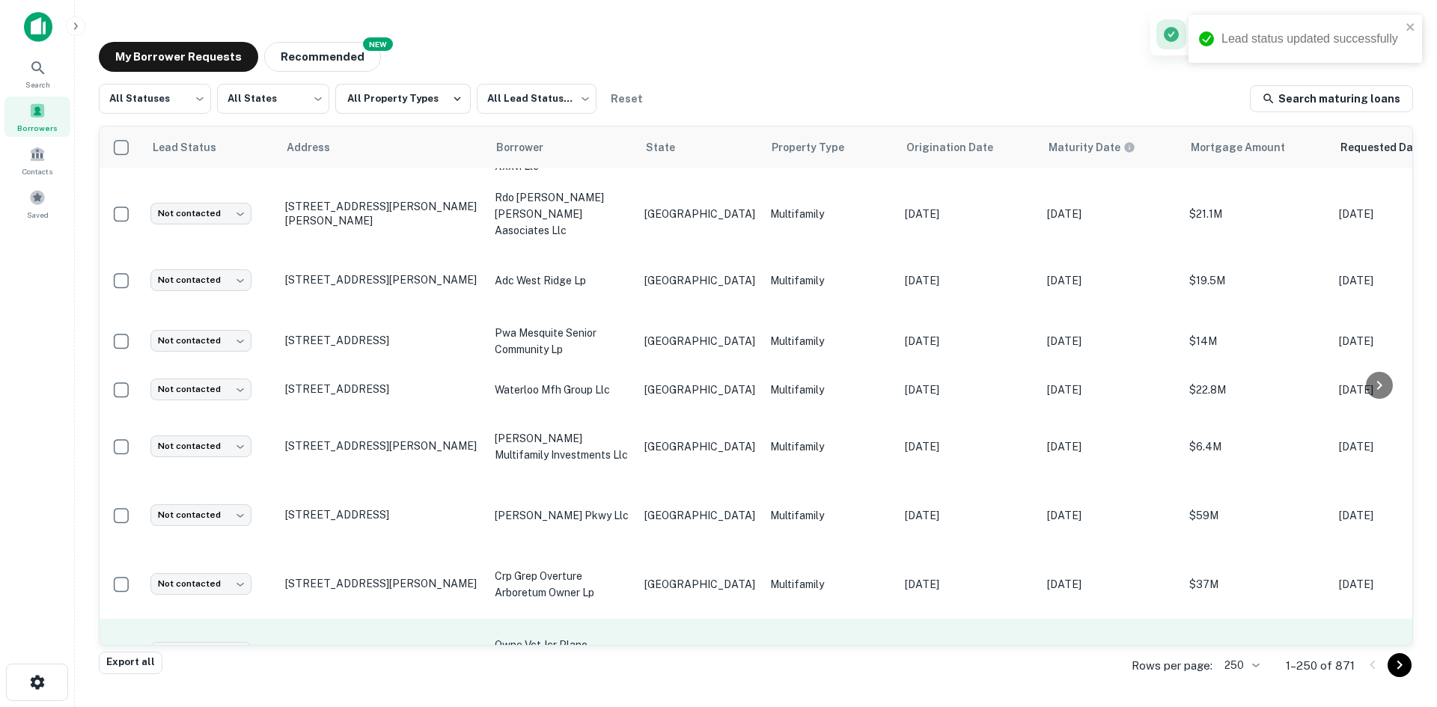
click at [667, 645] on p "[GEOGRAPHIC_DATA]" at bounding box center [699, 653] width 111 height 16
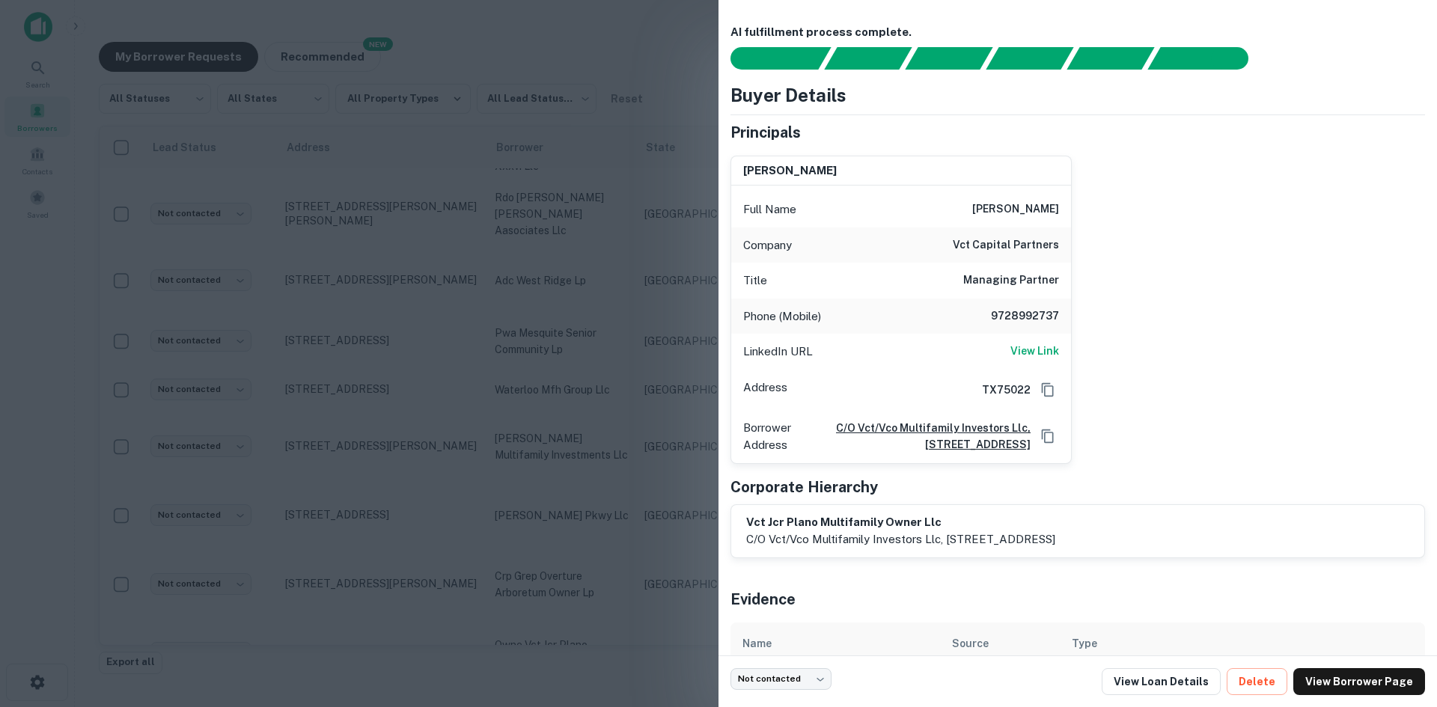
click at [593, 231] on div at bounding box center [718, 353] width 1437 height 707
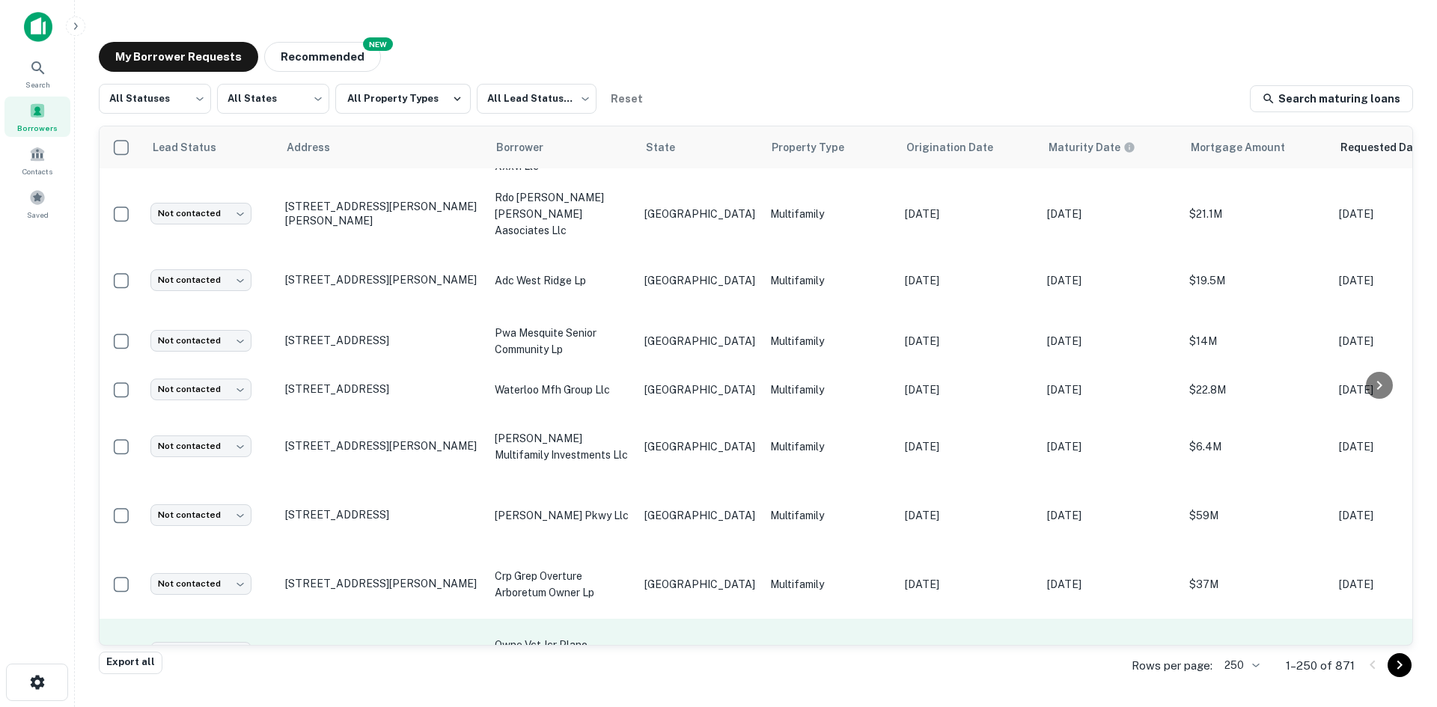
click at [430, 646] on p "[STREET_ADDRESS][PERSON_NAME]" at bounding box center [382, 652] width 195 height 13
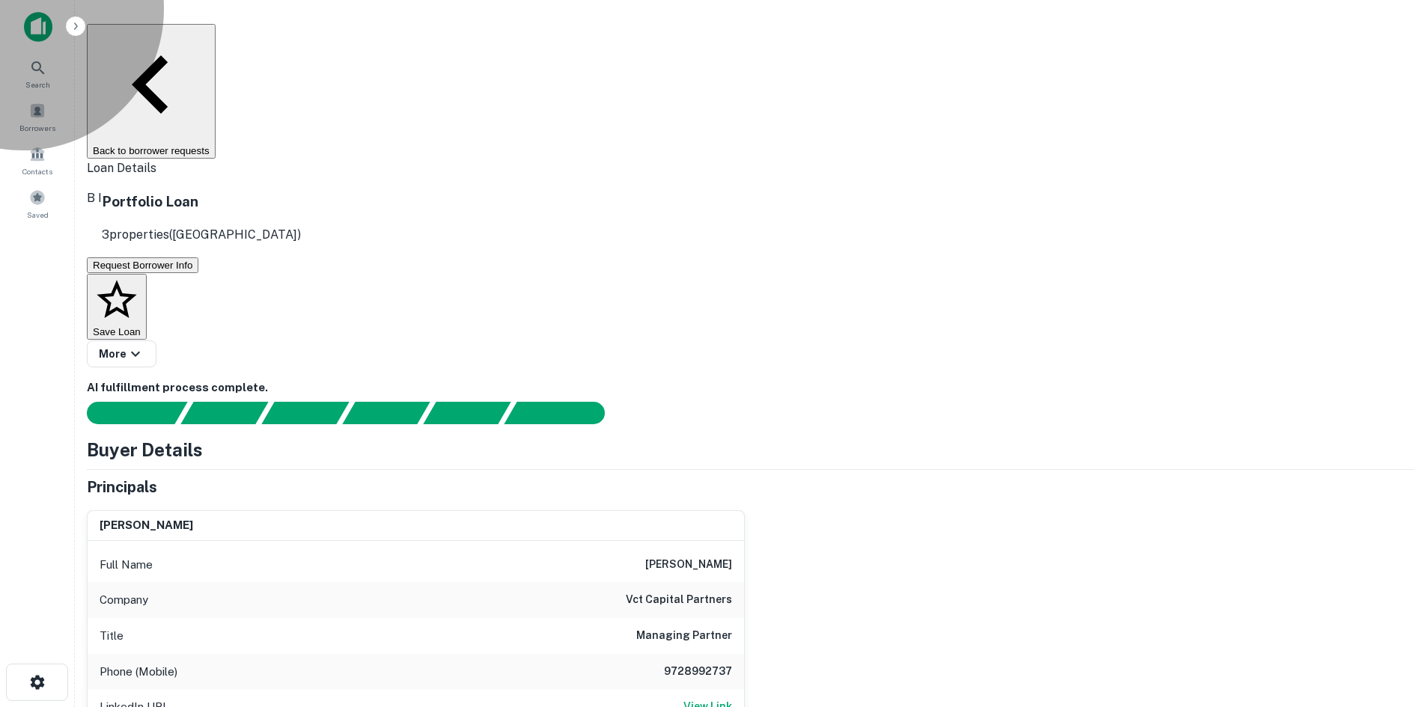
click at [213, 33] on button "Back to borrower requests" at bounding box center [151, 91] width 129 height 135
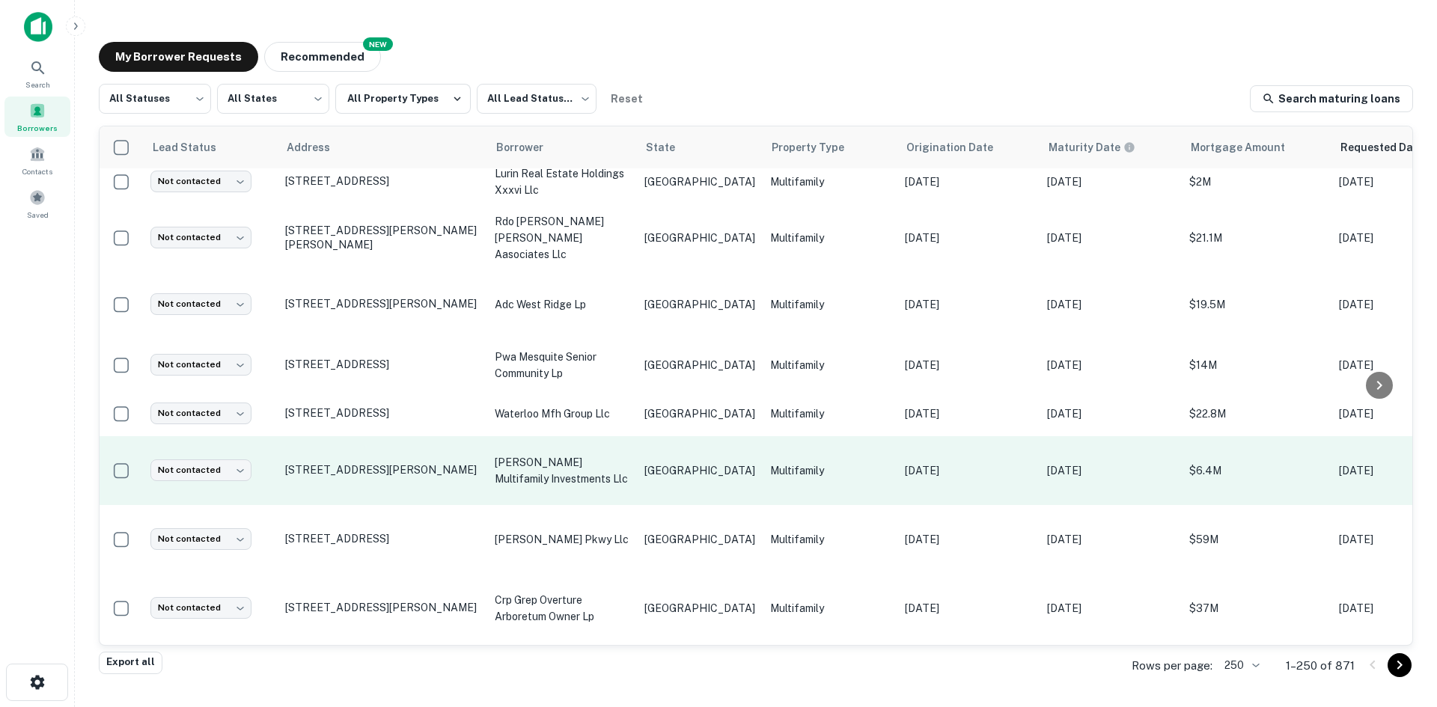
scroll to position [3573, 0]
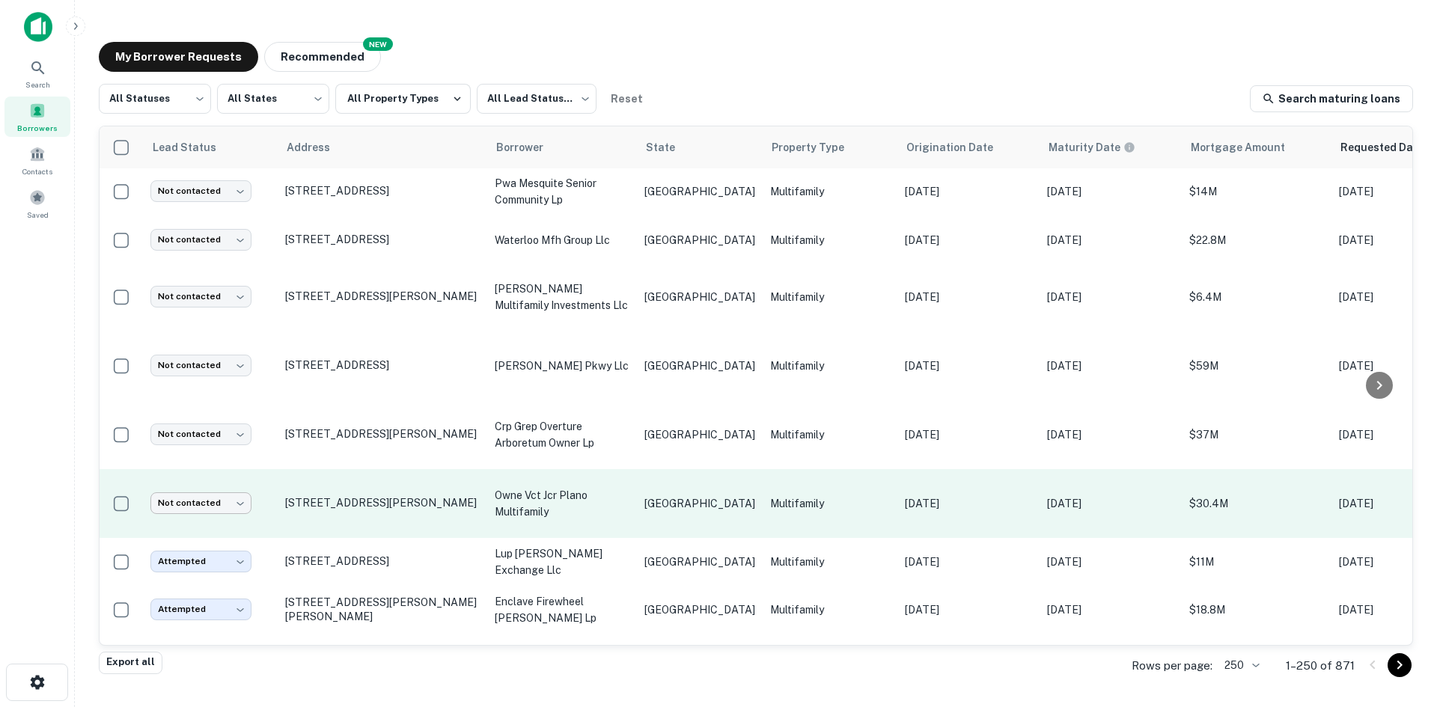
click at [194, 421] on body "Search Borrowers Contacts Saved My Borrower Requests NEW Recommended All Status…" at bounding box center [718, 353] width 1437 height 707
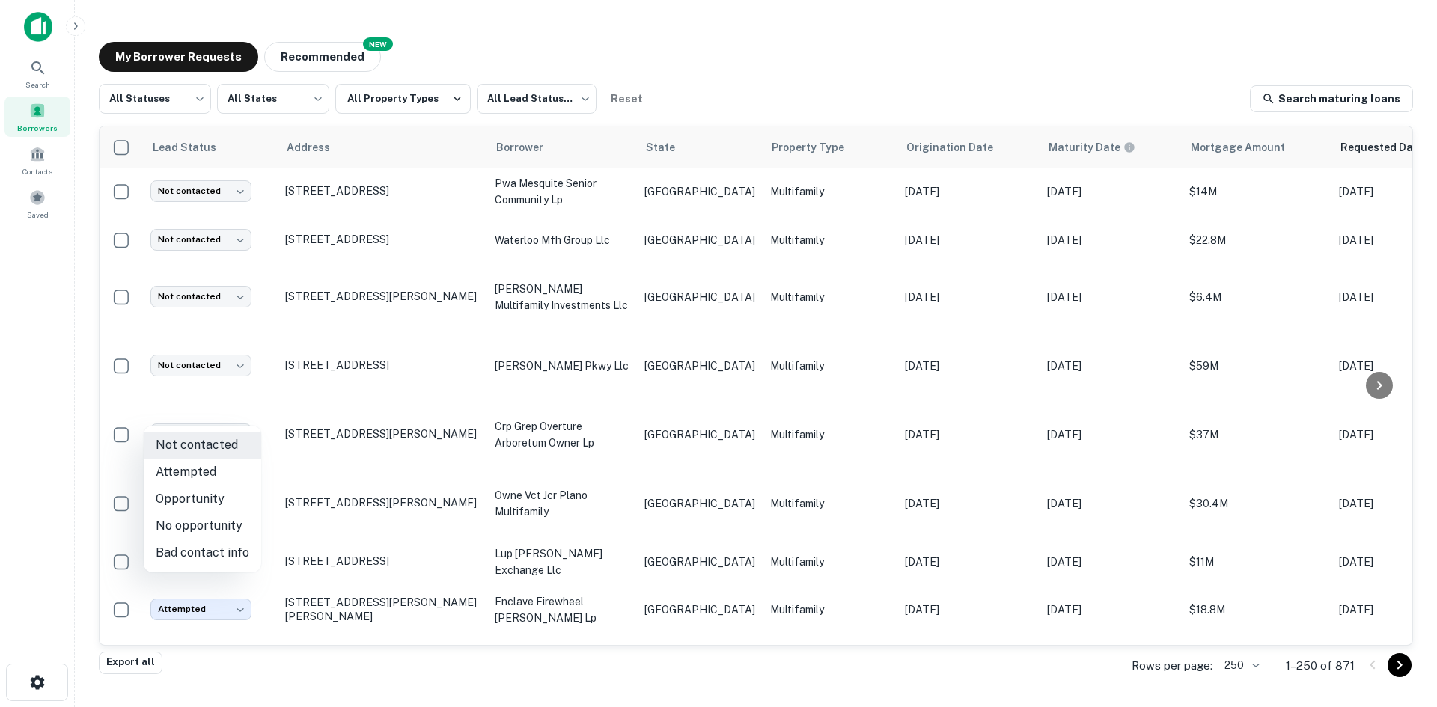
click at [203, 556] on li "Bad contact info" at bounding box center [203, 553] width 118 height 27
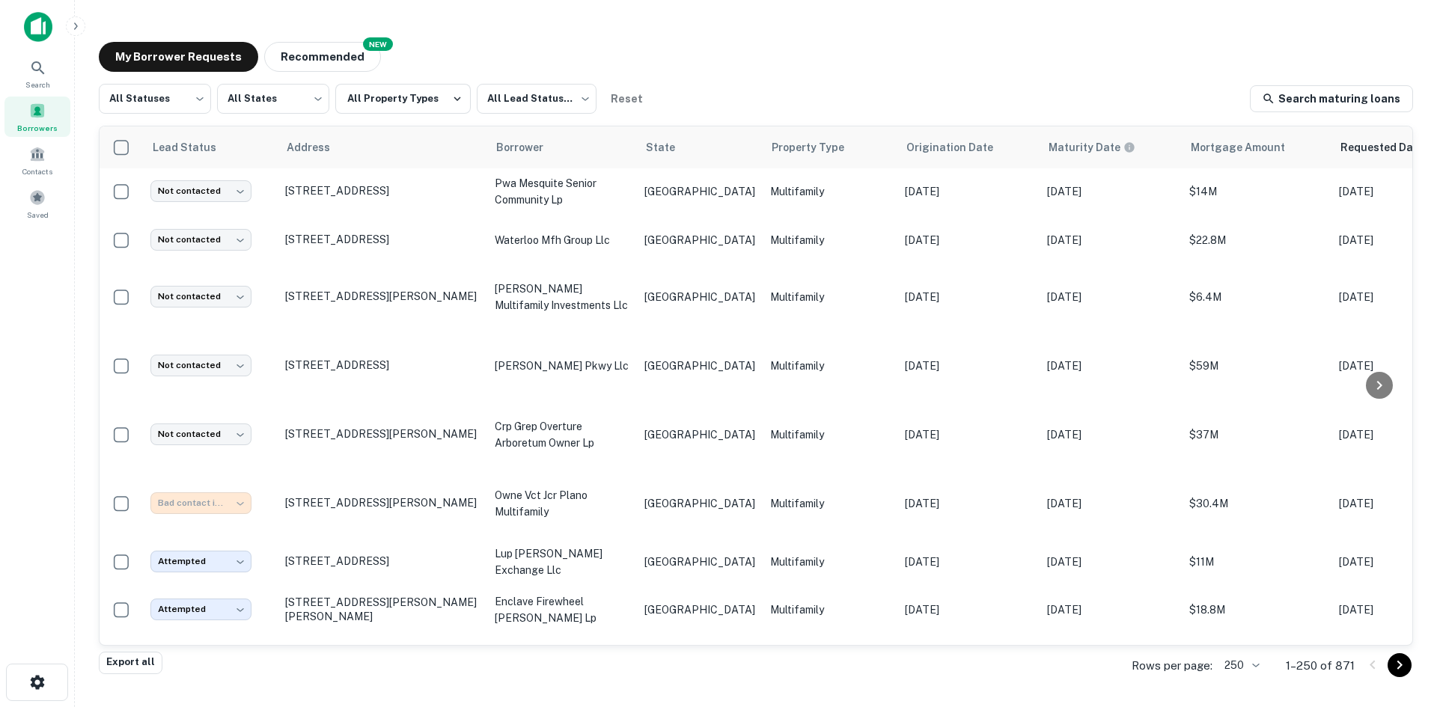
type input "**********"
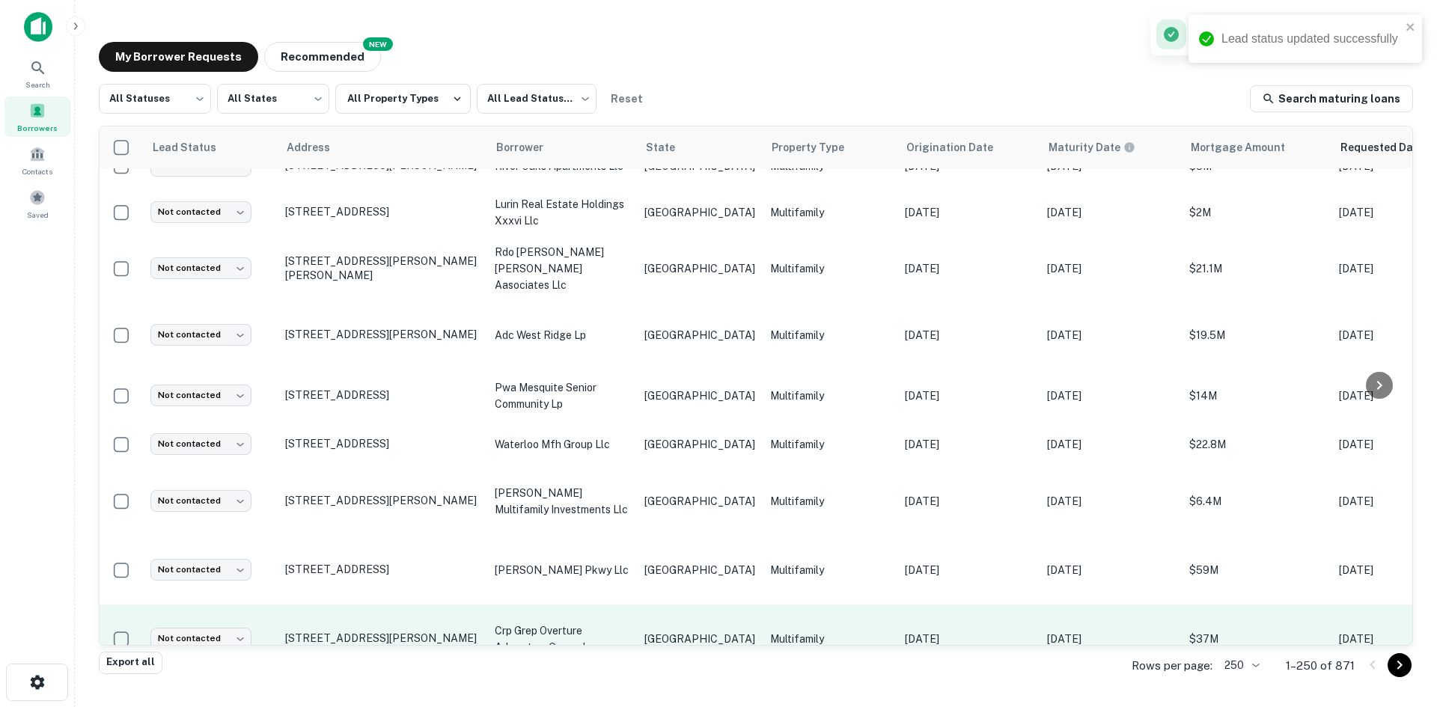
scroll to position [3348, 0]
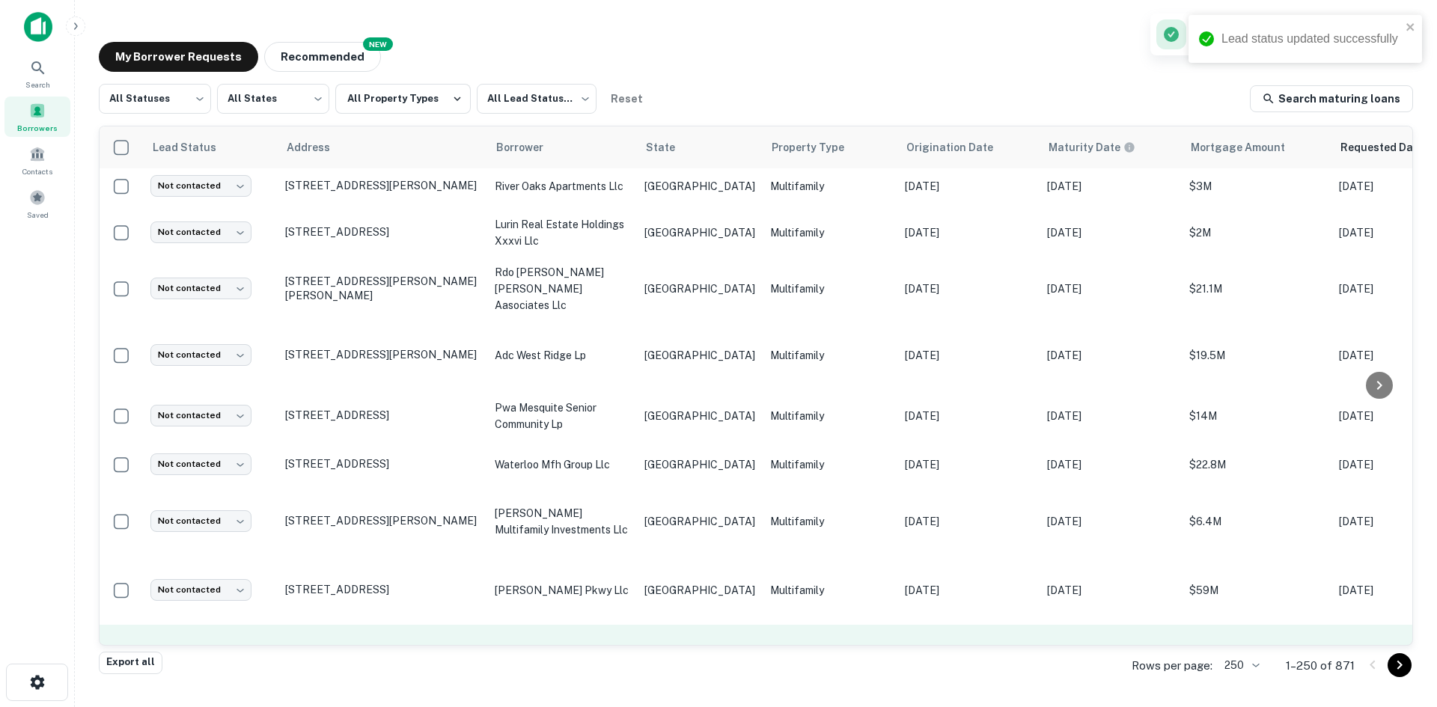
click at [829, 625] on td "Multifamily" at bounding box center [830, 659] width 135 height 69
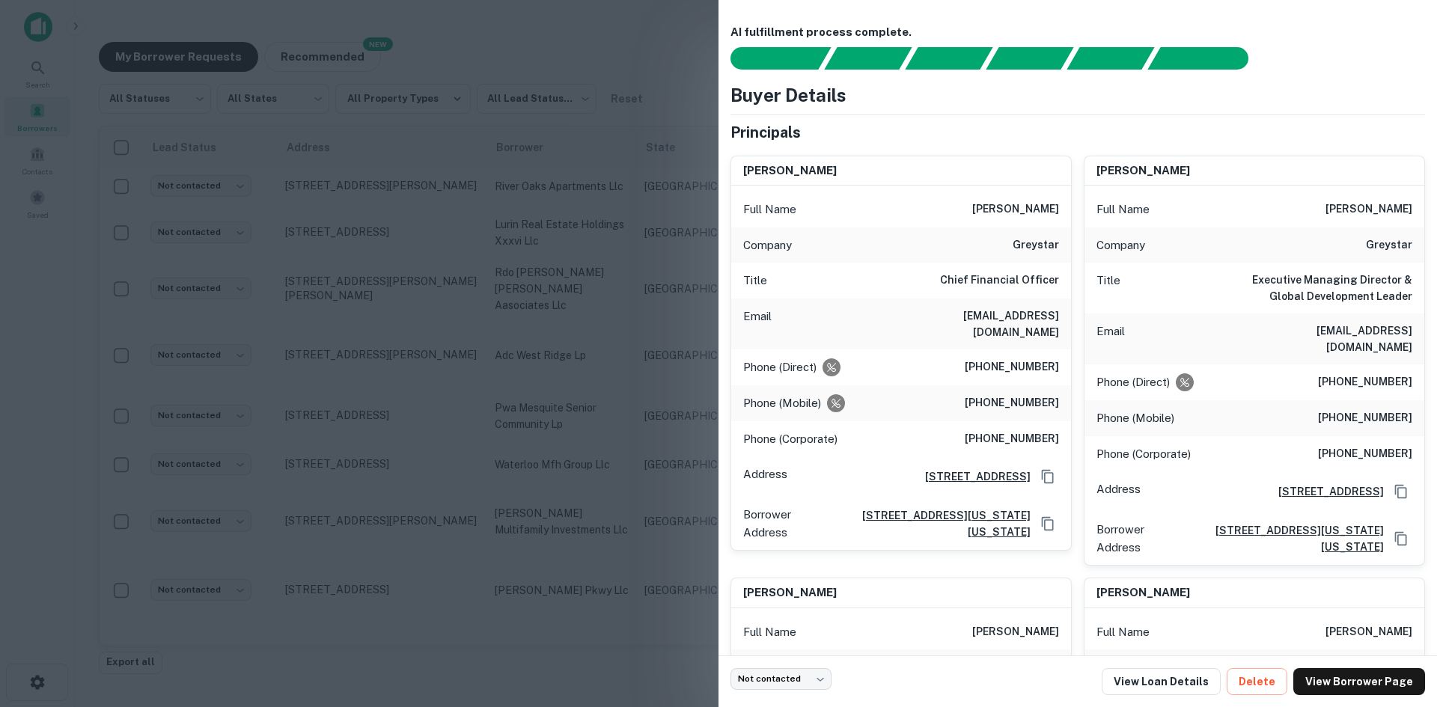
click at [1013, 317] on h6 "[EMAIL_ADDRESS][DOMAIN_NAME]" at bounding box center [969, 324] width 180 height 33
click at [581, 273] on div at bounding box center [718, 353] width 1437 height 707
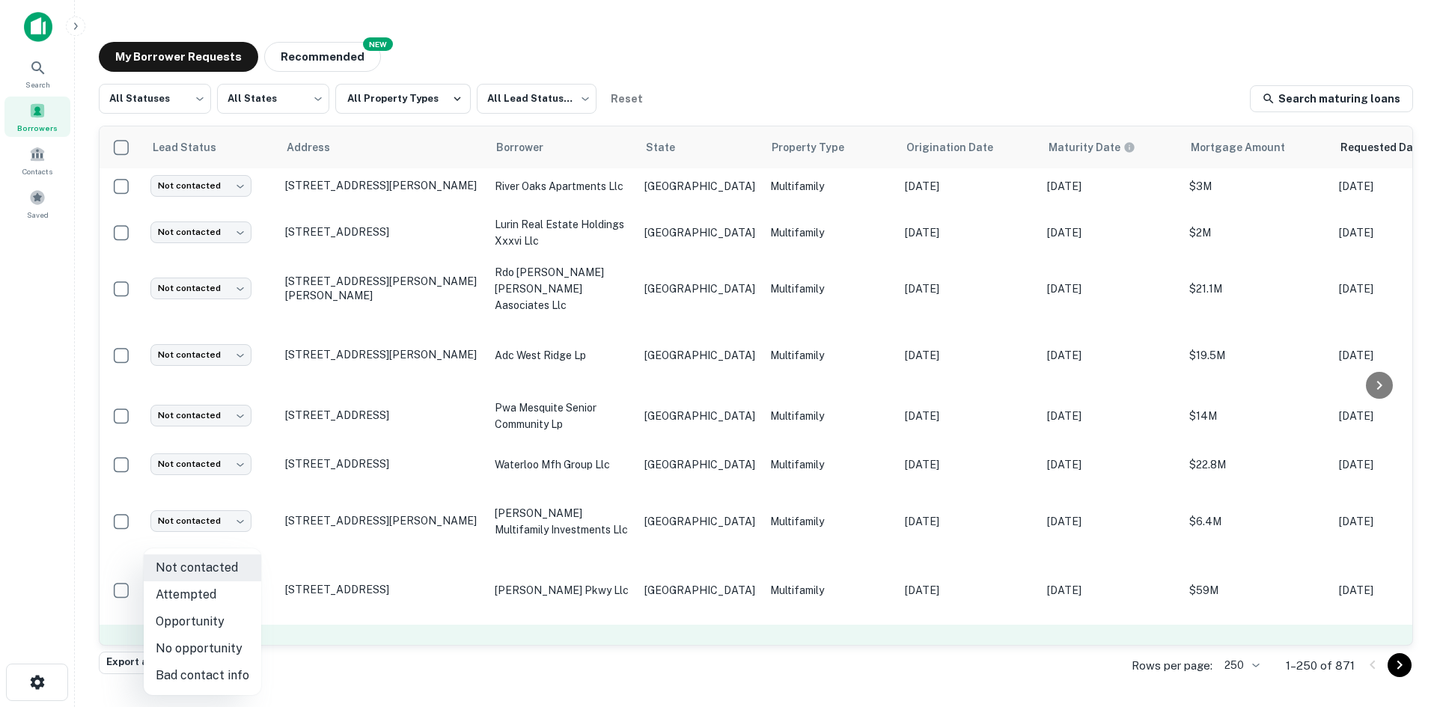
click at [219, 582] on body "Search Borrowers Contacts Saved My Borrower Requests NEW Recommended All Status…" at bounding box center [718, 353] width 1437 height 707
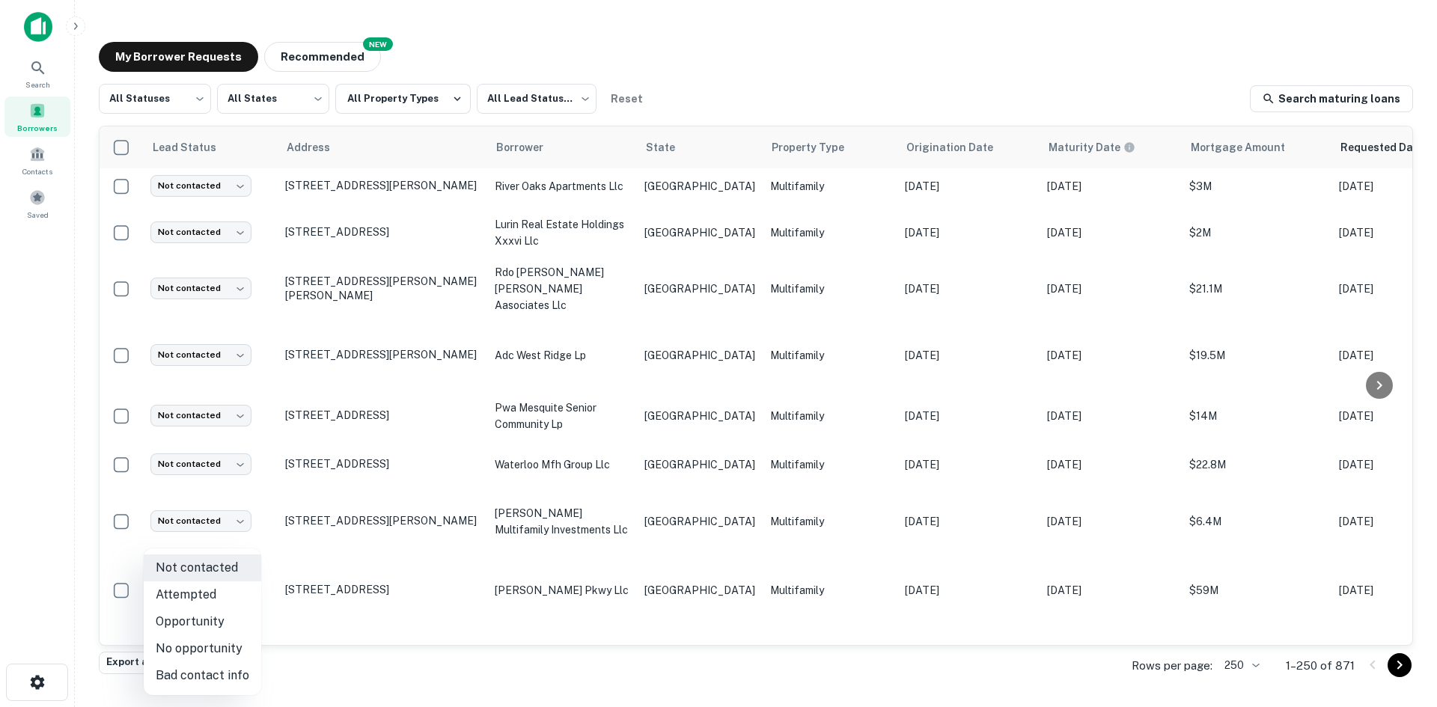
click at [227, 662] on li "Bad contact info" at bounding box center [203, 675] width 118 height 27
type input "**********"
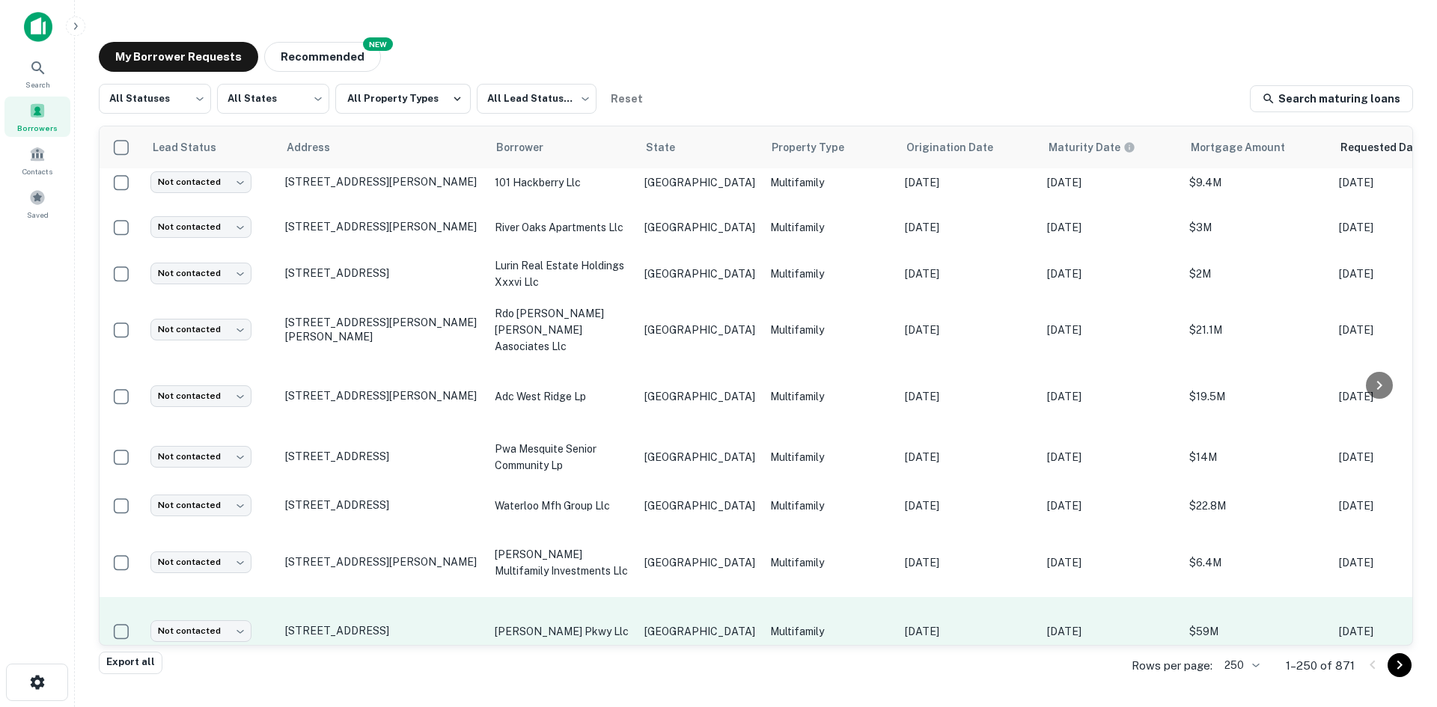
scroll to position [3273, 0]
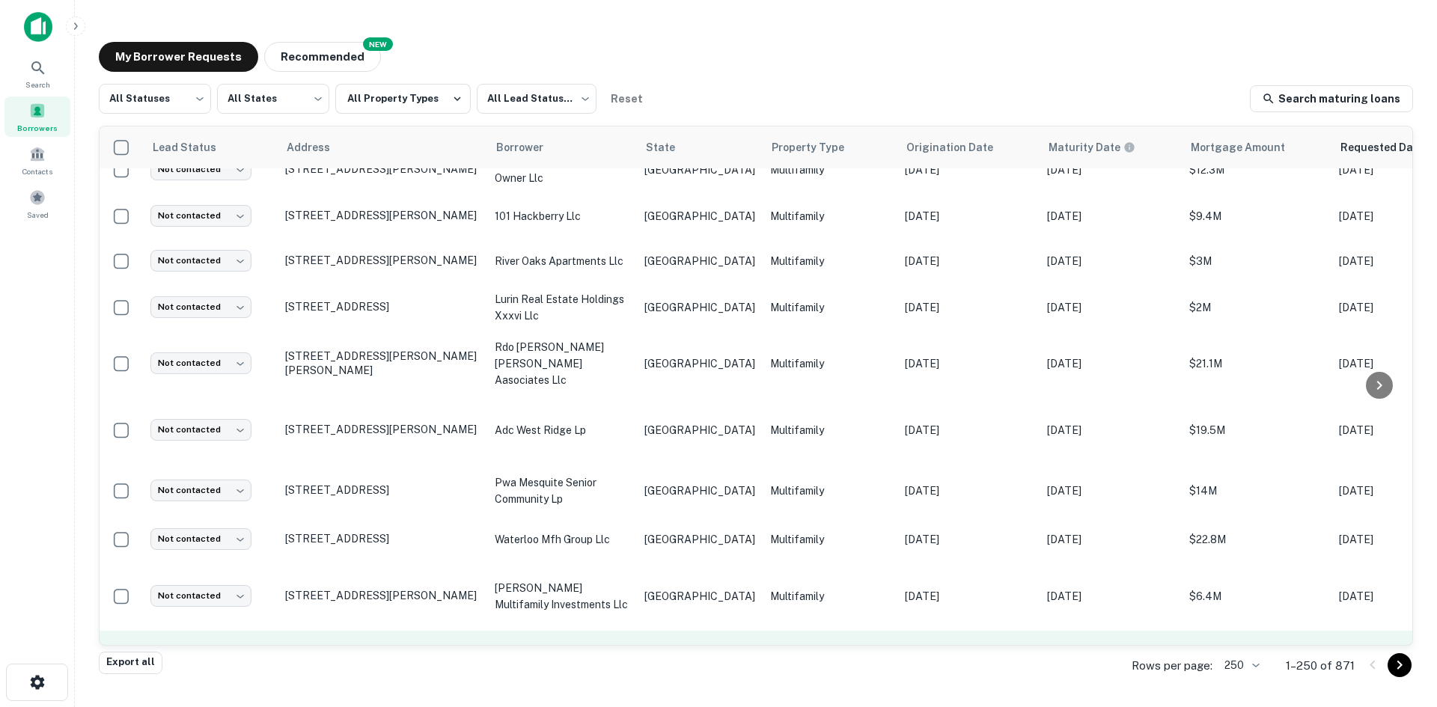
click at [787, 631] on td "Multifamily" at bounding box center [830, 665] width 135 height 69
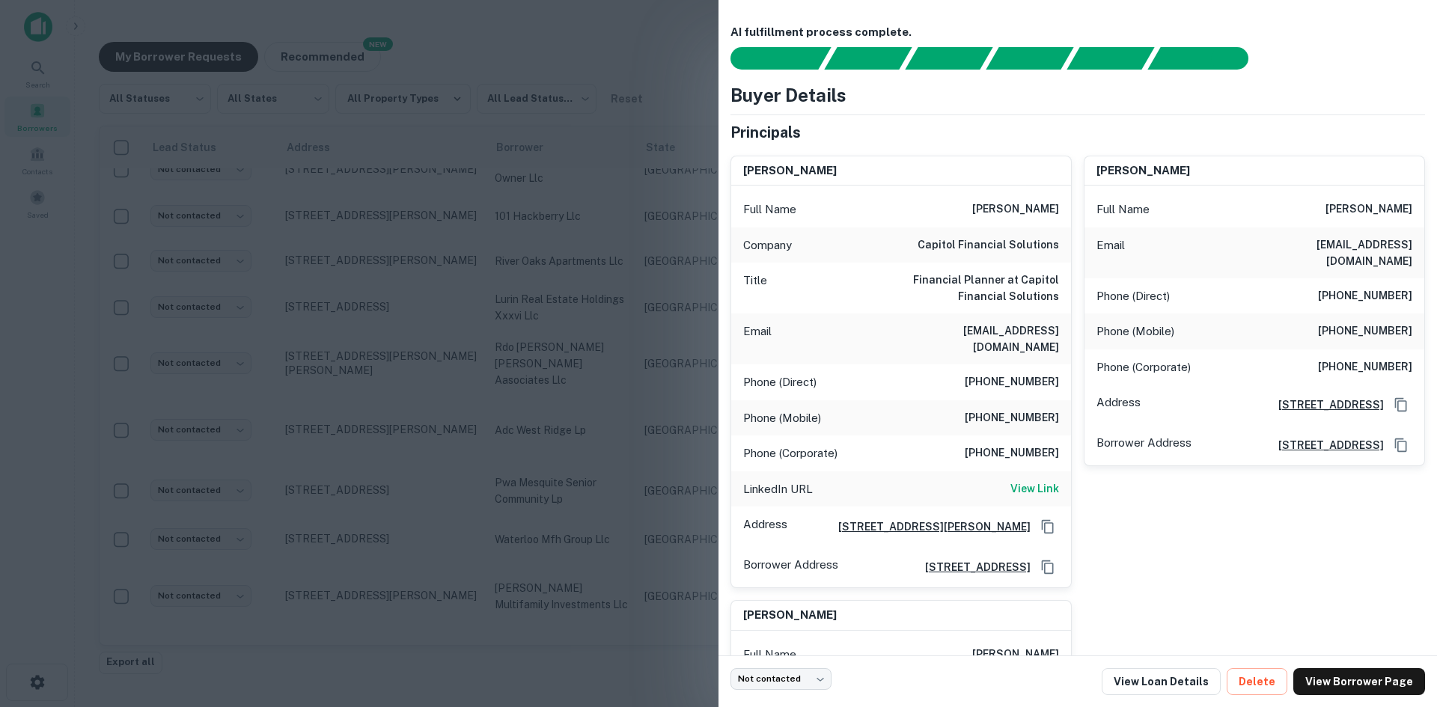
click at [452, 437] on div at bounding box center [718, 353] width 1437 height 707
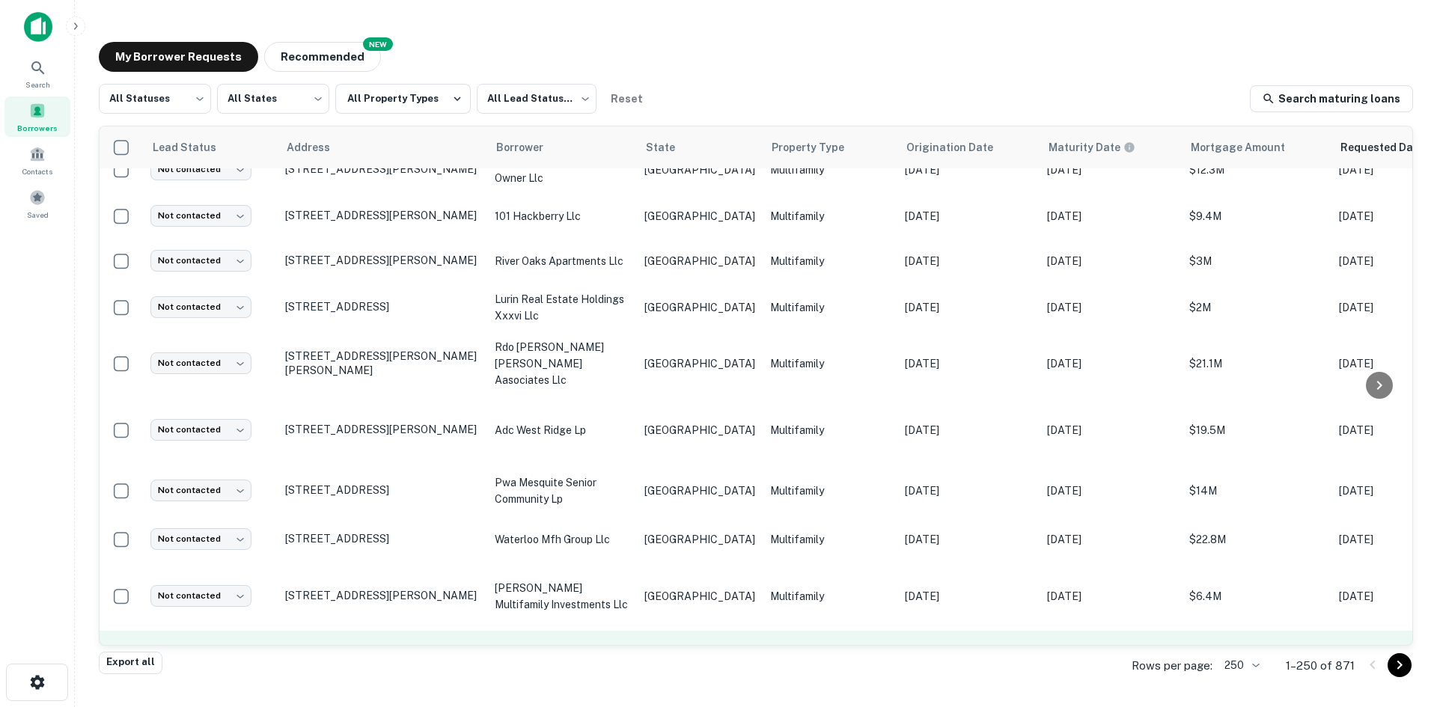
click at [639, 631] on td "[GEOGRAPHIC_DATA]" at bounding box center [700, 665] width 126 height 69
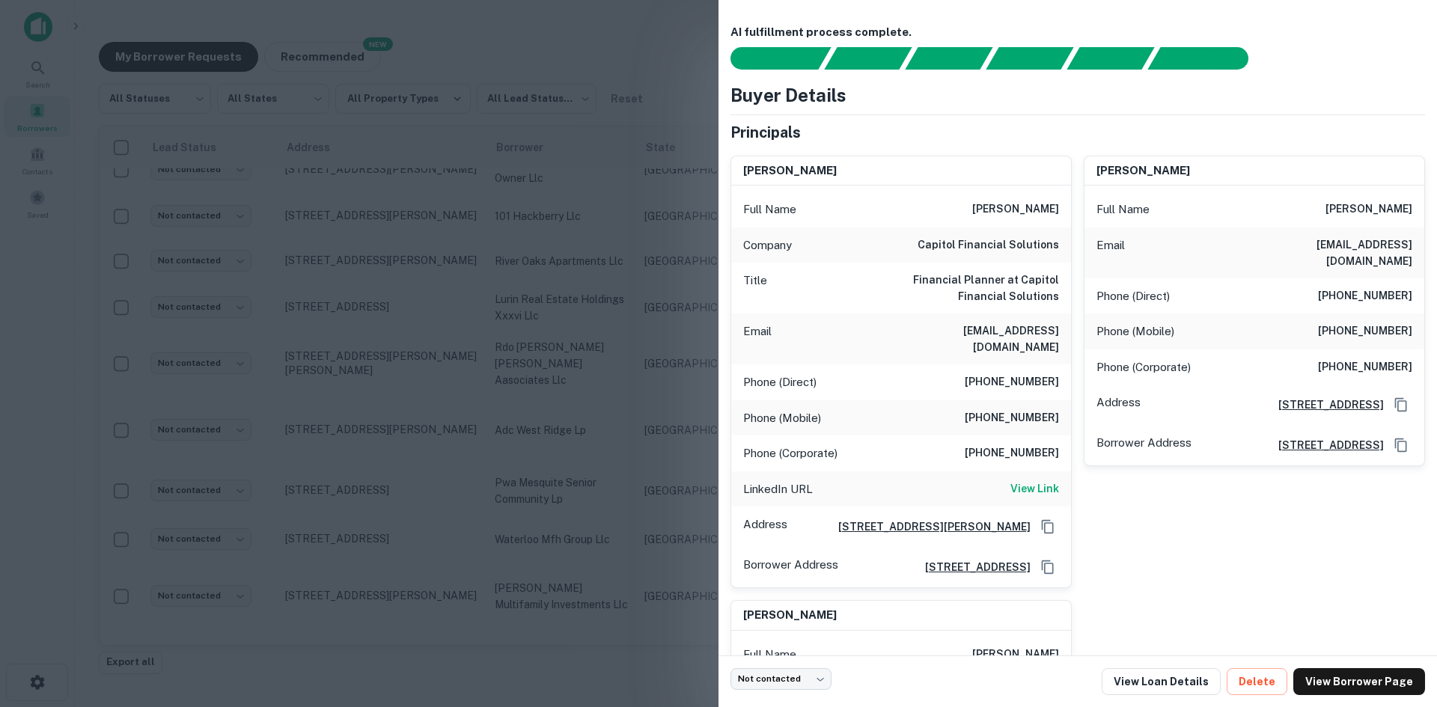
click at [1017, 335] on h6 "[EMAIL_ADDRESS][DOMAIN_NAME]" at bounding box center [969, 339] width 180 height 33
click at [1269, 251] on h6 "[EMAIL_ADDRESS][DOMAIN_NAME]" at bounding box center [1323, 253] width 180 height 33
click at [454, 454] on div at bounding box center [718, 353] width 1437 height 707
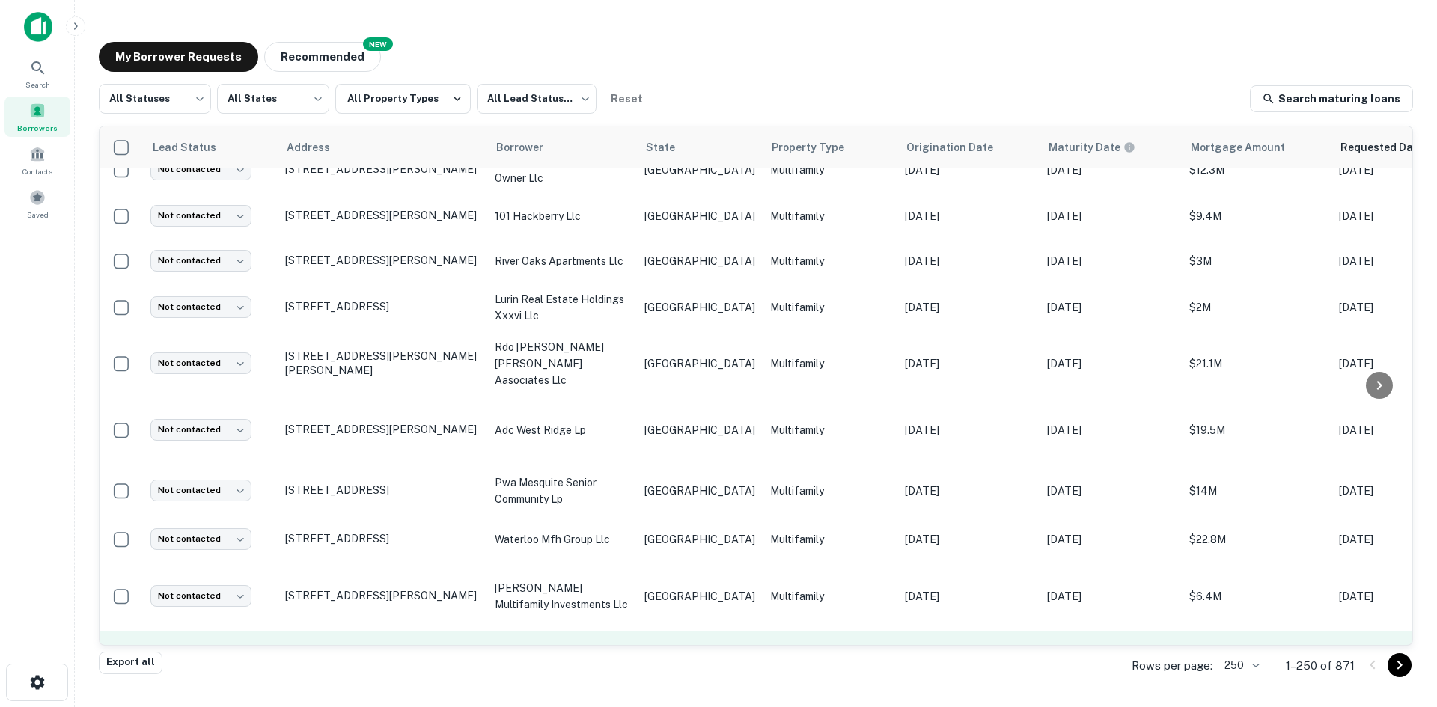
click at [210, 612] on body "Search Borrowers Contacts Saved My Borrower Requests NEW Recommended All Status…" at bounding box center [718, 353] width 1437 height 707
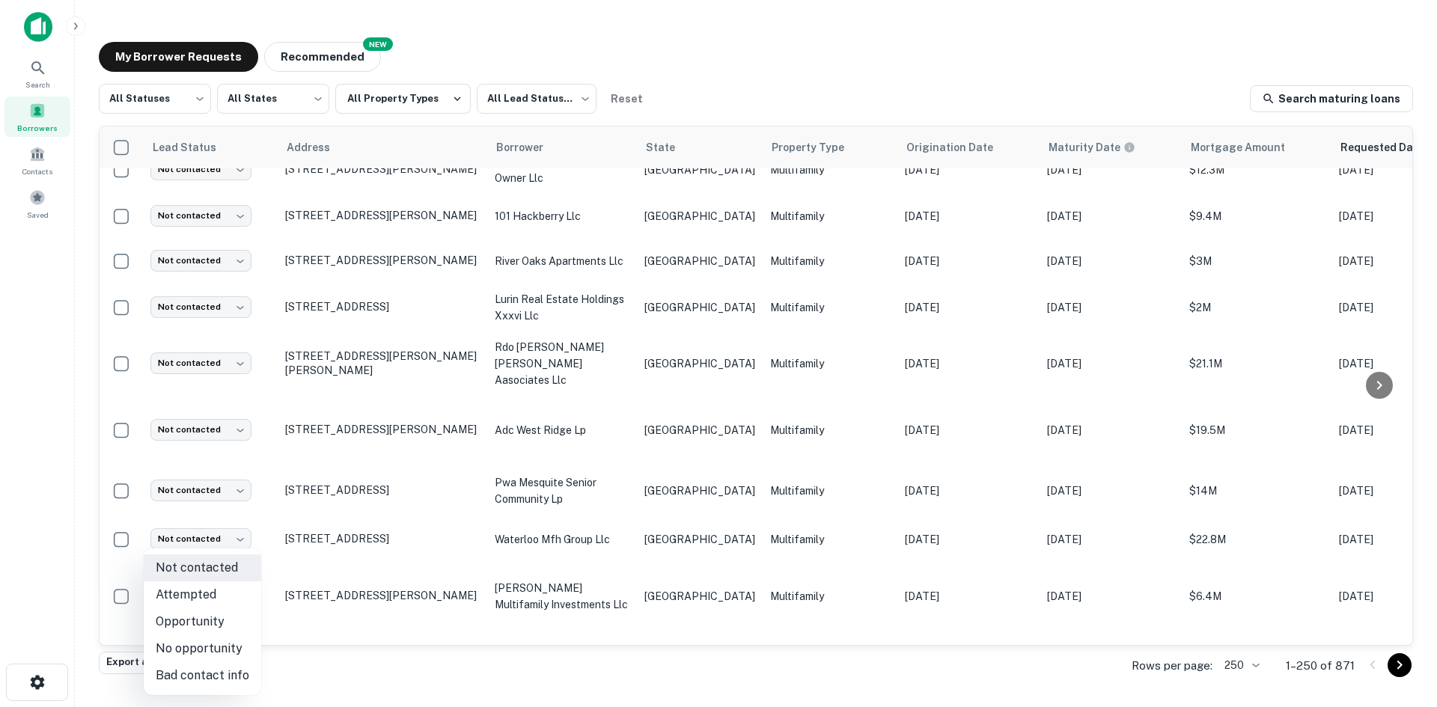
click at [206, 672] on li "Bad contact info" at bounding box center [203, 675] width 118 height 27
type input "**********"
click at [763, 562] on td "Multifamily" at bounding box center [830, 596] width 135 height 69
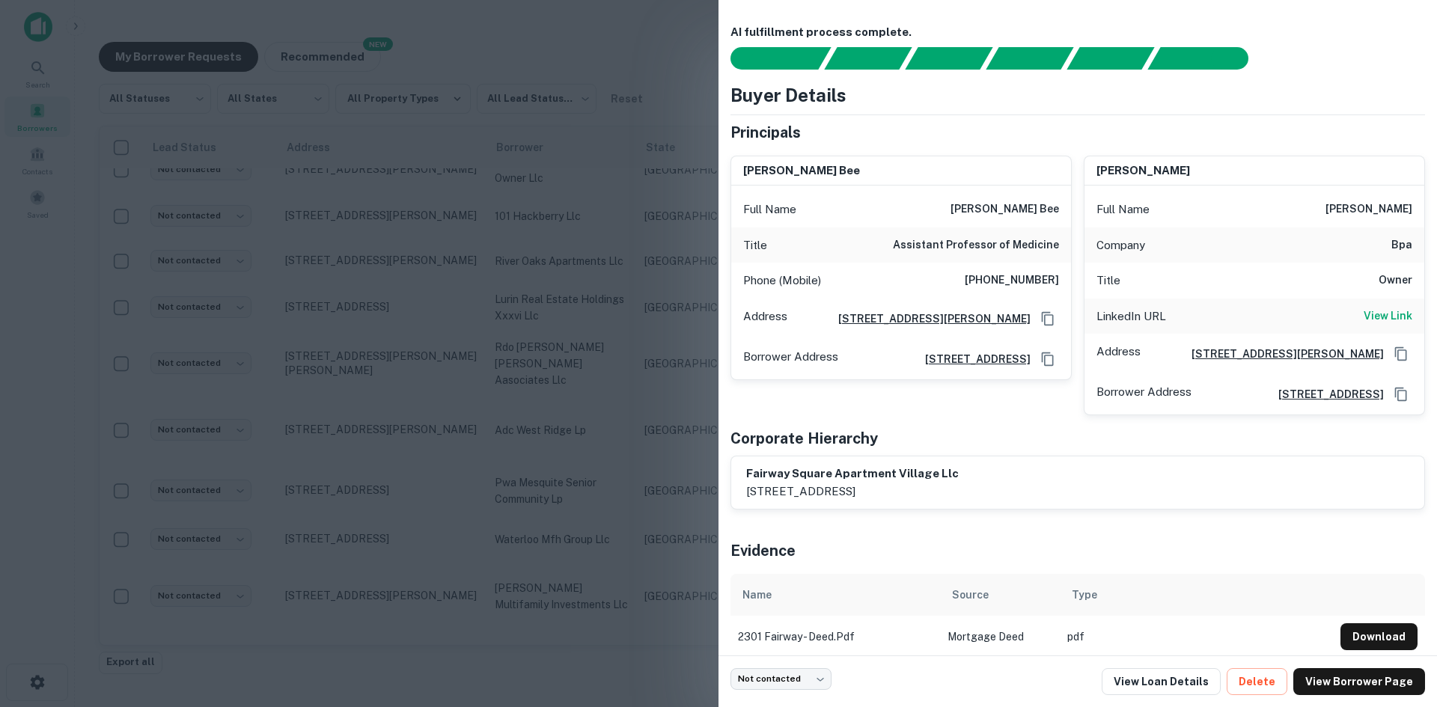
click at [532, 322] on div at bounding box center [718, 353] width 1437 height 707
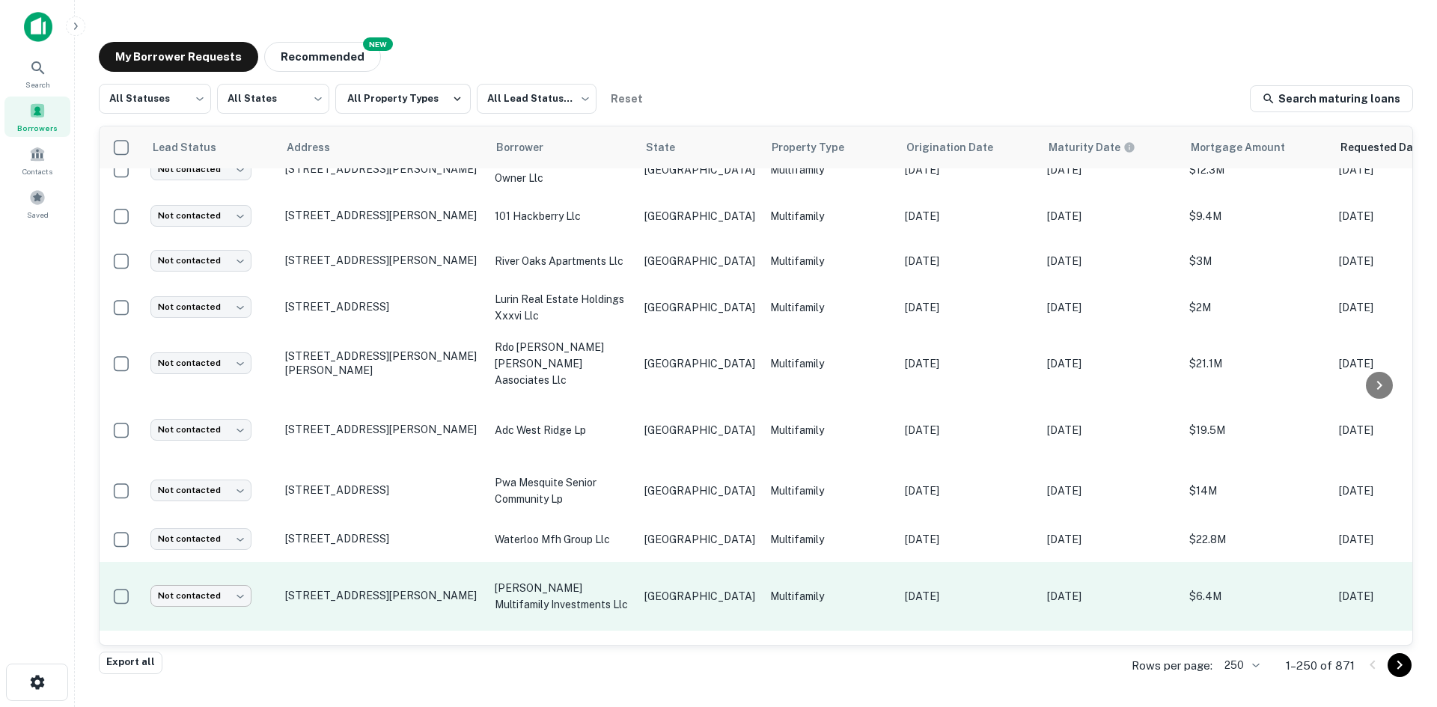
click at [230, 546] on body "Search Borrowers Contacts Saved My Borrower Requests NEW Recommended All Status…" at bounding box center [718, 353] width 1437 height 707
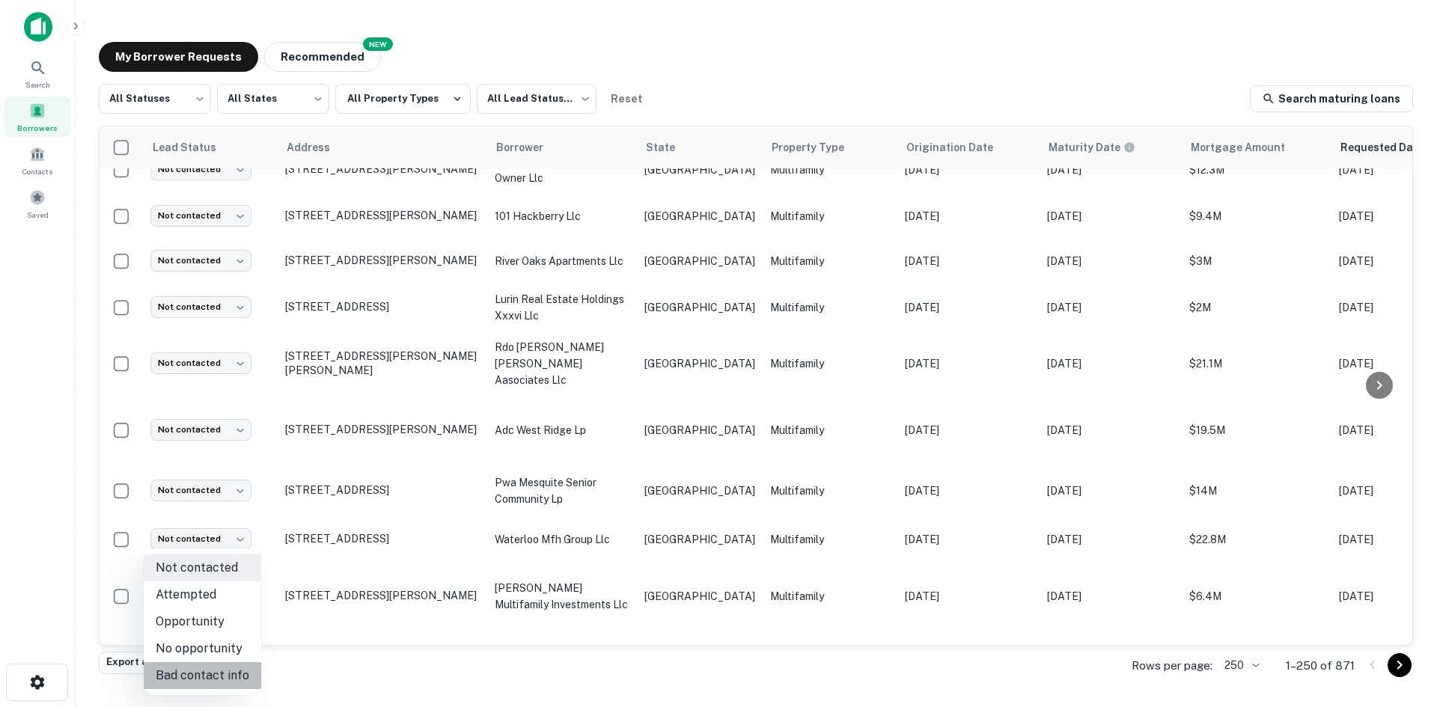
click at [221, 677] on li "Bad contact info" at bounding box center [203, 675] width 118 height 27
type input "**********"
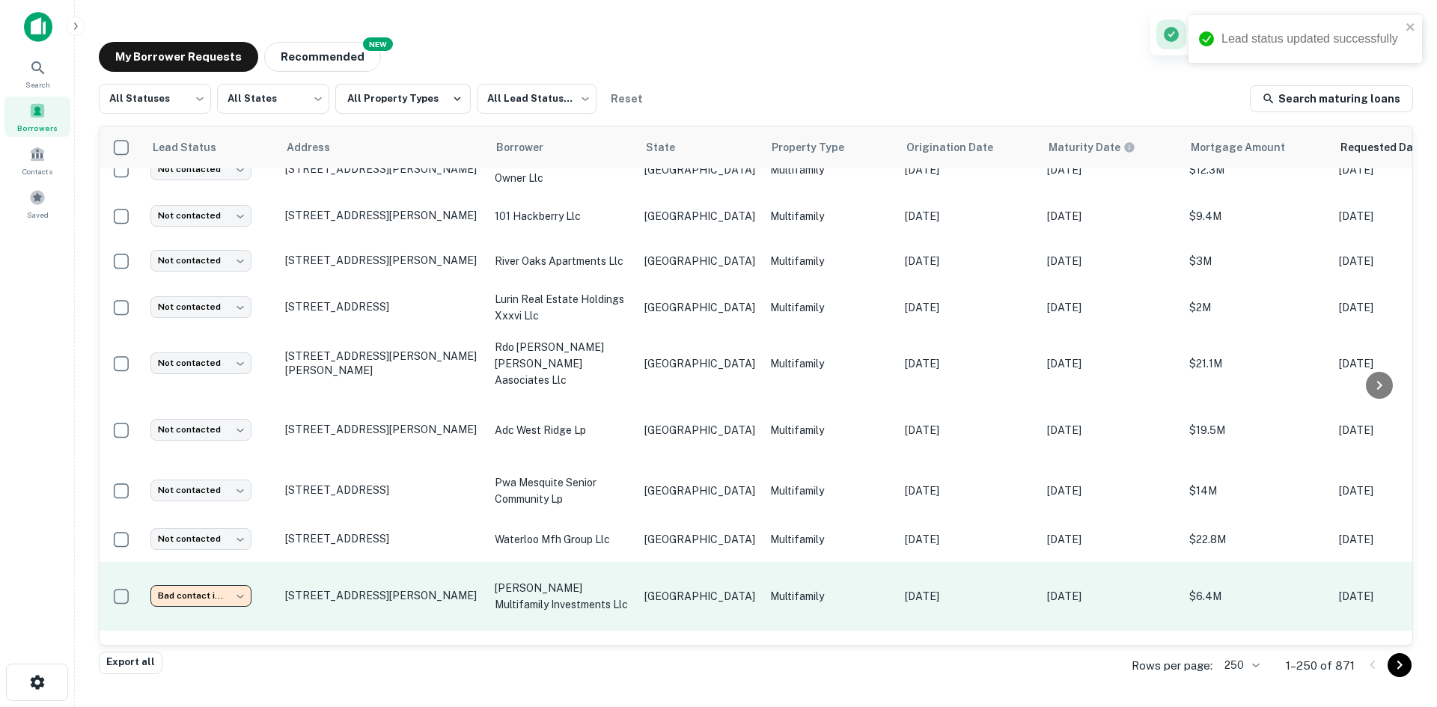
scroll to position [3198, 0]
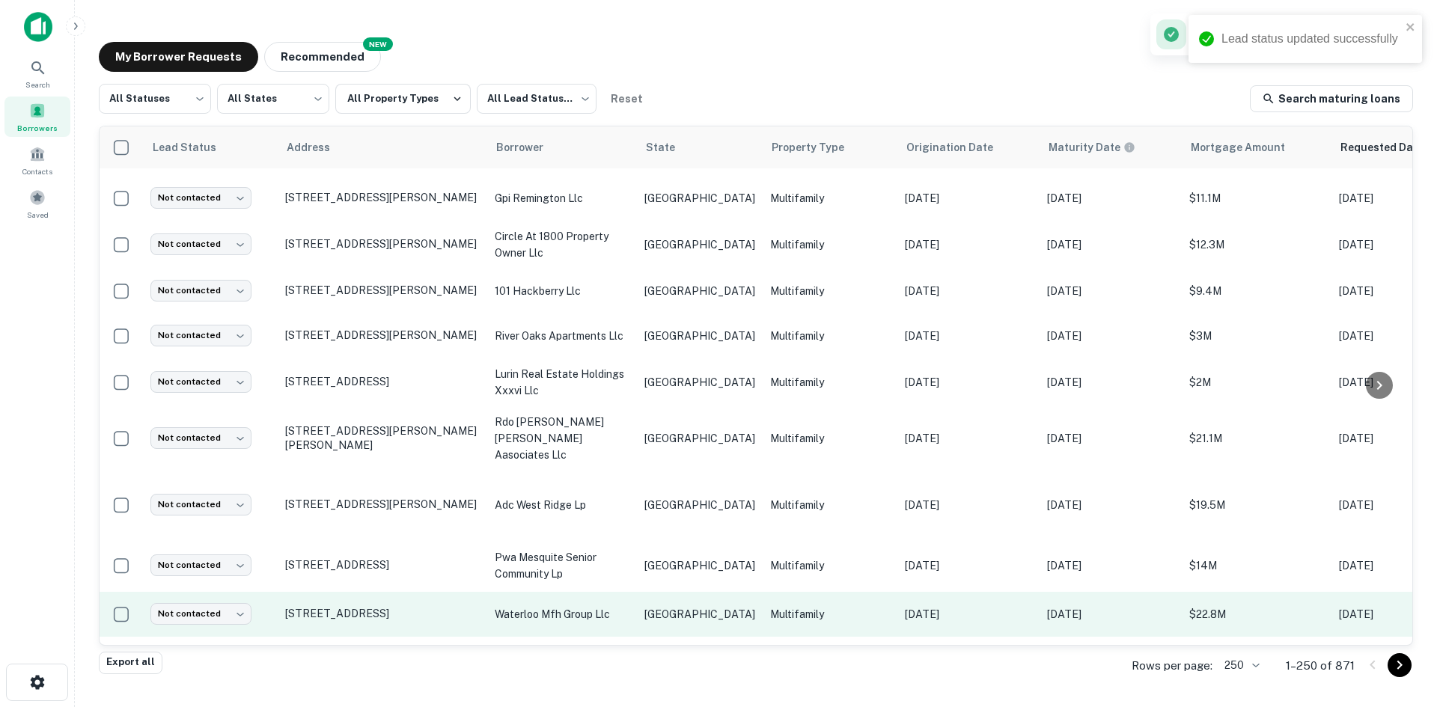
click at [832, 606] on p "Multifamily" at bounding box center [830, 614] width 120 height 16
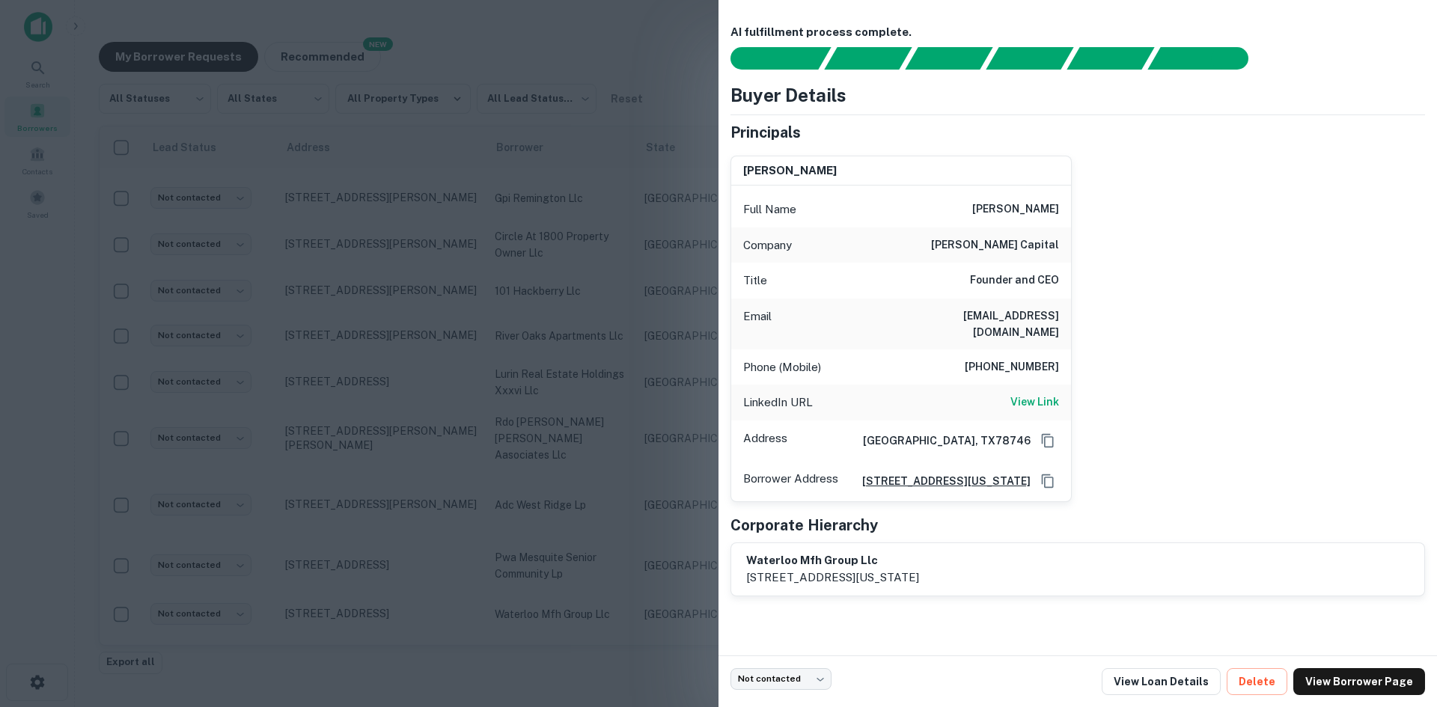
click at [1018, 311] on h6 "[EMAIL_ADDRESS][DOMAIN_NAME]" at bounding box center [969, 324] width 180 height 33
click at [323, 552] on div at bounding box center [718, 353] width 1437 height 707
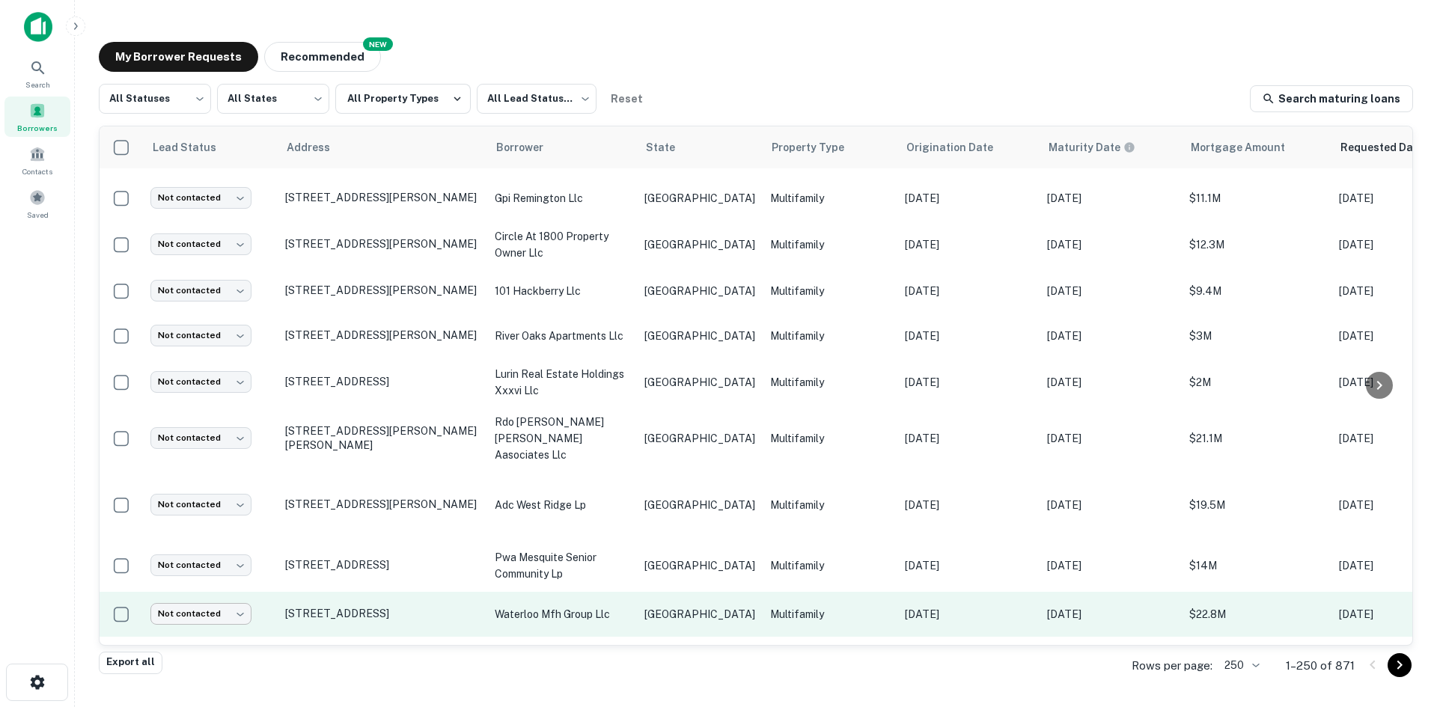
click at [222, 560] on body "Search Borrowers Contacts Saved My Borrower Requests NEW Recommended All Status…" at bounding box center [718, 353] width 1437 height 707
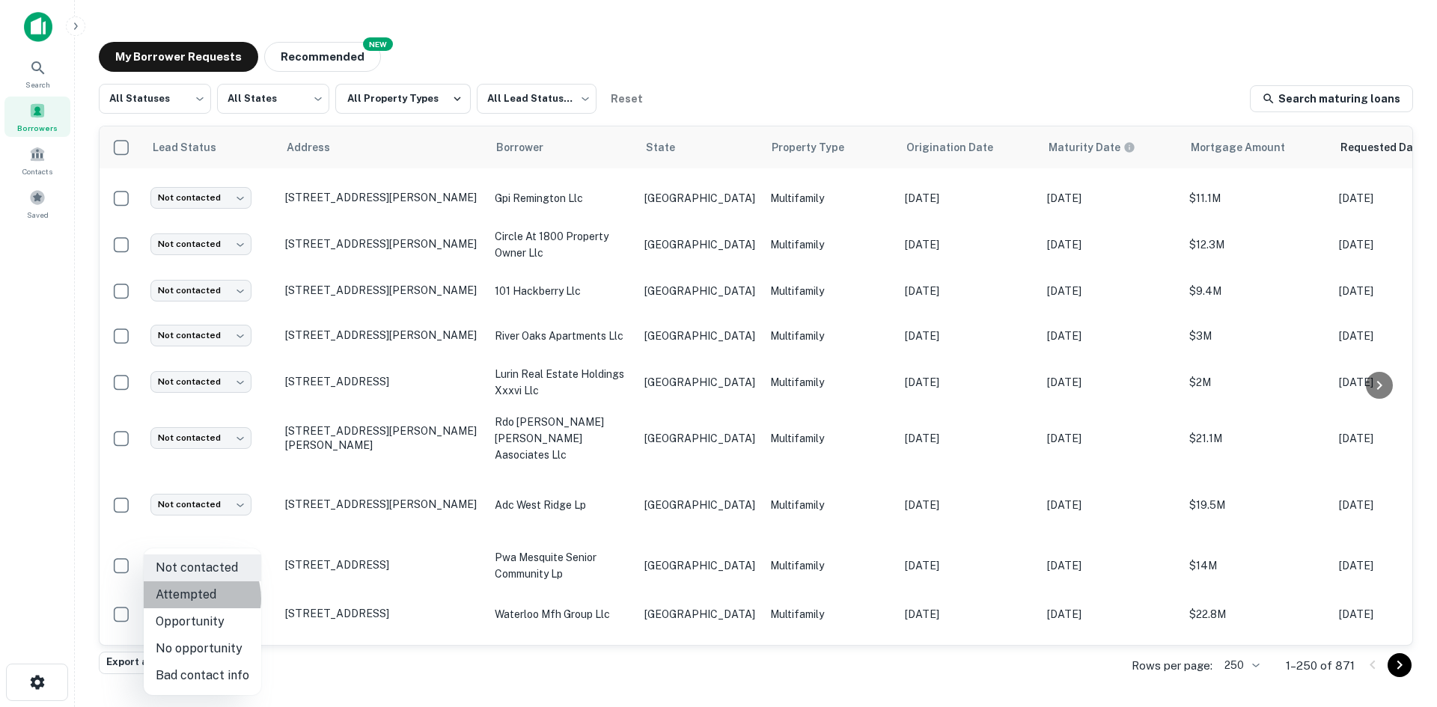
click at [193, 599] on li "Attempted" at bounding box center [203, 595] width 118 height 27
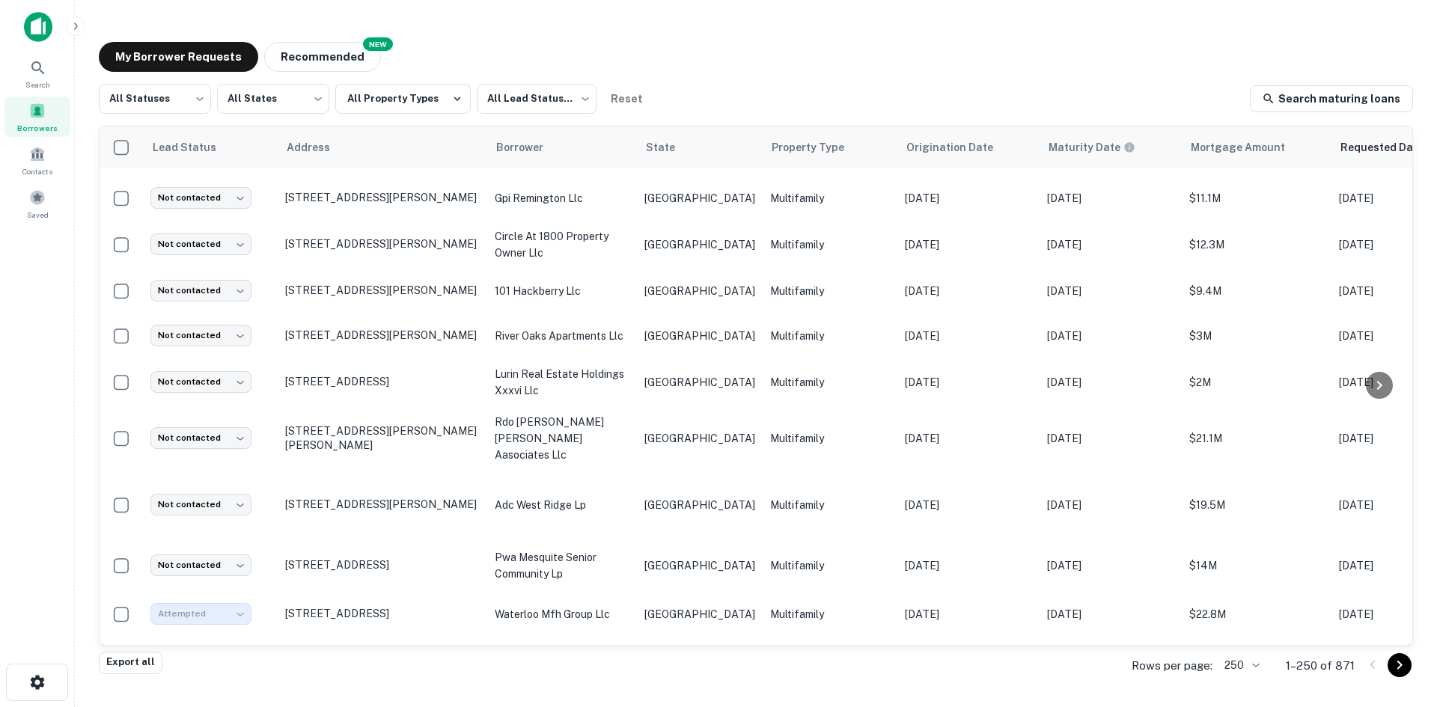
type input "*********"
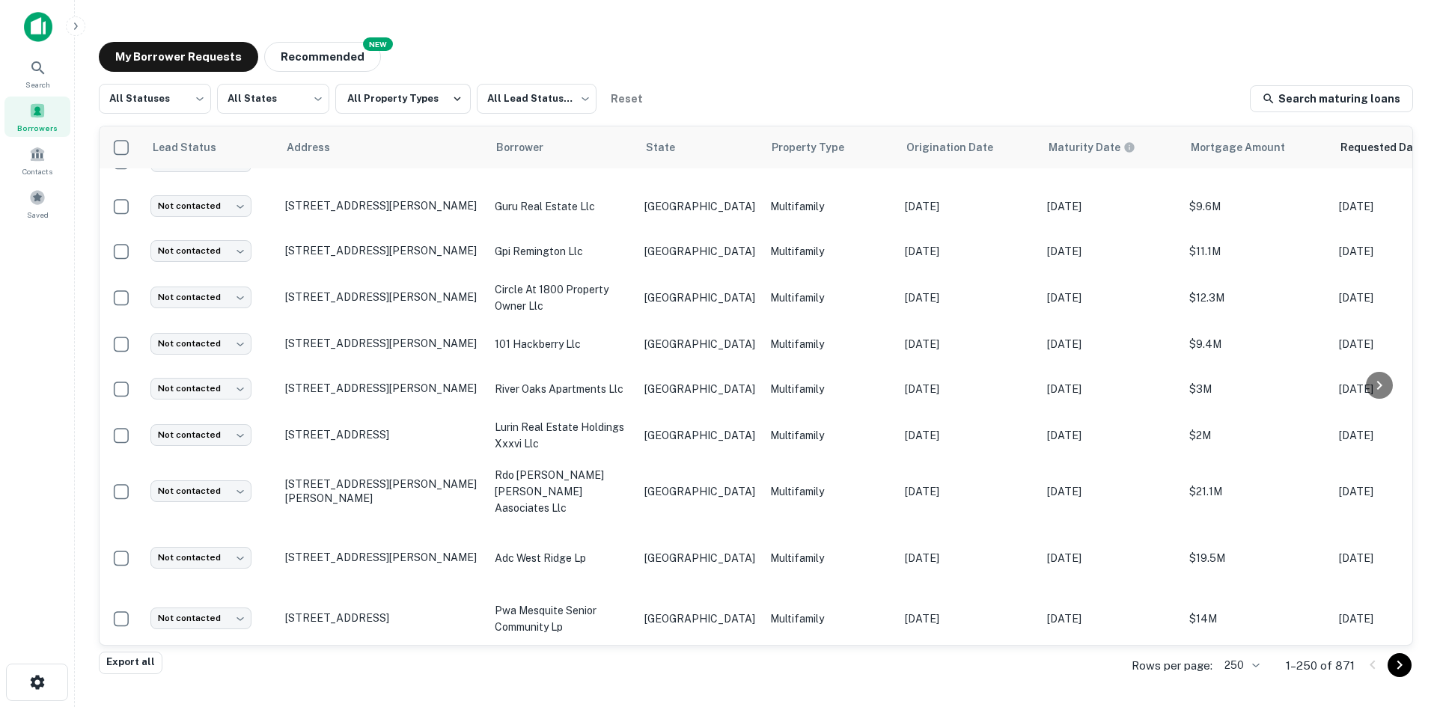
scroll to position [3123, 0]
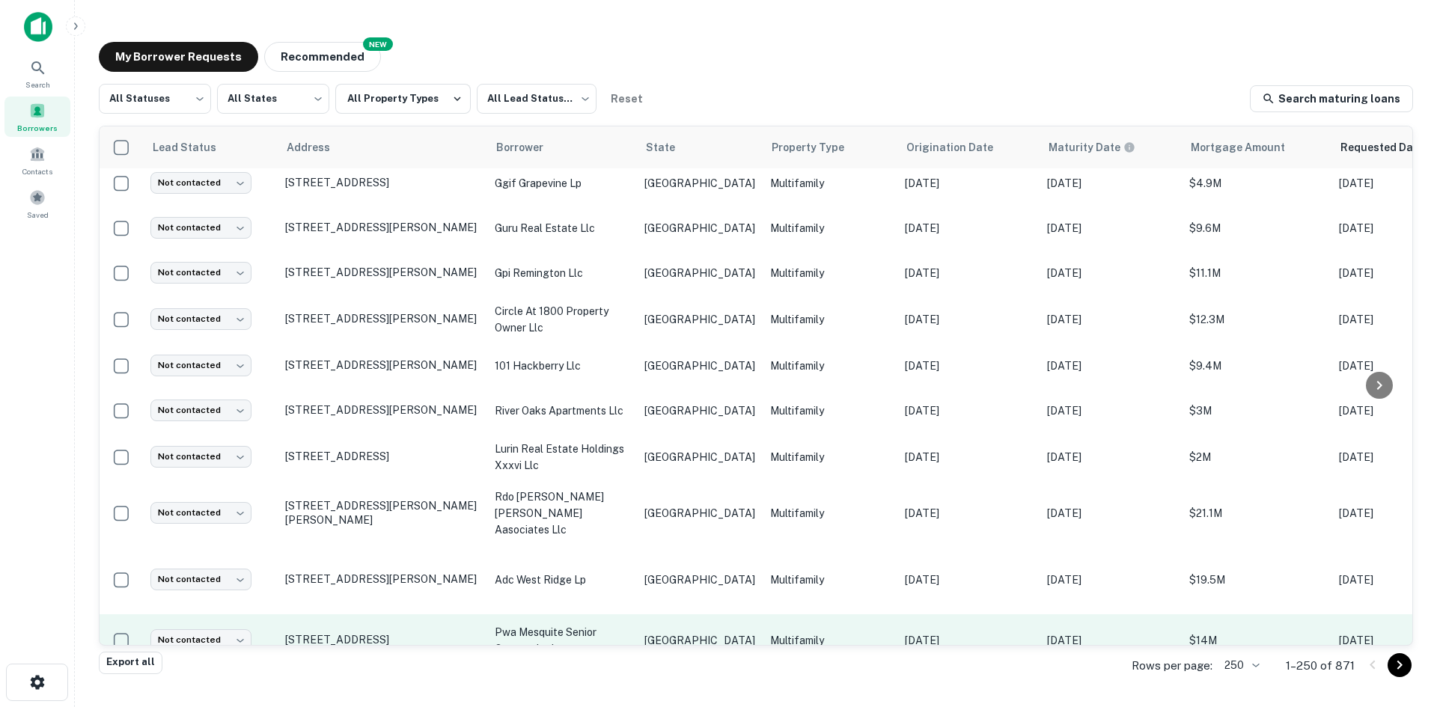
click at [597, 624] on p "pwa mesquite senior community lp" at bounding box center [562, 640] width 135 height 33
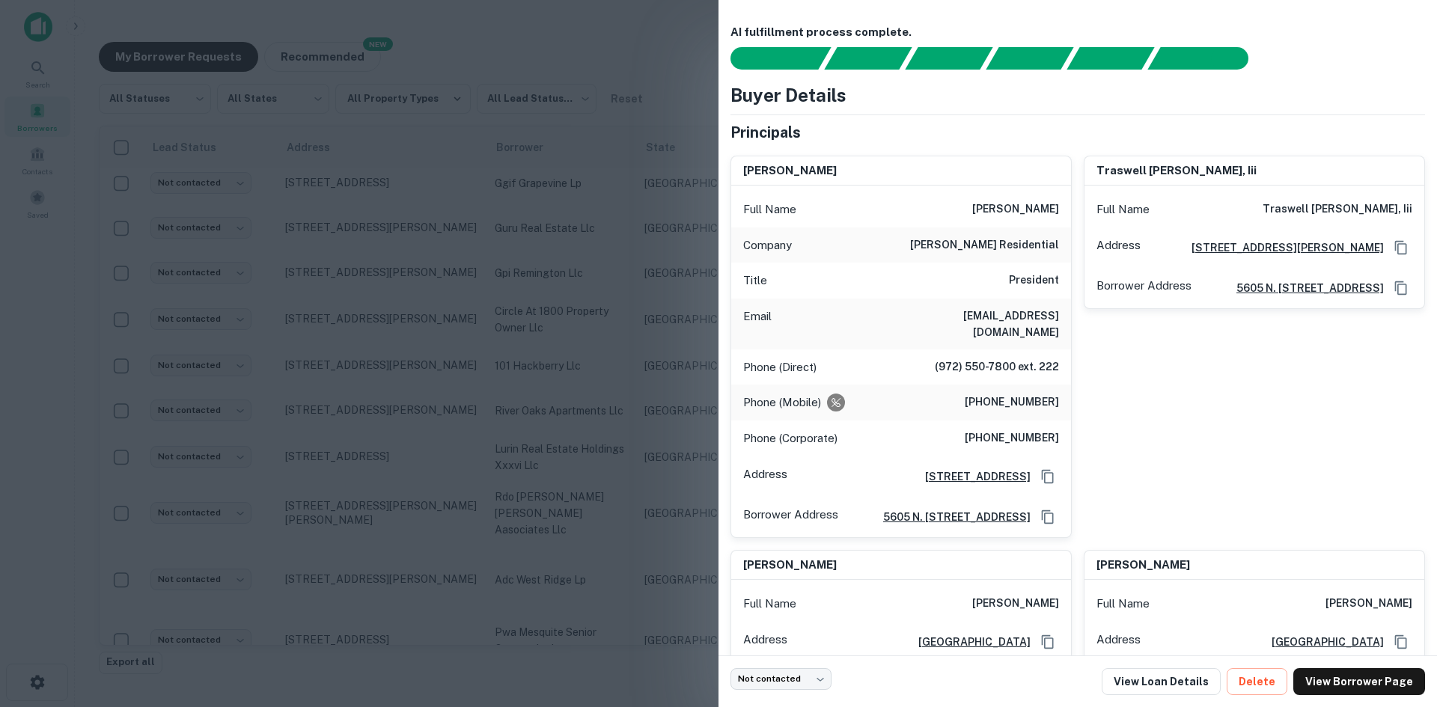
click at [1019, 312] on h6 "[EMAIL_ADDRESS][DOMAIN_NAME]" at bounding box center [969, 324] width 180 height 33
drag, startPoint x: 317, startPoint y: 494, endPoint x: 181, endPoint y: 585, distance: 164.0
click at [317, 494] on div at bounding box center [718, 353] width 1437 height 707
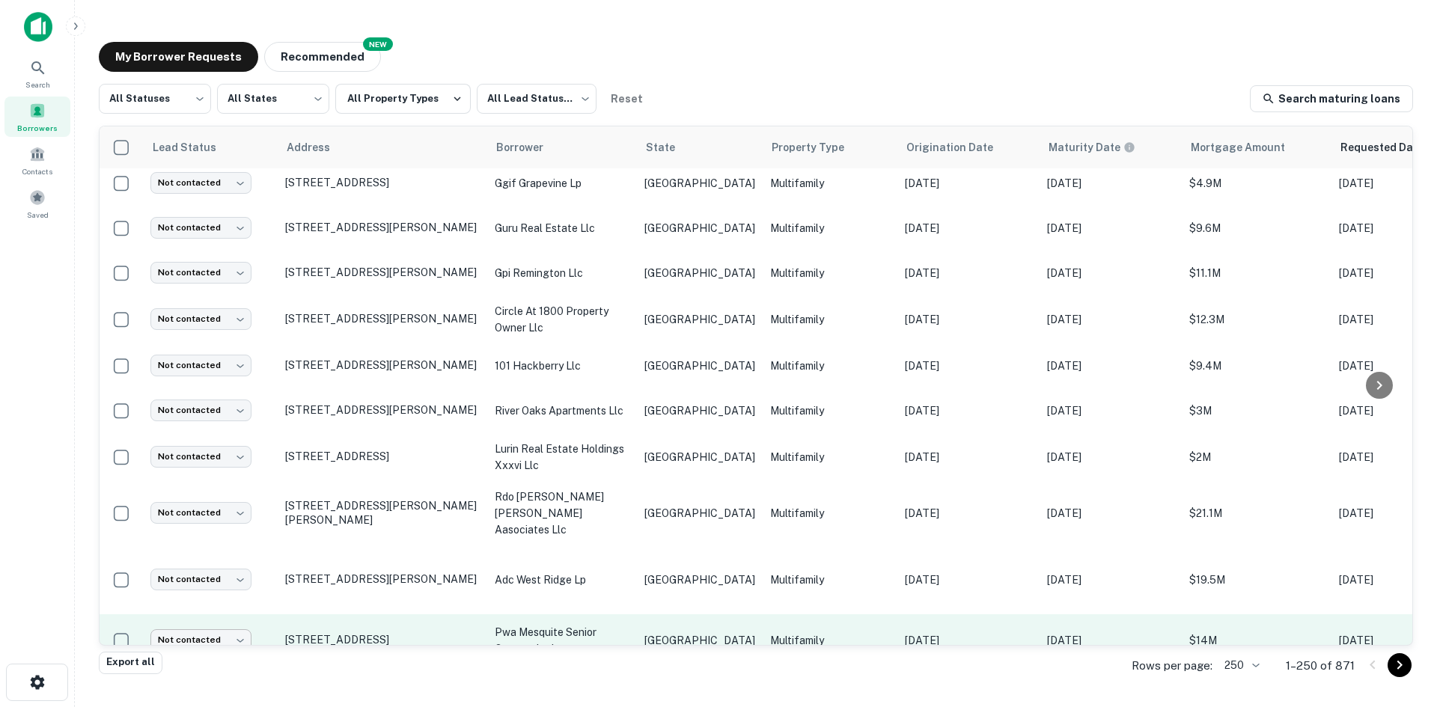
click at [181, 585] on body "Search Borrowers Contacts Saved My Borrower Requests NEW Recommended All Status…" at bounding box center [718, 353] width 1437 height 707
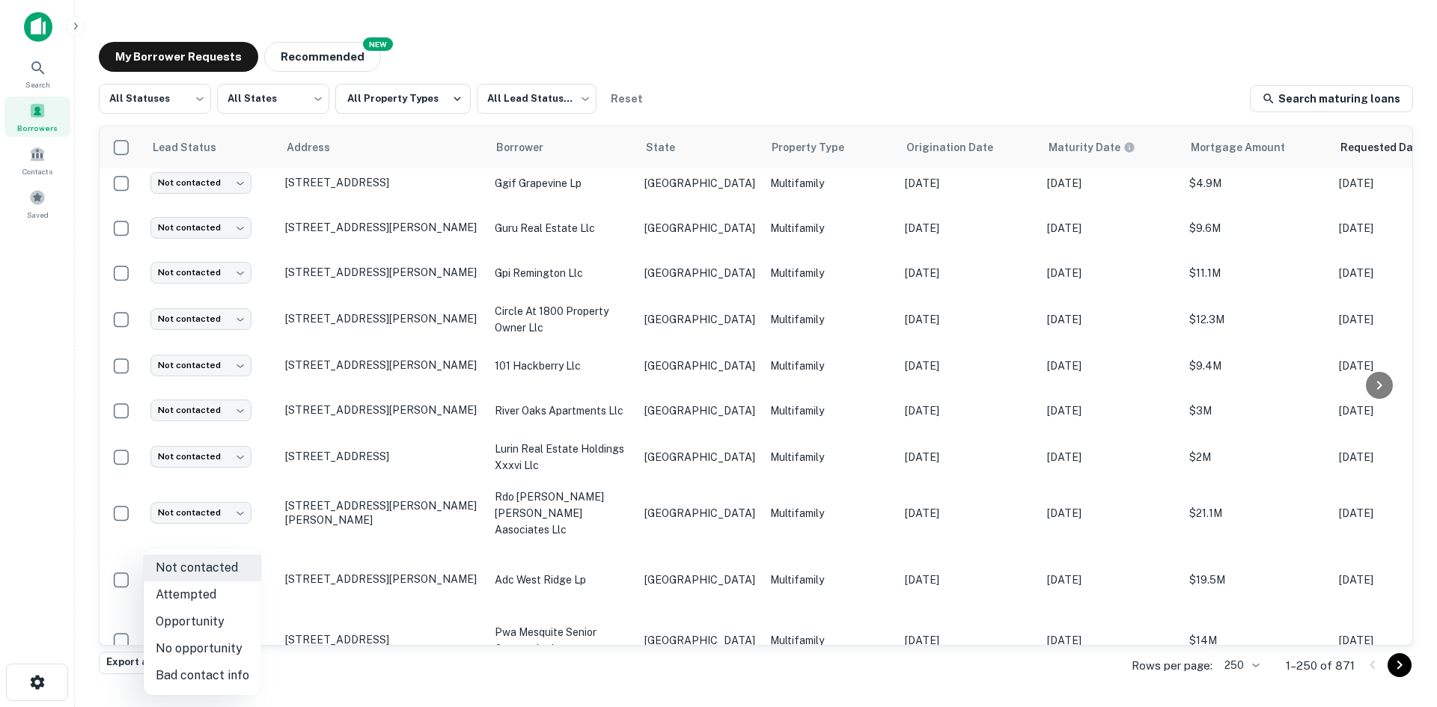
click at [198, 603] on li "Attempted" at bounding box center [203, 595] width 118 height 27
type input "*********"
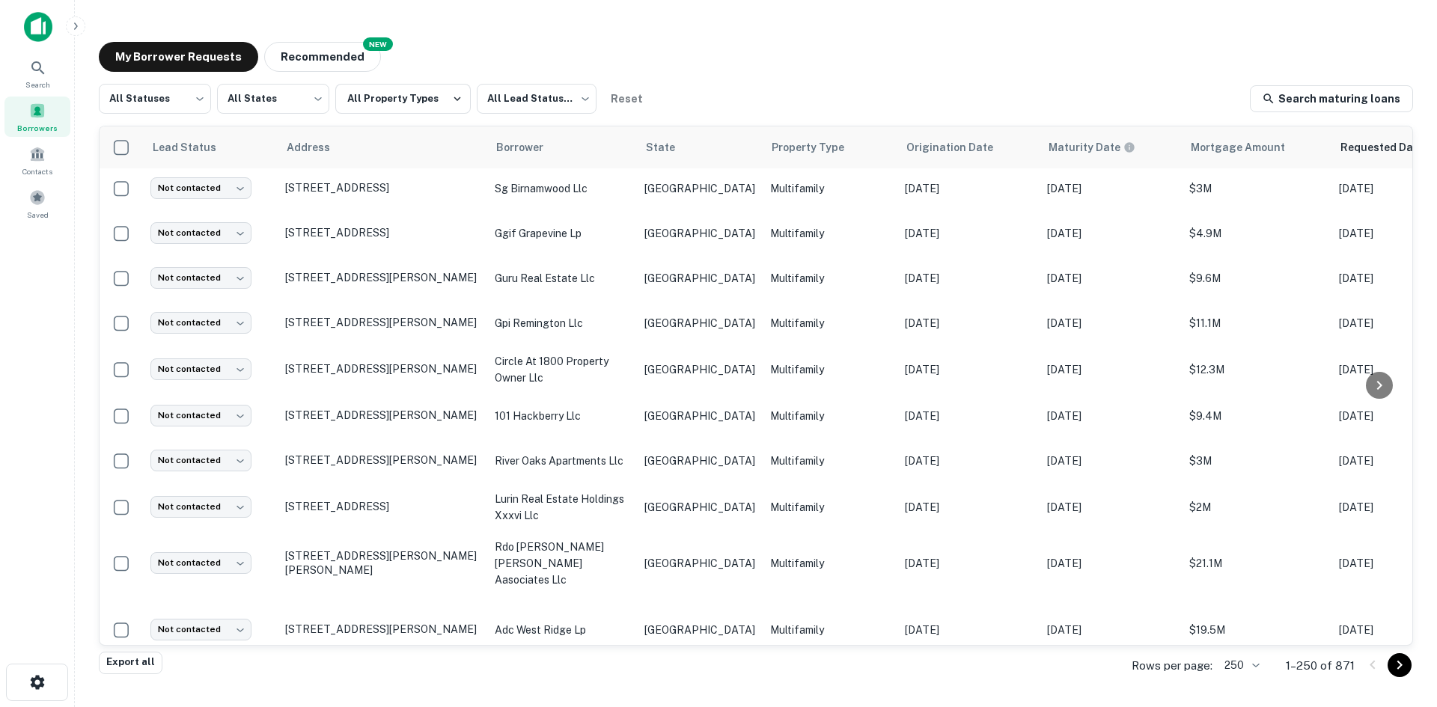
scroll to position [3049, 0]
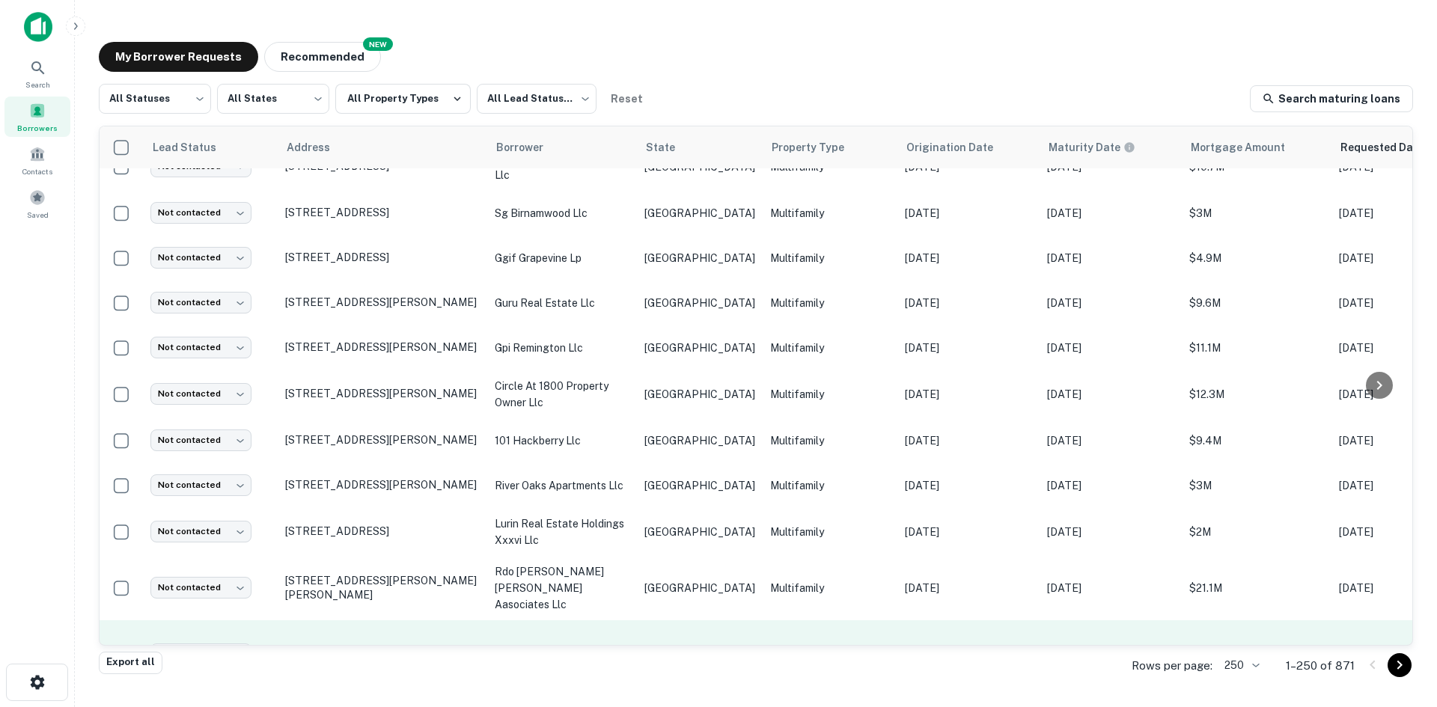
click at [654, 647] on p "[GEOGRAPHIC_DATA]" at bounding box center [699, 655] width 111 height 16
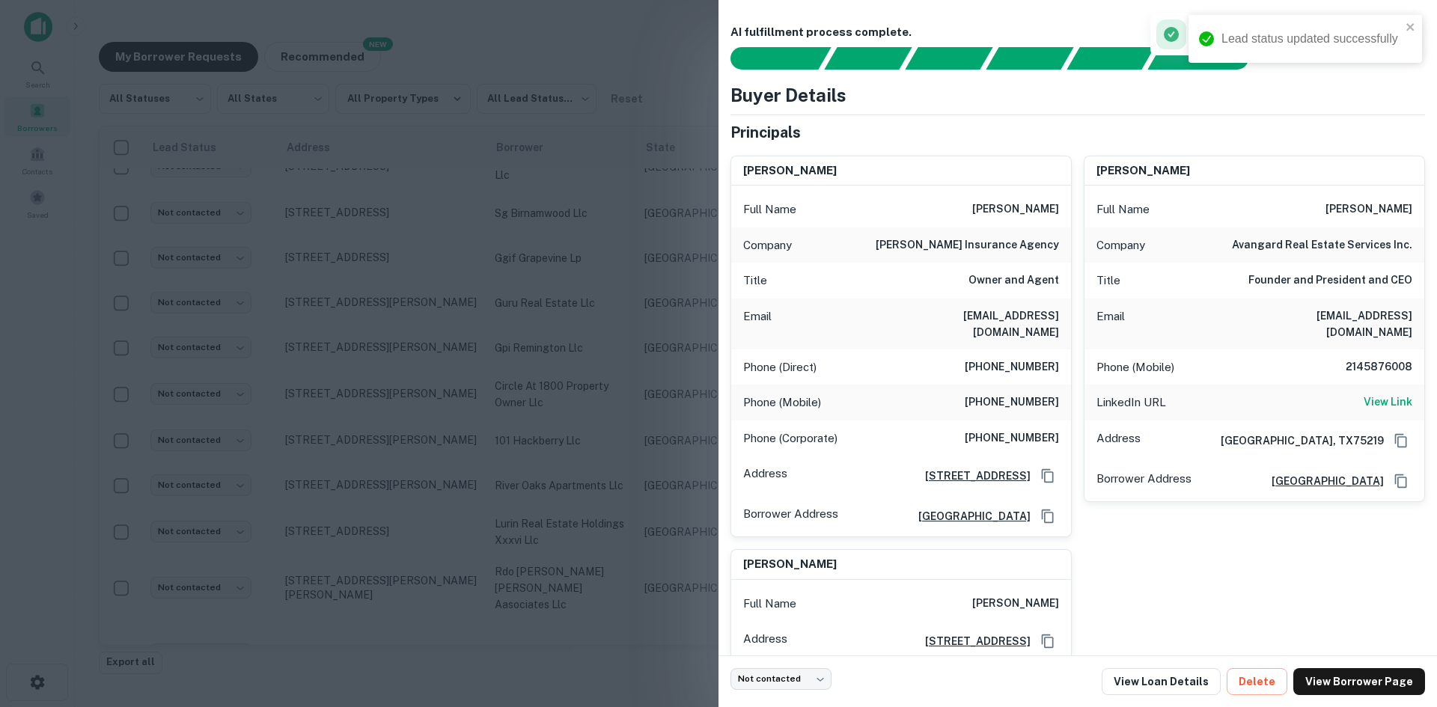
click at [1026, 312] on h6 "[EMAIL_ADDRESS][DOMAIN_NAME]" at bounding box center [969, 324] width 180 height 33
click at [466, 518] on div at bounding box center [718, 353] width 1437 height 707
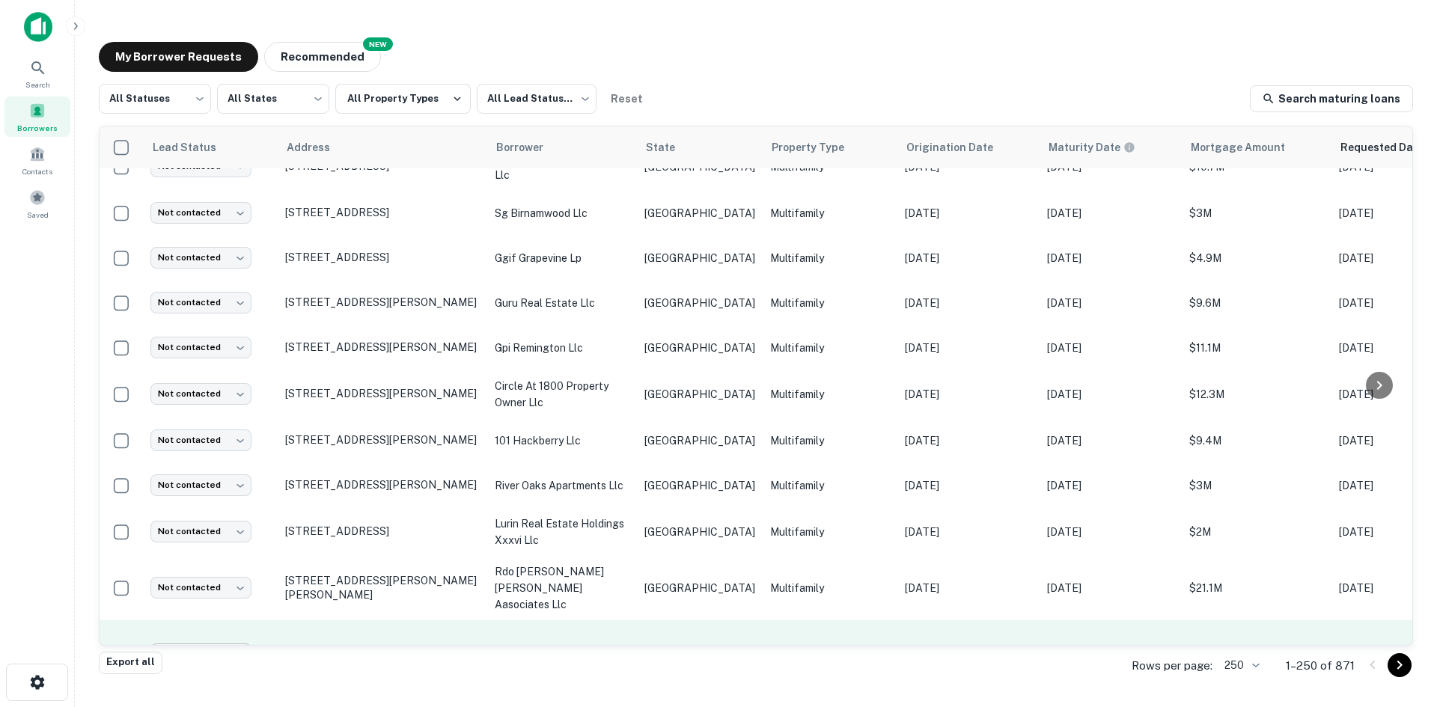
click at [219, 601] on body "Search Borrowers Contacts Saved My Borrower Requests NEW Recommended All Status…" at bounding box center [718, 353] width 1437 height 707
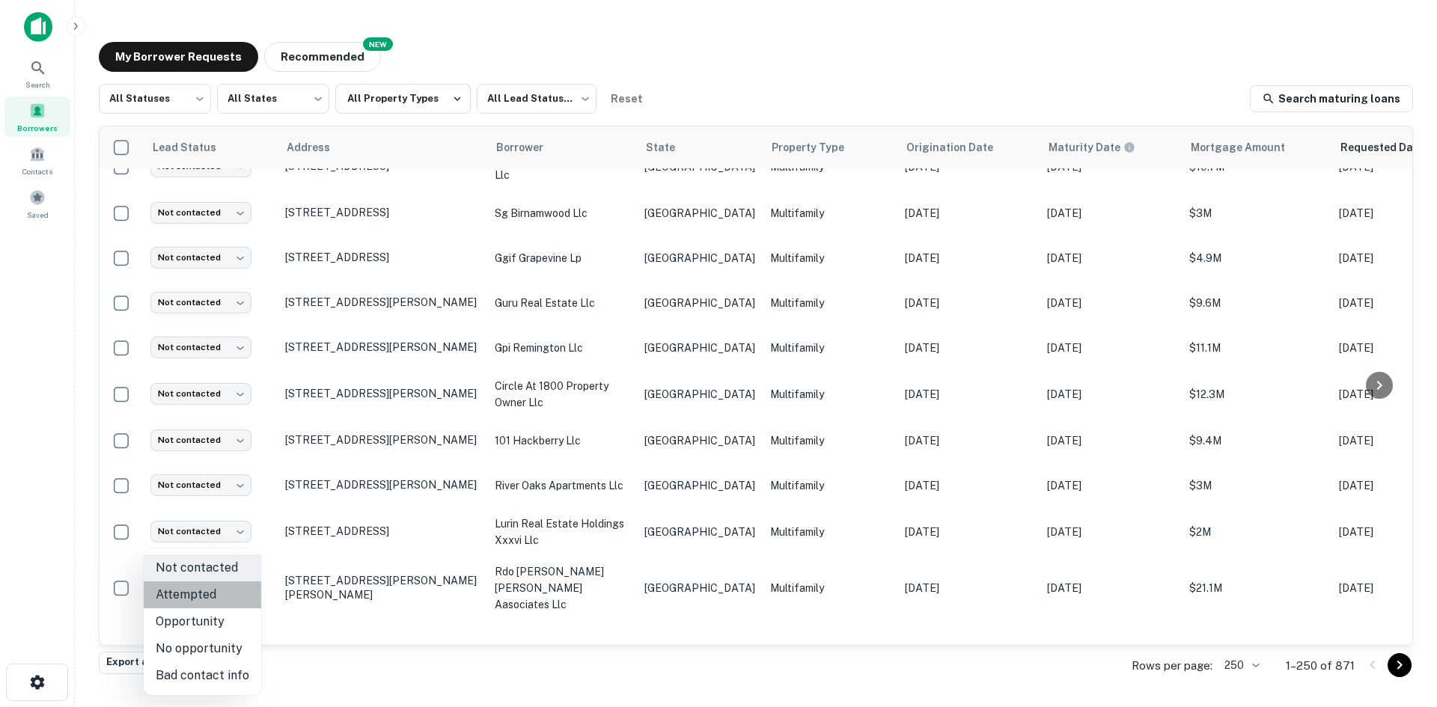
click at [225, 595] on li "Attempted" at bounding box center [203, 595] width 118 height 27
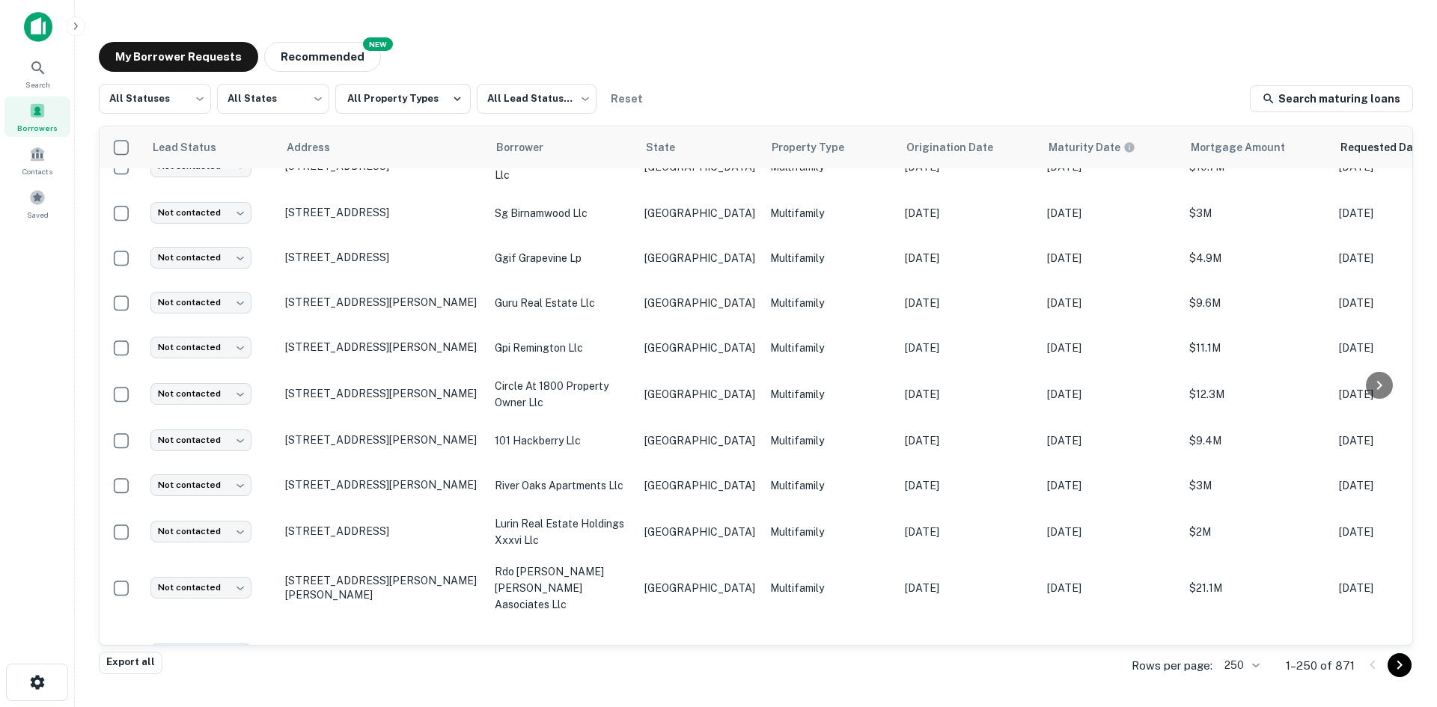
type input "*********"
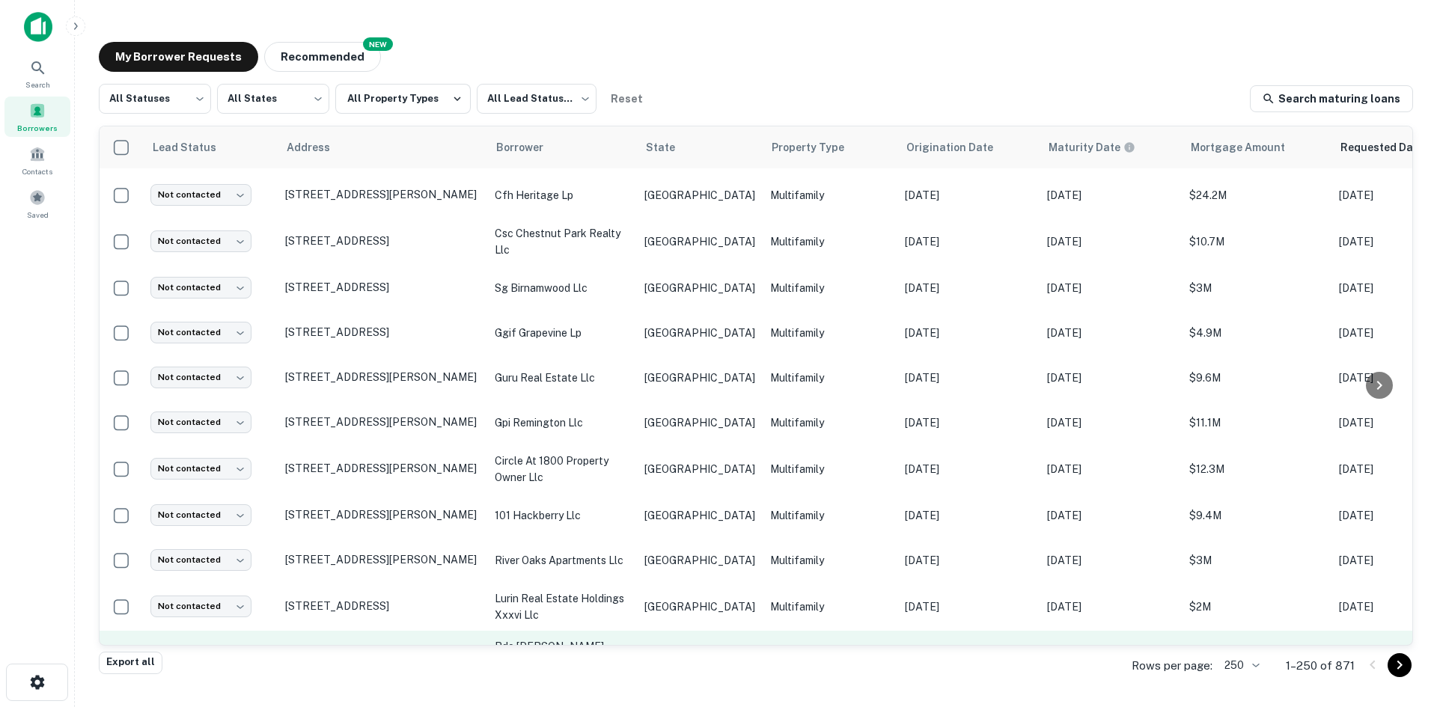
click at [598, 638] on p "rdo [PERSON_NAME] [PERSON_NAME] aasociates llc" at bounding box center [562, 662] width 135 height 49
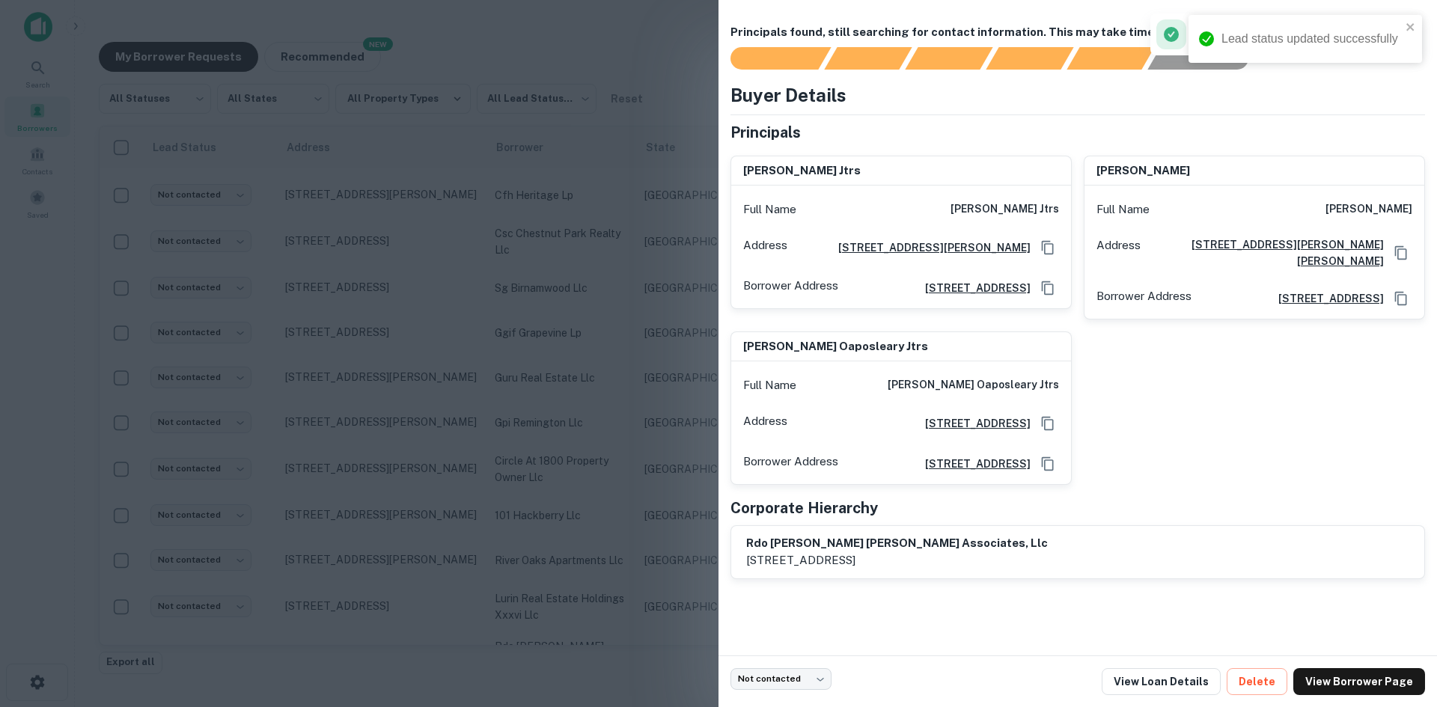
click at [206, 477] on div at bounding box center [718, 353] width 1437 height 707
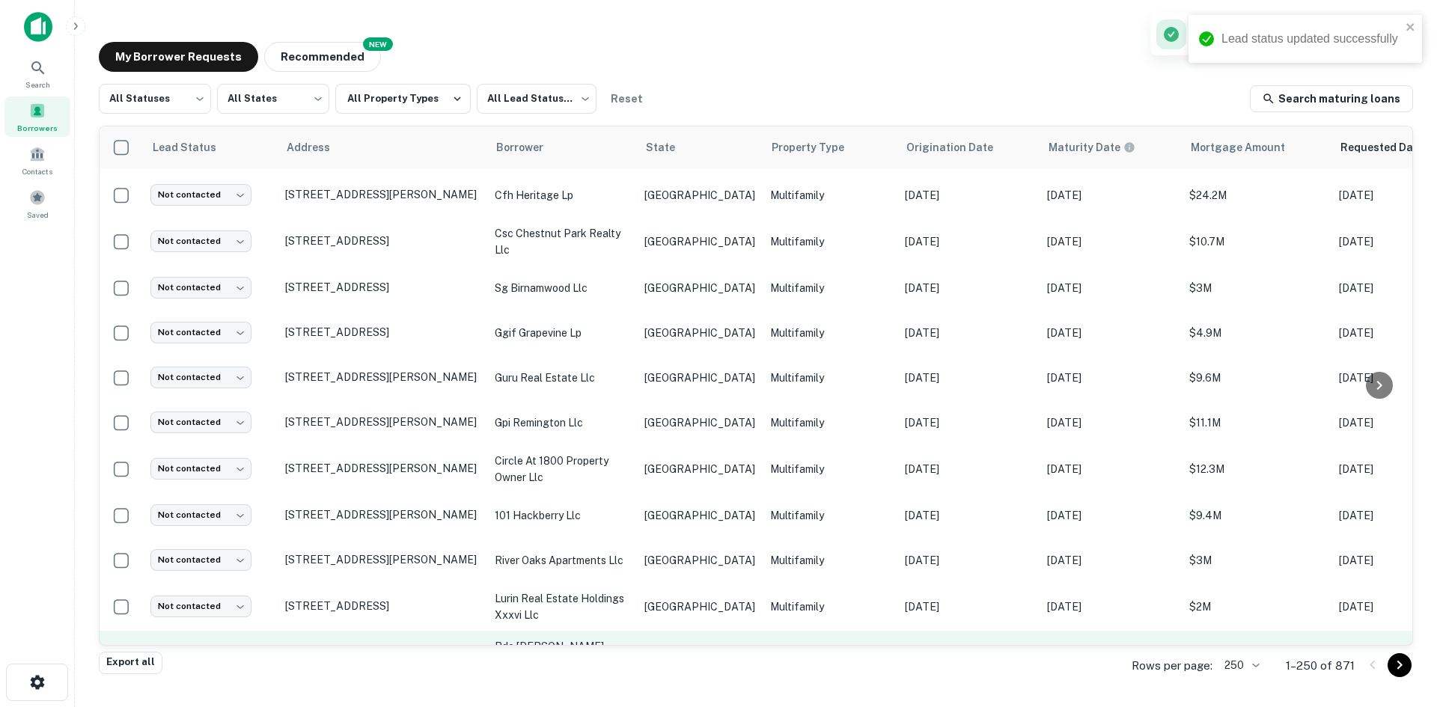
click at [221, 609] on body "Lead status updated successfully Search Borrowers Contacts Saved My Borrower Re…" at bounding box center [718, 353] width 1437 height 707
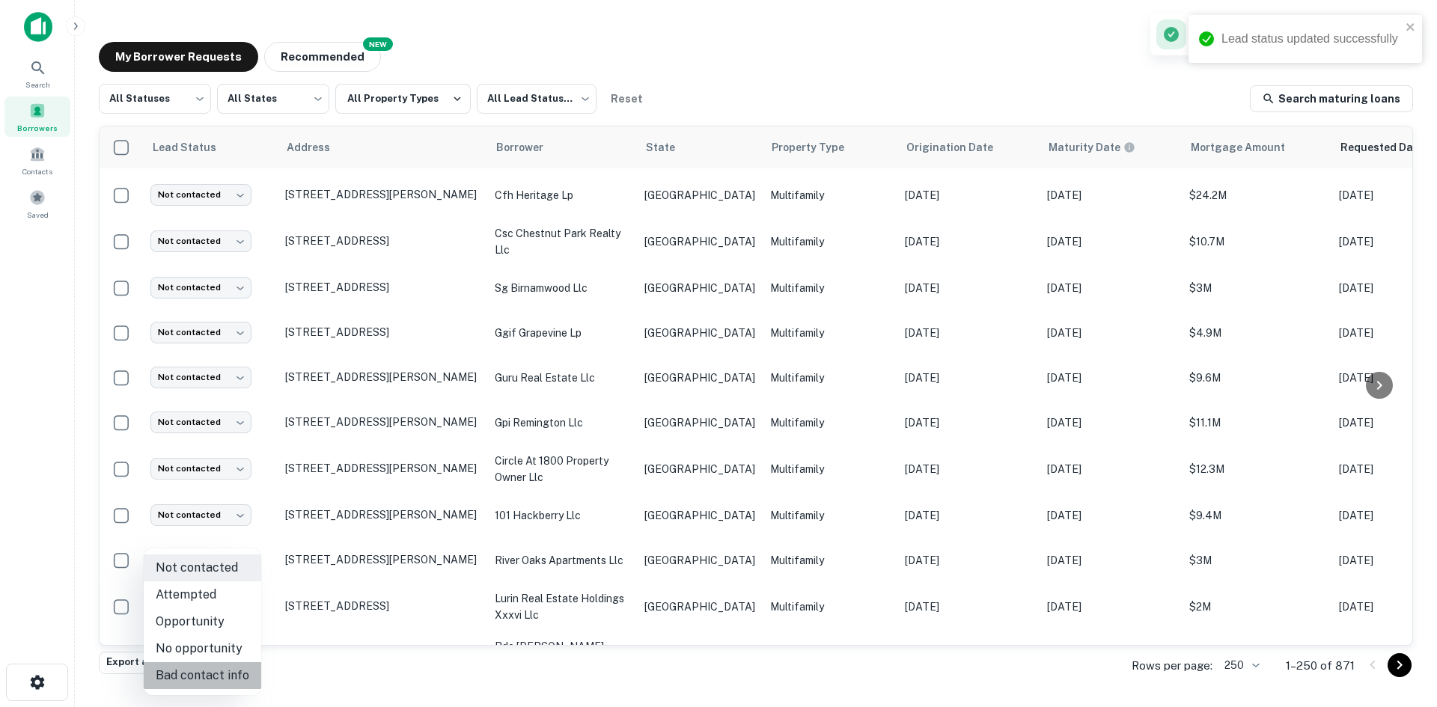
click at [230, 665] on li "Bad contact info" at bounding box center [203, 675] width 118 height 27
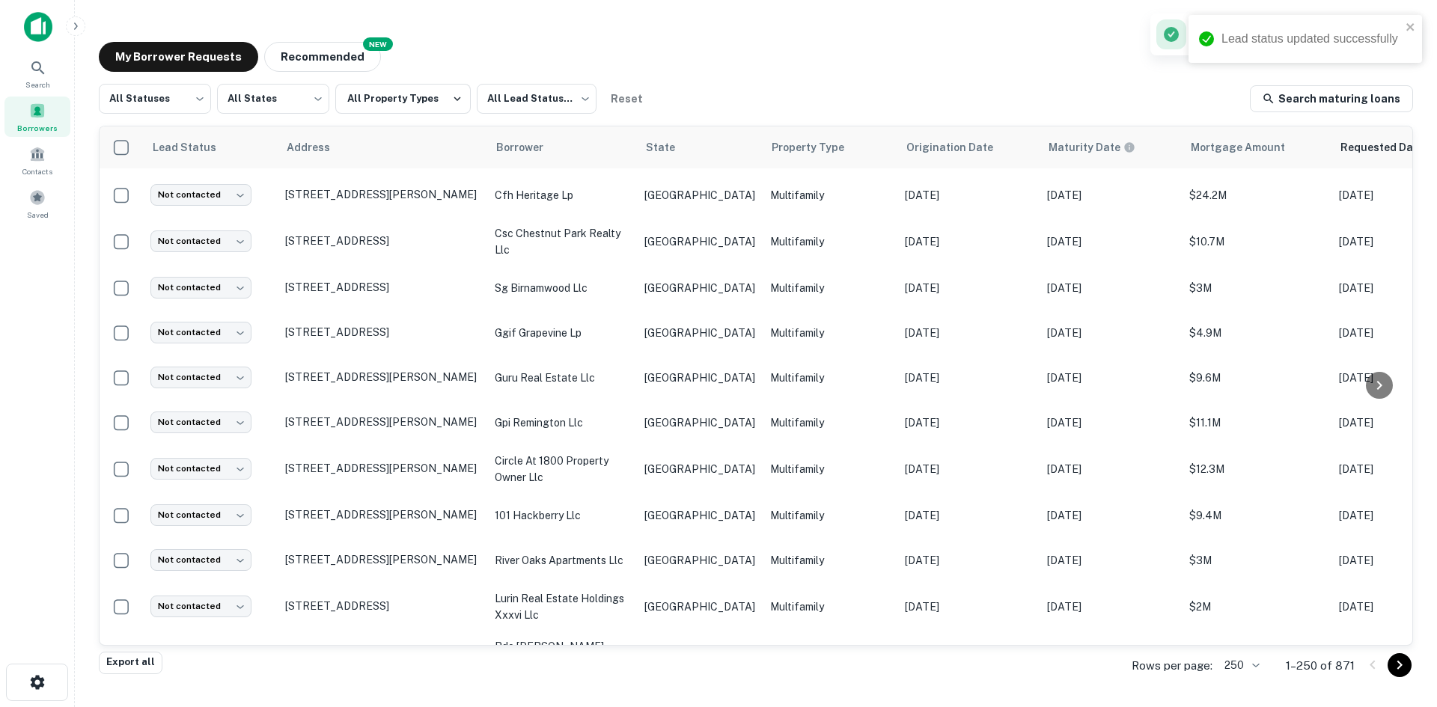
type input "**********"
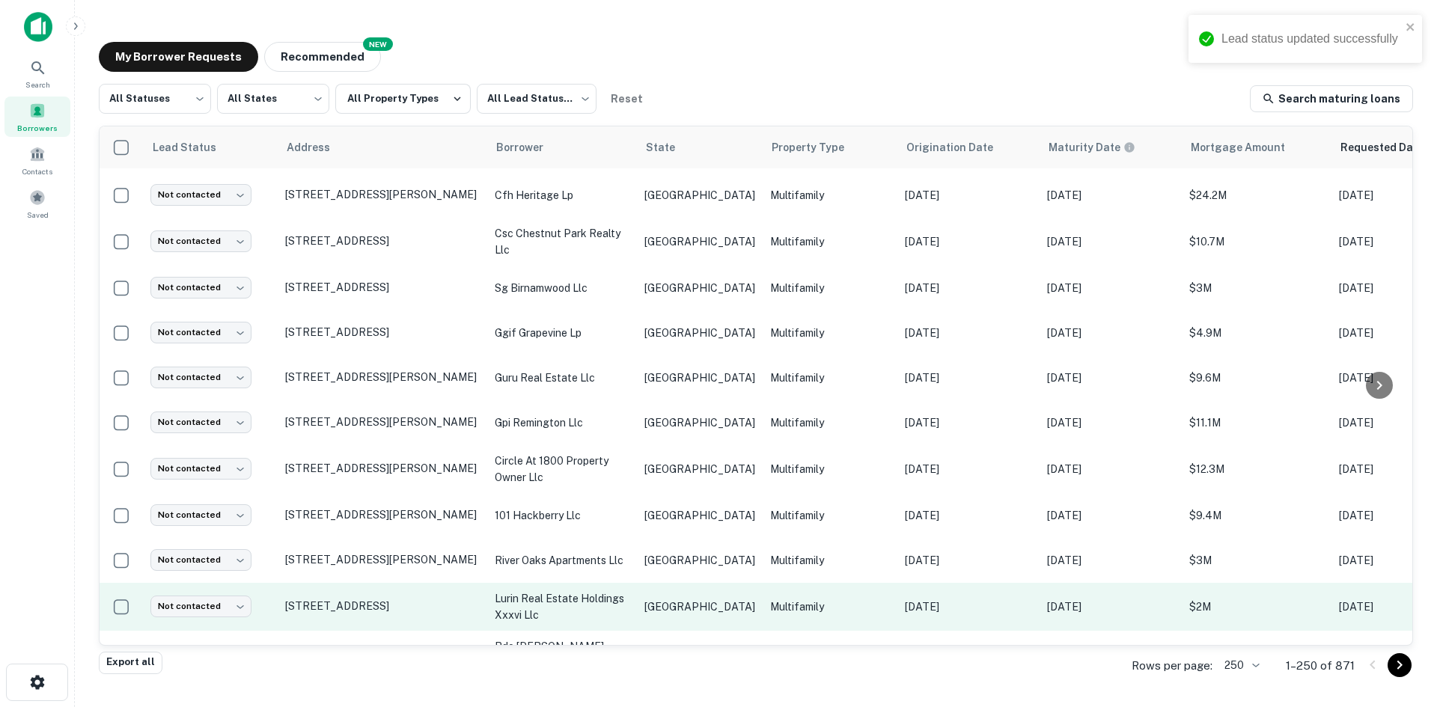
click at [597, 591] on p "lurin real estate holdings xxxvi llc" at bounding box center [562, 607] width 135 height 33
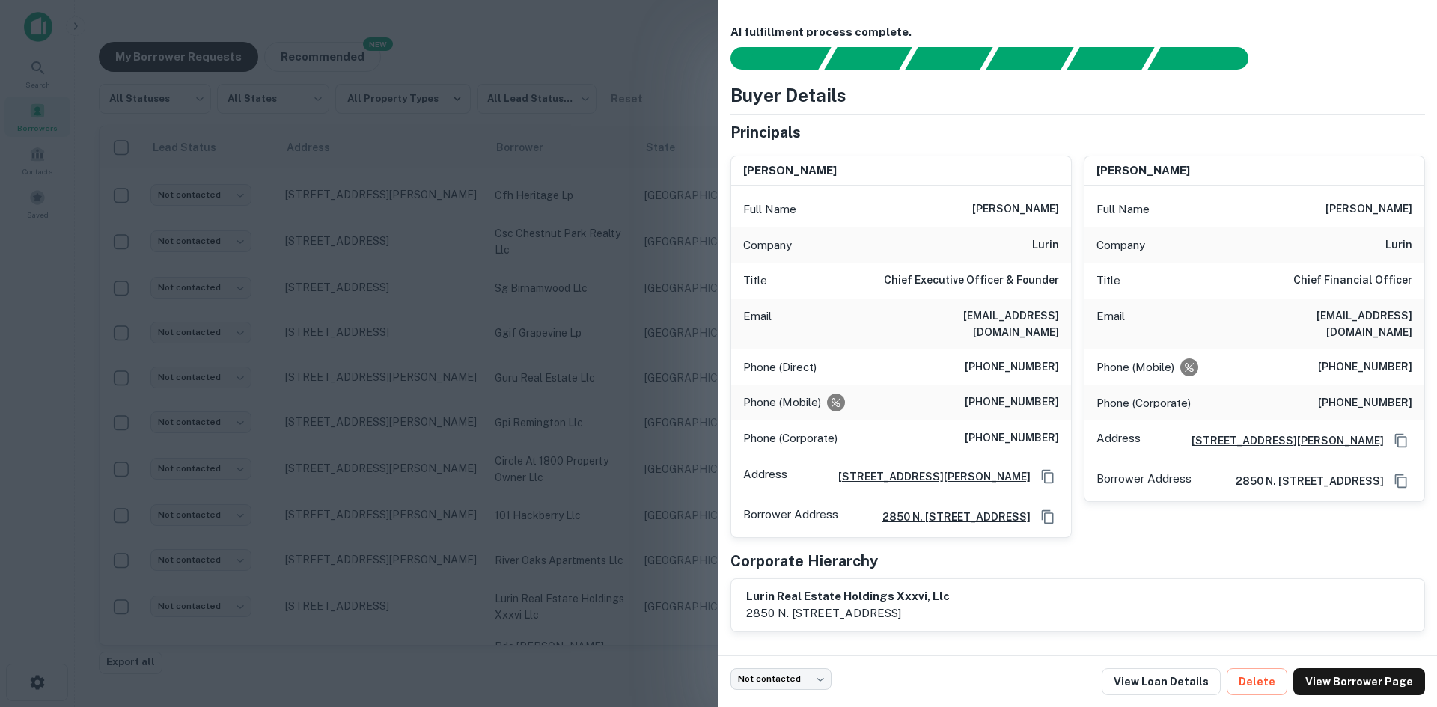
click at [1013, 350] on div "Phone (Direct) [PHONE_NUMBER]" at bounding box center [901, 368] width 340 height 36
click at [1022, 321] on h6 "[EMAIL_ADDRESS][DOMAIN_NAME]" at bounding box center [969, 324] width 180 height 33
drag, startPoint x: 400, startPoint y: 526, endPoint x: 207, endPoint y: 555, distance: 194.5
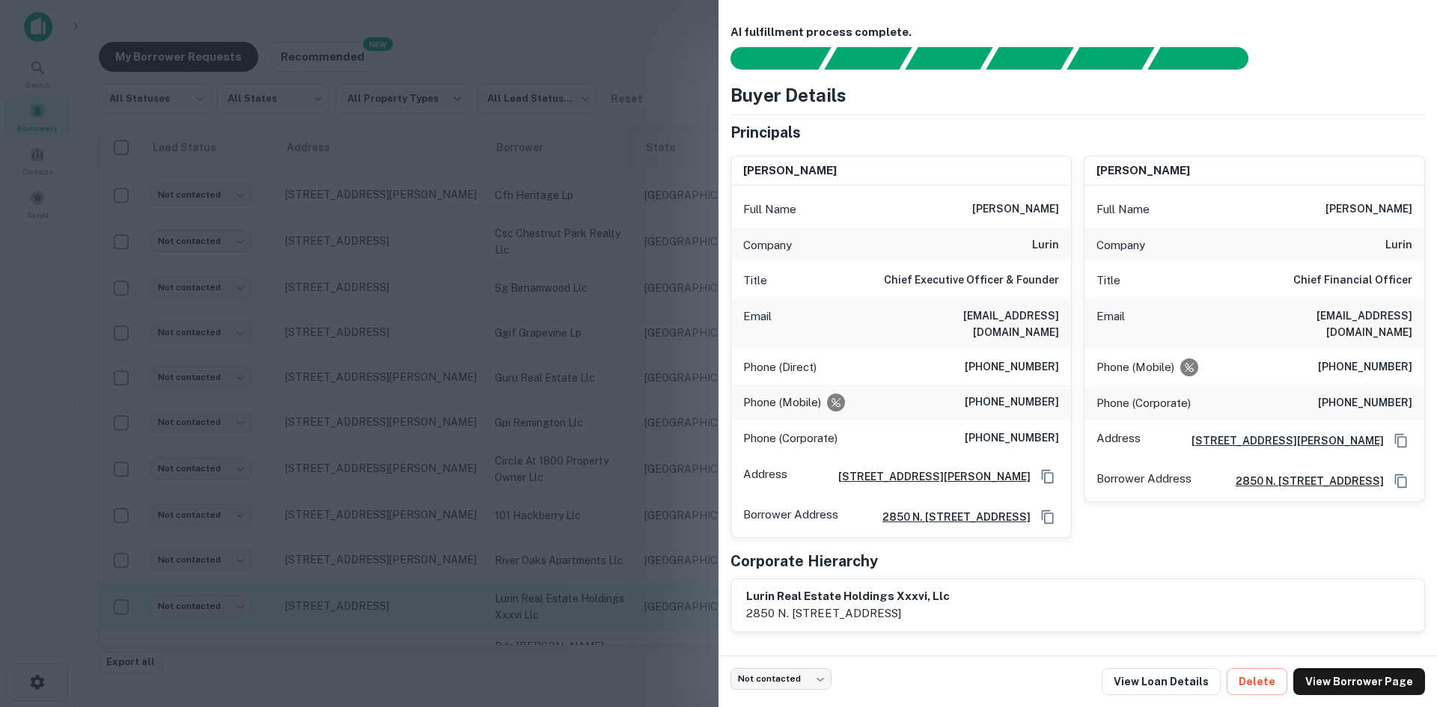
click at [400, 526] on div at bounding box center [718, 353] width 1437 height 707
click at [207, 583] on td "Not contacted **** ​" at bounding box center [210, 607] width 135 height 48
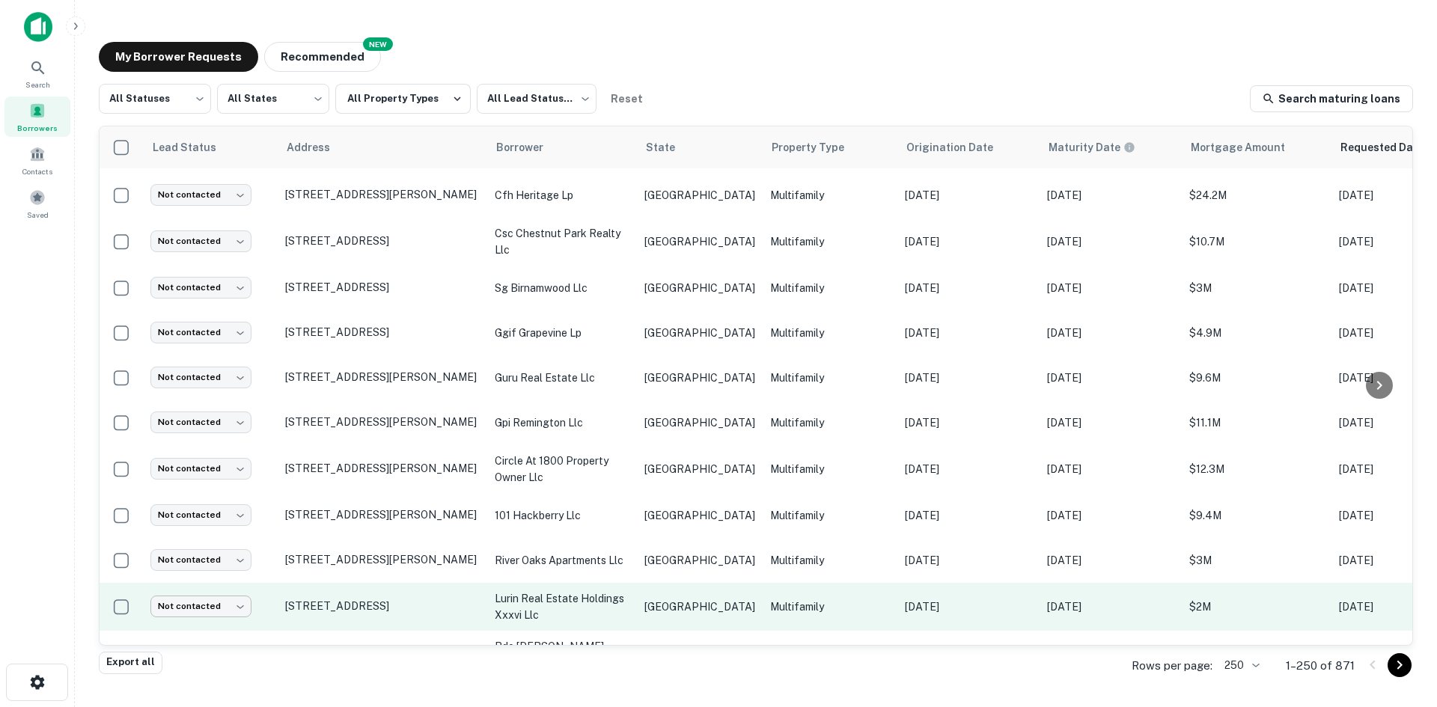
click at [207, 570] on body "Search Borrowers Contacts Saved My Borrower Requests NEW Recommended All Status…" at bounding box center [718, 353] width 1437 height 707
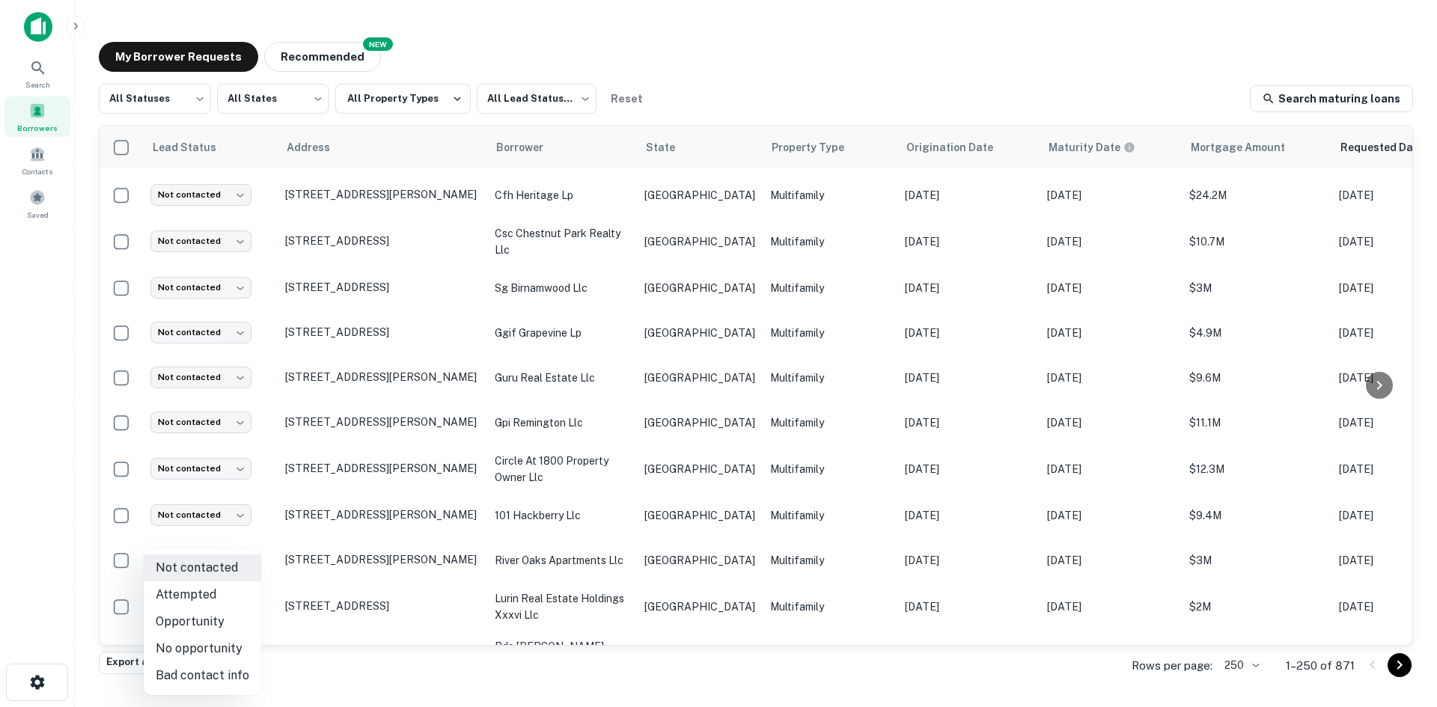
click at [213, 591] on li "Attempted" at bounding box center [203, 595] width 118 height 27
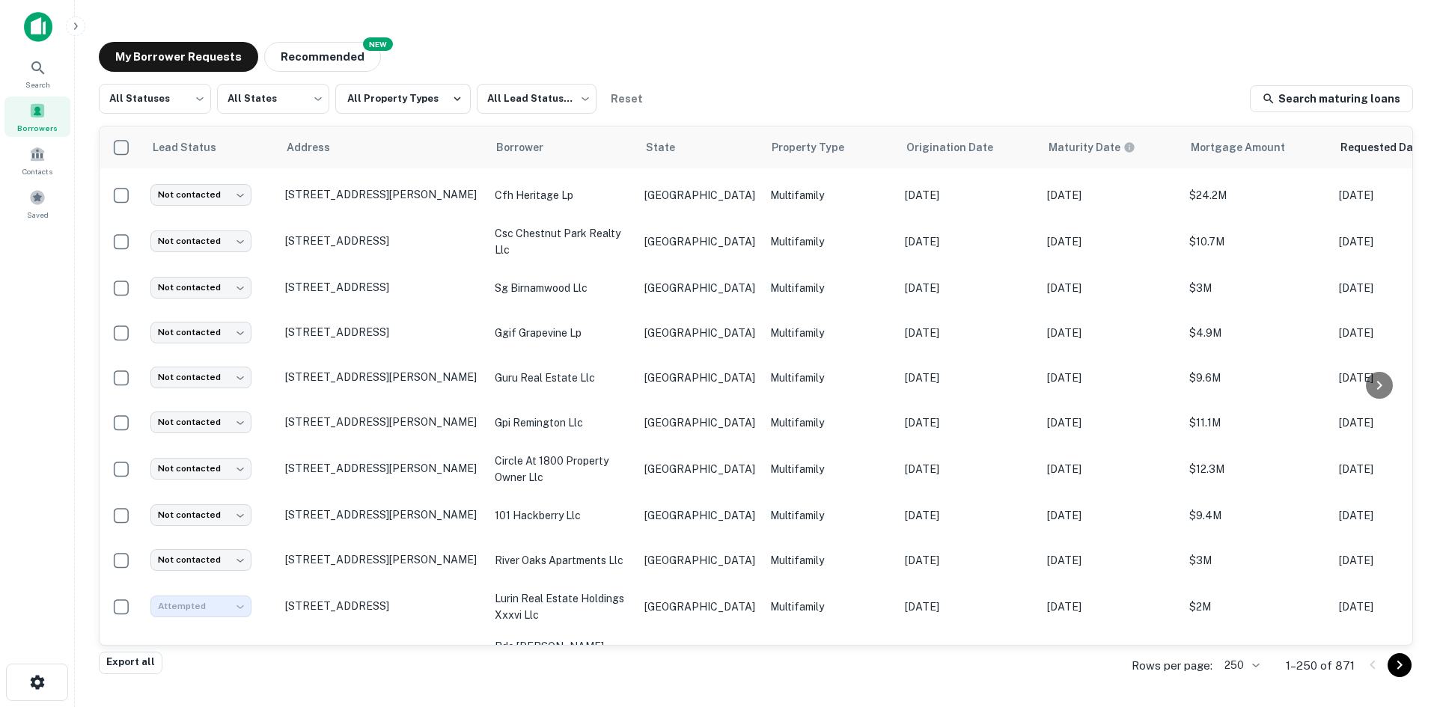
type input "*********"
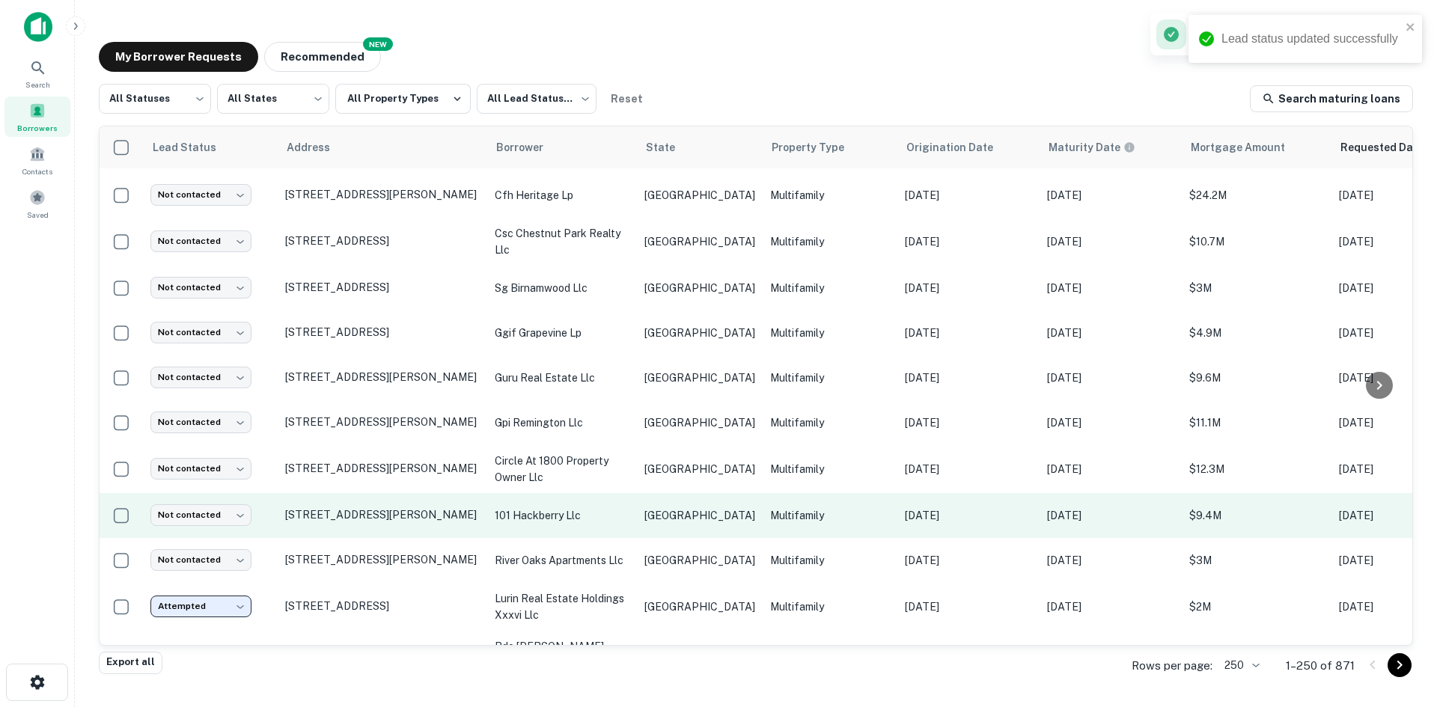
scroll to position [2899, 0]
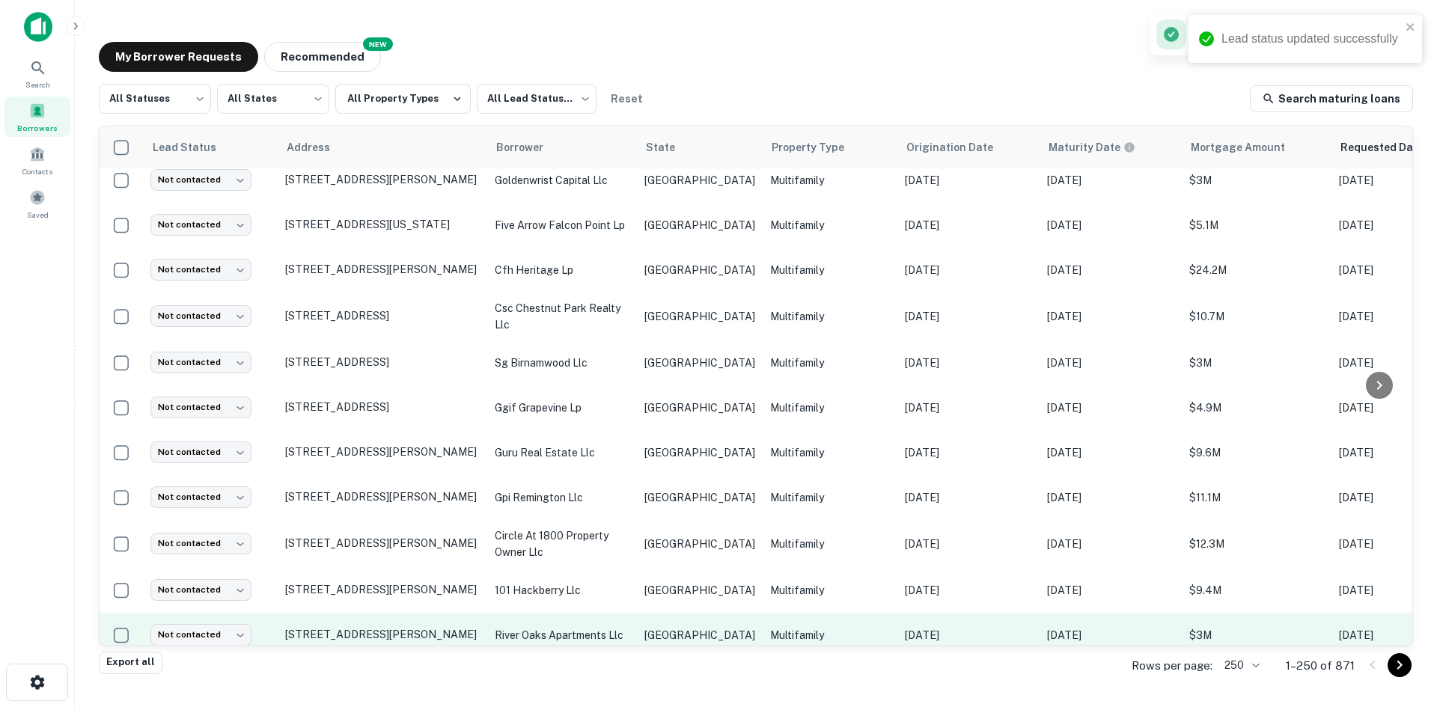
click at [770, 627] on p "Multifamily" at bounding box center [830, 635] width 120 height 16
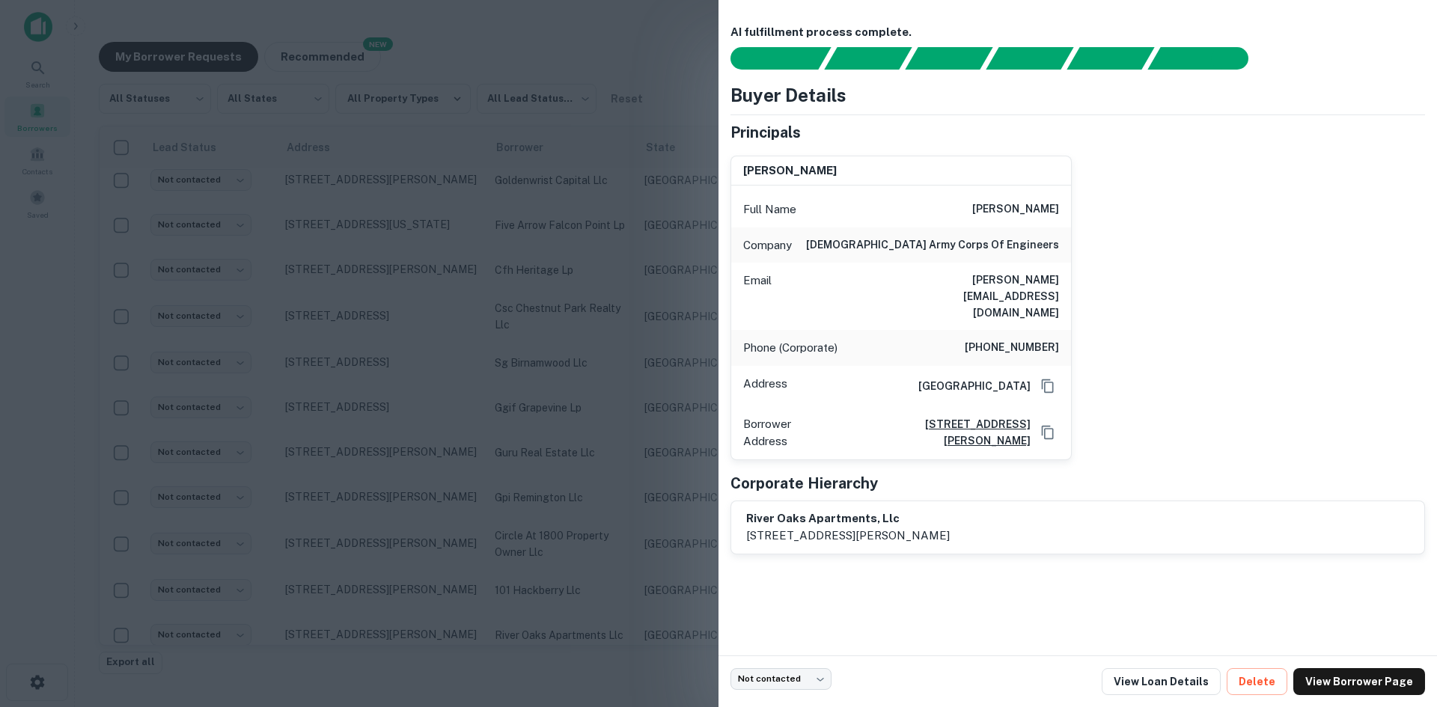
click at [1028, 280] on h6 "[PERSON_NAME][EMAIL_ADDRESS][DOMAIN_NAME]" at bounding box center [969, 296] width 180 height 49
click at [484, 504] on div at bounding box center [718, 353] width 1437 height 707
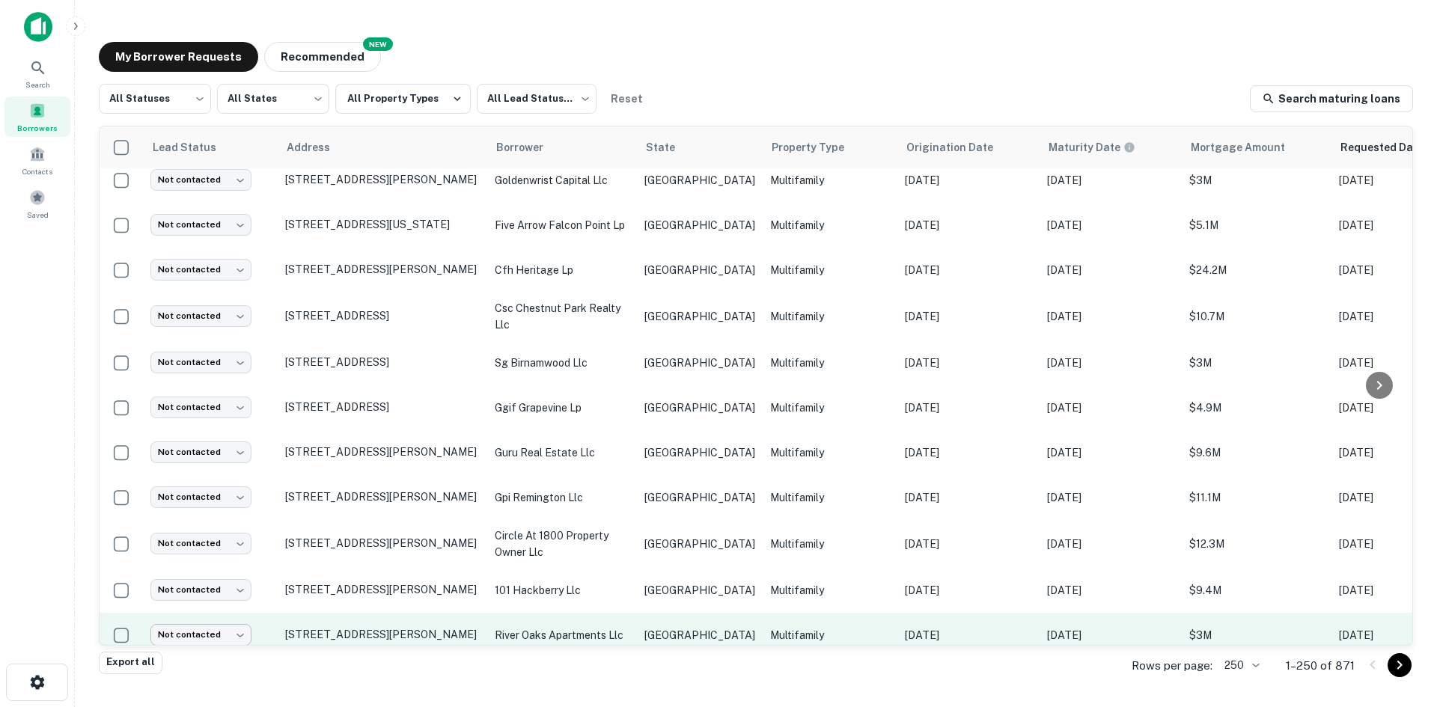
click at [216, 594] on body "Search Borrowers Contacts Saved My Borrower Requests NEW Recommended All Status…" at bounding box center [718, 353] width 1437 height 707
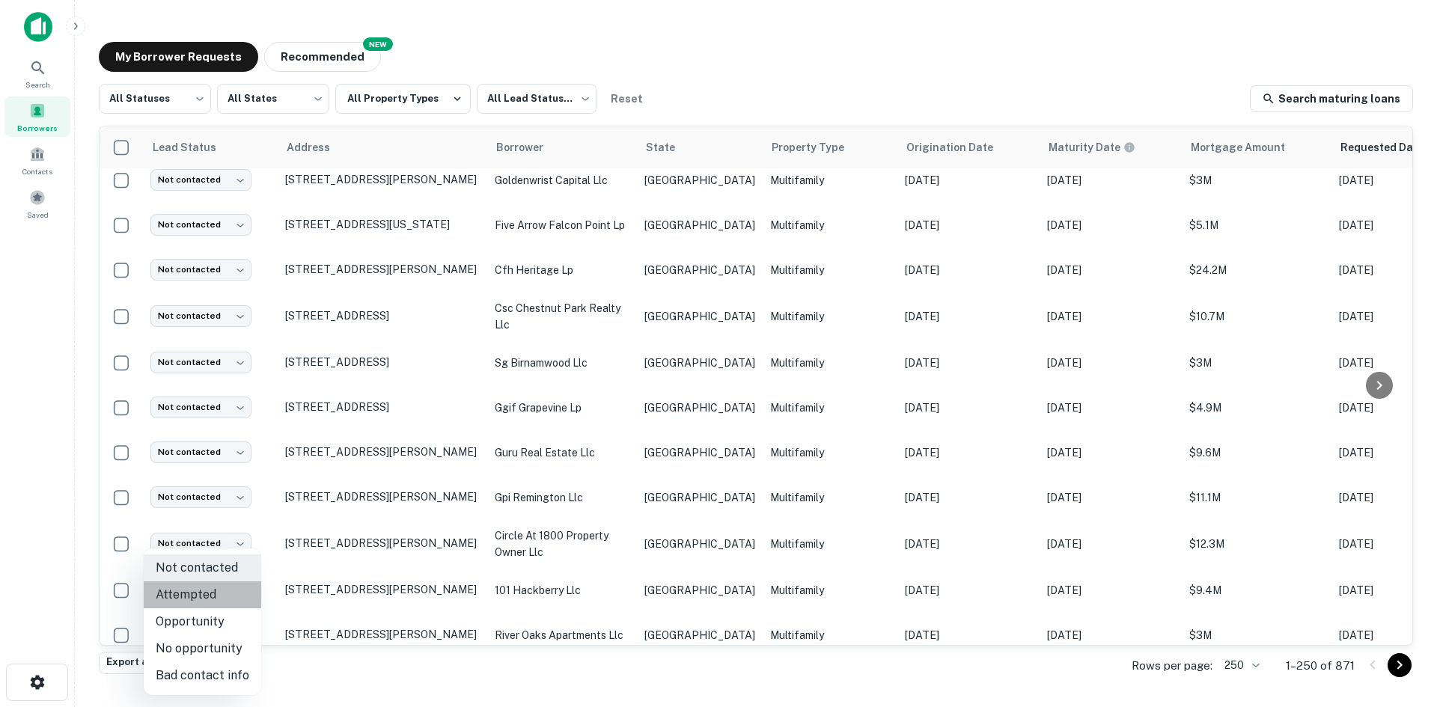
click at [207, 592] on li "Attempted" at bounding box center [203, 595] width 118 height 27
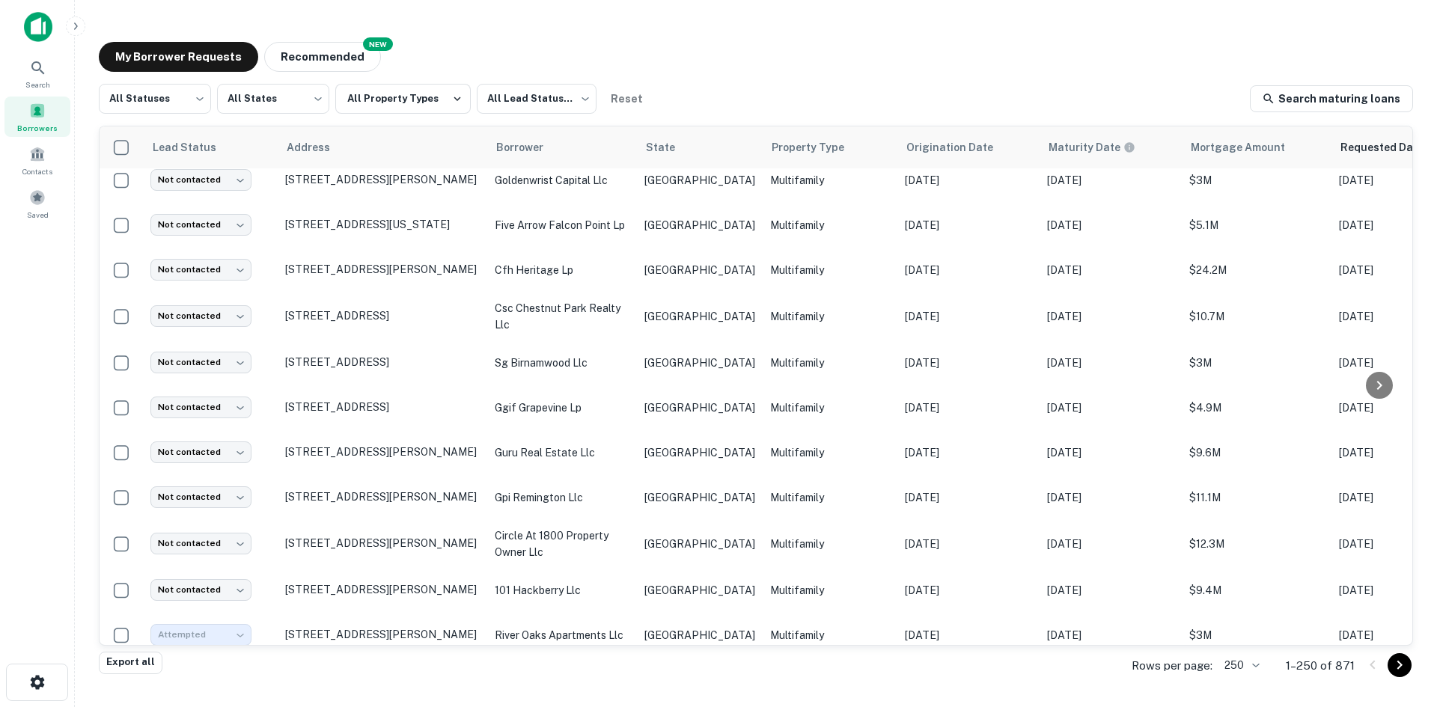
type input "*********"
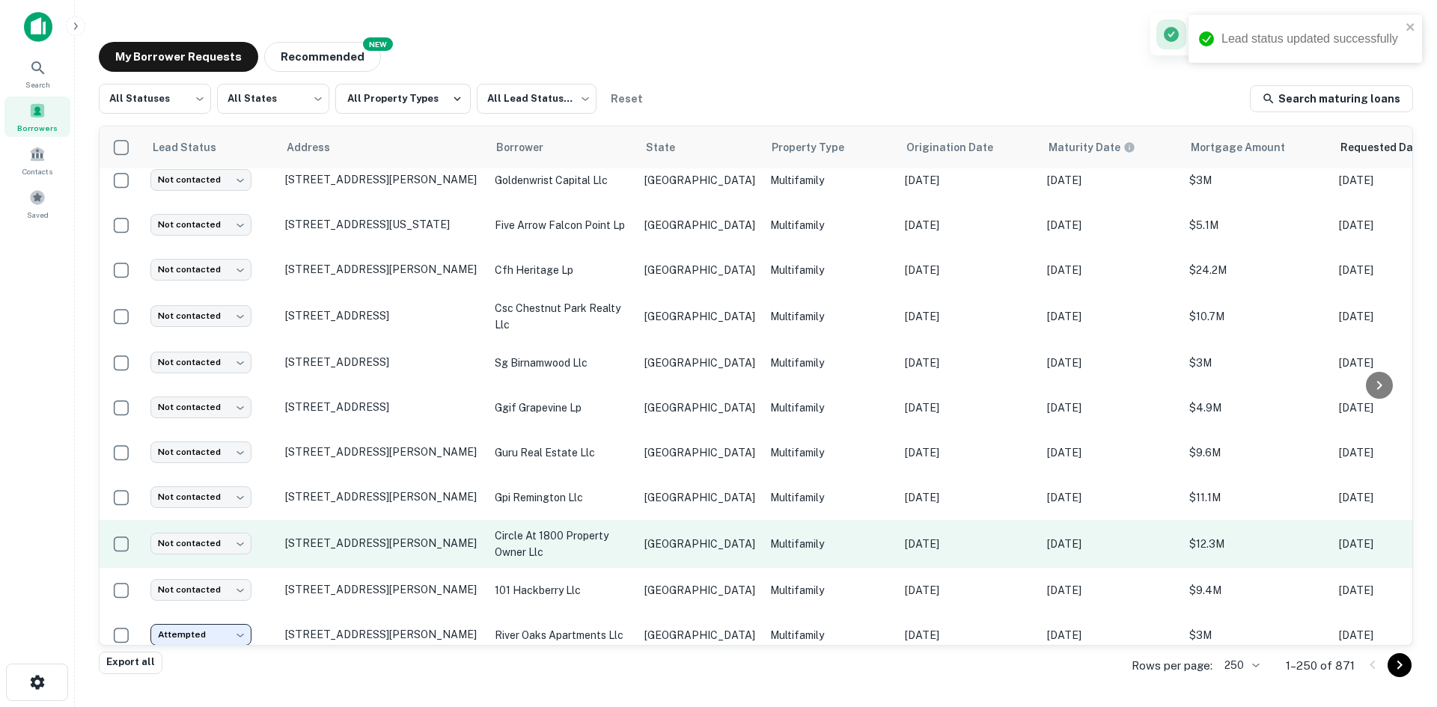
scroll to position [2824, 0]
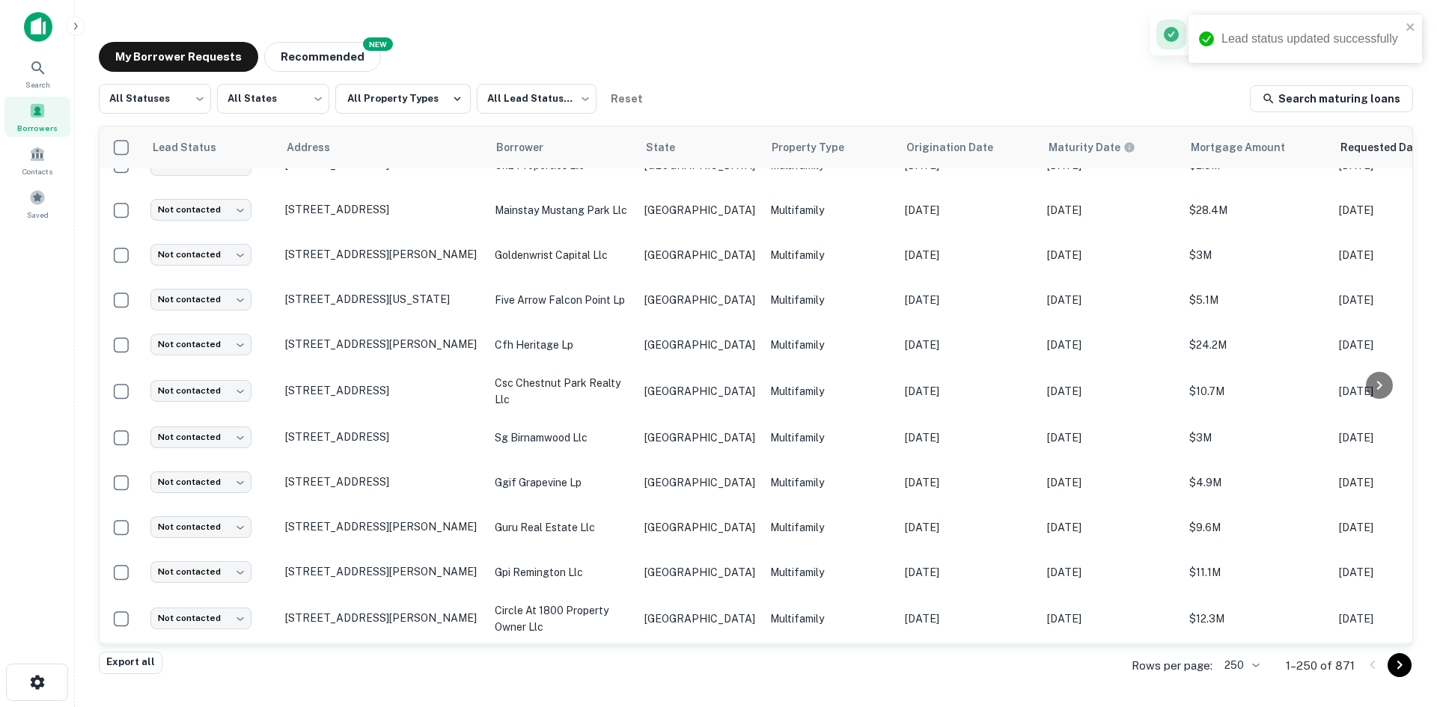
click at [624, 657] on p "101 hackberry llc" at bounding box center [562, 665] width 135 height 16
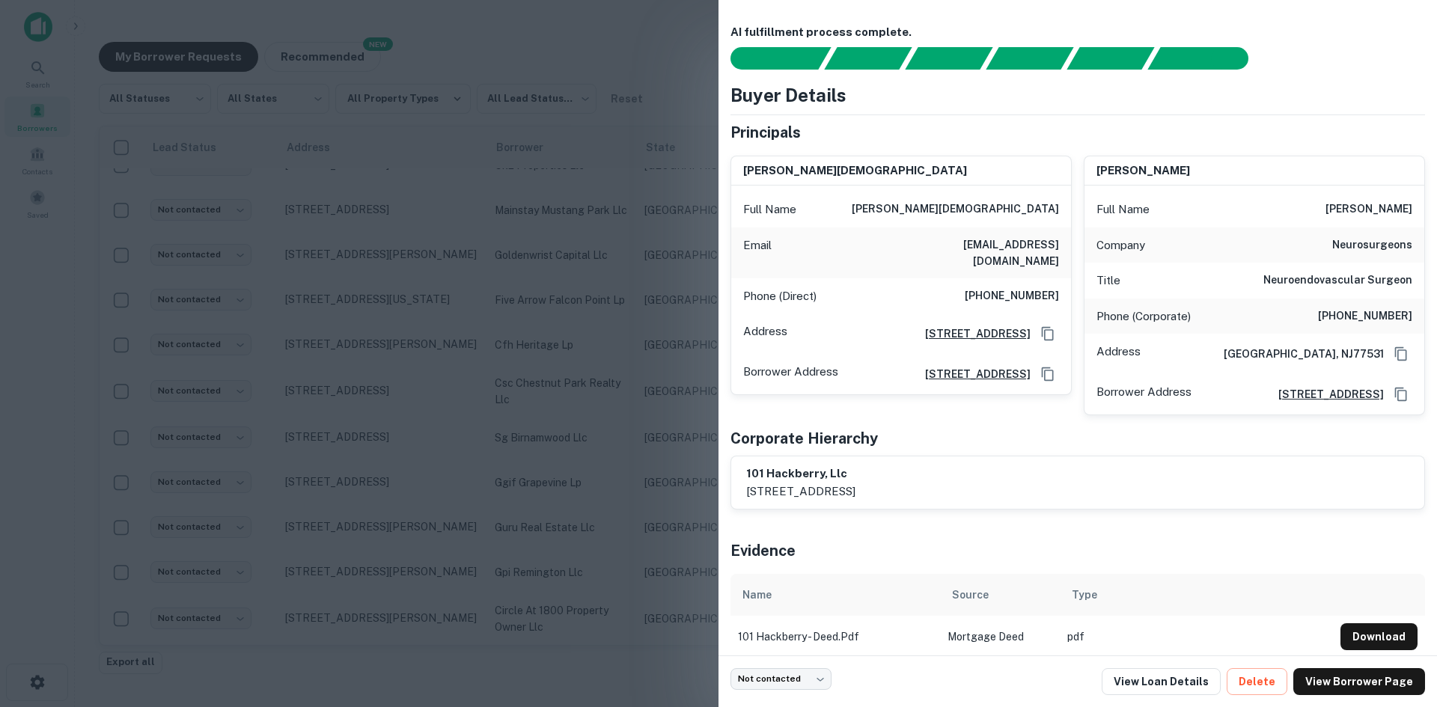
click at [1048, 242] on h6 "[EMAIL_ADDRESS][DOMAIN_NAME]" at bounding box center [969, 253] width 180 height 33
drag, startPoint x: 652, startPoint y: 578, endPoint x: 212, endPoint y: 629, distance: 443.1
click at [652, 578] on div at bounding box center [718, 353] width 1437 height 707
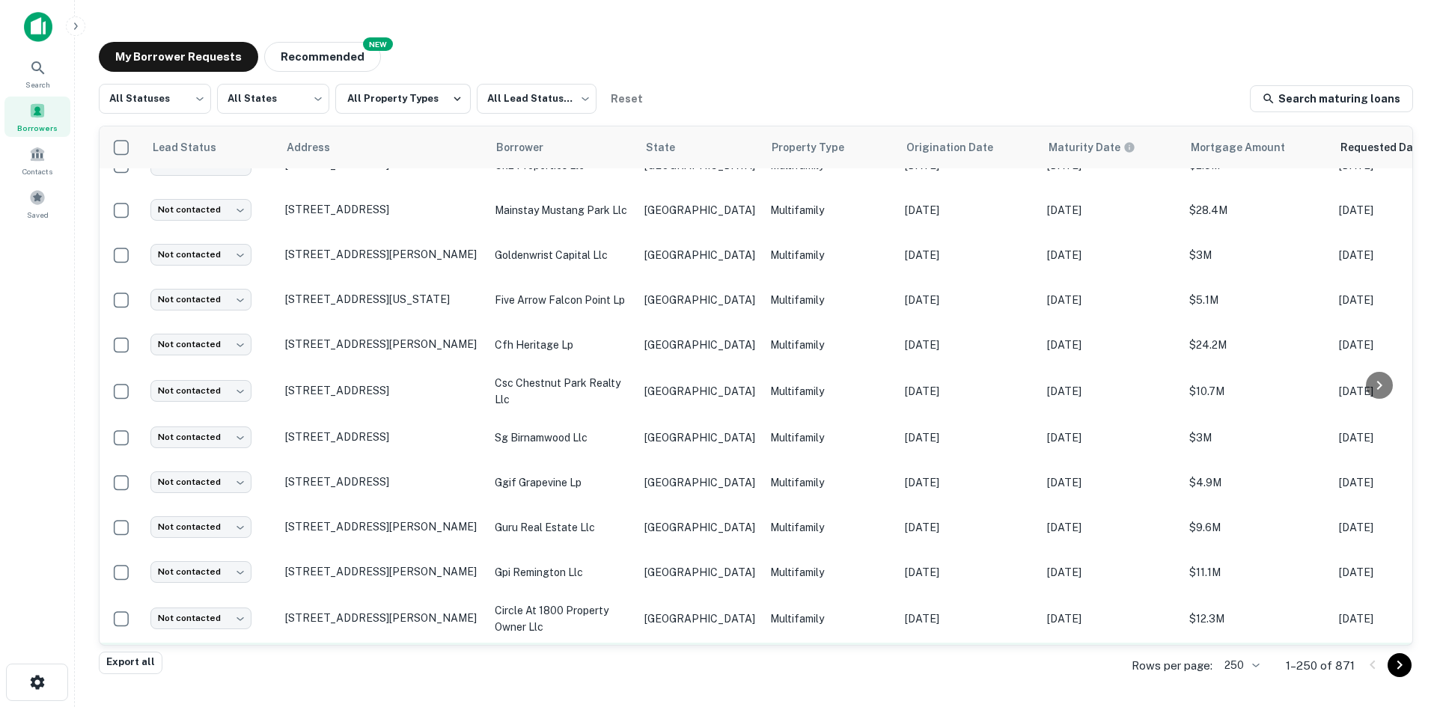
click at [212, 629] on body "Search Borrowers Contacts Saved My Borrower Requests NEW Recommended All Status…" at bounding box center [718, 353] width 1437 height 707
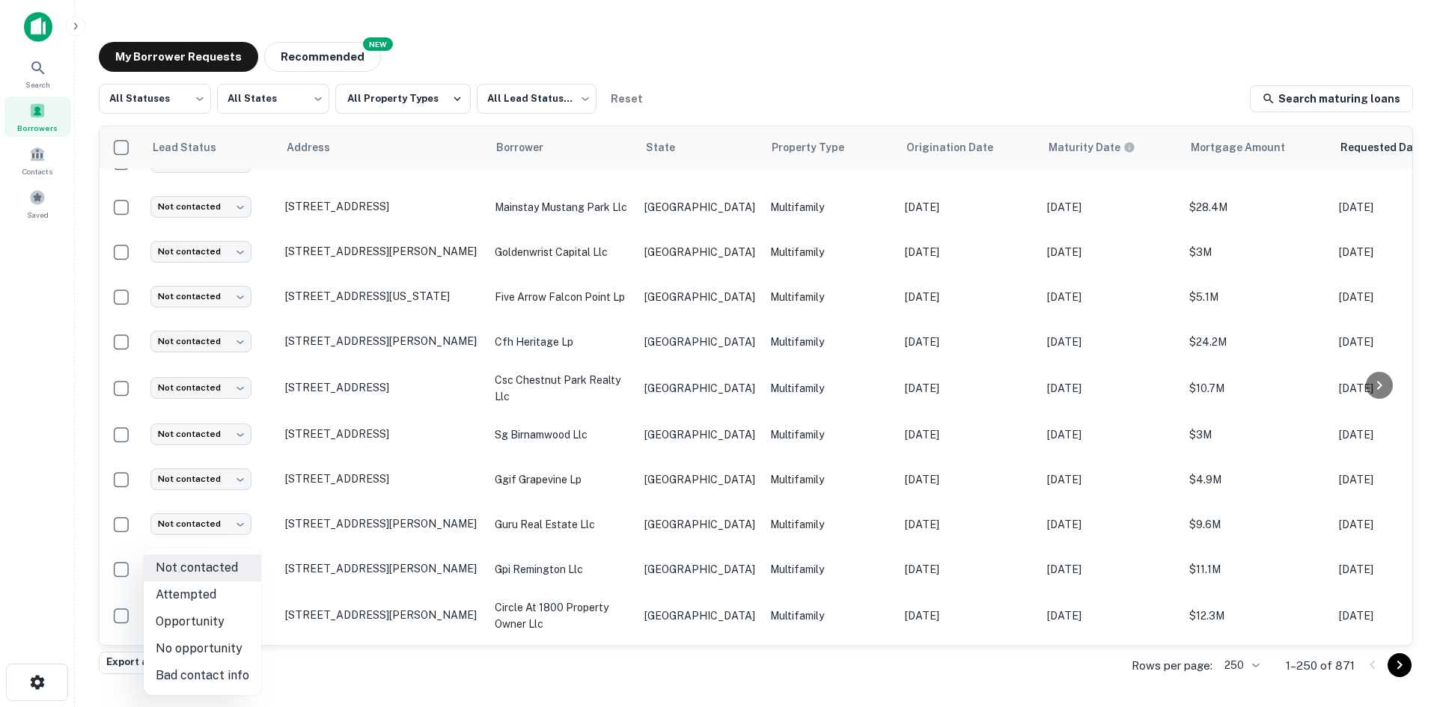
click at [213, 597] on li "Attempted" at bounding box center [203, 595] width 118 height 27
type input "*********"
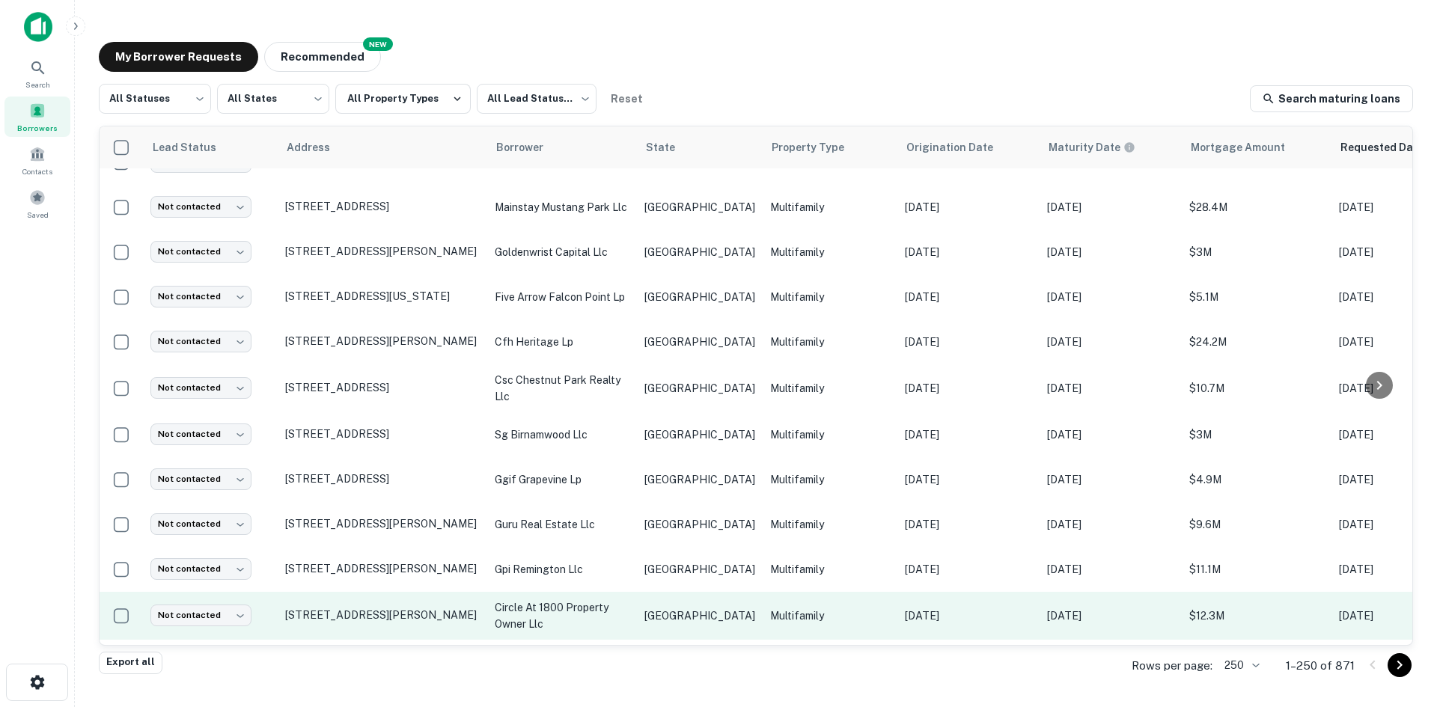
click at [501, 600] on p "circle at 1800 property owner llc" at bounding box center [562, 616] width 135 height 33
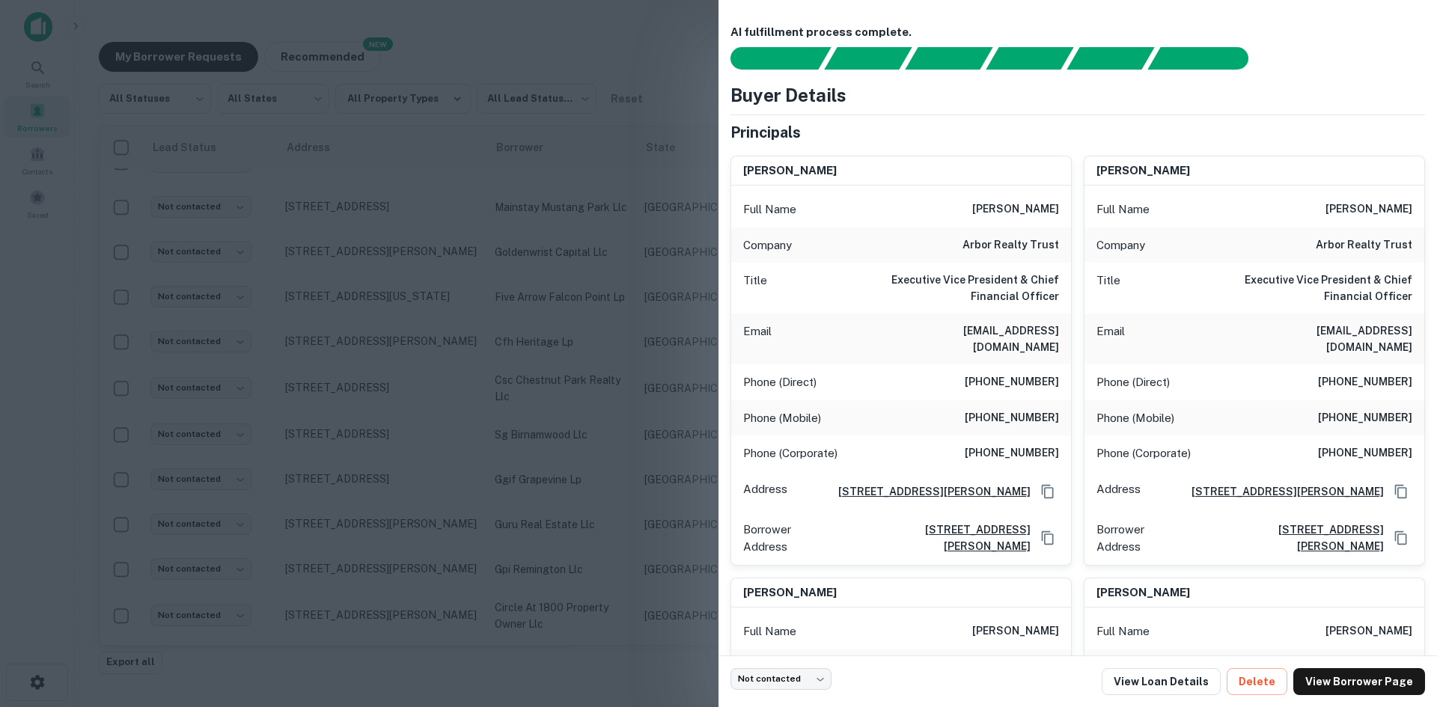
click at [1001, 343] on div "Email [EMAIL_ADDRESS][DOMAIN_NAME]" at bounding box center [901, 339] width 340 height 51
click at [511, 315] on div at bounding box center [718, 353] width 1437 height 707
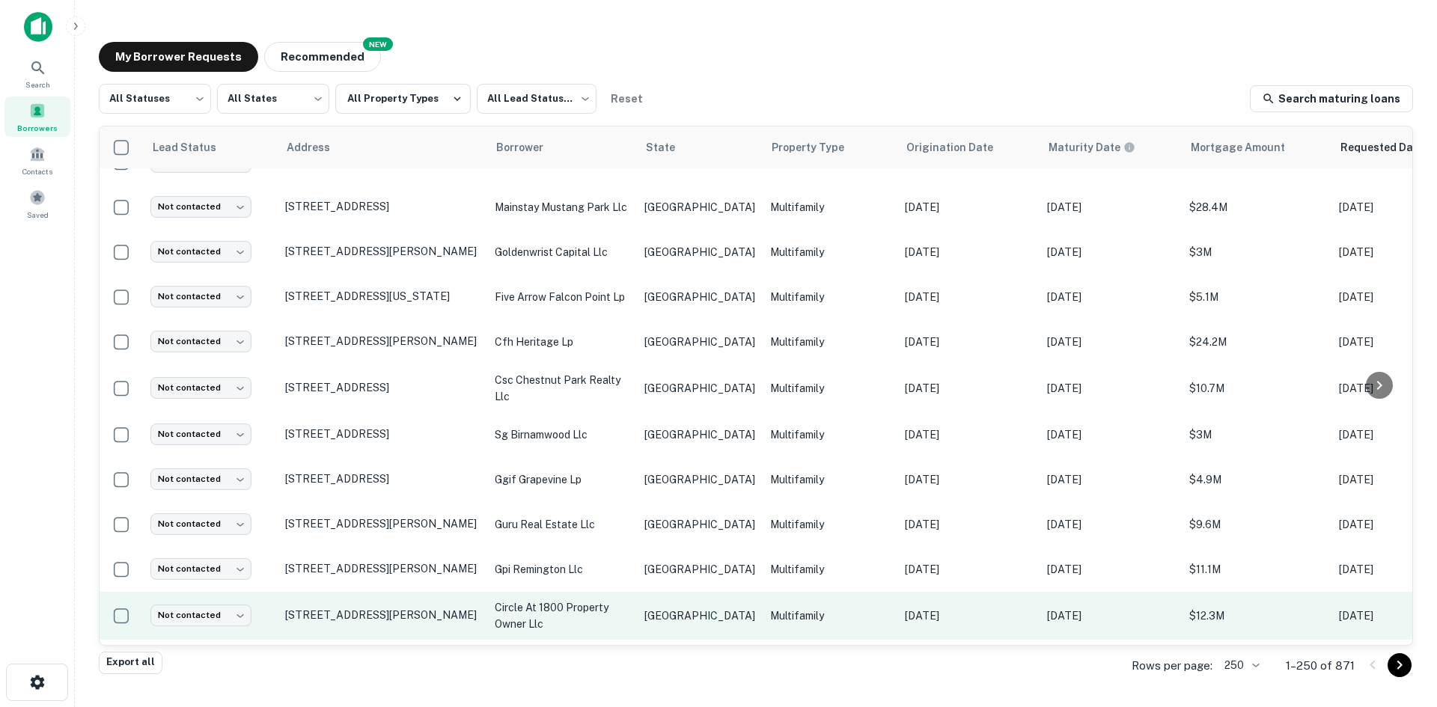
click at [218, 592] on td "Not contacted **** ​" at bounding box center [210, 616] width 135 height 48
click at [215, 592] on td "Not contacted **** ​" at bounding box center [210, 616] width 135 height 48
click at [210, 582] on body "Search Borrowers Contacts Saved My Borrower Requests NEW Recommended All Status…" at bounding box center [718, 353] width 1437 height 707
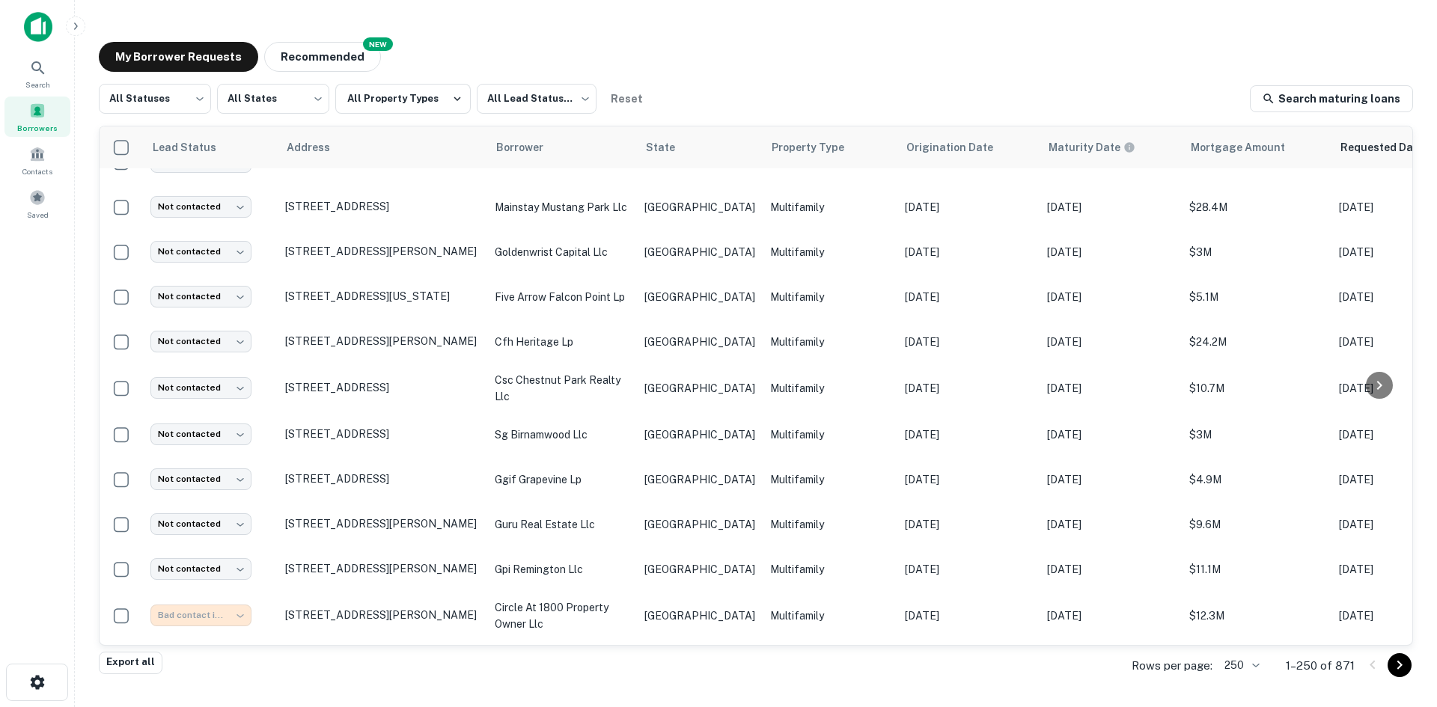
type input "**********"
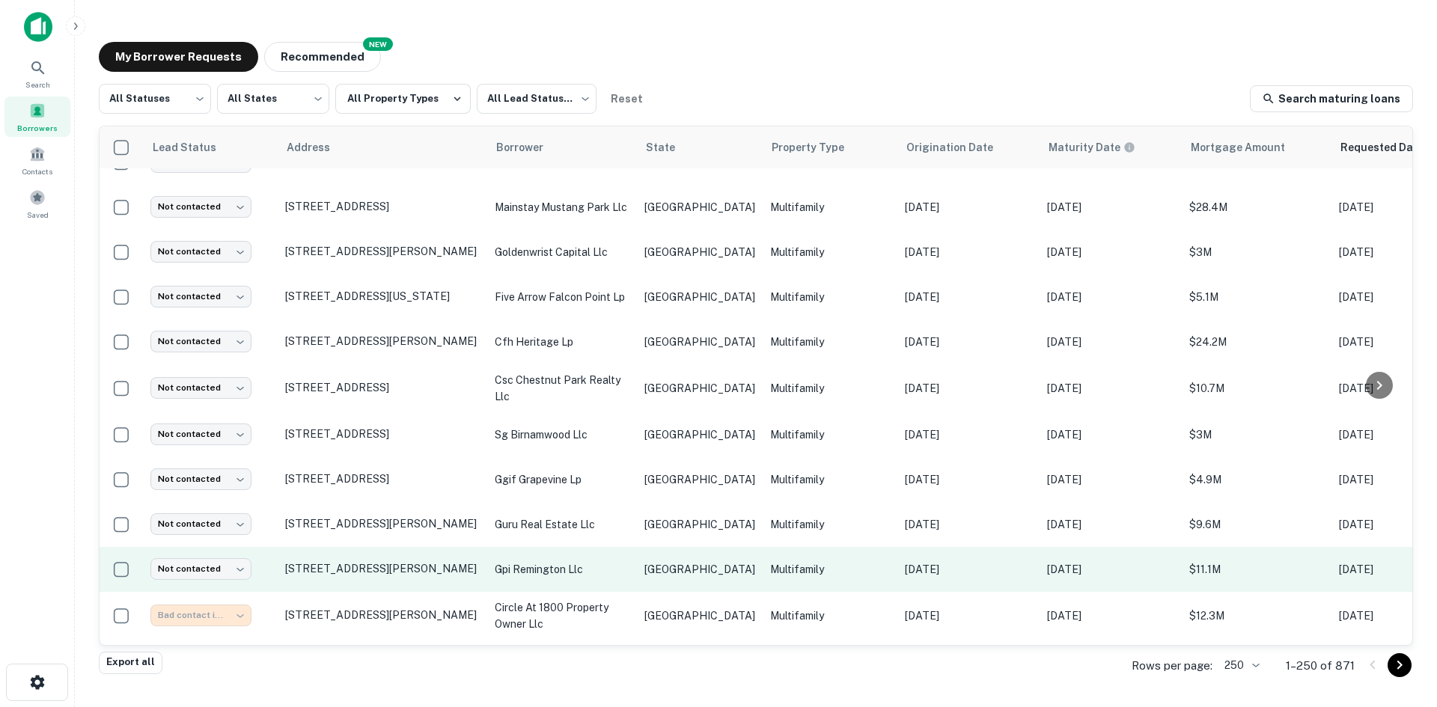
click at [632, 547] on td "gpi remington llc" at bounding box center [562, 569] width 150 height 45
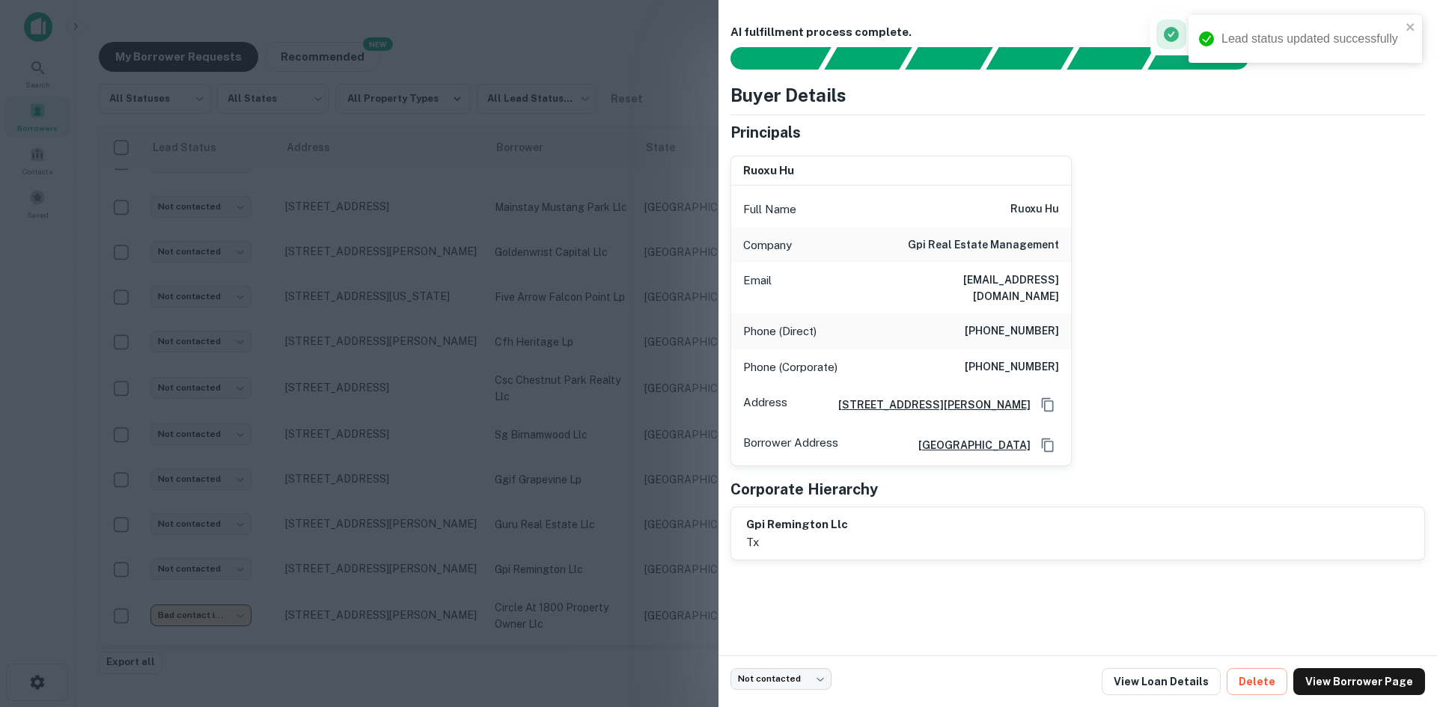
click at [1013, 281] on h6 "[EMAIL_ADDRESS][DOMAIN_NAME]" at bounding box center [969, 288] width 180 height 33
click at [443, 560] on div at bounding box center [718, 353] width 1437 height 707
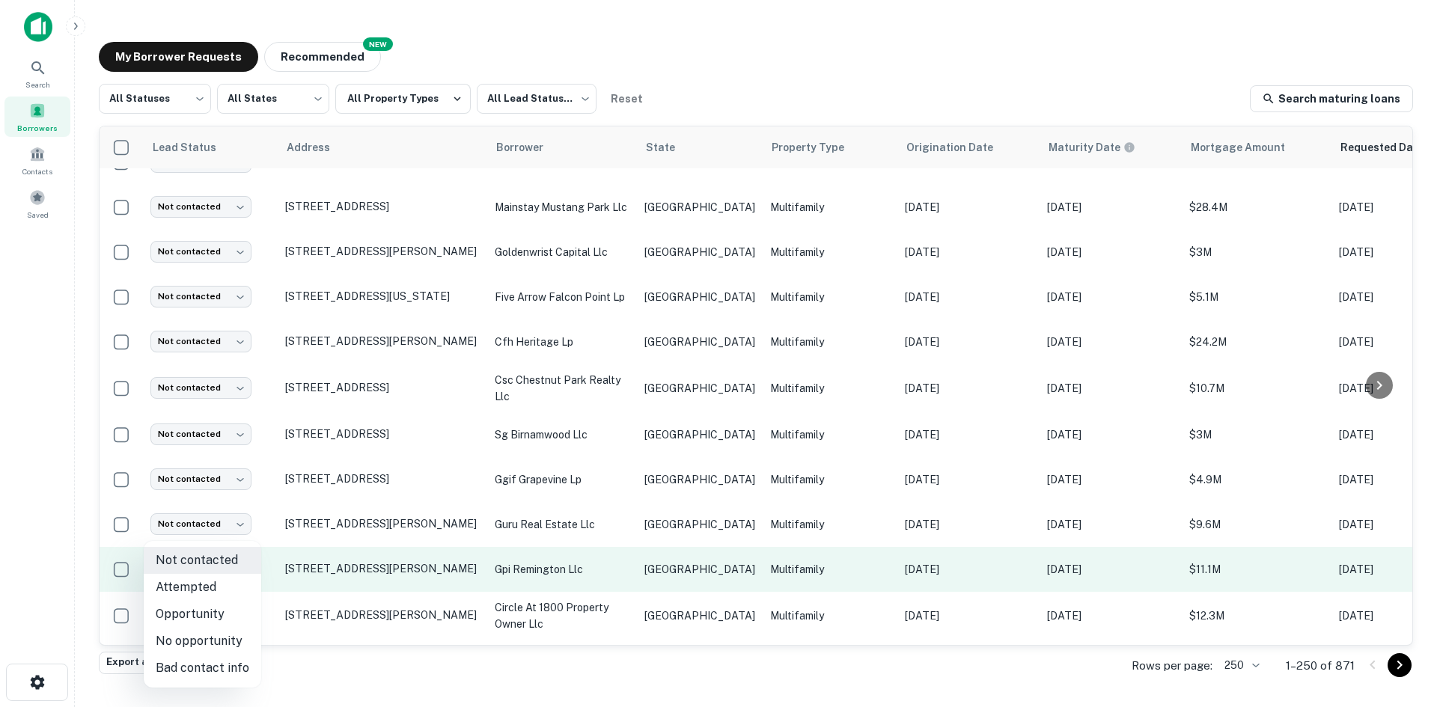
click at [225, 530] on body "Search Borrowers Contacts Saved My Borrower Requests NEW Recommended All Status…" at bounding box center [718, 353] width 1437 height 707
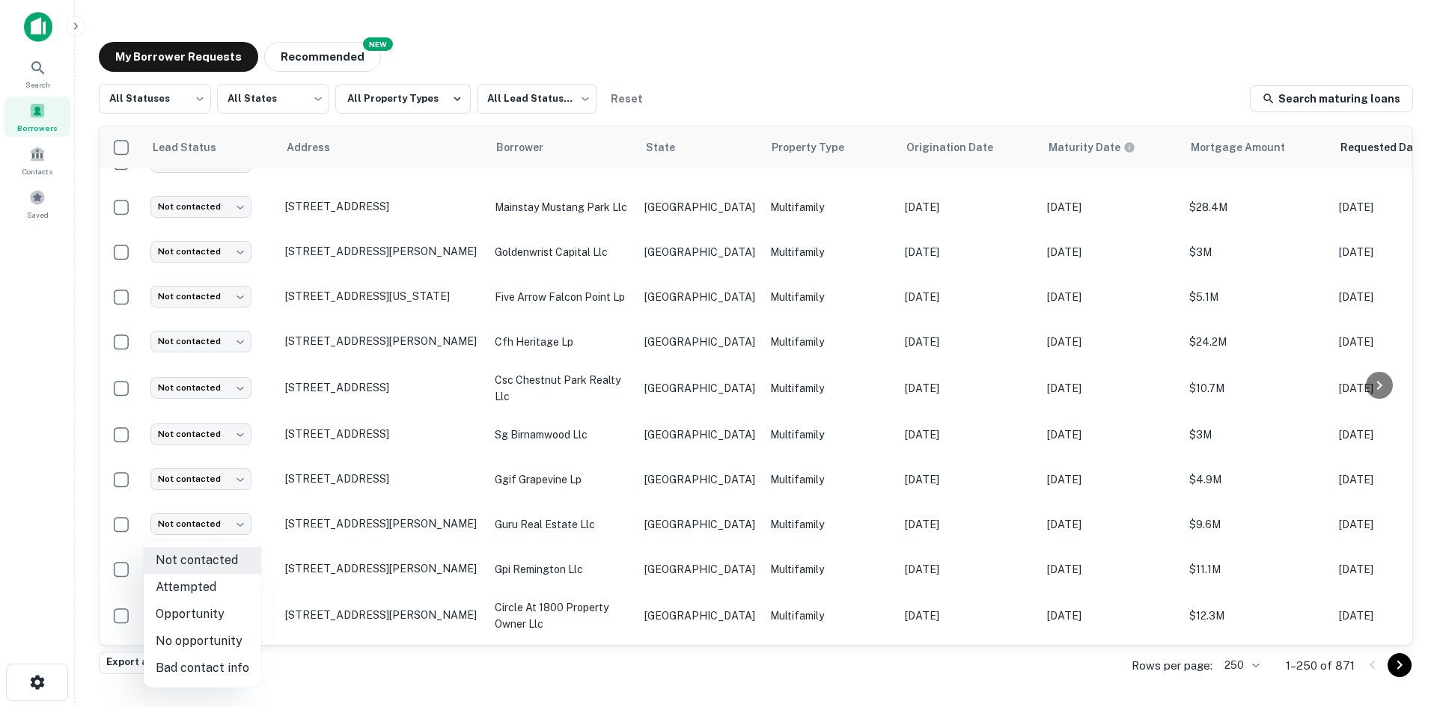
click at [216, 582] on li "Attempted" at bounding box center [203, 587] width 118 height 27
type input "*********"
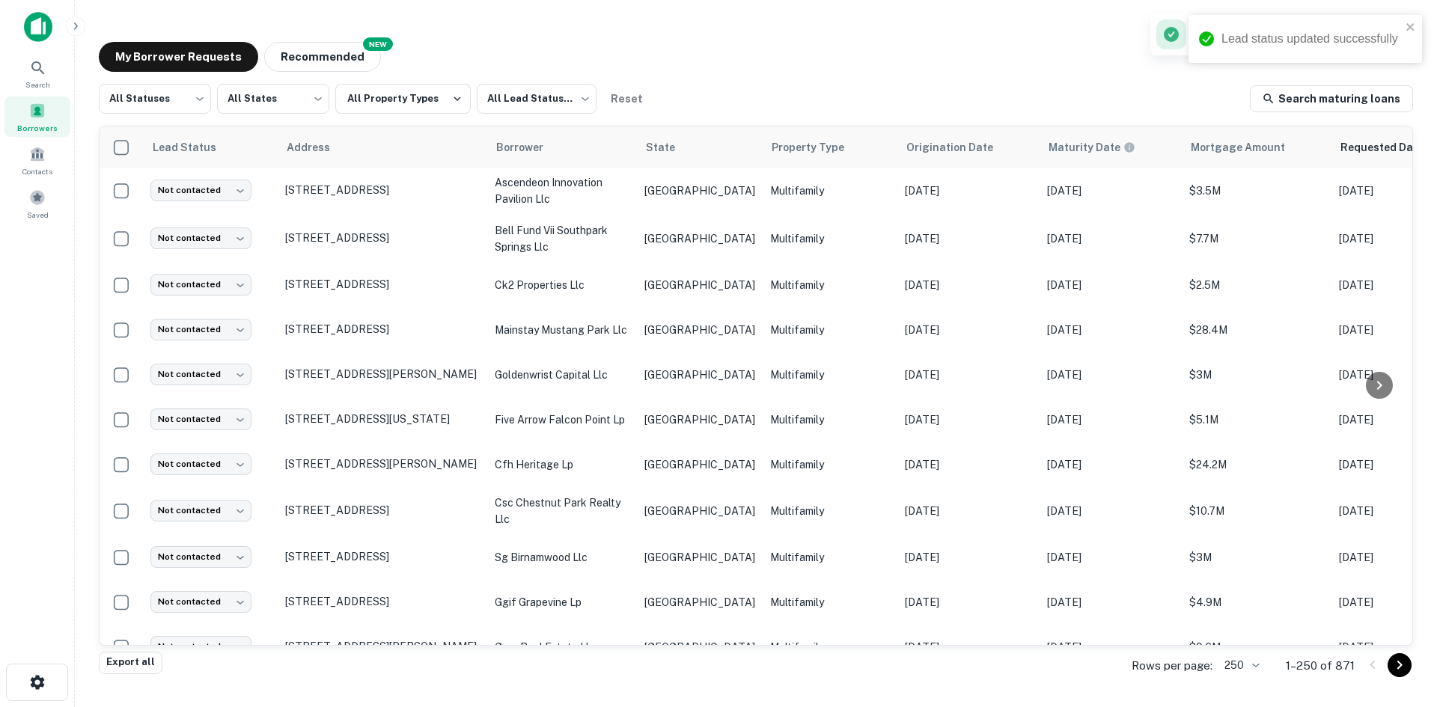
scroll to position [2677, 0]
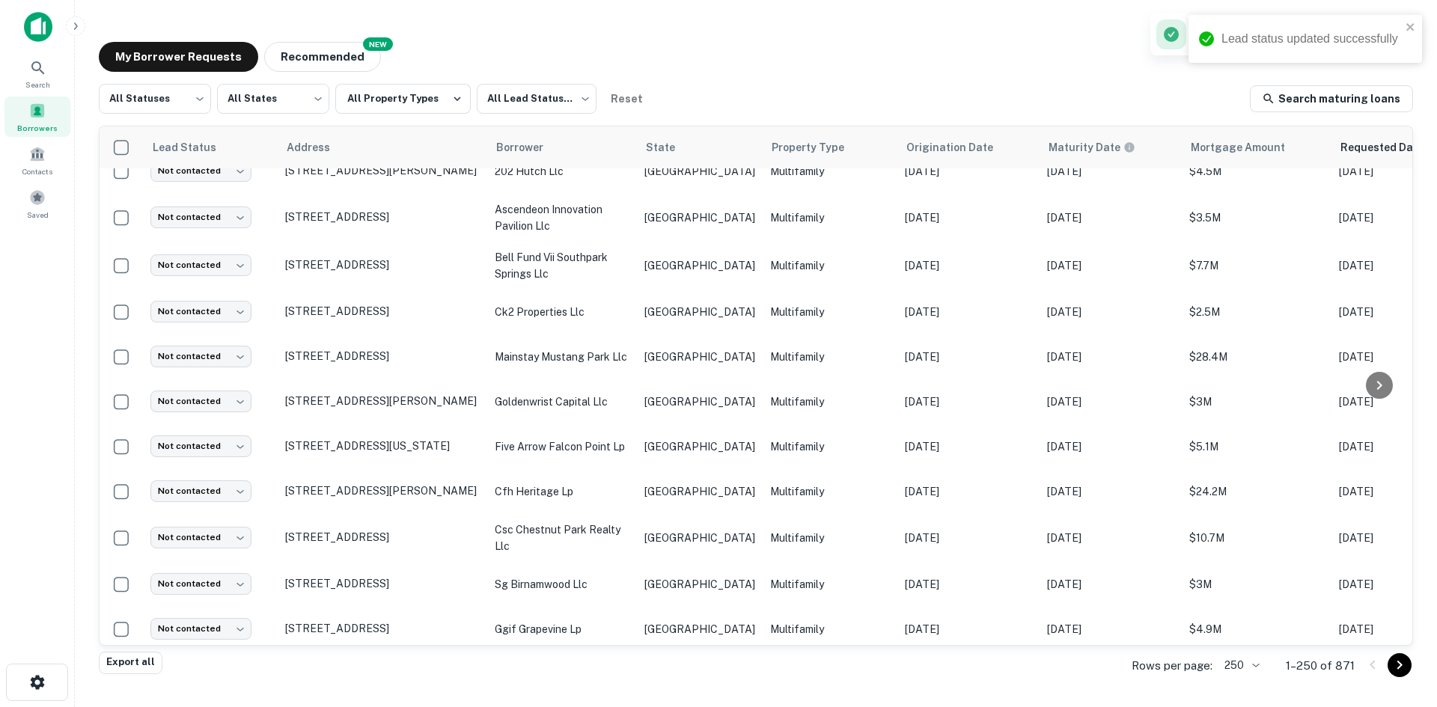
click at [558, 652] on td "guru real estate llc" at bounding box center [562, 674] width 150 height 45
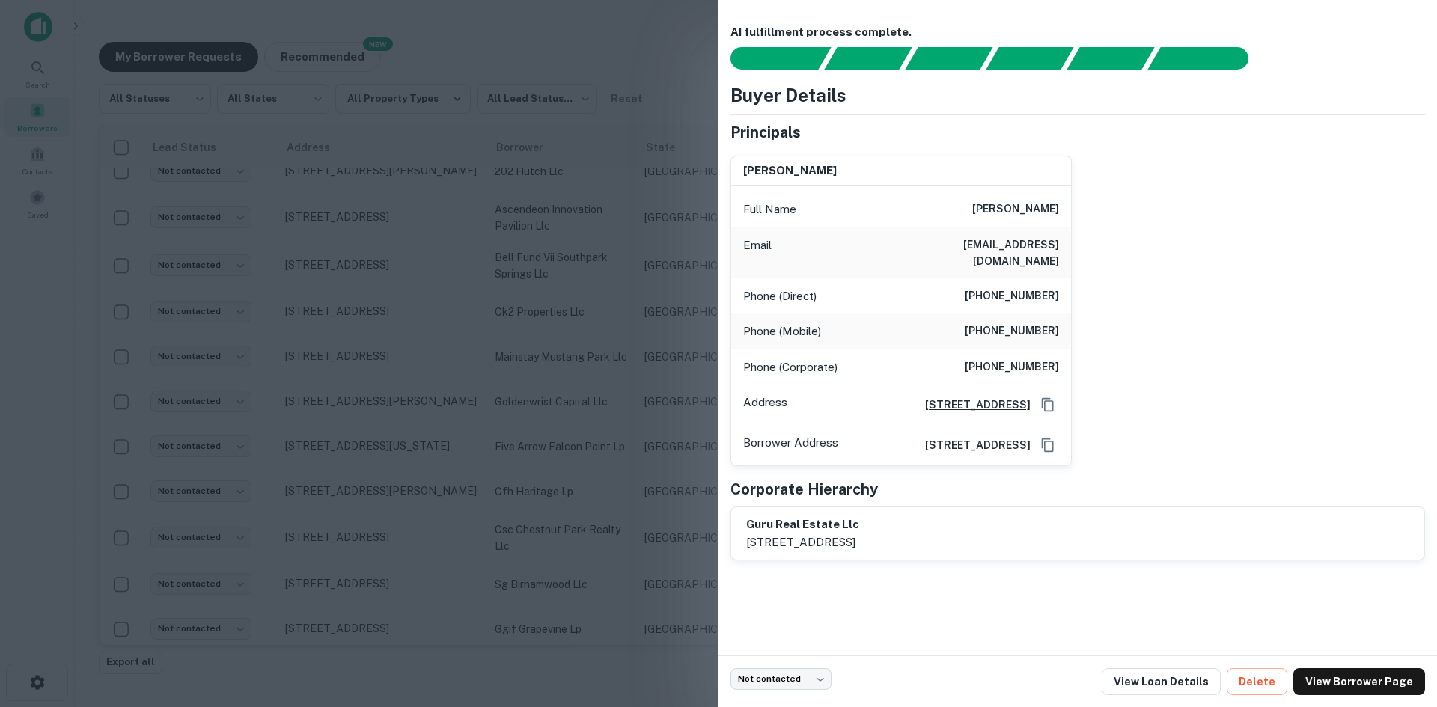
click at [1025, 257] on div "Email [EMAIL_ADDRESS][DOMAIN_NAME]" at bounding box center [901, 253] width 340 height 51
click at [1025, 250] on h6 "[EMAIL_ADDRESS][DOMAIN_NAME]" at bounding box center [969, 253] width 180 height 33
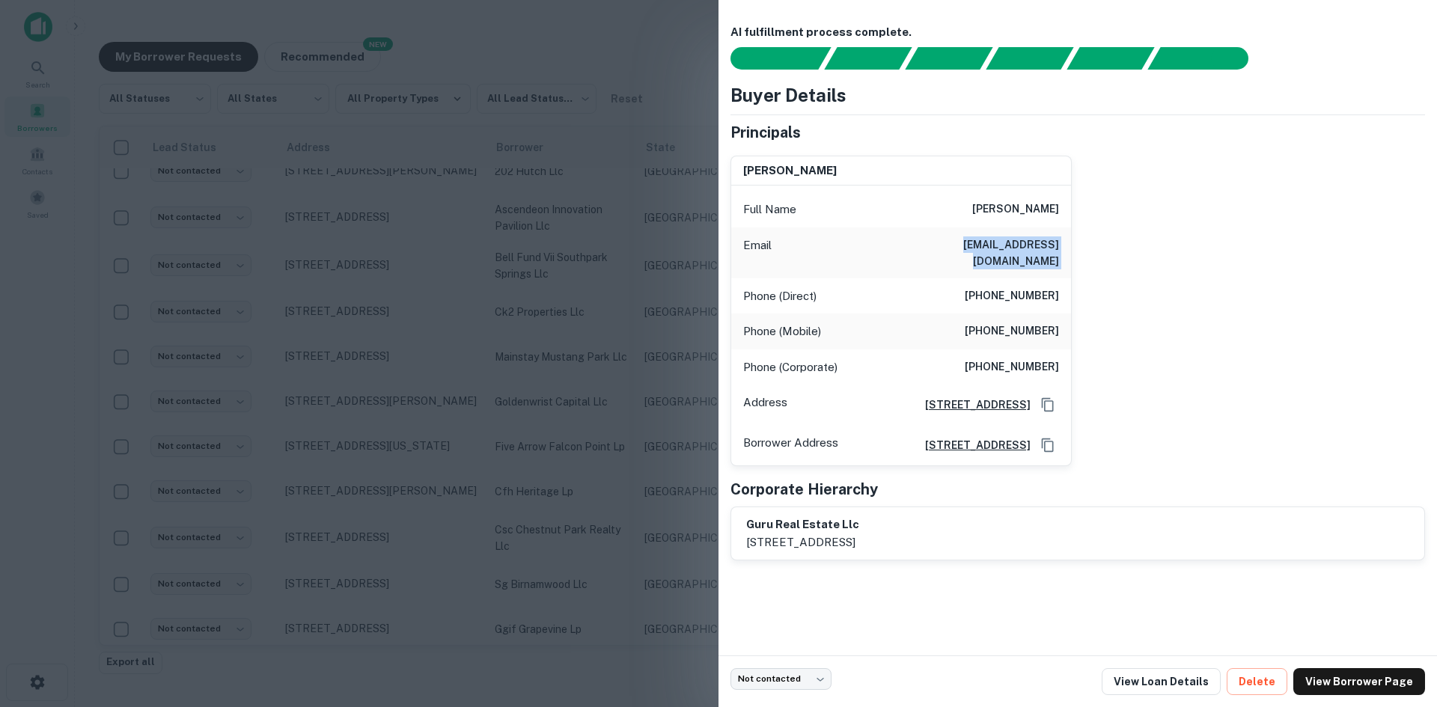
click at [1010, 245] on h6 "[EMAIL_ADDRESS][DOMAIN_NAME]" at bounding box center [969, 253] width 180 height 33
click at [374, 577] on div at bounding box center [718, 353] width 1437 height 707
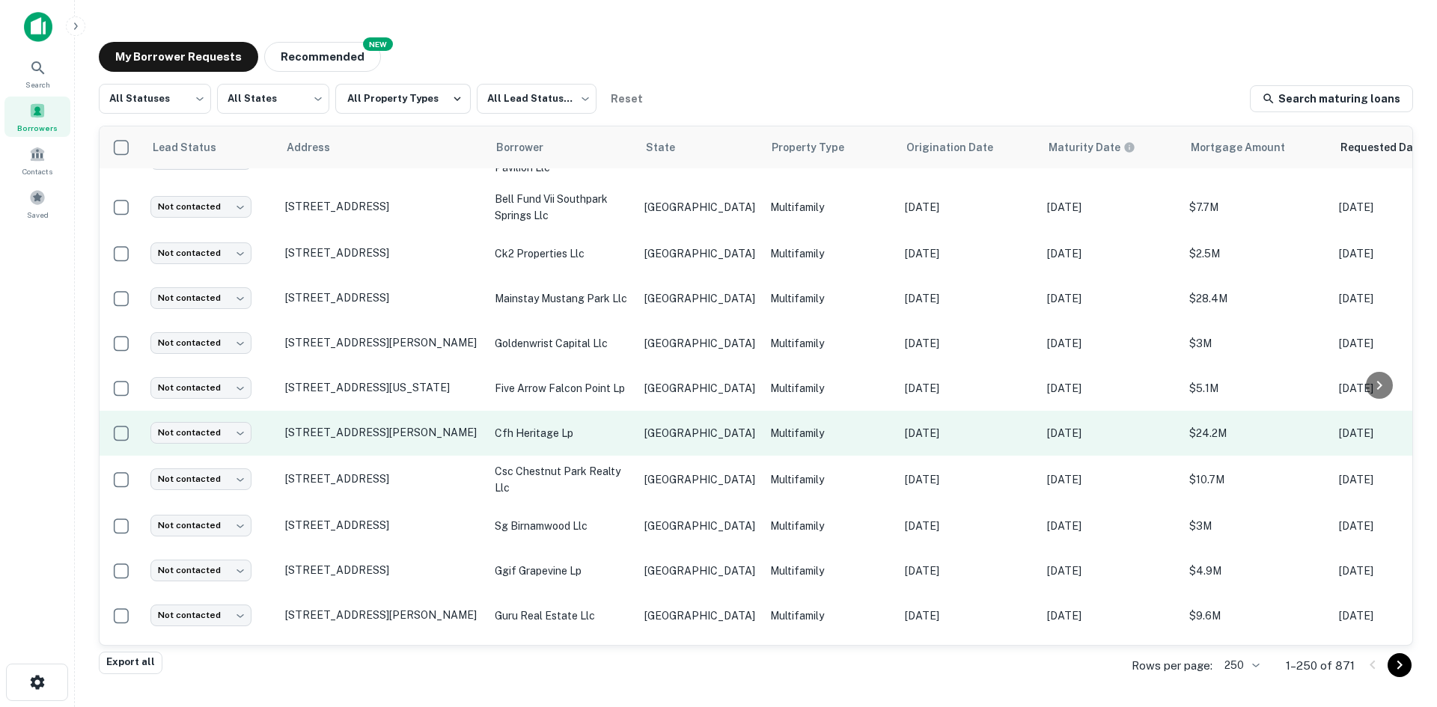
scroll to position [2827, 0]
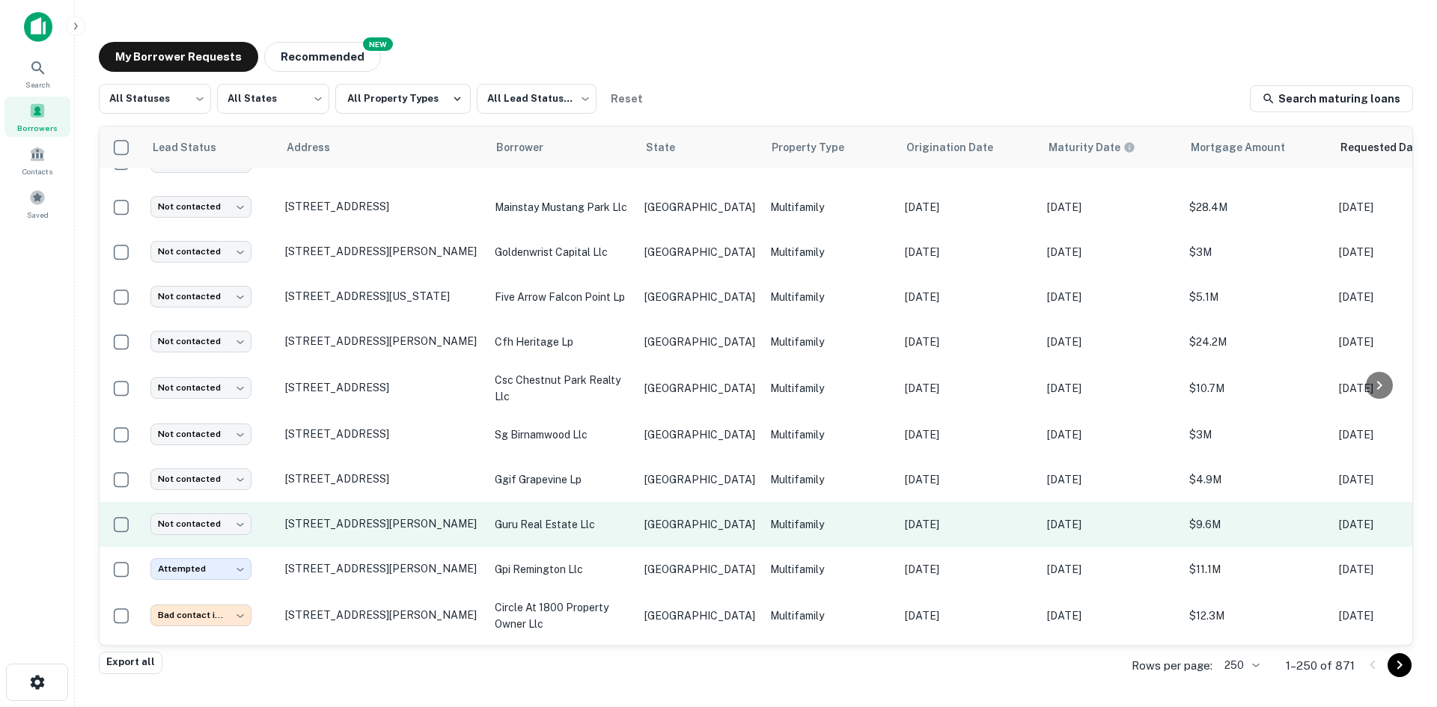
click at [596, 516] on p "guru real estate llc" at bounding box center [562, 524] width 135 height 16
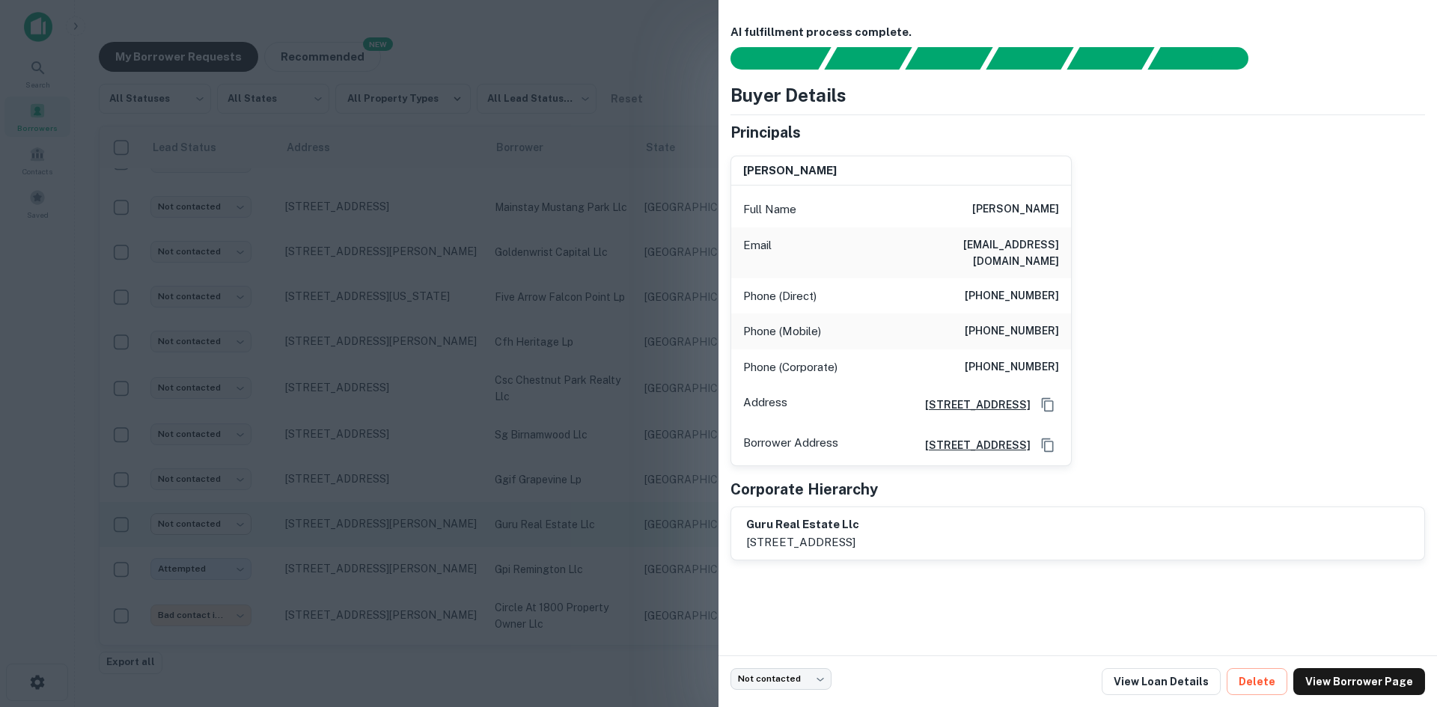
drag, startPoint x: 389, startPoint y: 510, endPoint x: 198, endPoint y: 489, distance: 192.1
click at [389, 510] on div at bounding box center [718, 353] width 1437 height 707
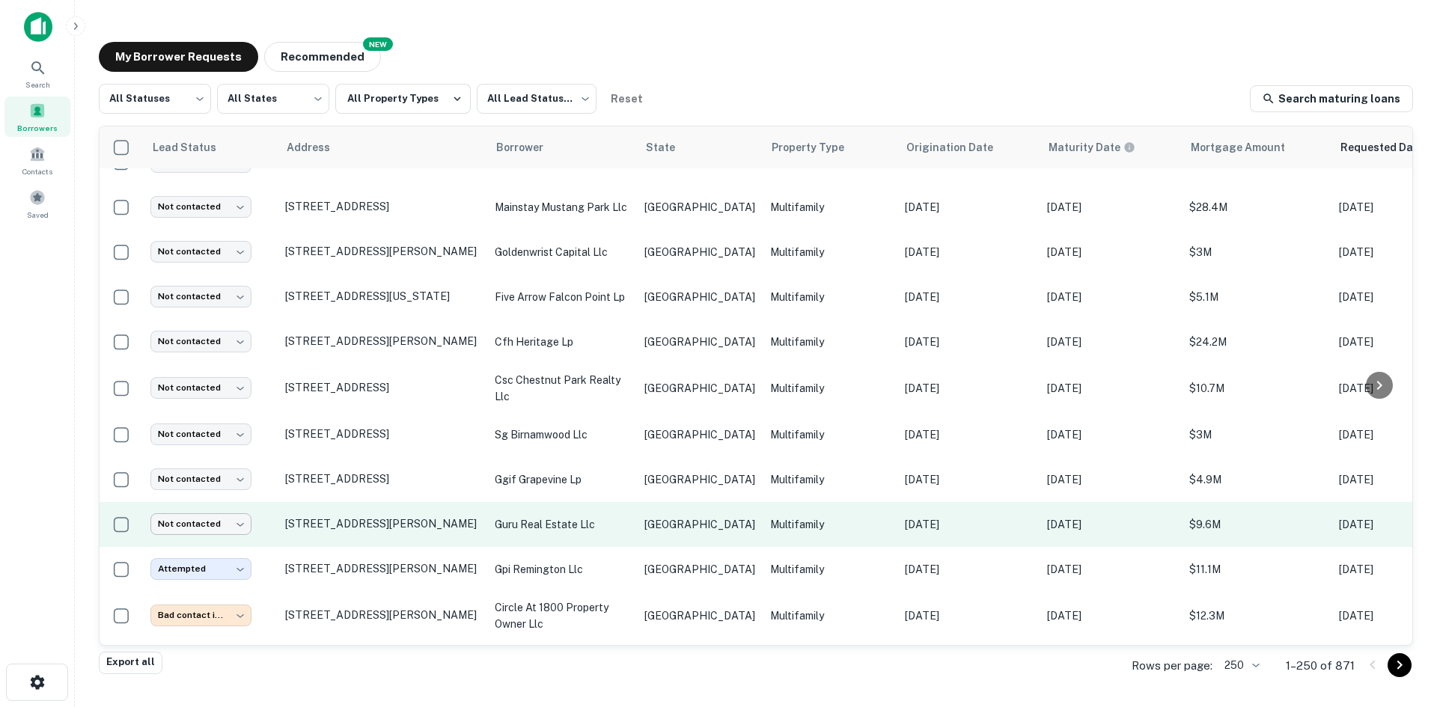
click at [198, 489] on body "Search Borrowers Contacts Saved My Borrower Requests NEW Recommended All Status…" at bounding box center [718, 353] width 1437 height 707
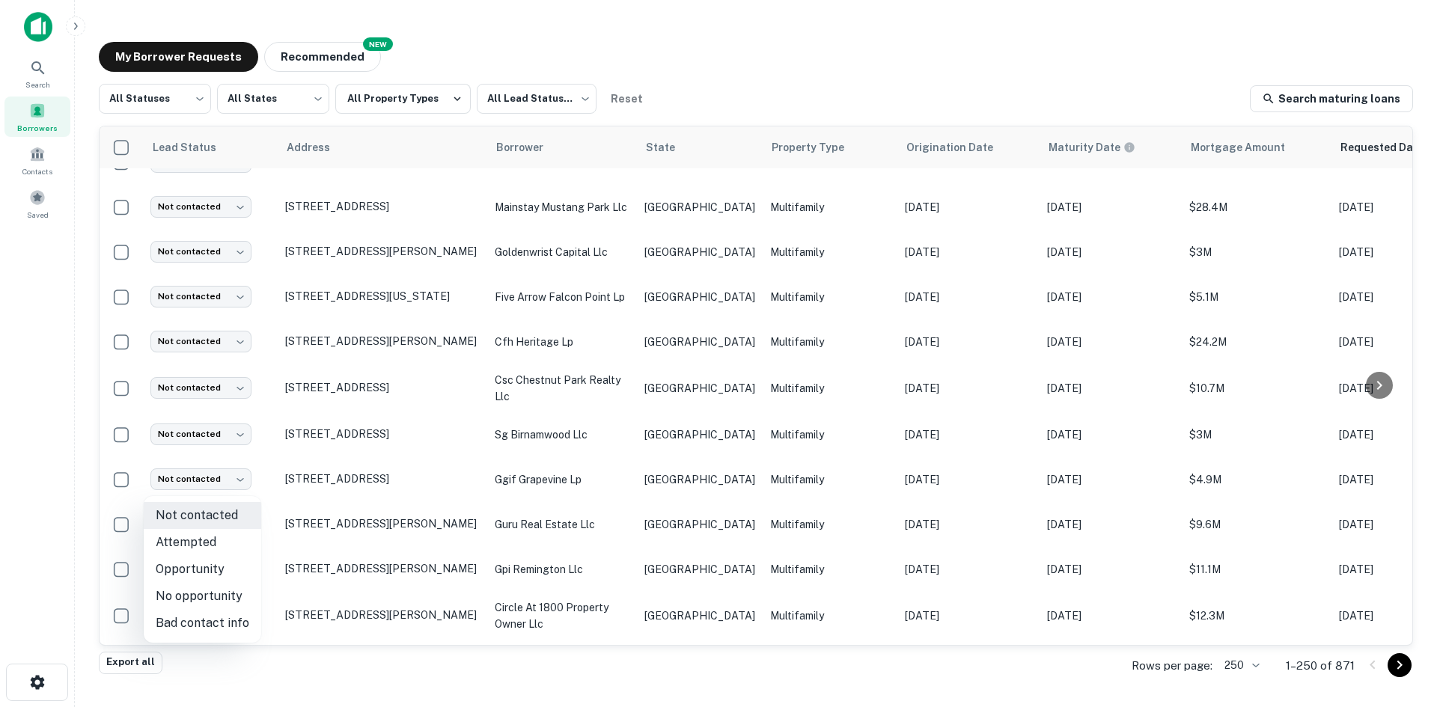
click at [214, 537] on li "Attempted" at bounding box center [203, 542] width 118 height 27
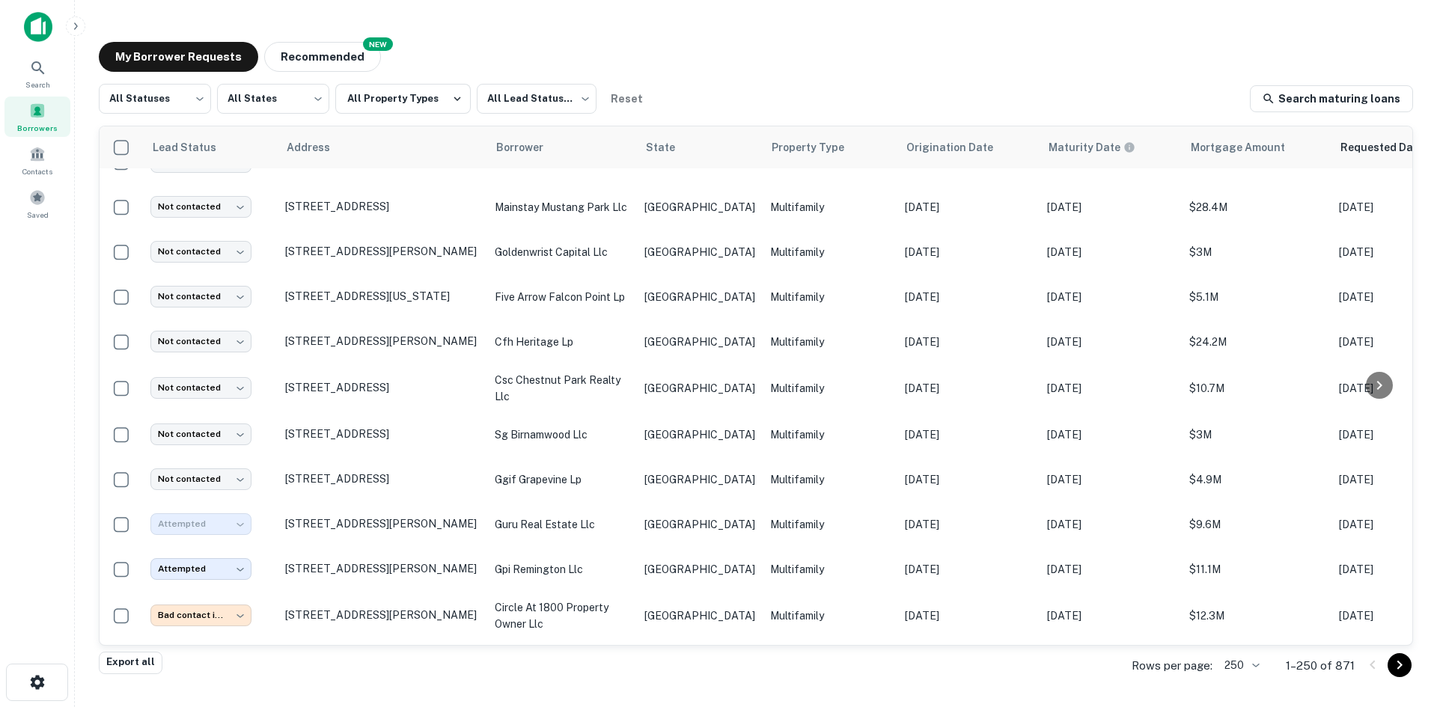
type input "*********"
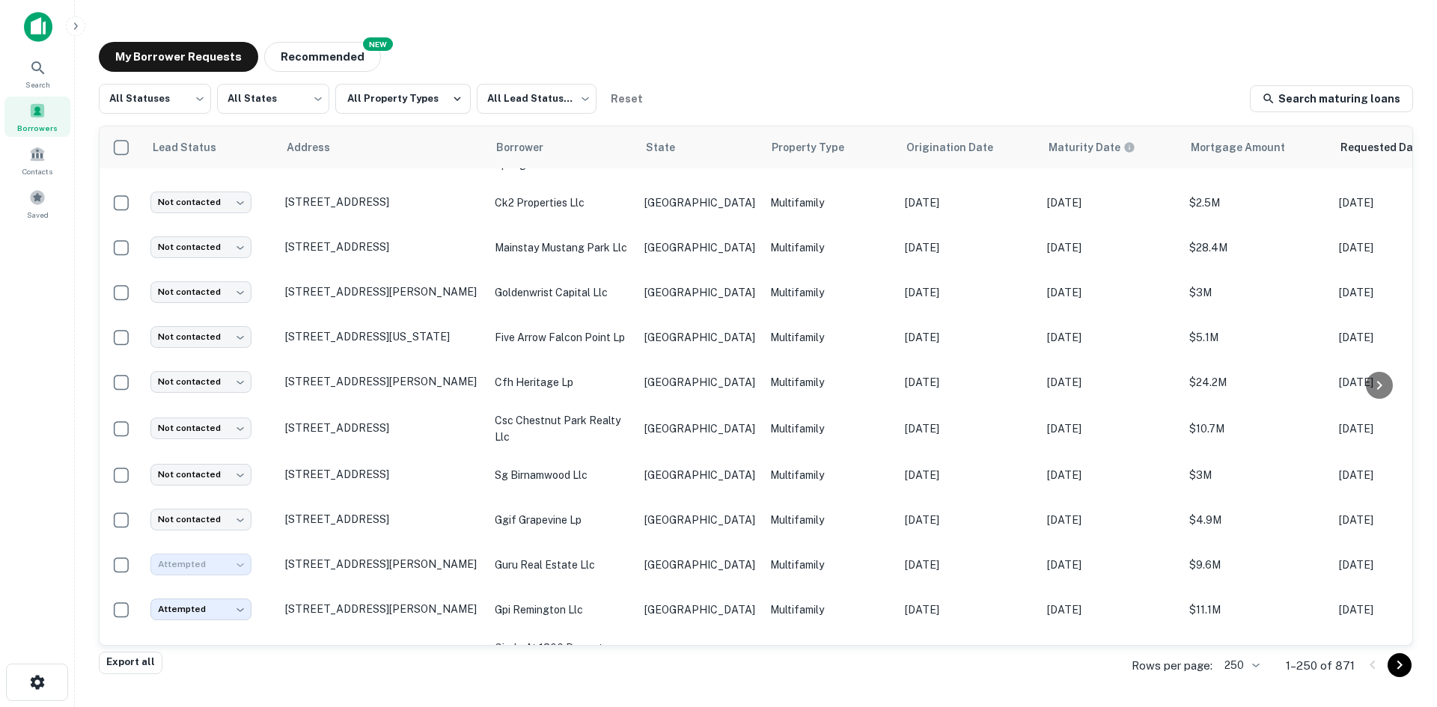
scroll to position [2752, 0]
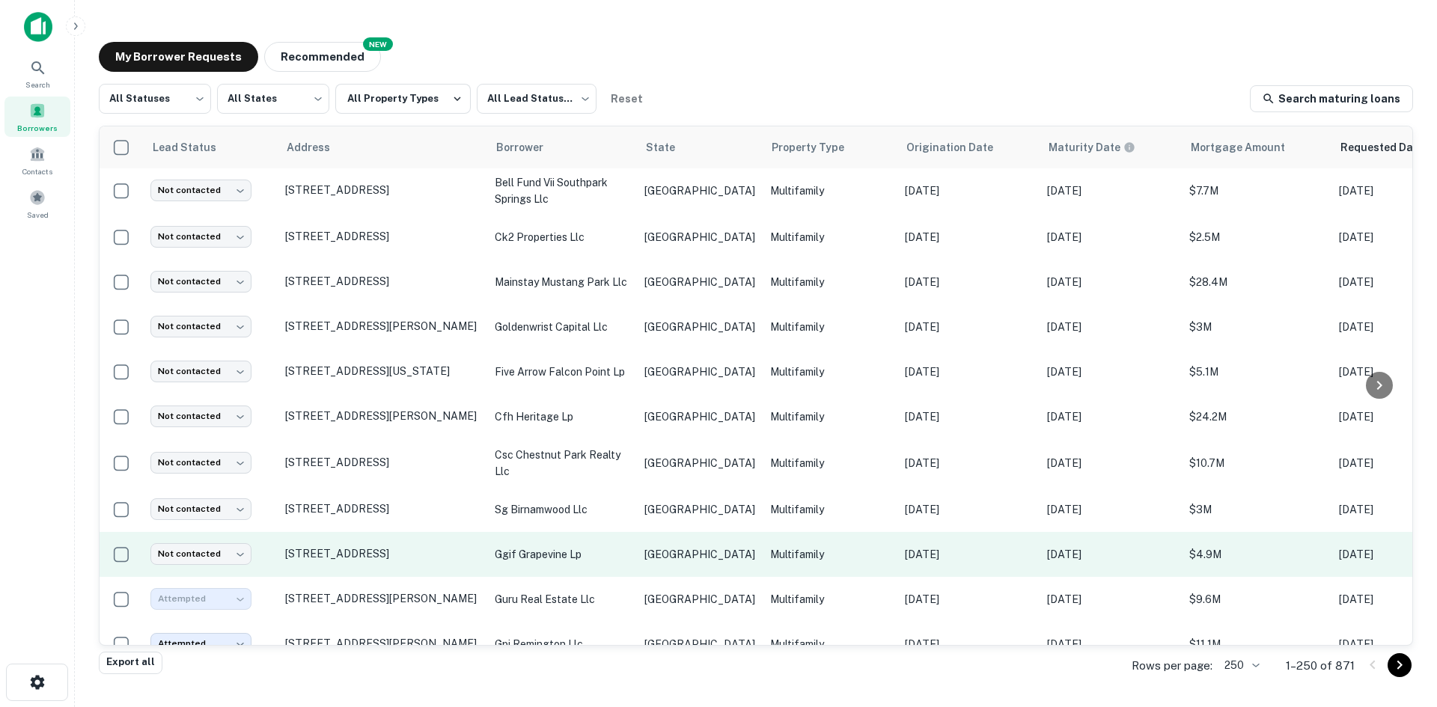
click at [586, 532] on td "ggif grapevine lp" at bounding box center [562, 554] width 150 height 45
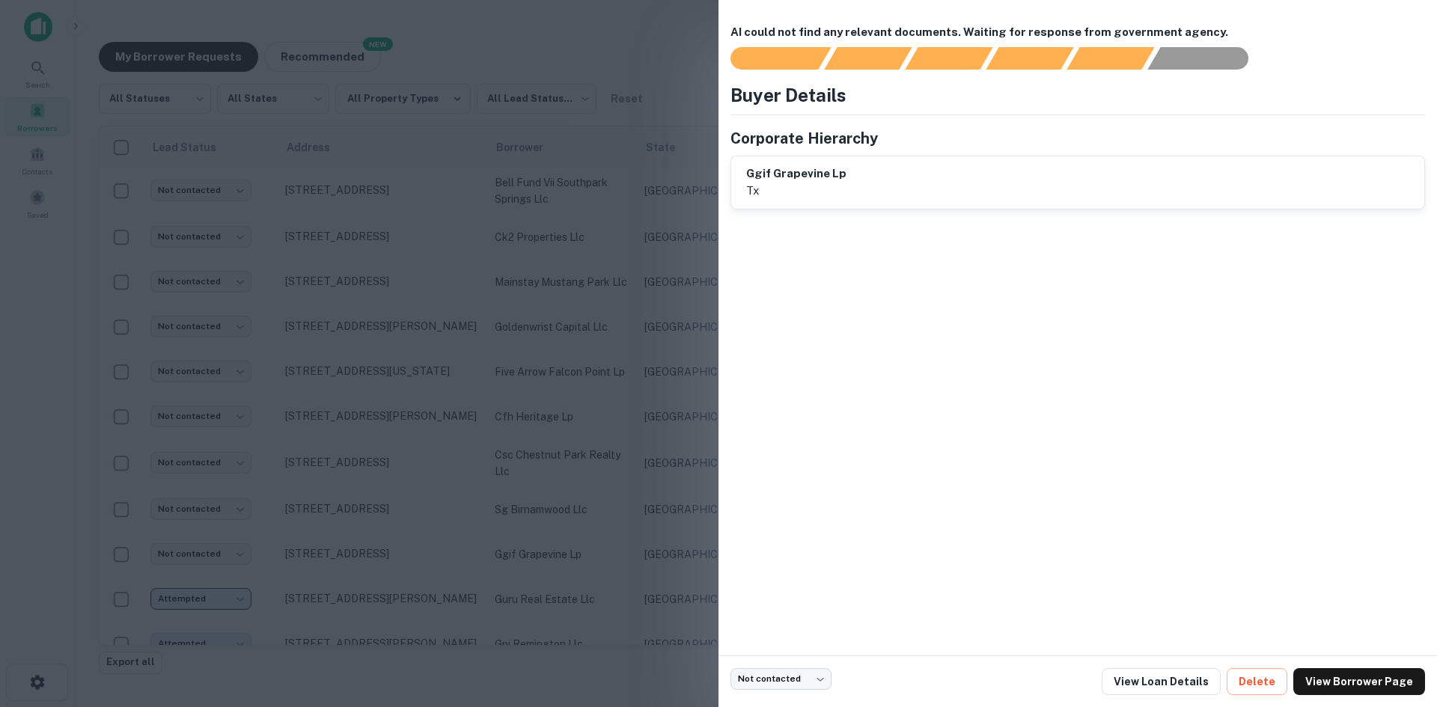
click at [553, 299] on div at bounding box center [718, 353] width 1437 height 707
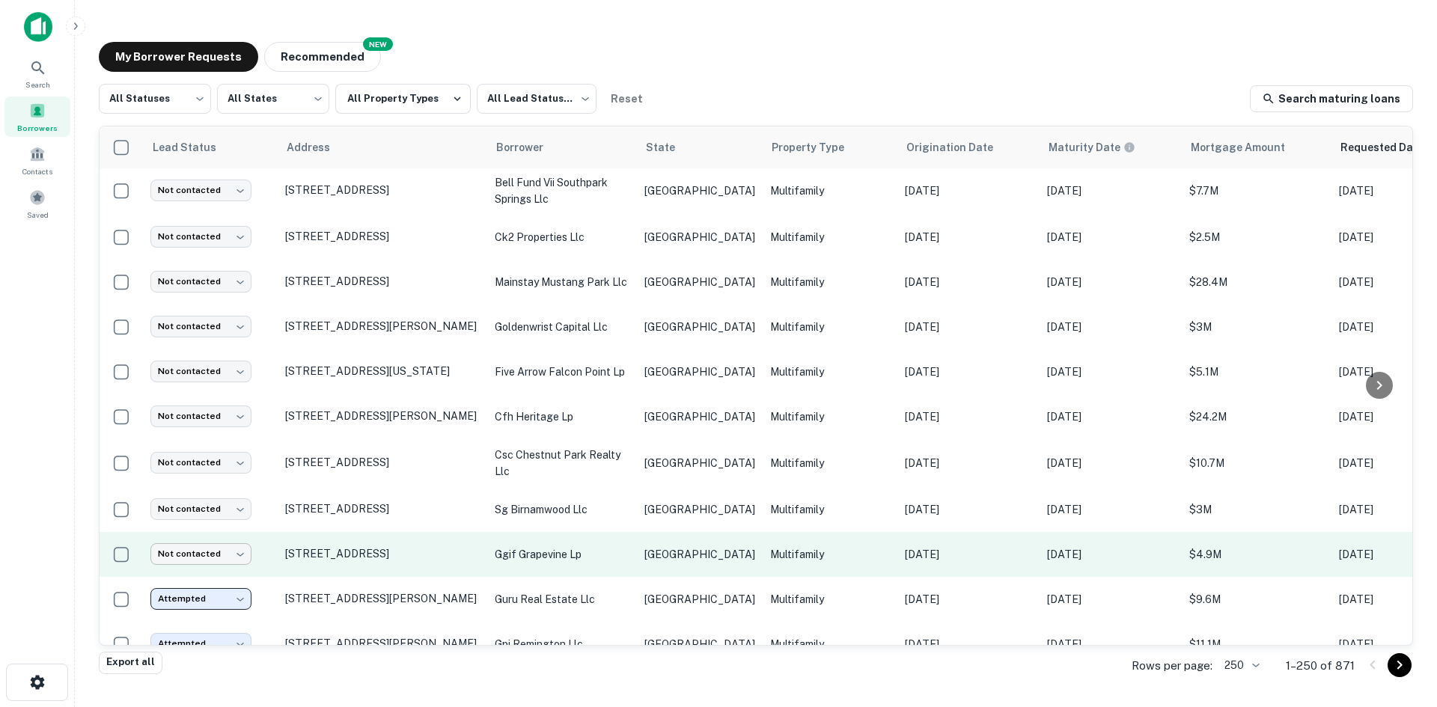
click at [213, 515] on body "Search Borrowers Contacts Saved My Borrower Requests NEW Recommended All Status…" at bounding box center [718, 353] width 1437 height 707
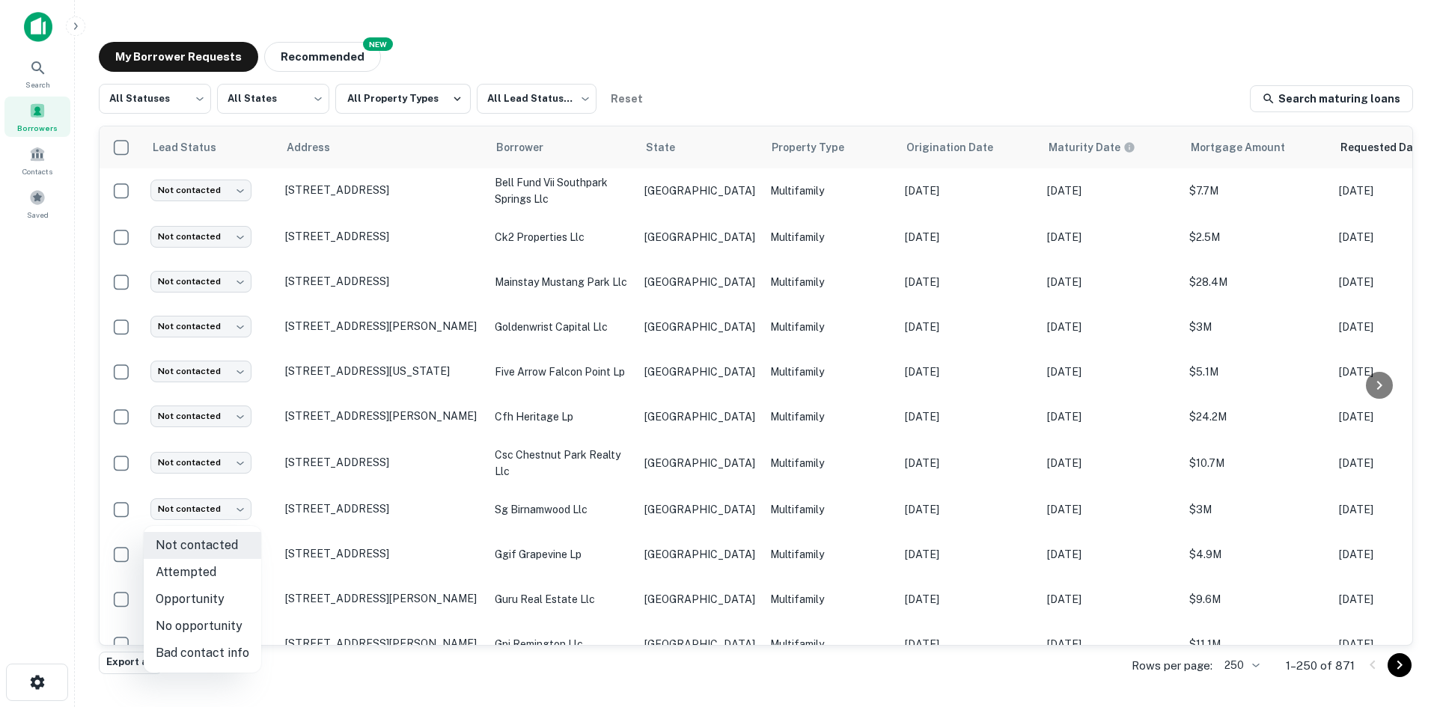
drag, startPoint x: 217, startPoint y: 644, endPoint x: 667, endPoint y: 468, distance: 483.3
click at [217, 645] on li "Bad contact info" at bounding box center [203, 653] width 118 height 27
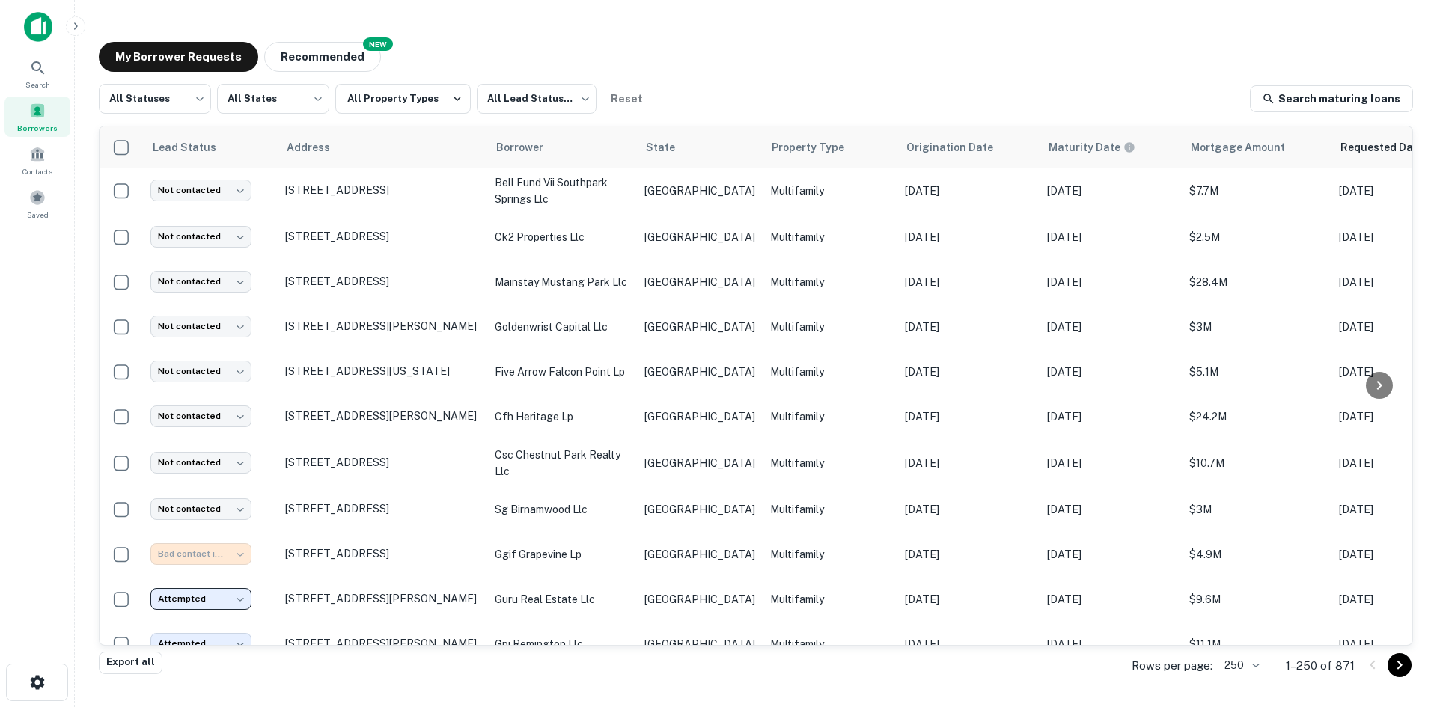
type input "**********"
click at [667, 501] on p "[GEOGRAPHIC_DATA]" at bounding box center [699, 509] width 111 height 16
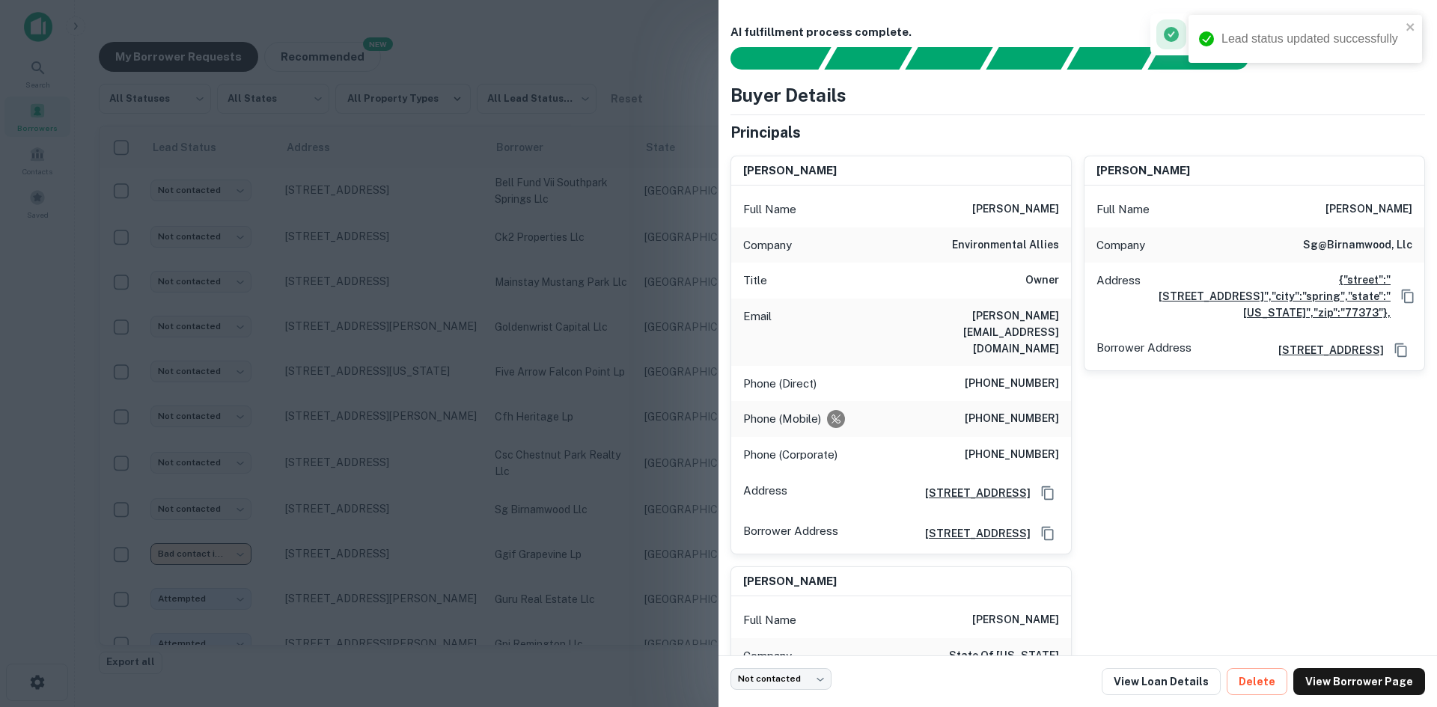
click at [1001, 323] on h6 "[PERSON_NAME][EMAIL_ADDRESS][DOMAIN_NAME]" at bounding box center [969, 332] width 180 height 49
